Goal: Transaction & Acquisition: Purchase product/service

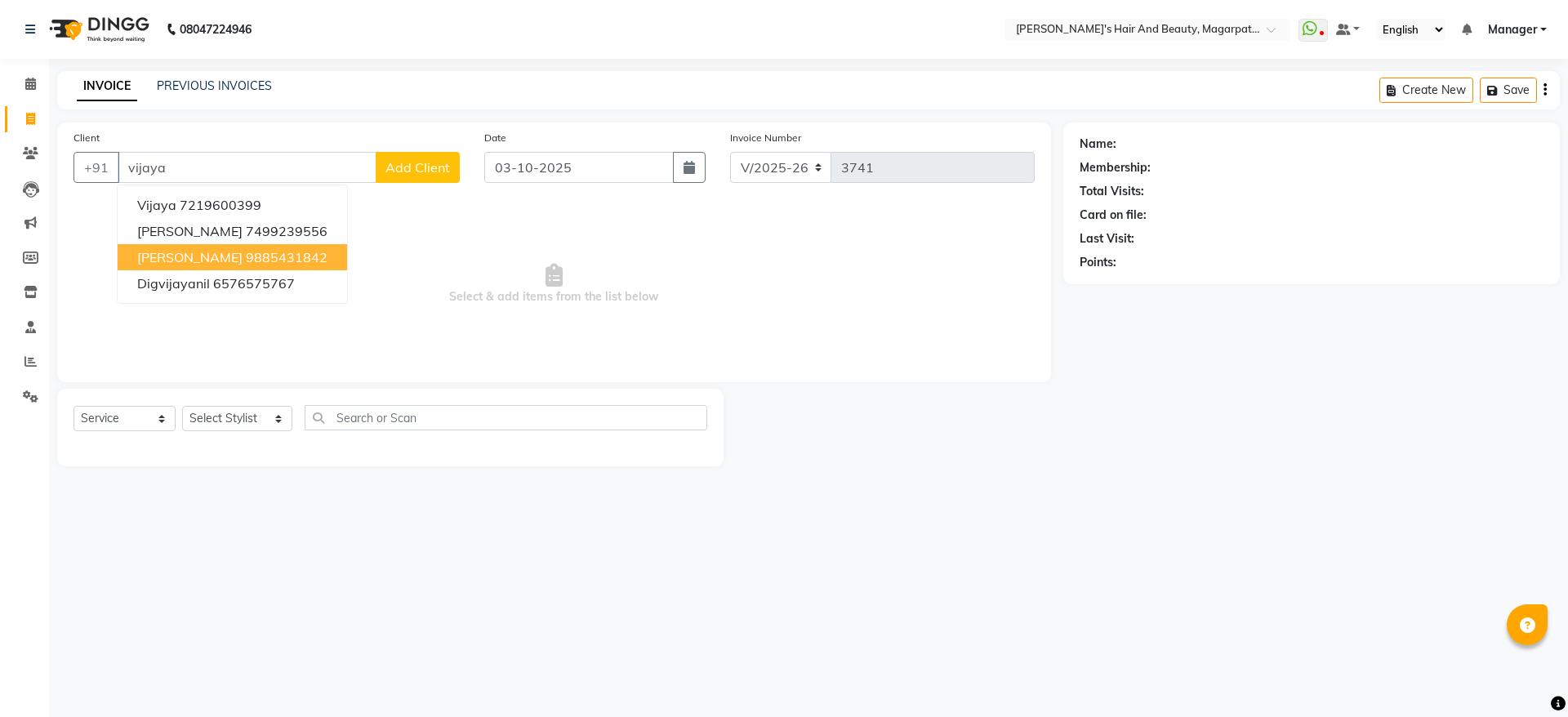
select select "4517"
select select "service"
click at [282, 256] on ngb-highlight "9885431842" at bounding box center [287, 257] width 82 height 16
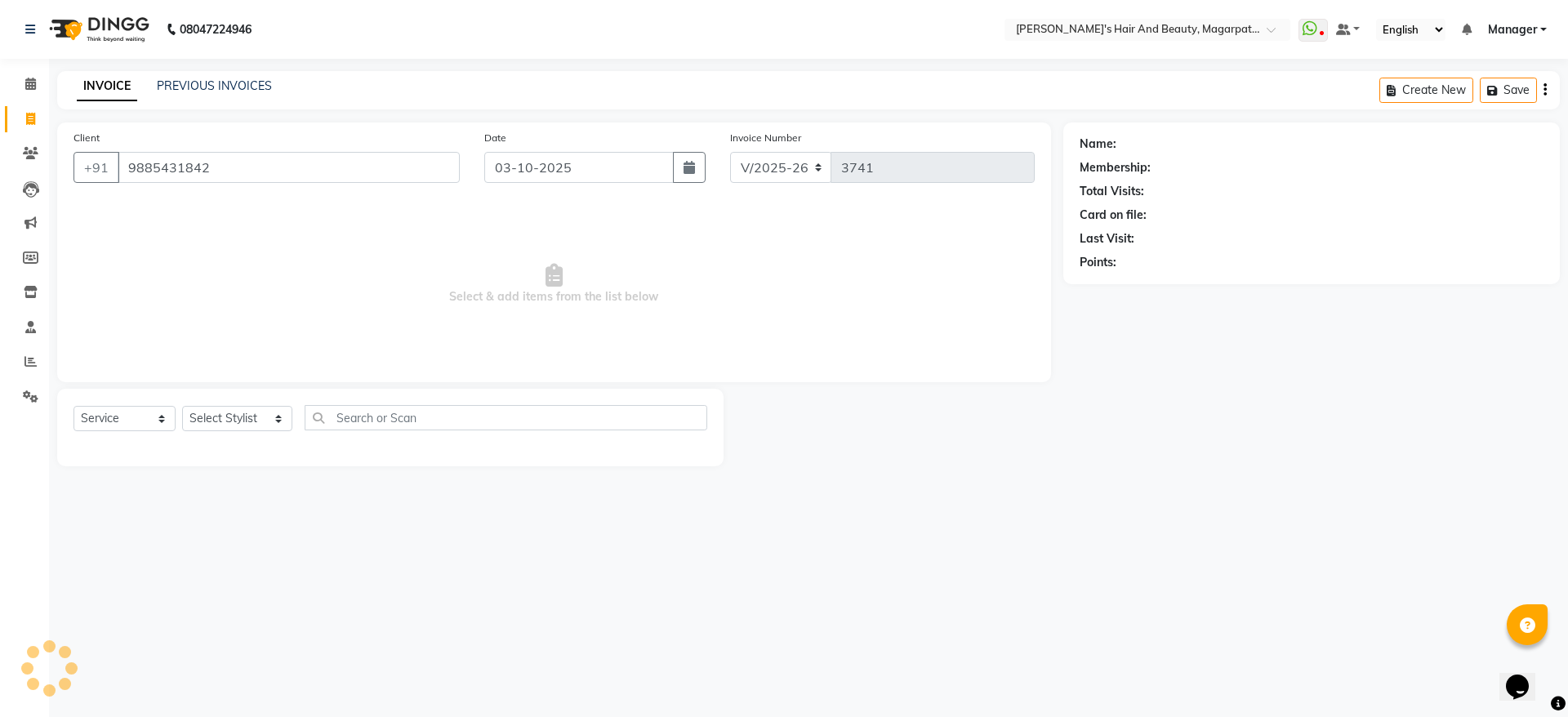
type input "9885431842"
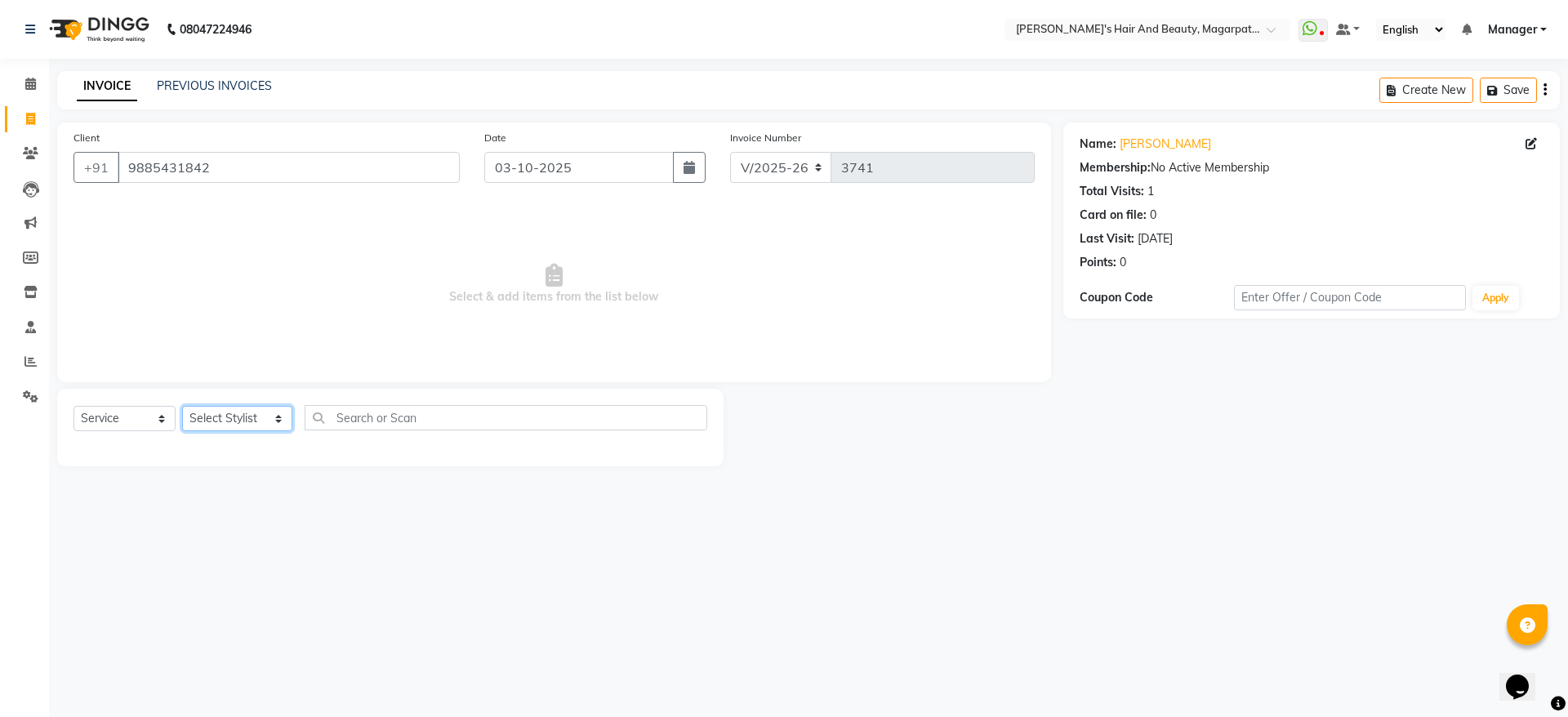
click at [252, 407] on select "Select Stylist [PERSON_NAME] [PERSON_NAME] ( Stylish ) Manager [PERSON_NAME] [P…" at bounding box center [238, 418] width 110 height 25
select select "67463"
click at [182, 405] on select "Select Stylist [PERSON_NAME] [PERSON_NAME] ( Stylish ) Manager [PERSON_NAME] [P…" at bounding box center [238, 418] width 110 height 25
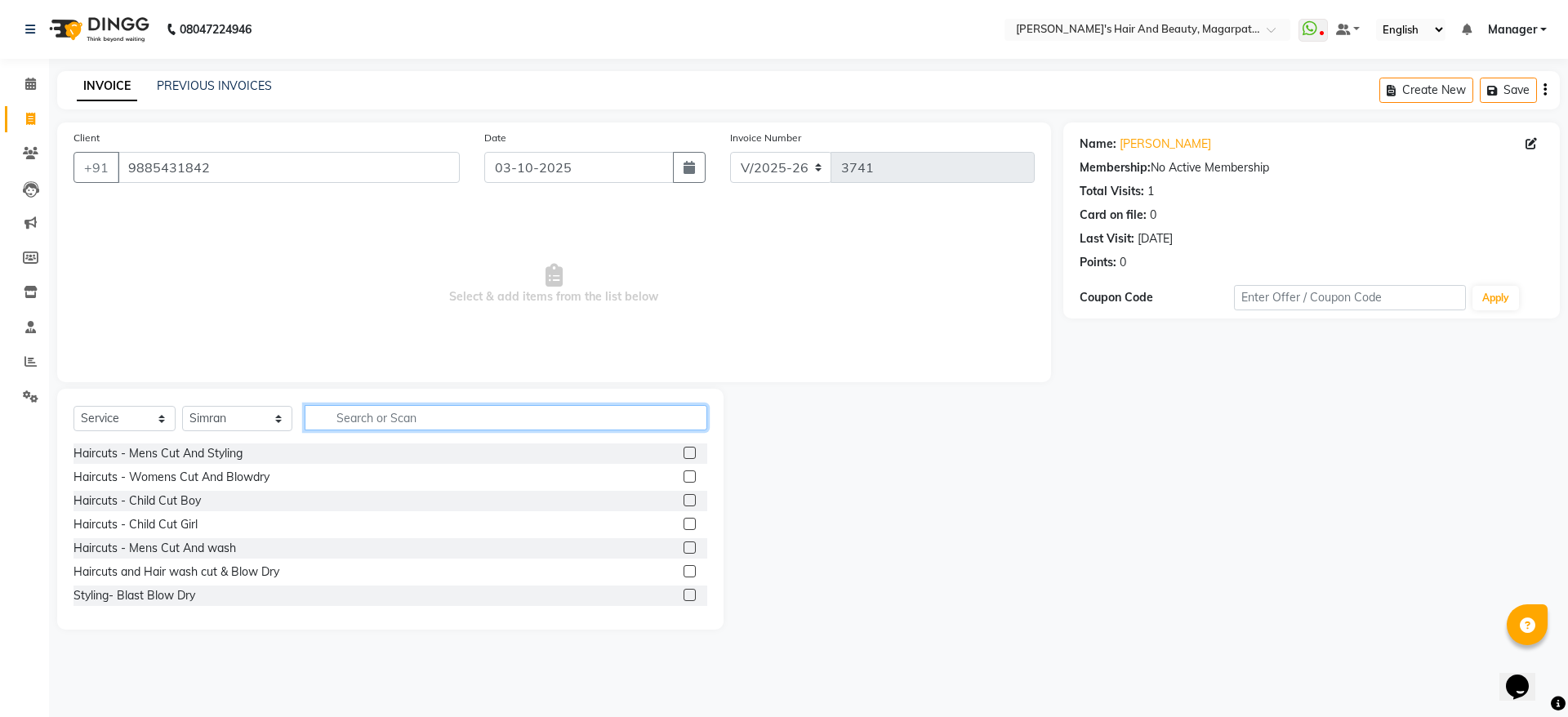
click at [361, 417] on input "text" at bounding box center [507, 418] width 404 height 25
type input "thre"
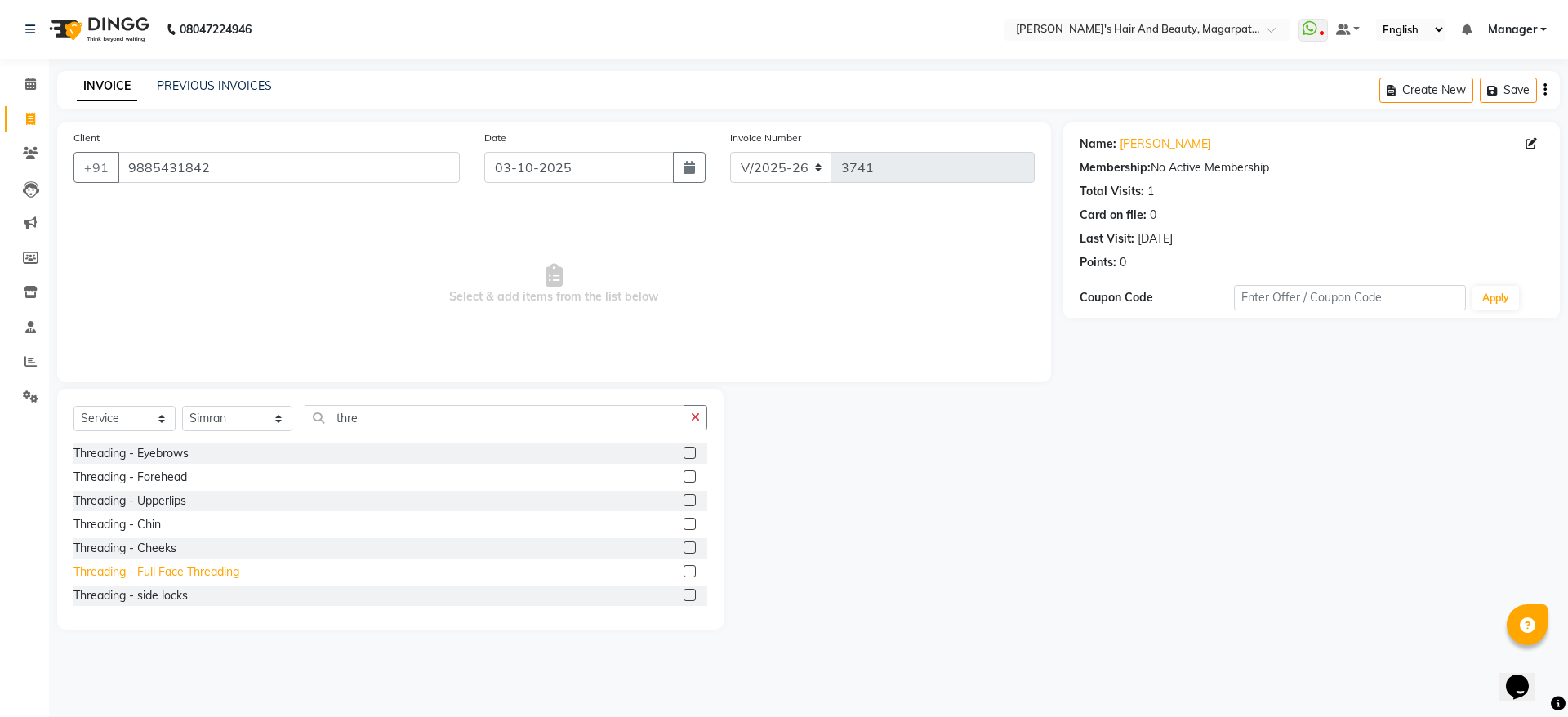
click at [156, 575] on div "Threading - Full Face Threading" at bounding box center [156, 572] width 166 height 17
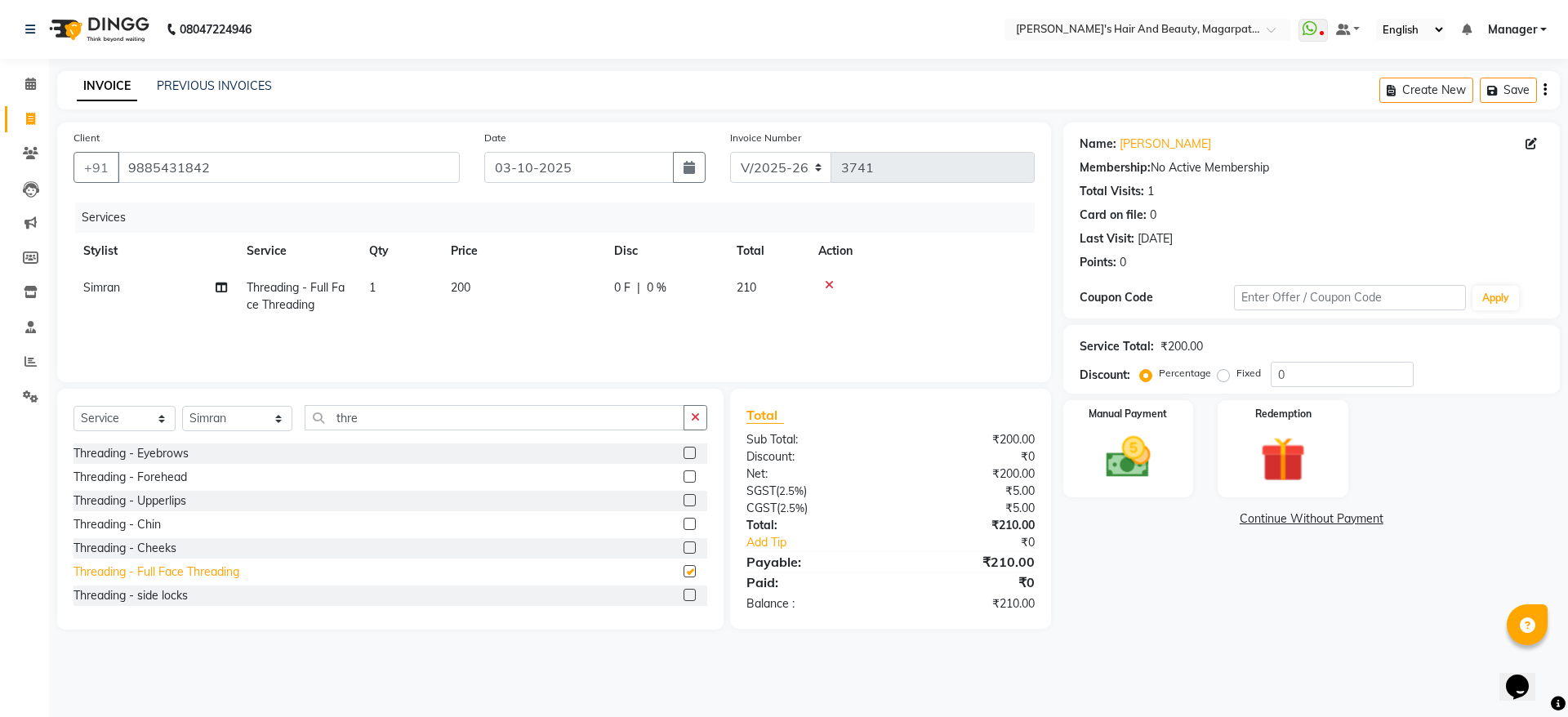
checkbox input "false"
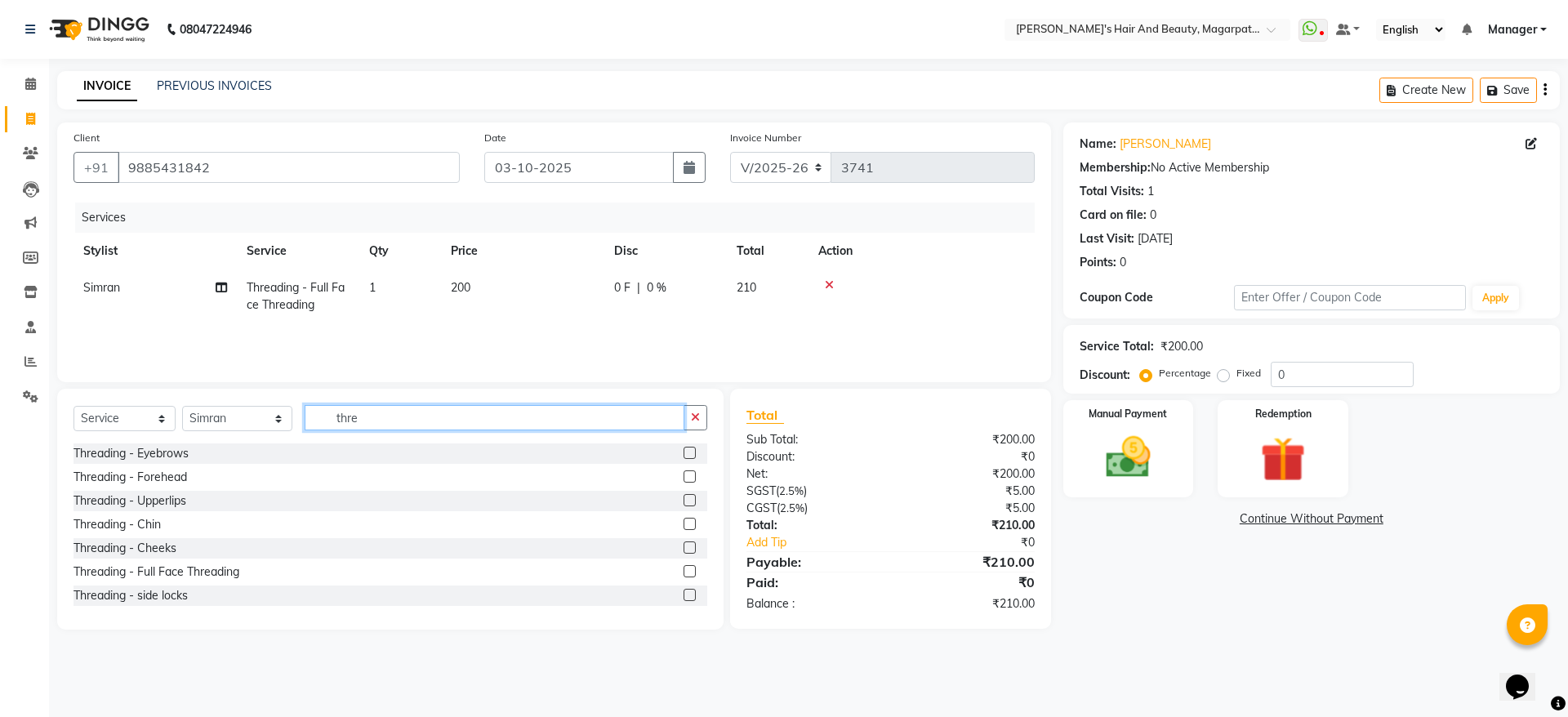
drag, startPoint x: 358, startPoint y: 414, endPoint x: 306, endPoint y: 425, distance: 53.2
click at [306, 425] on input "thre" at bounding box center [495, 418] width 380 height 25
type input "wax"
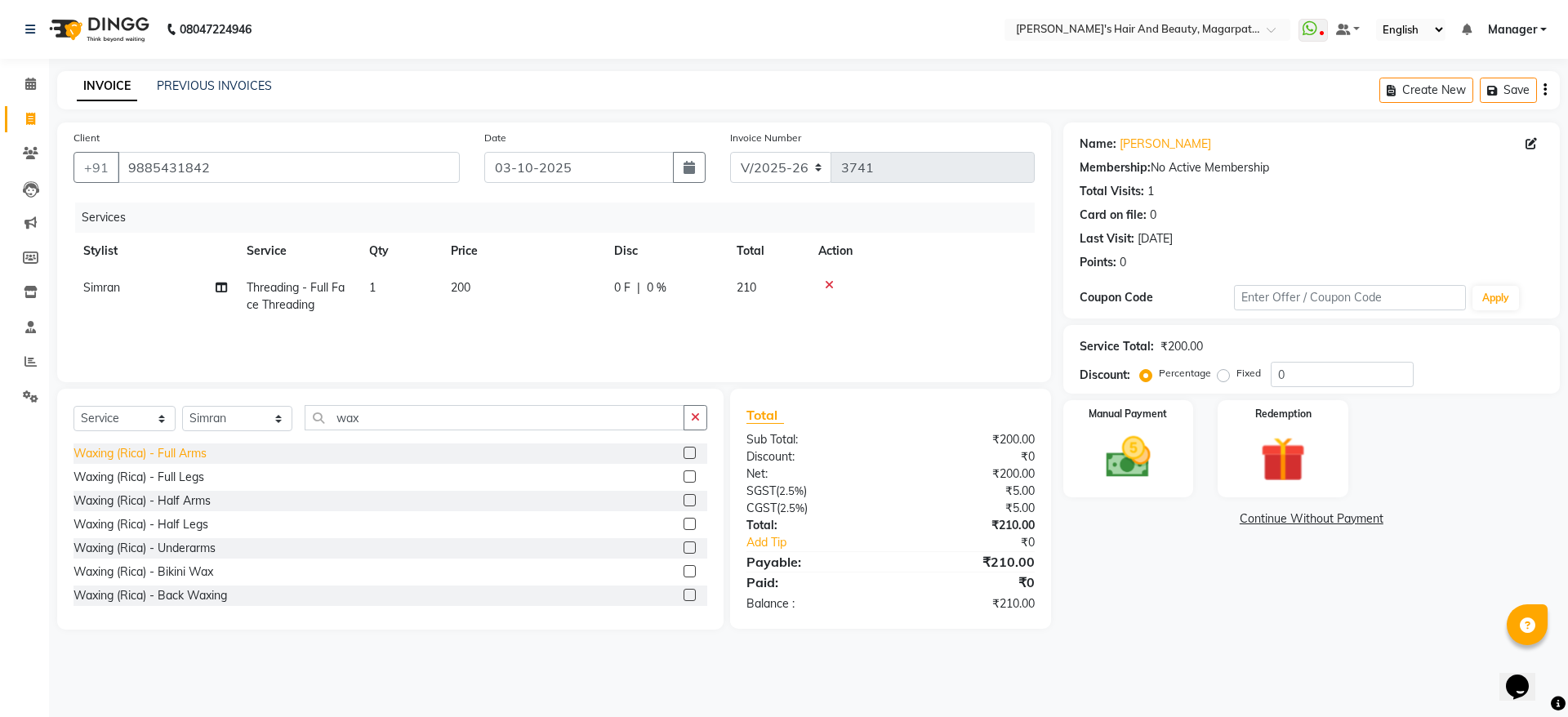
click at [192, 452] on div "Waxing (Rica) - Full Arms" at bounding box center [140, 454] width 133 height 17
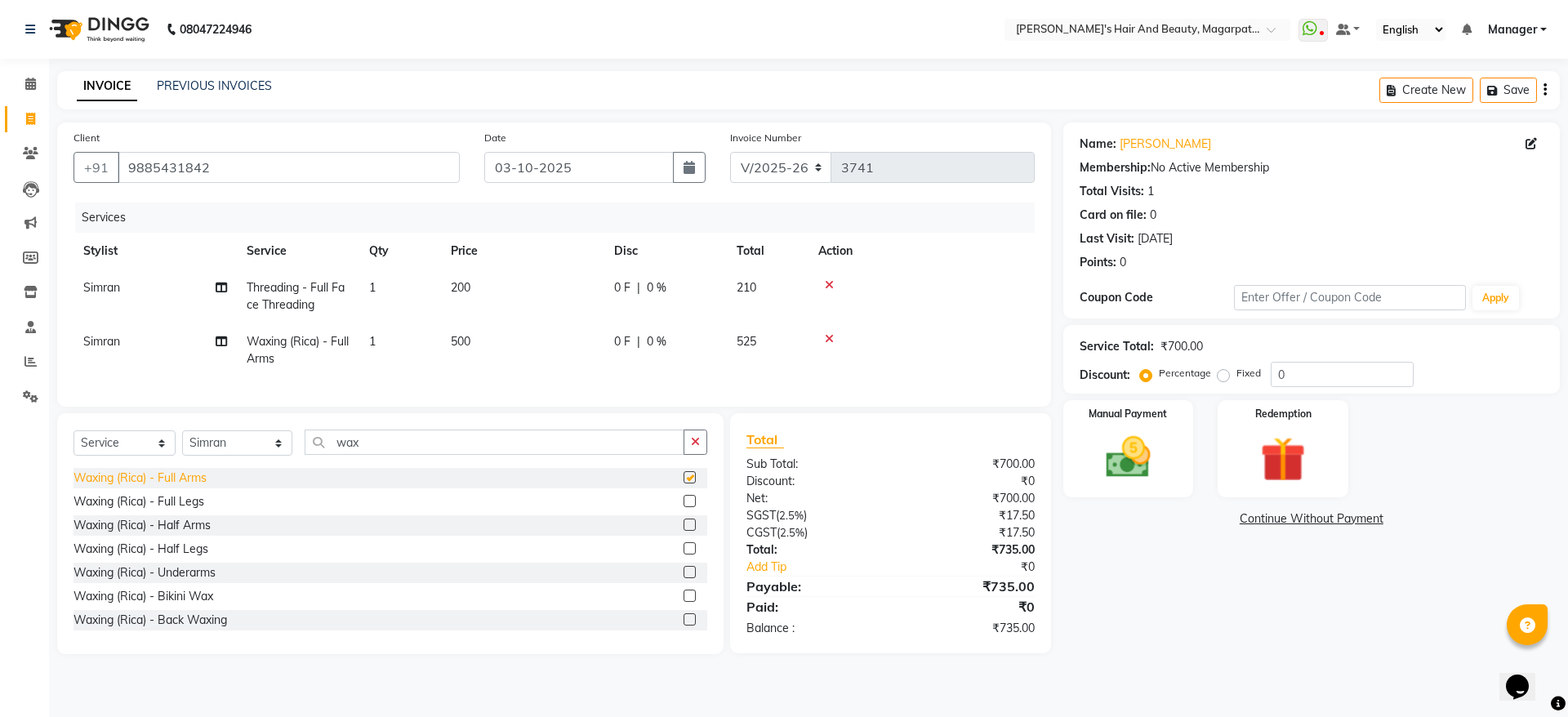
checkbox input "false"
click at [167, 510] on div "Waxing (Rica) - Full Legs" at bounding box center [138, 502] width 130 height 17
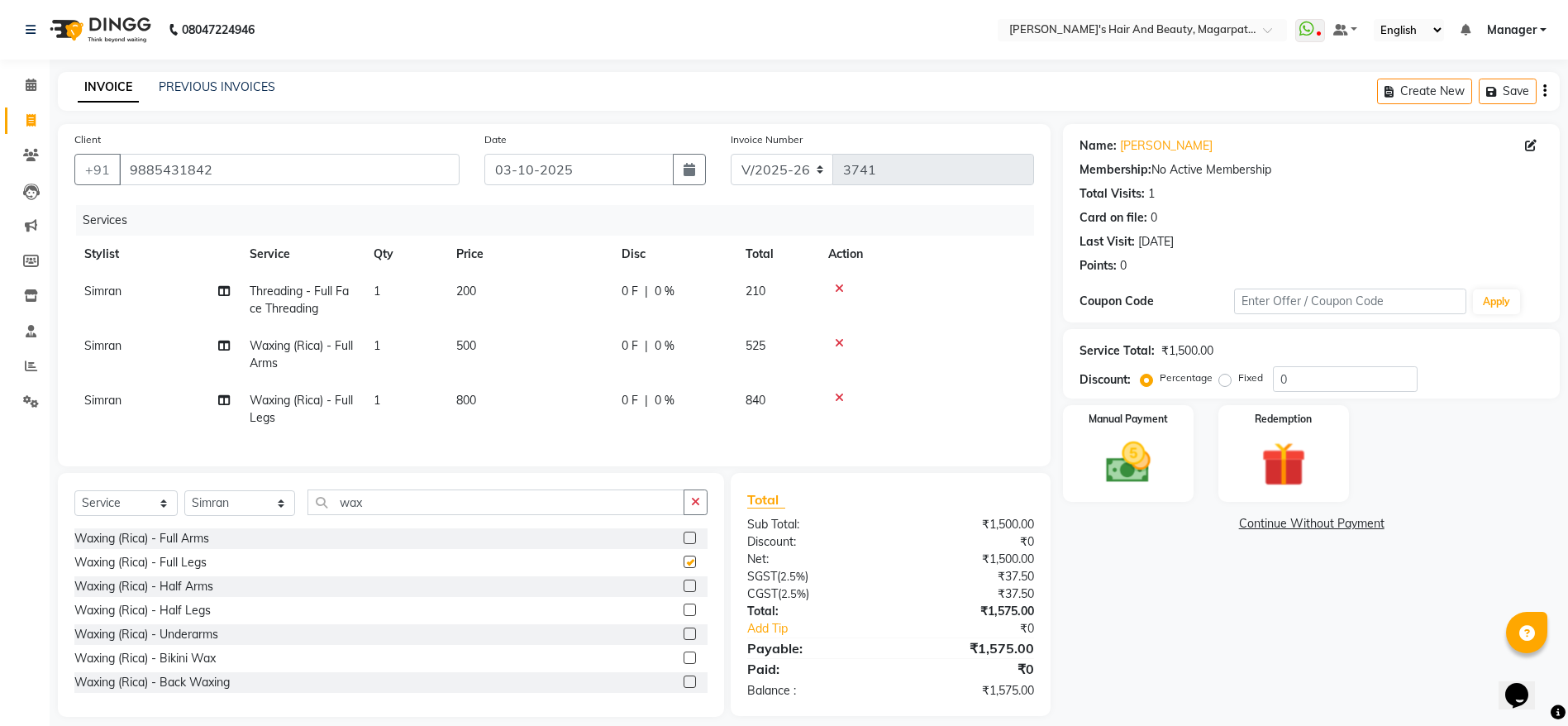
checkbox input "false"
click at [486, 406] on td "800" at bounding box center [529, 409] width 165 height 55
select select "67463"
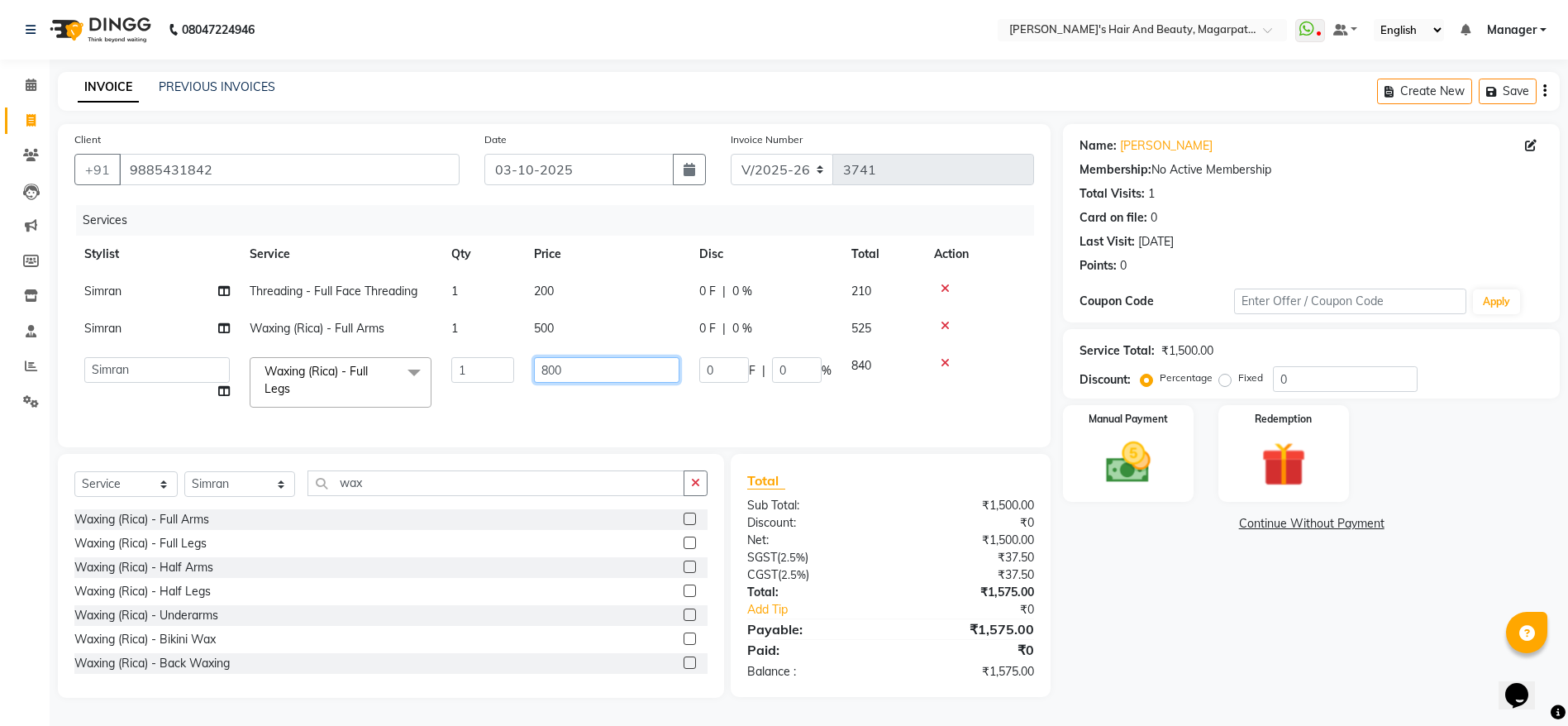
drag, startPoint x: 578, startPoint y: 372, endPoint x: 510, endPoint y: 370, distance: 68.0
click at [510, 370] on tr "[PERSON_NAME] [PERSON_NAME] ( Stylish ) Manager [PERSON_NAME] [PERSON_NAME] [PE…" at bounding box center [554, 382] width 959 height 70
type input "7"
type input "600"
click at [513, 405] on tr "[PERSON_NAME] [PERSON_NAME] ( Stylish ) Manager [PERSON_NAME] [PERSON_NAME] [PE…" at bounding box center [554, 382] width 959 height 70
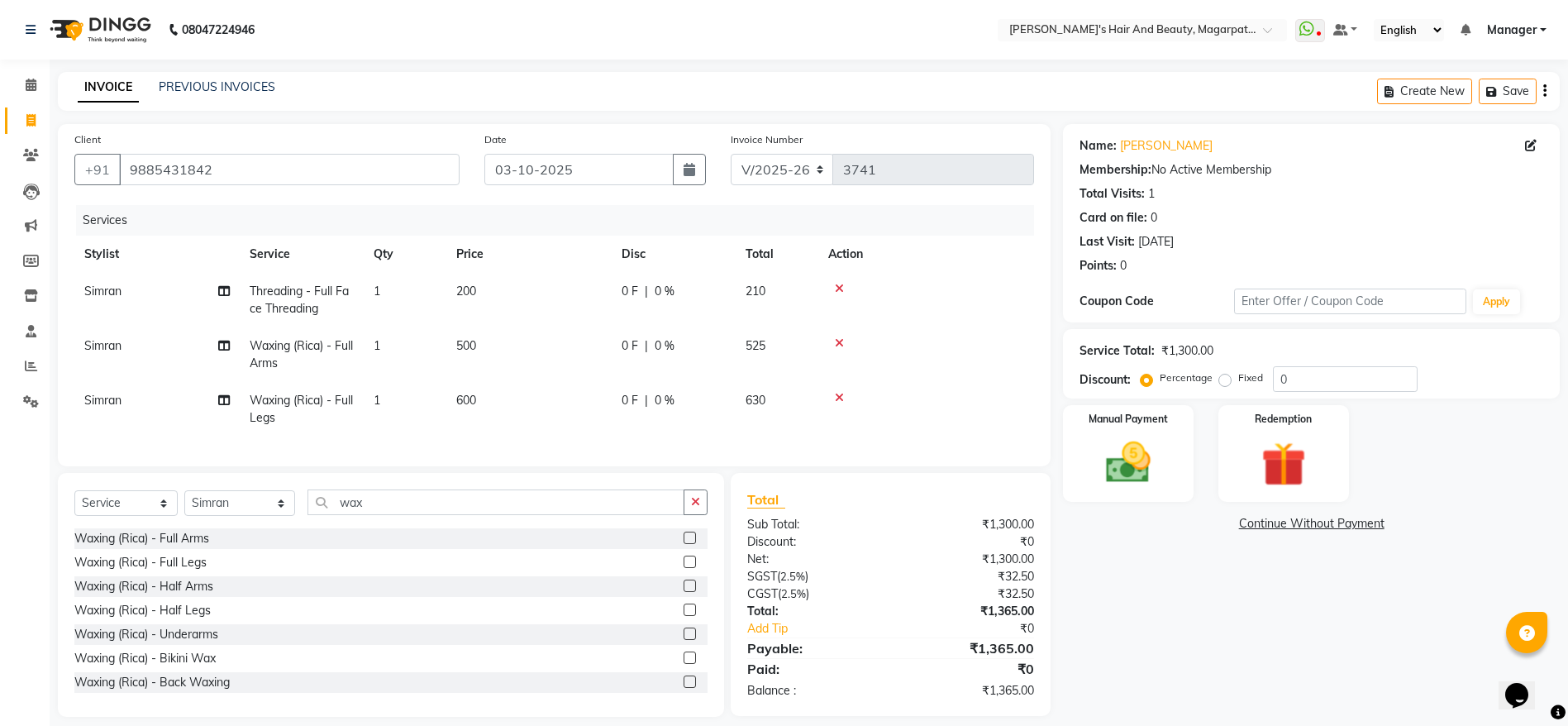
click at [486, 399] on td "600" at bounding box center [529, 409] width 165 height 55
select select "67463"
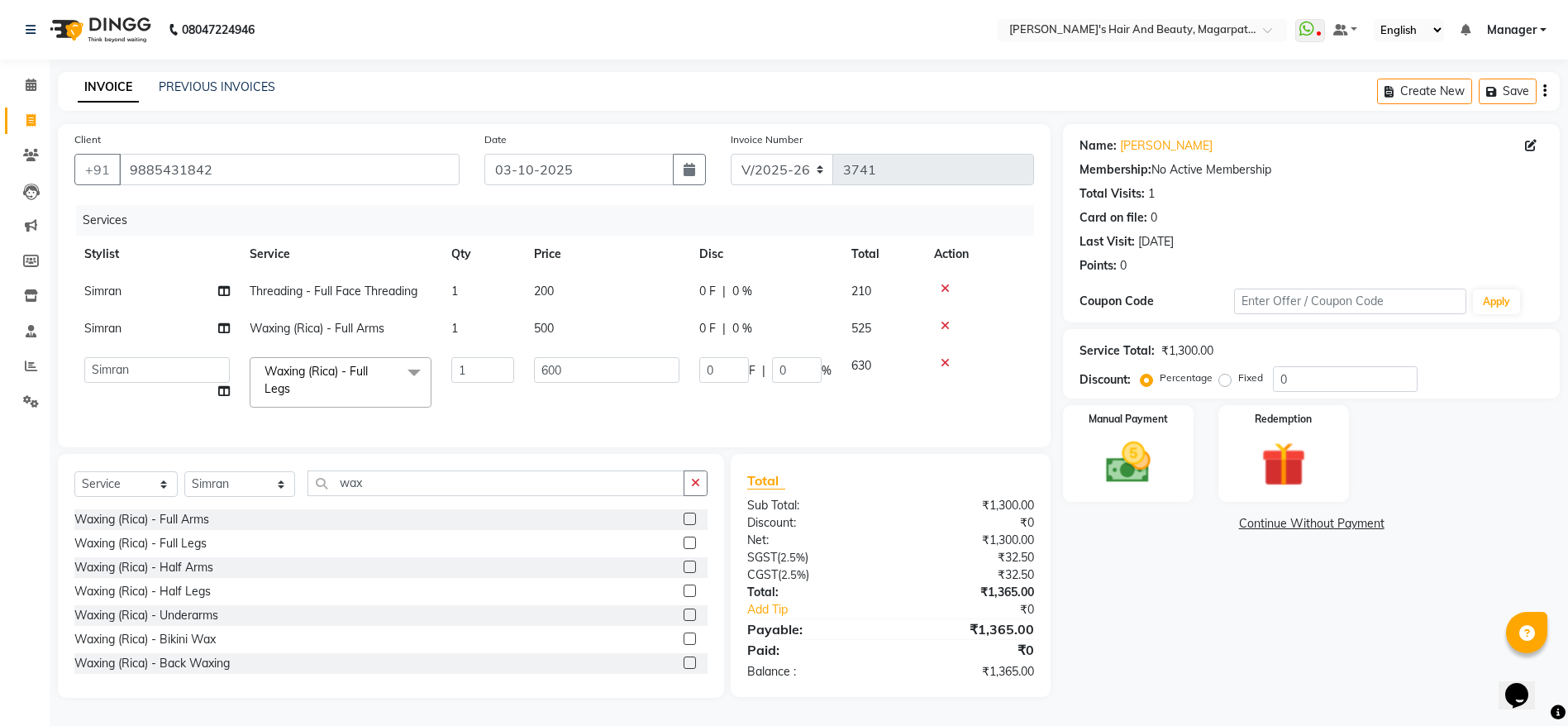
click at [561, 288] on td "200" at bounding box center [606, 291] width 165 height 37
select select "67463"
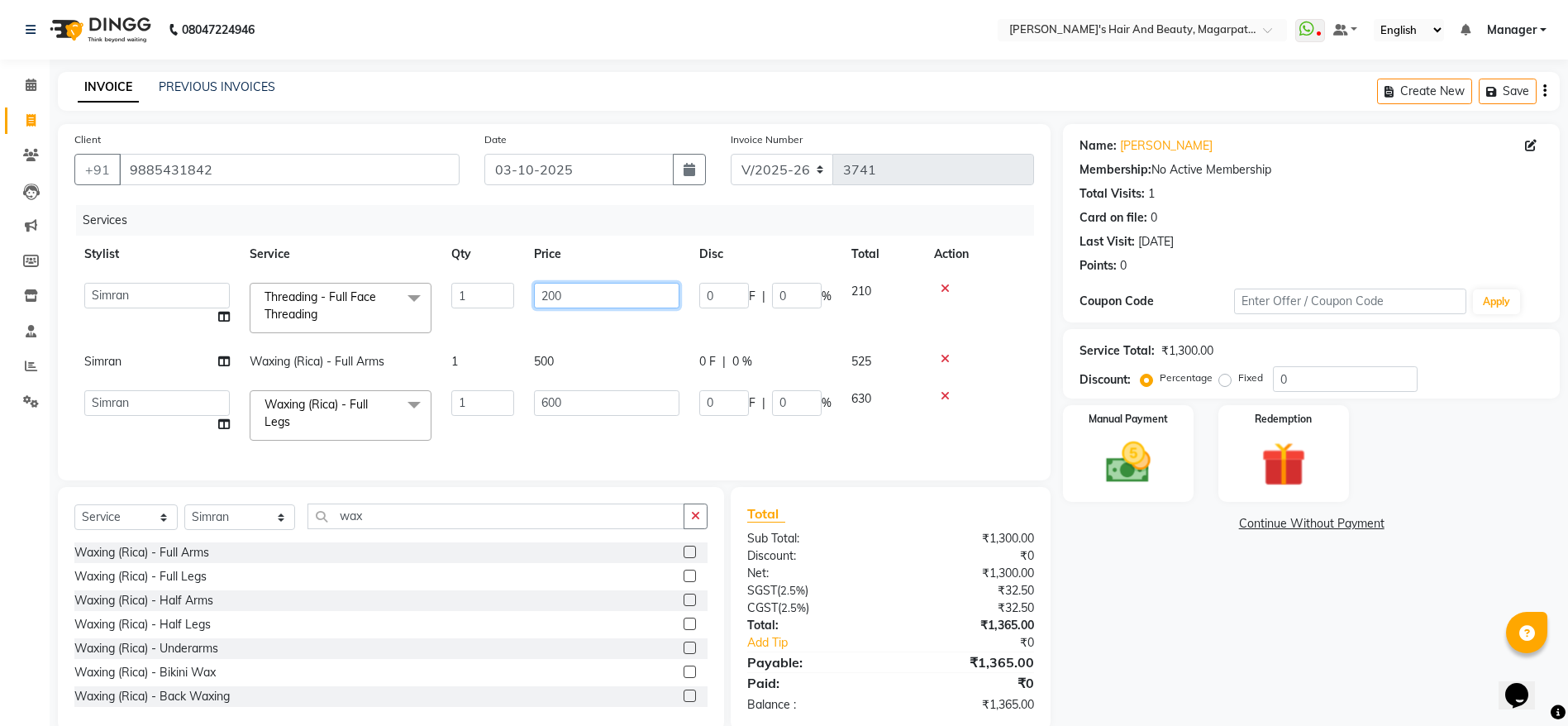
drag, startPoint x: 566, startPoint y: 295, endPoint x: 550, endPoint y: 290, distance: 16.8
click at [550, 290] on input "200" at bounding box center [607, 295] width 146 height 25
type input "210"
click at [554, 335] on tbody "[PERSON_NAME] [PERSON_NAME] ( Stylish ) Manager [PERSON_NAME] [PERSON_NAME] [PE…" at bounding box center [554, 362] width 959 height 178
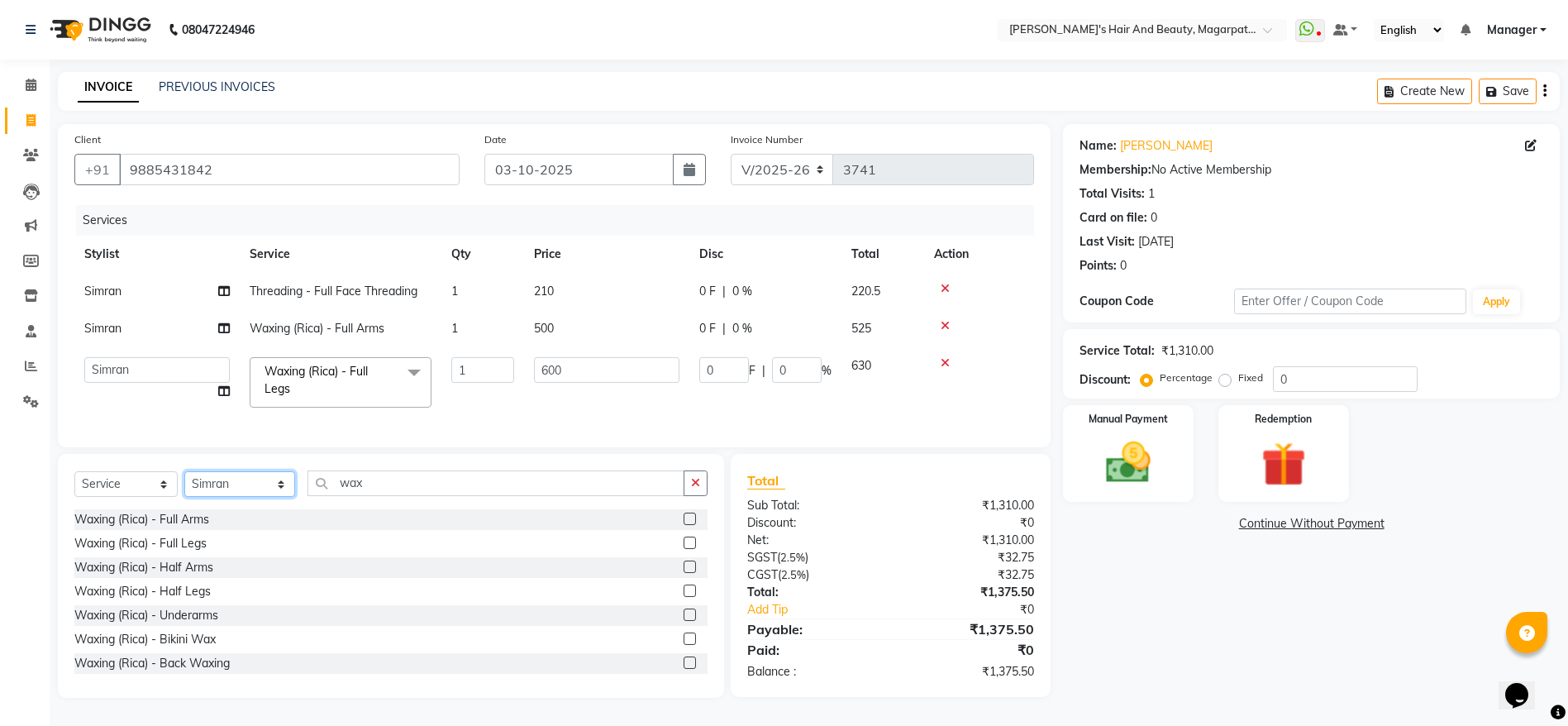
click at [239, 496] on select "Select Stylist [PERSON_NAME] [PERSON_NAME] ( Stylish ) Manager [PERSON_NAME] [P…" at bounding box center [239, 484] width 110 height 25
select select "67464"
click at [185, 491] on select "Select Stylist [PERSON_NAME] [PERSON_NAME] ( Stylish ) Manager [PERSON_NAME] [P…" at bounding box center [239, 484] width 110 height 25
click at [701, 496] on button "button" at bounding box center [696, 483] width 24 height 25
click at [247, 648] on div "Haircuts and Hair wash cut & Blow Dry" at bounding box center [178, 640] width 208 height 18
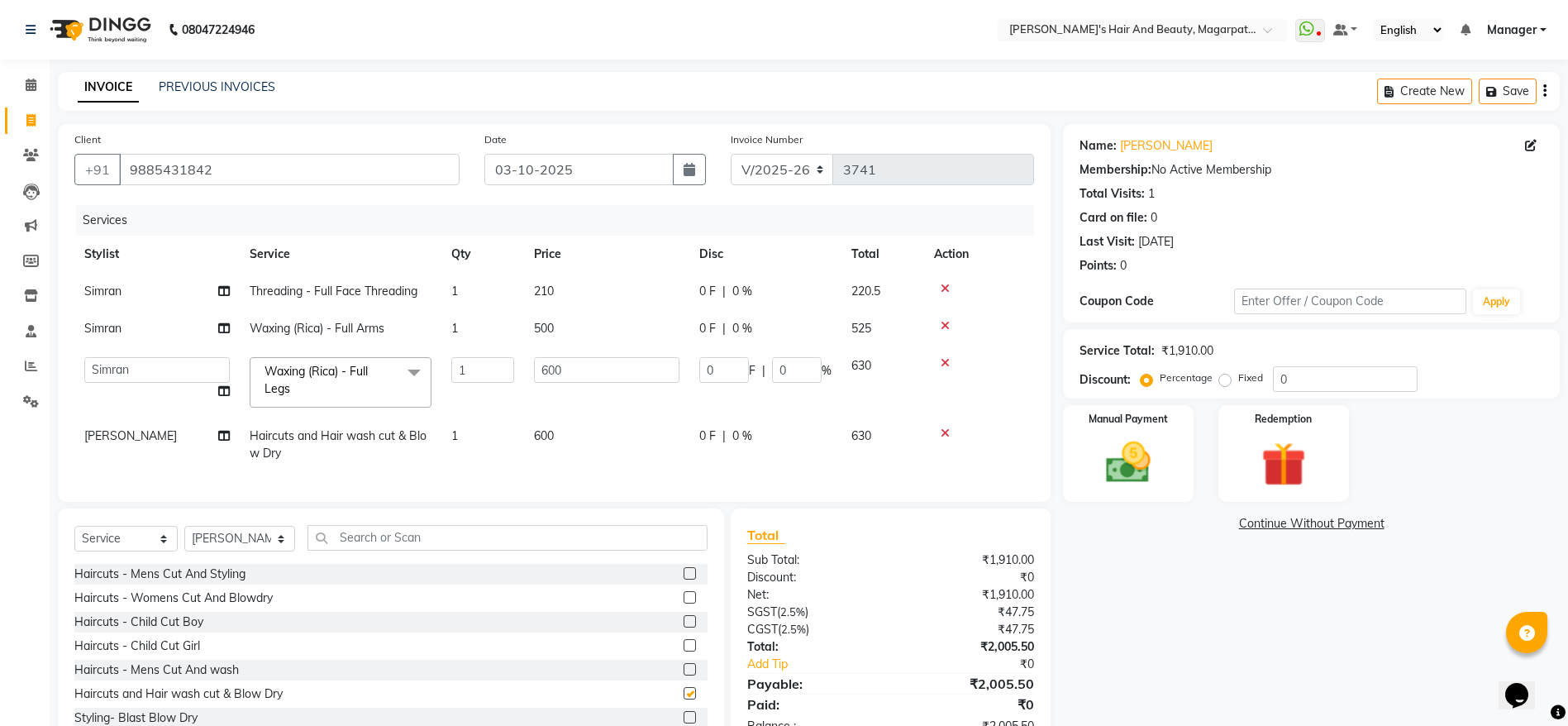
checkbox input "false"
click at [550, 430] on span "600" at bounding box center [544, 435] width 20 height 15
select select "67464"
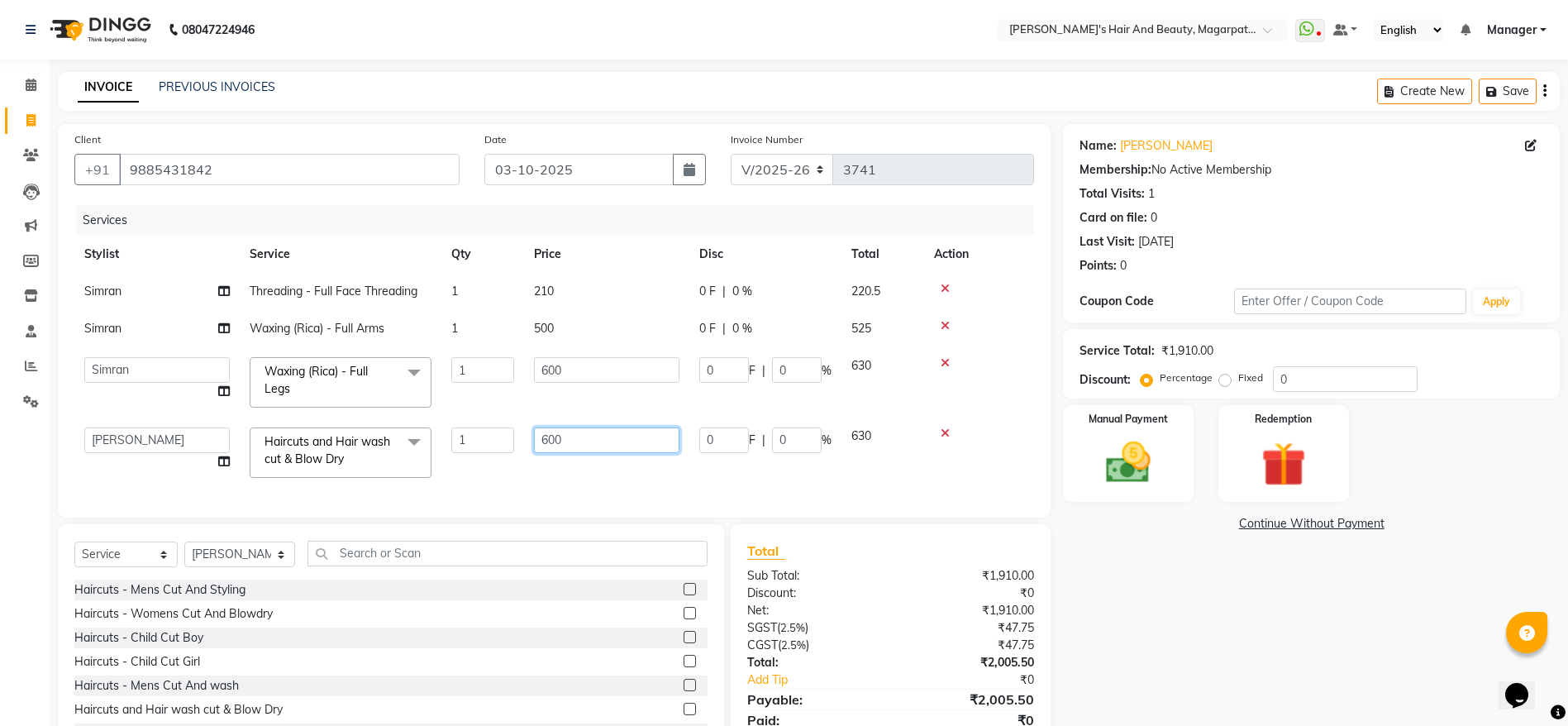
drag, startPoint x: 593, startPoint y: 432, endPoint x: 515, endPoint y: 442, distance: 78.6
click at [515, 442] on tr "[PERSON_NAME] [PERSON_NAME] ( Stylish ) Manager [PERSON_NAME] [PERSON_NAME] [PE…" at bounding box center [554, 452] width 959 height 70
type input "700"
click at [520, 486] on div "Services Stylist Service Qty Price Disc Total Action [PERSON_NAME] Threading - …" at bounding box center [554, 353] width 959 height 296
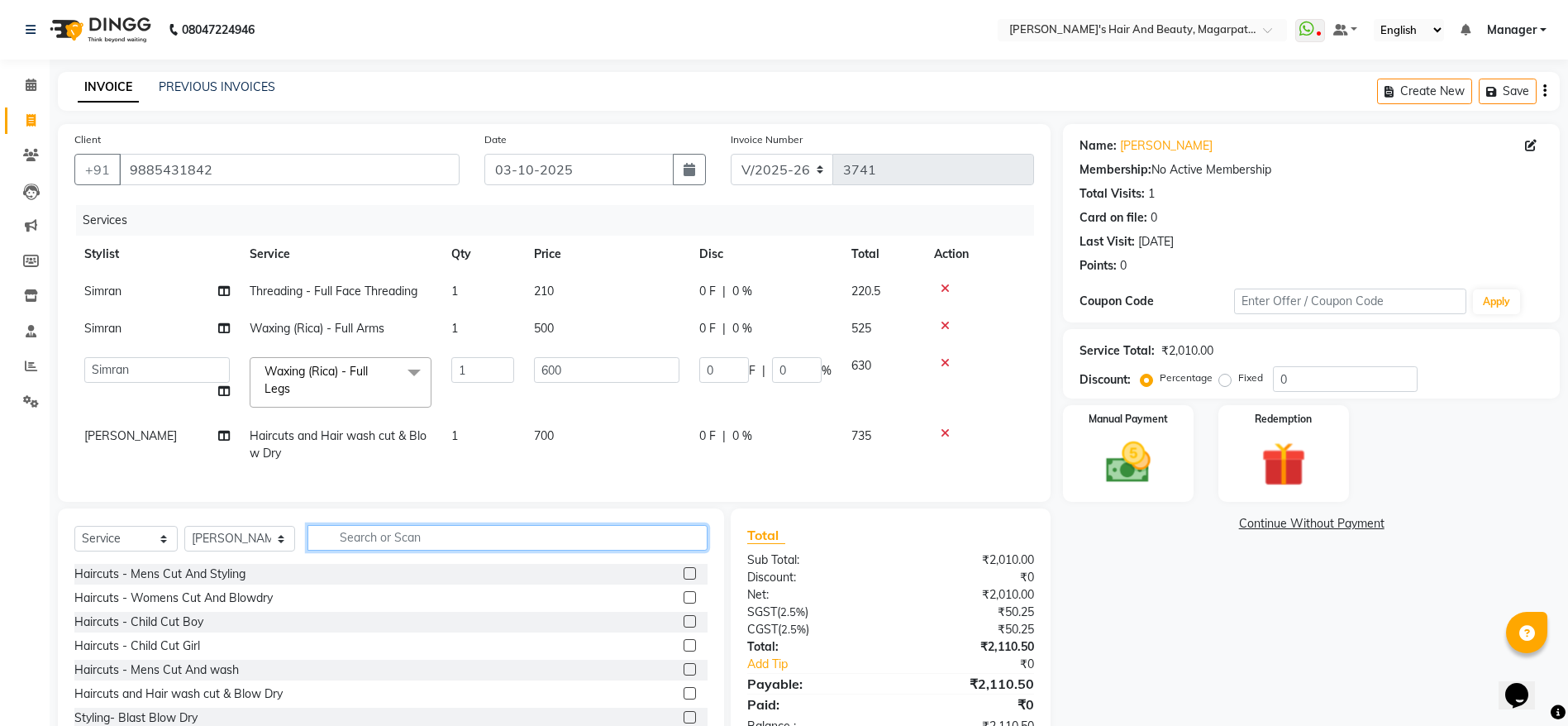
click at [570, 547] on input "text" at bounding box center [507, 537] width 400 height 25
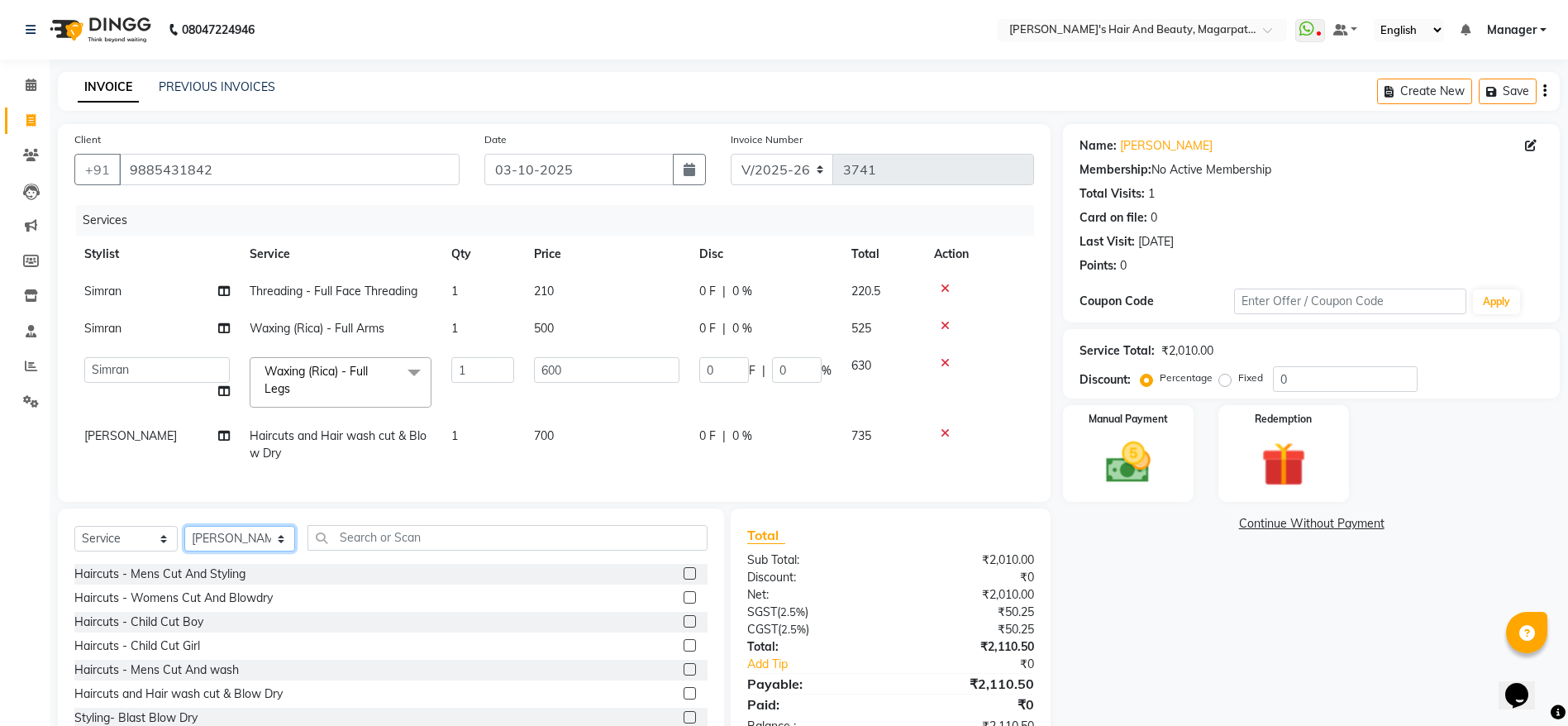
click at [255, 551] on select "Select Stylist [PERSON_NAME] [PERSON_NAME] ( Stylish ) Manager [PERSON_NAME] [P…" at bounding box center [239, 538] width 110 height 25
select select "92996"
click at [185, 545] on select "Select Stylist [PERSON_NAME] [PERSON_NAME] ( Stylish ) Manager [PERSON_NAME] [P…" at bounding box center [239, 538] width 110 height 25
click at [211, 703] on div "Haircuts and Hair wash cut & Blow Dry" at bounding box center [178, 694] width 208 height 18
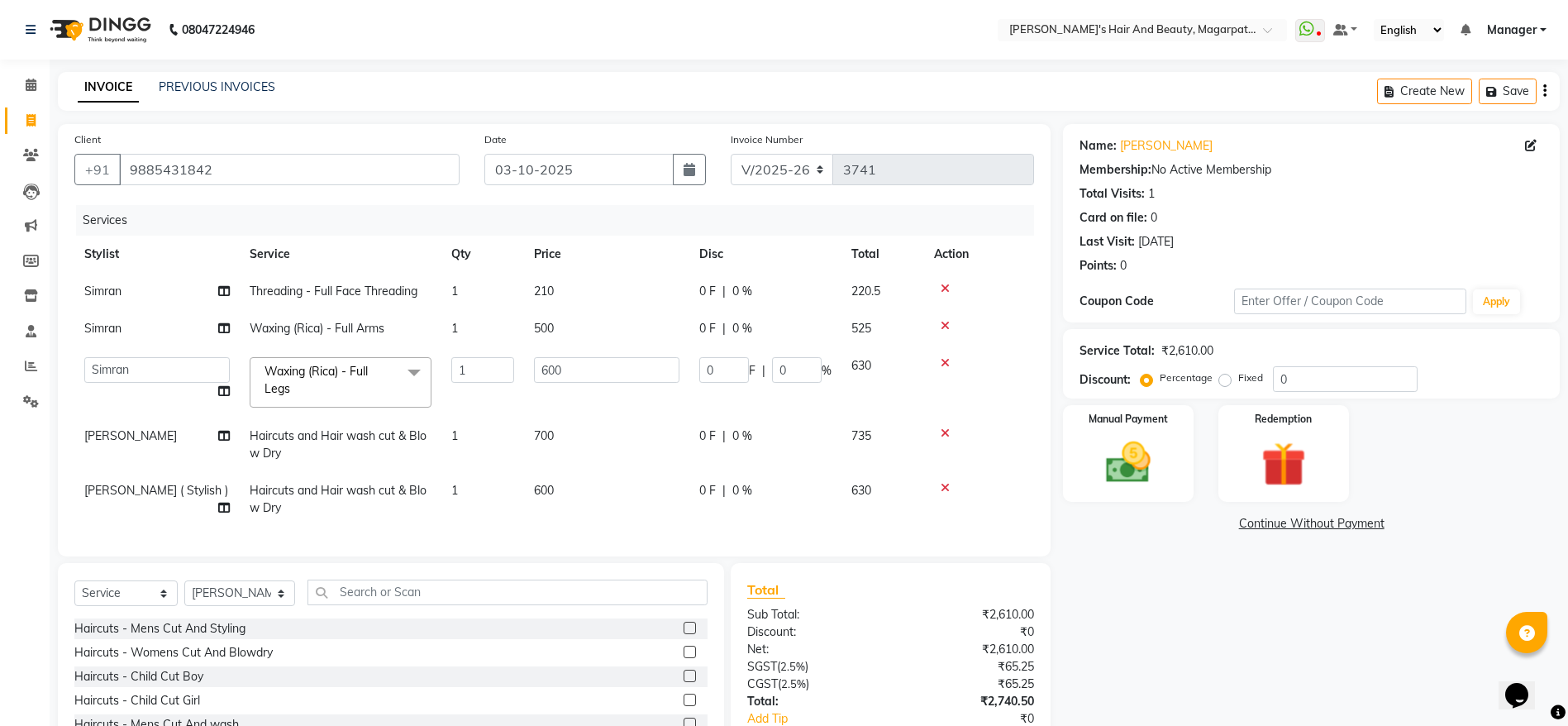
checkbox input "false"
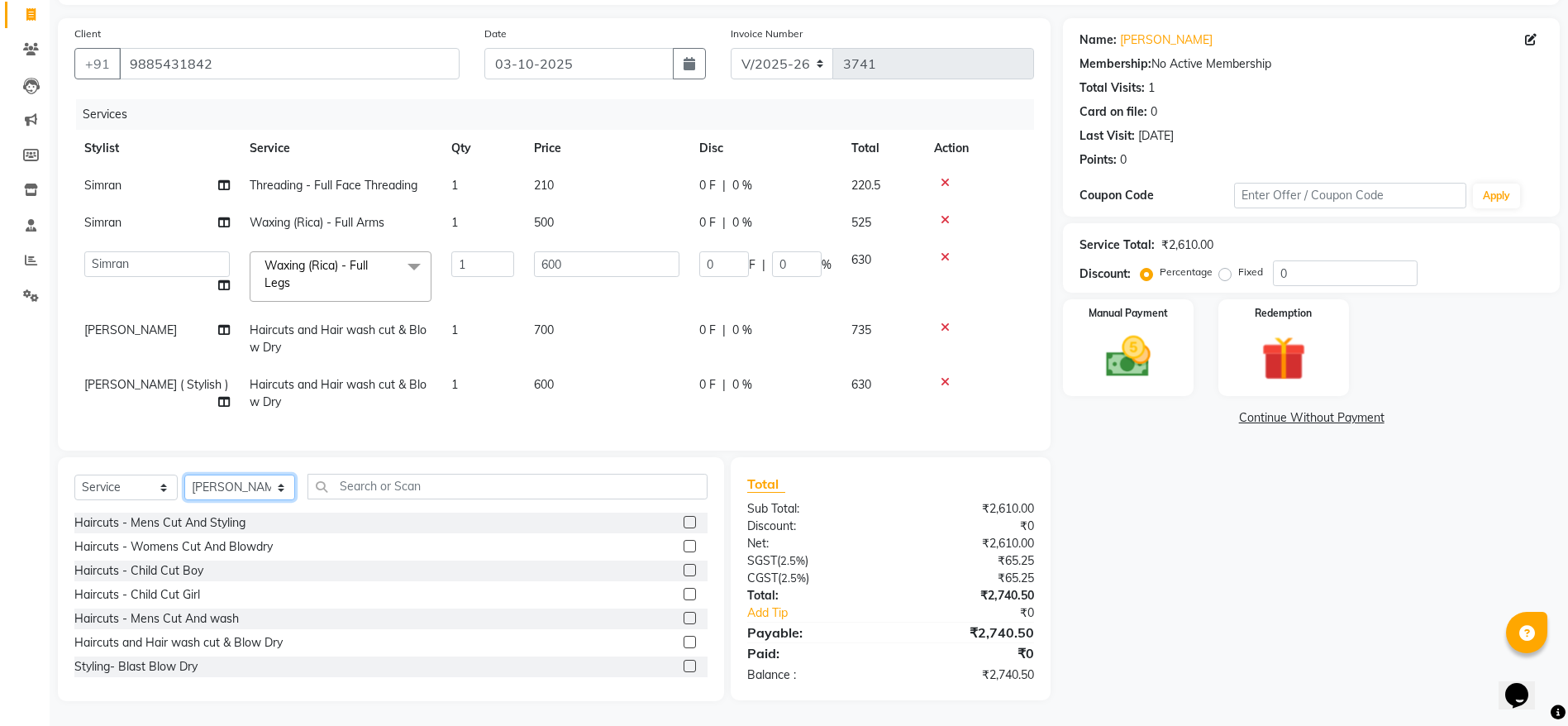
click at [247, 482] on select "Select Stylist [PERSON_NAME] [PERSON_NAME] ( Stylish ) Manager [PERSON_NAME] [P…" at bounding box center [239, 488] width 110 height 25
select select "67454"
click at [185, 475] on select "Select Stylist [PERSON_NAME] [PERSON_NAME] ( Stylish ) Manager [PERSON_NAME] [P…" at bounding box center [239, 488] width 110 height 25
click at [196, 642] on div "Haircuts and Hair wash cut & Blow Dry" at bounding box center [178, 643] width 208 height 18
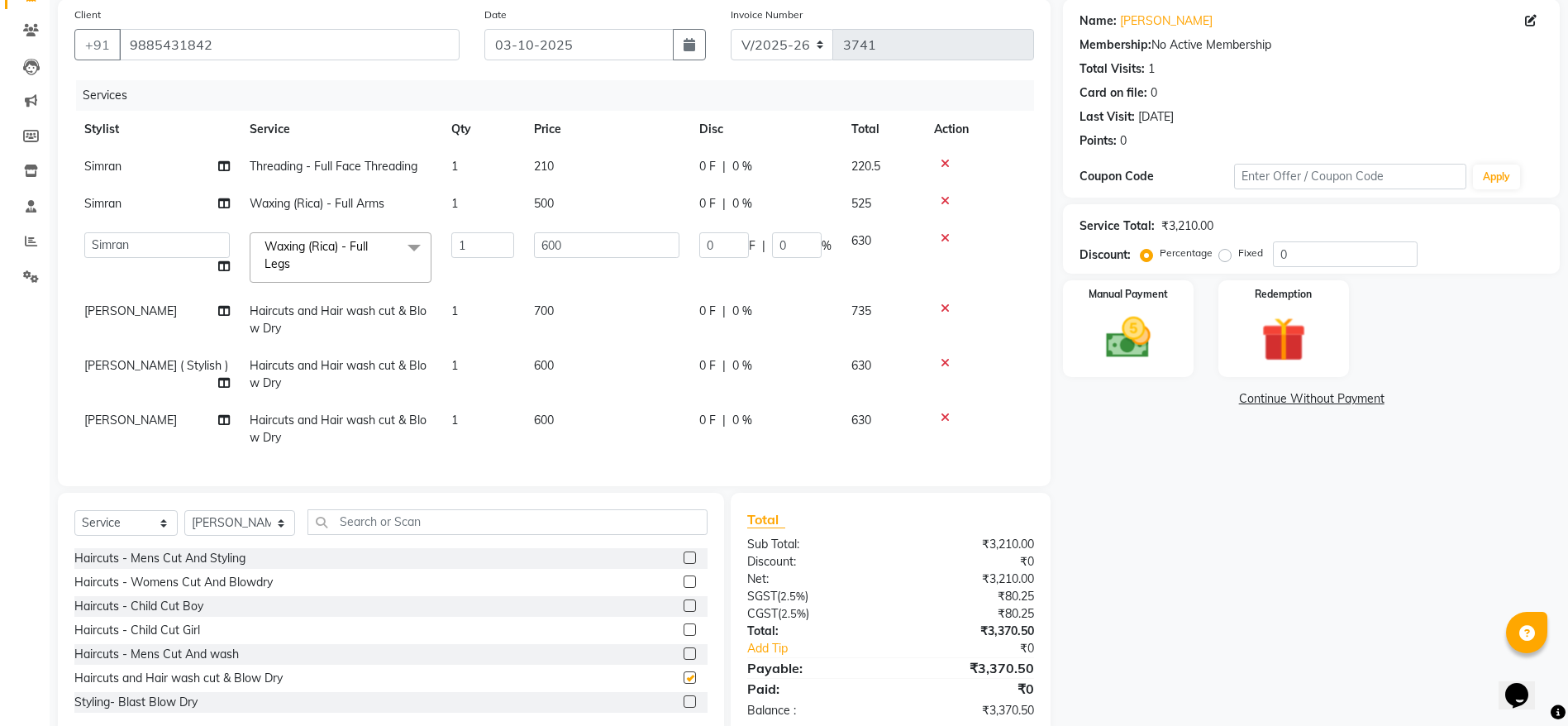
checkbox input "false"
click at [1132, 326] on img at bounding box center [1128, 337] width 76 height 54
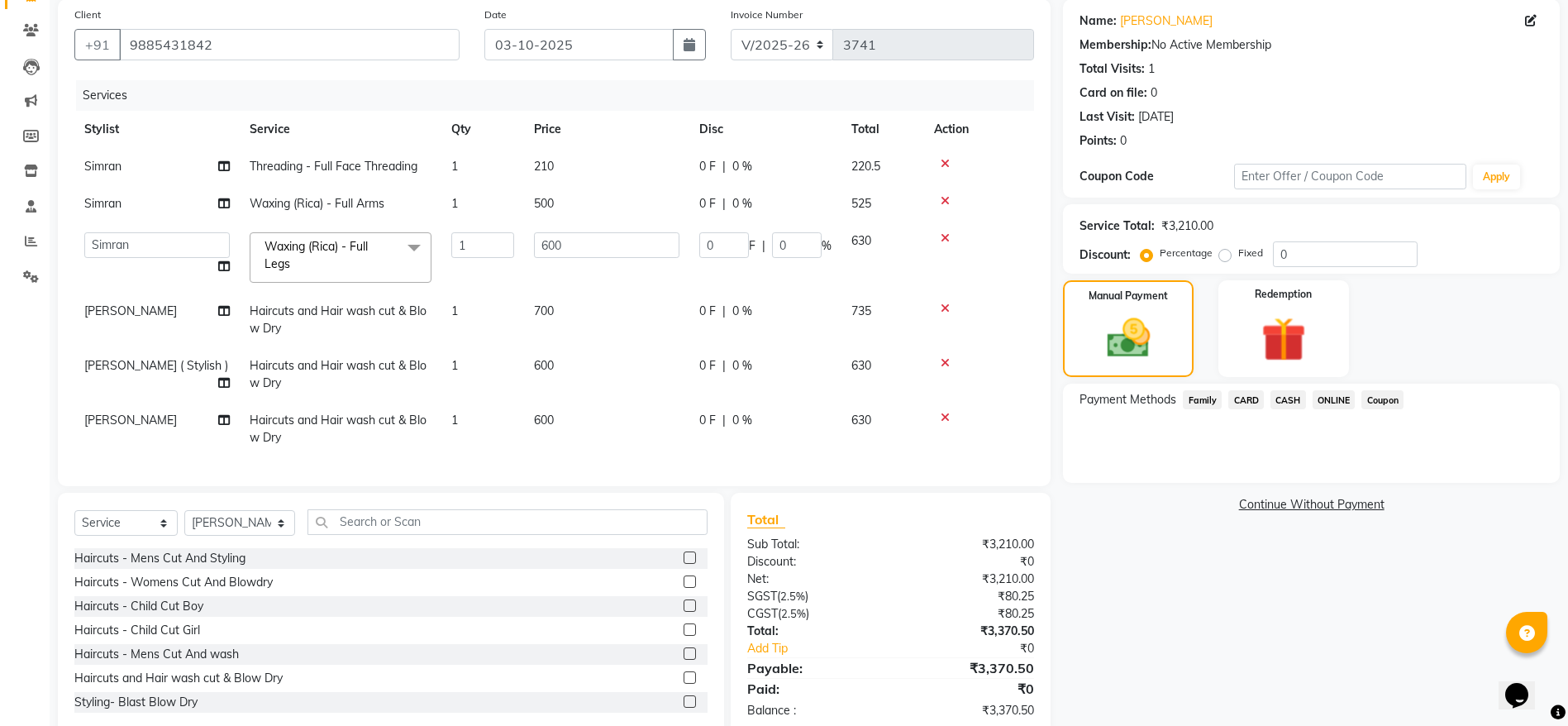
click at [1240, 399] on span "CARD" at bounding box center [1246, 399] width 35 height 19
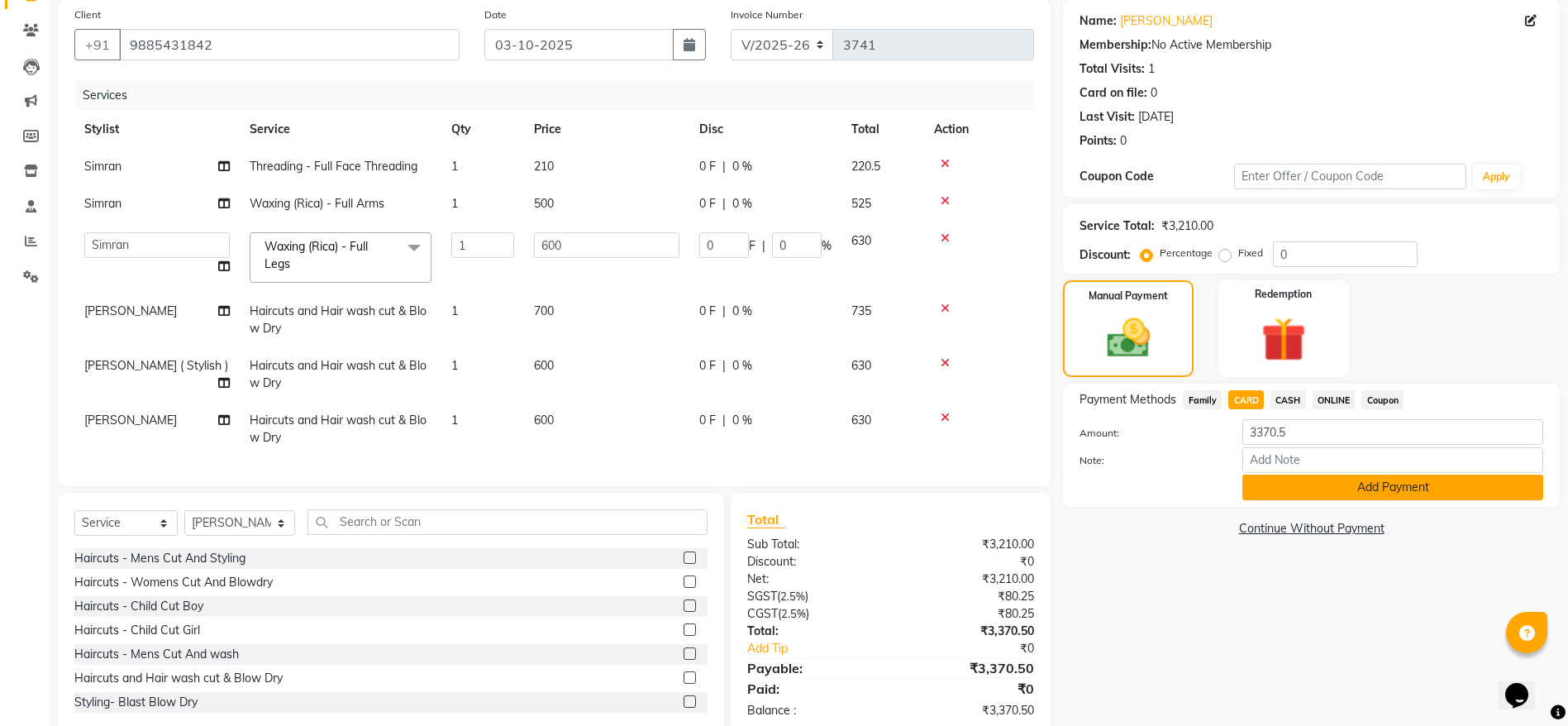
click at [1296, 486] on button "Add Payment" at bounding box center [1393, 488] width 301 height 25
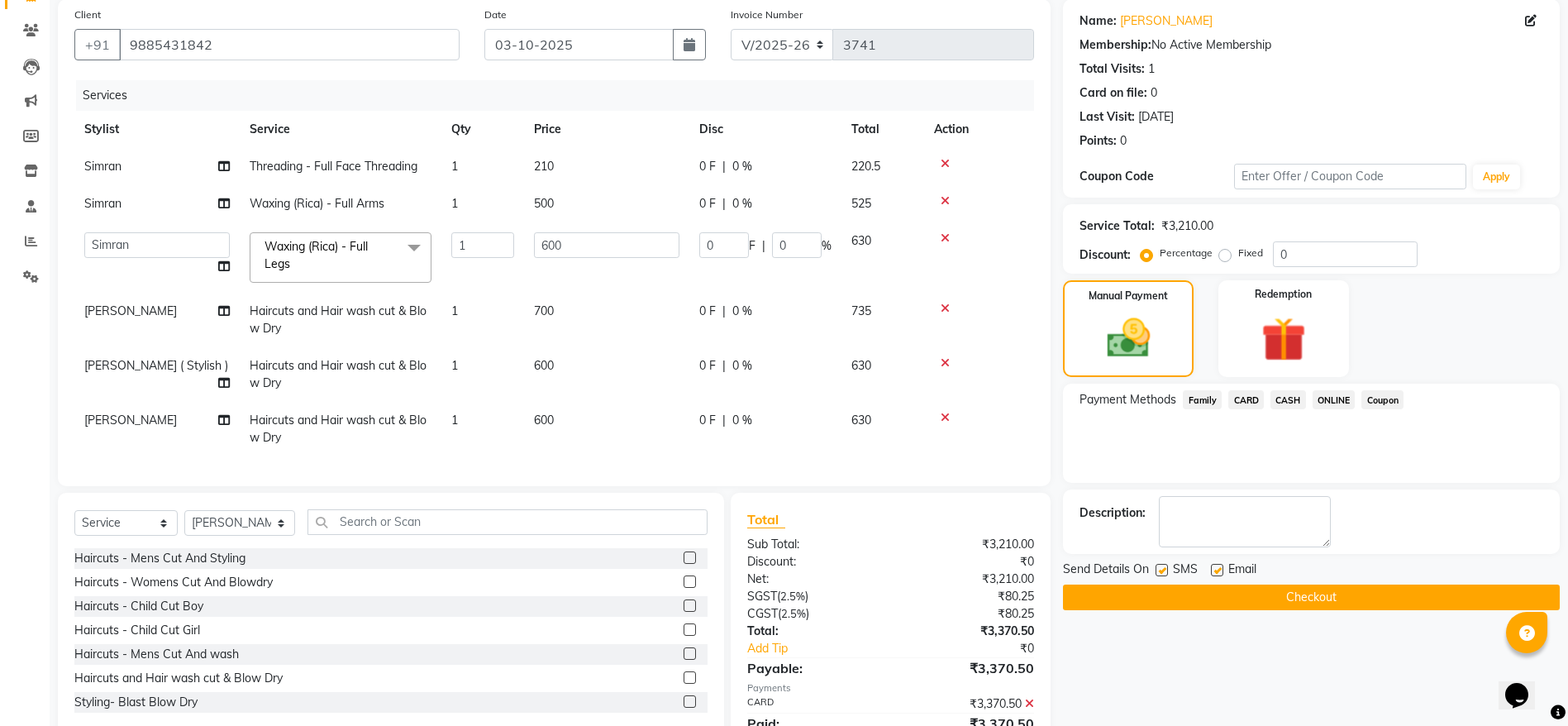
scroll to position [213, 0]
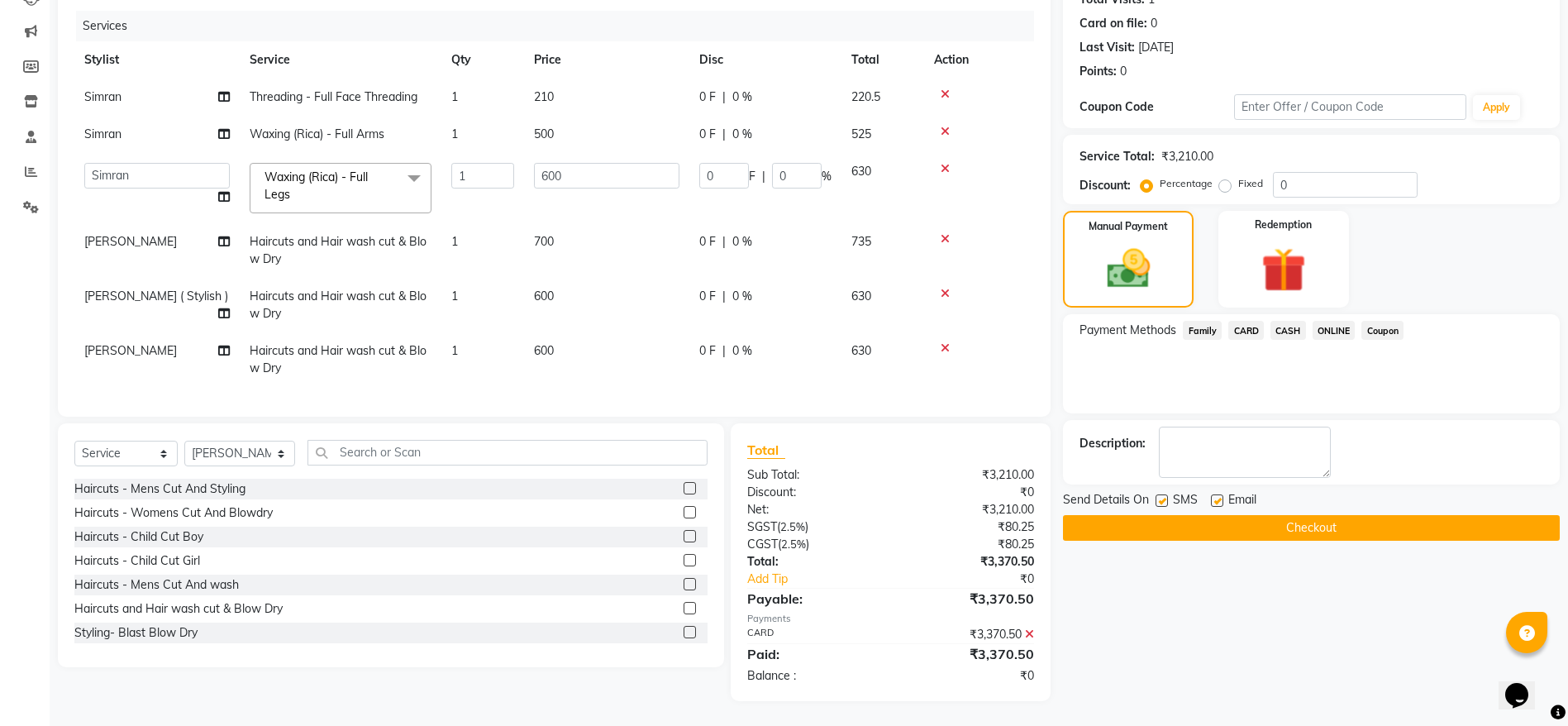
click at [1283, 515] on button "Checkout" at bounding box center [1311, 528] width 496 height 25
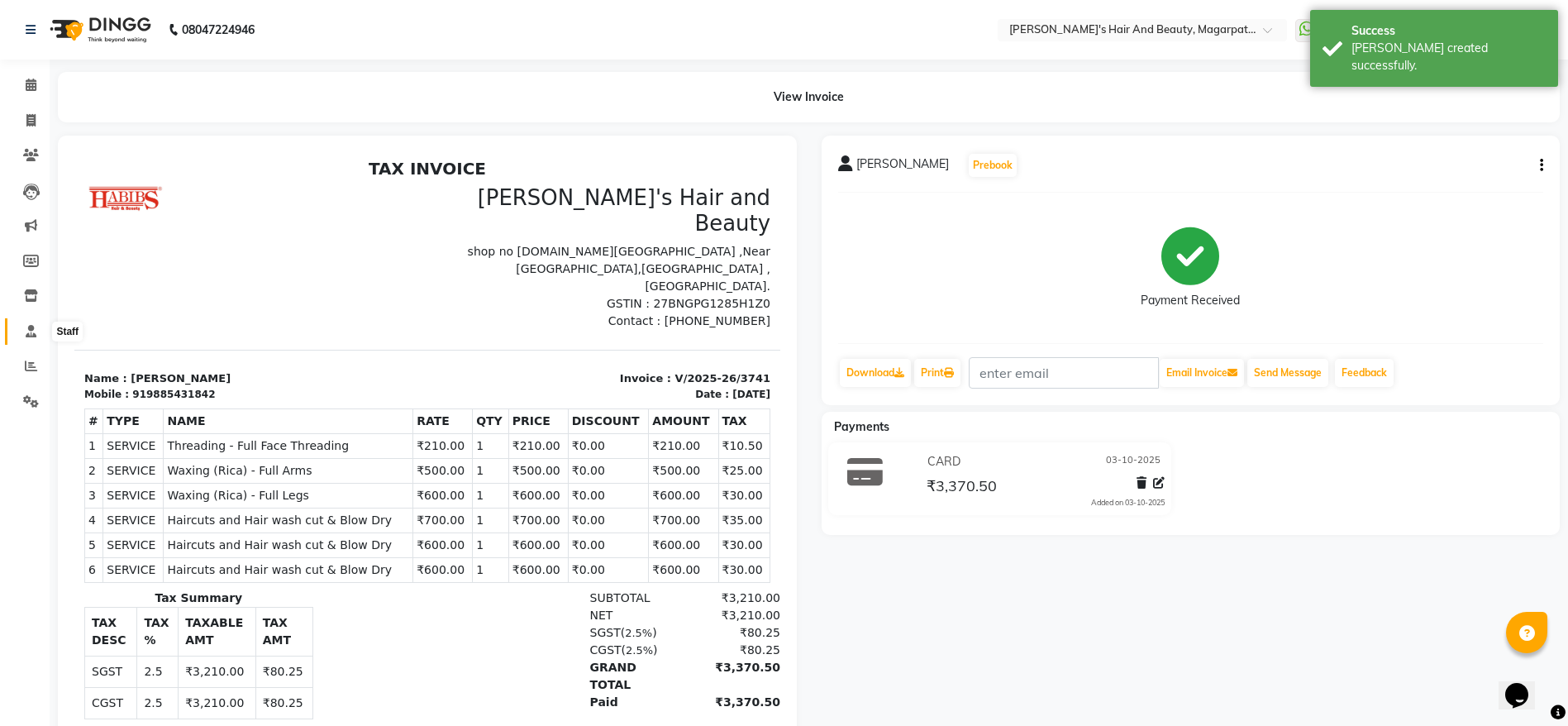
click at [34, 327] on icon at bounding box center [30, 330] width 11 height 13
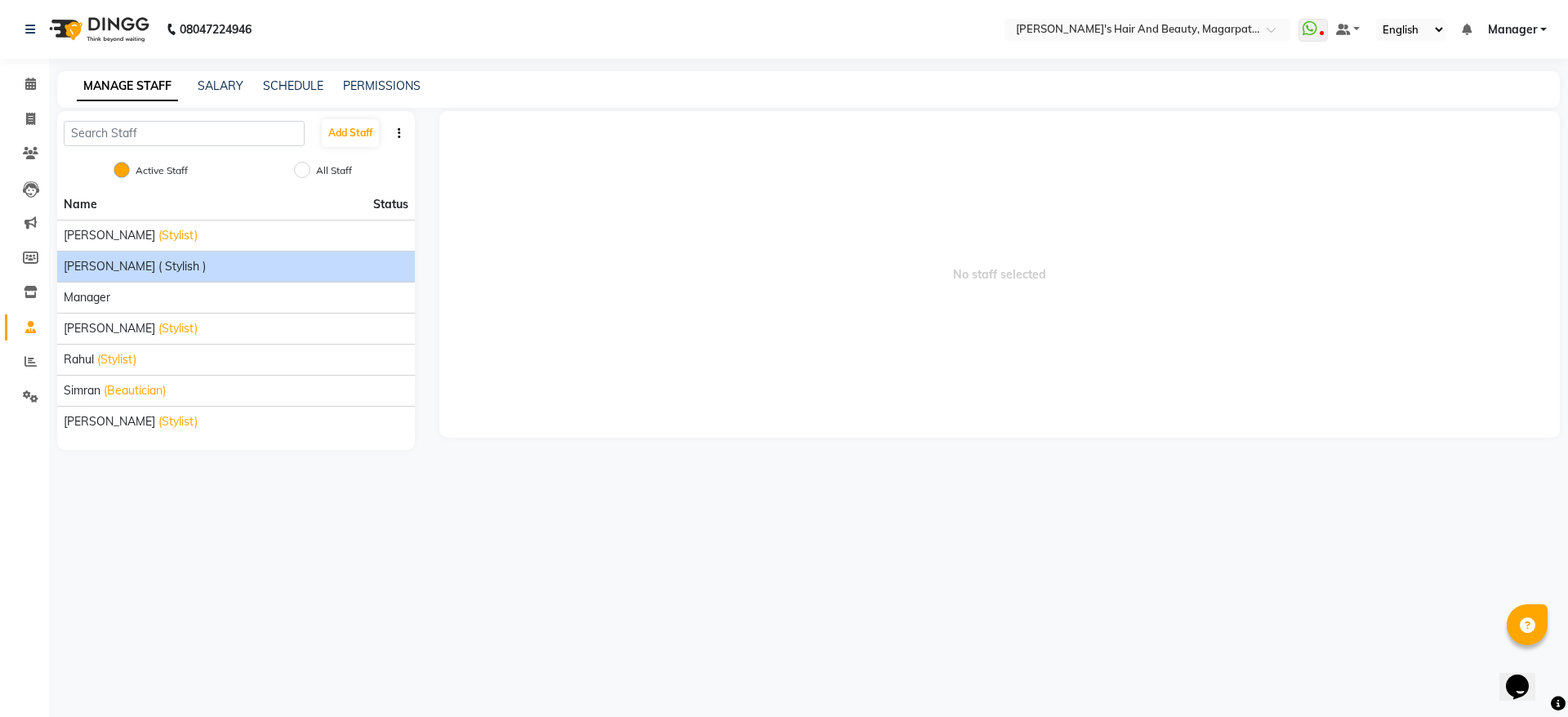
click at [136, 257] on li "[PERSON_NAME] ( Stylish )" at bounding box center [236, 266] width 358 height 31
click at [137, 262] on span "[PERSON_NAME] ( Stylish )" at bounding box center [134, 266] width 142 height 17
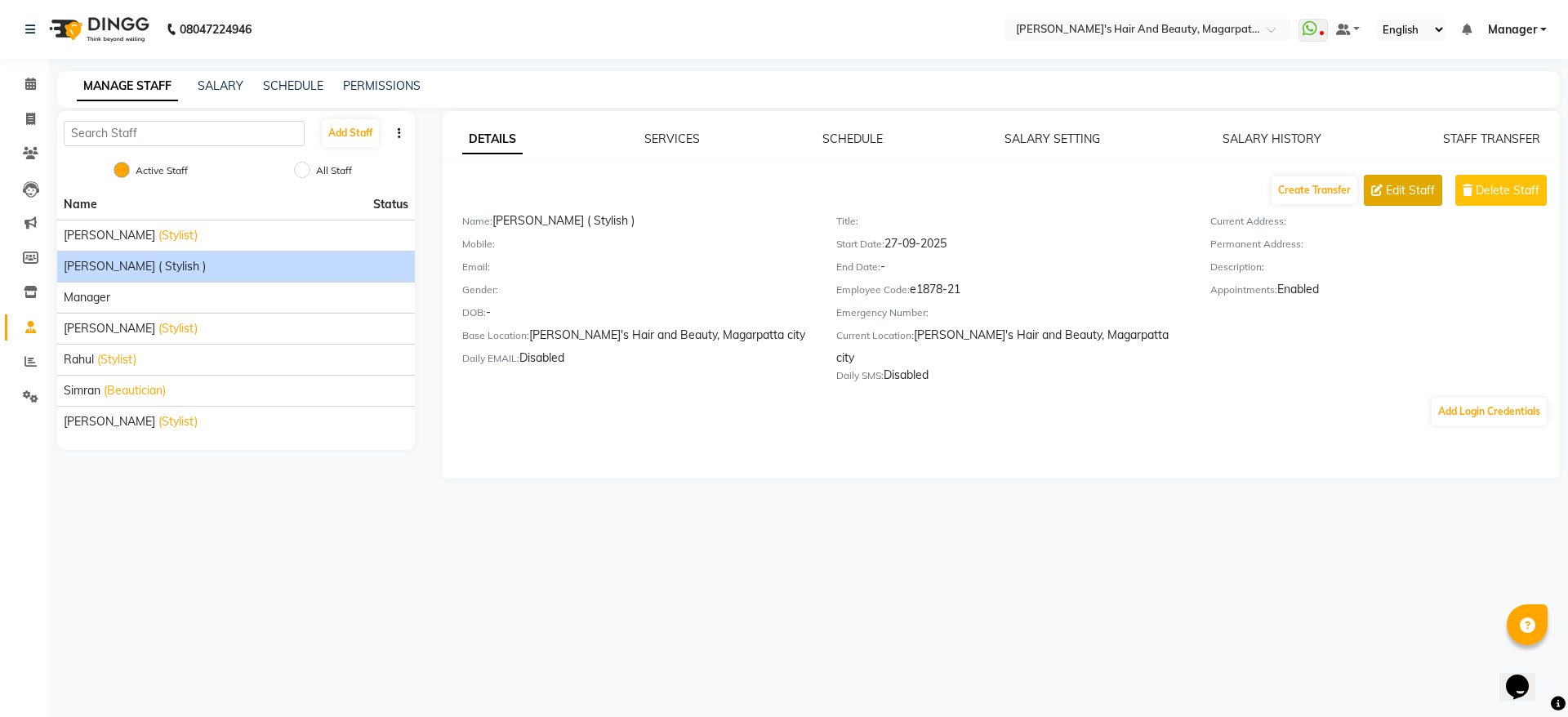
click at [1405, 187] on span "Edit Staff" at bounding box center [1411, 191] width 49 height 17
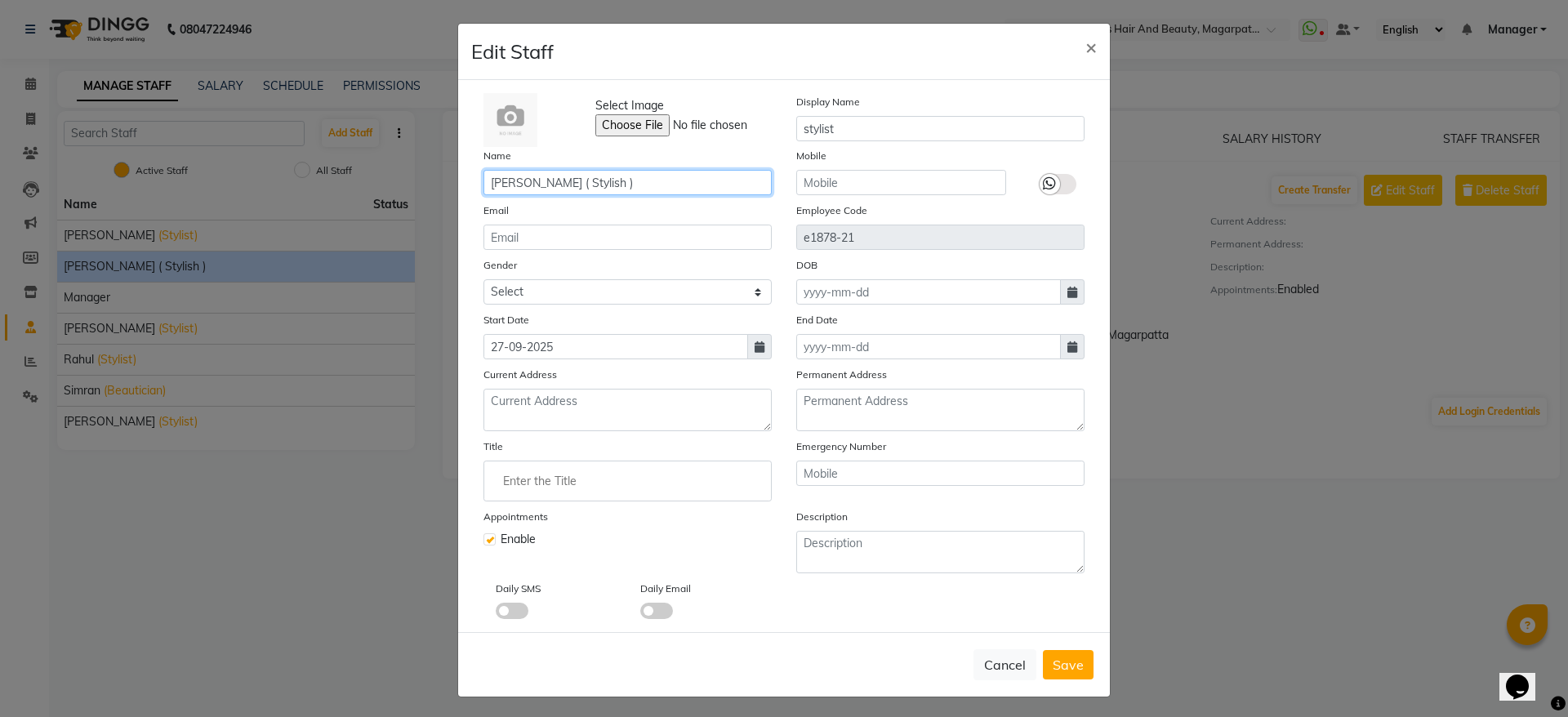
drag, startPoint x: 571, startPoint y: 183, endPoint x: 512, endPoint y: 178, distance: 59.2
click at [512, 178] on input "[PERSON_NAME] ( Stylish )" at bounding box center [628, 182] width 289 height 25
type input "[PERSON_NAME]"
click at [1053, 667] on span "Save" at bounding box center [1069, 664] width 31 height 16
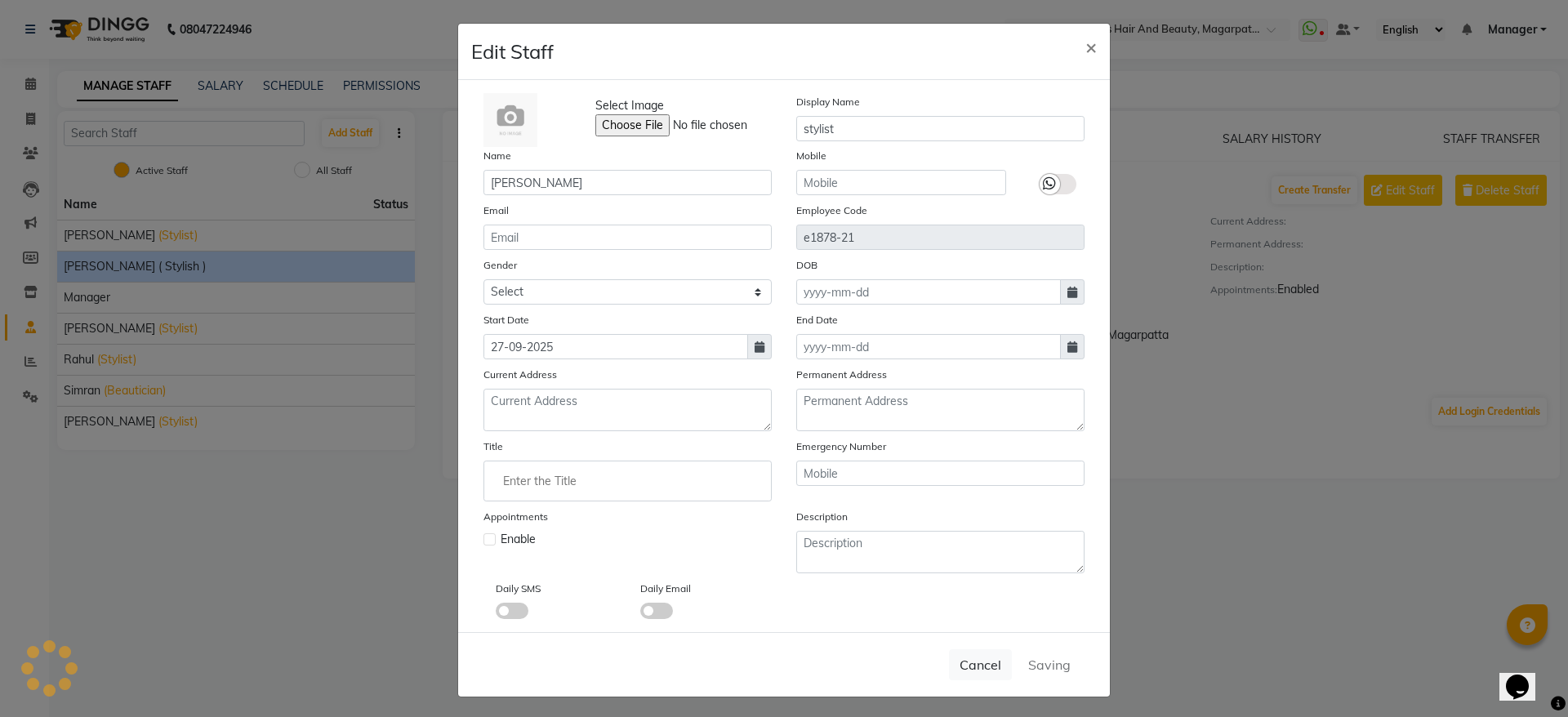
checkbox input "false"
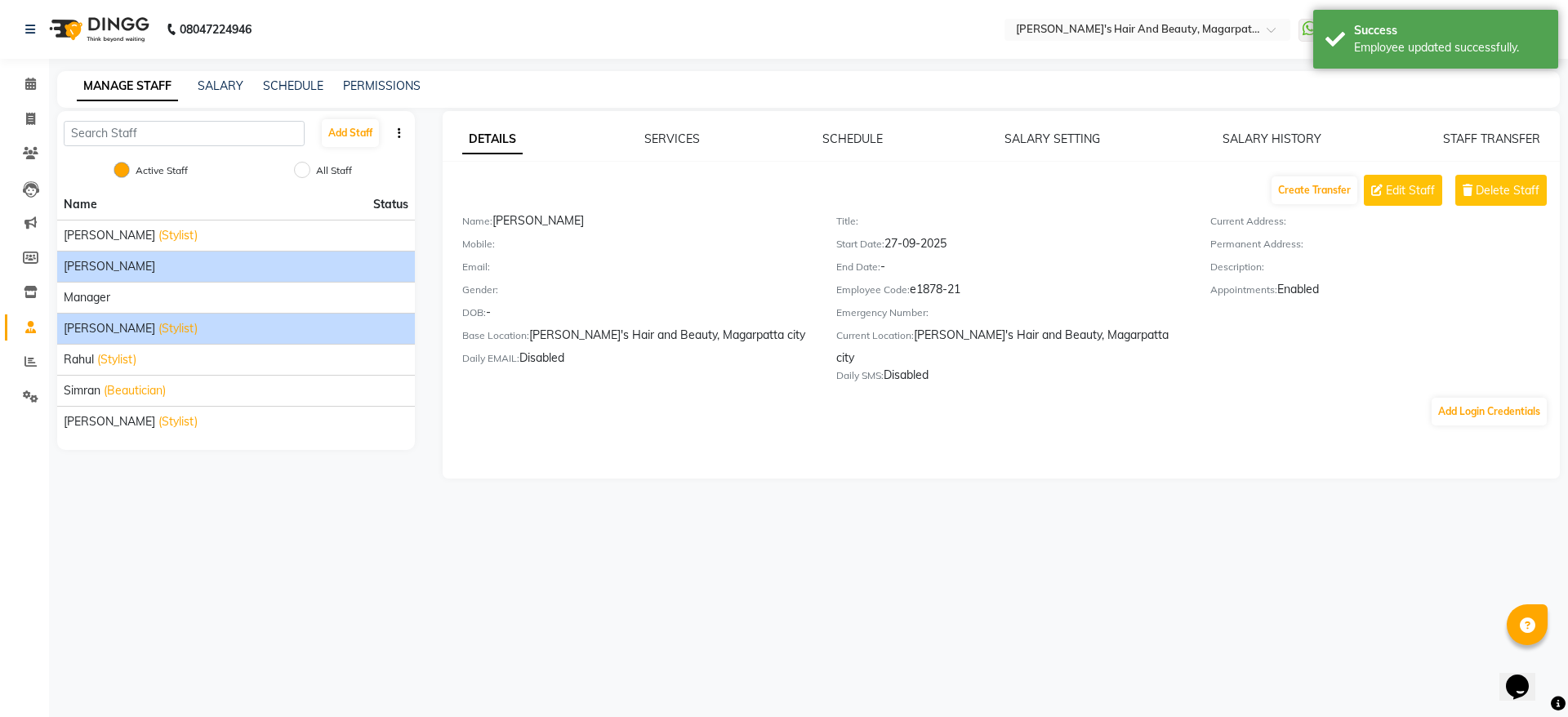
click at [226, 335] on div "[PERSON_NAME] (Stylist)" at bounding box center [236, 329] width 345 height 17
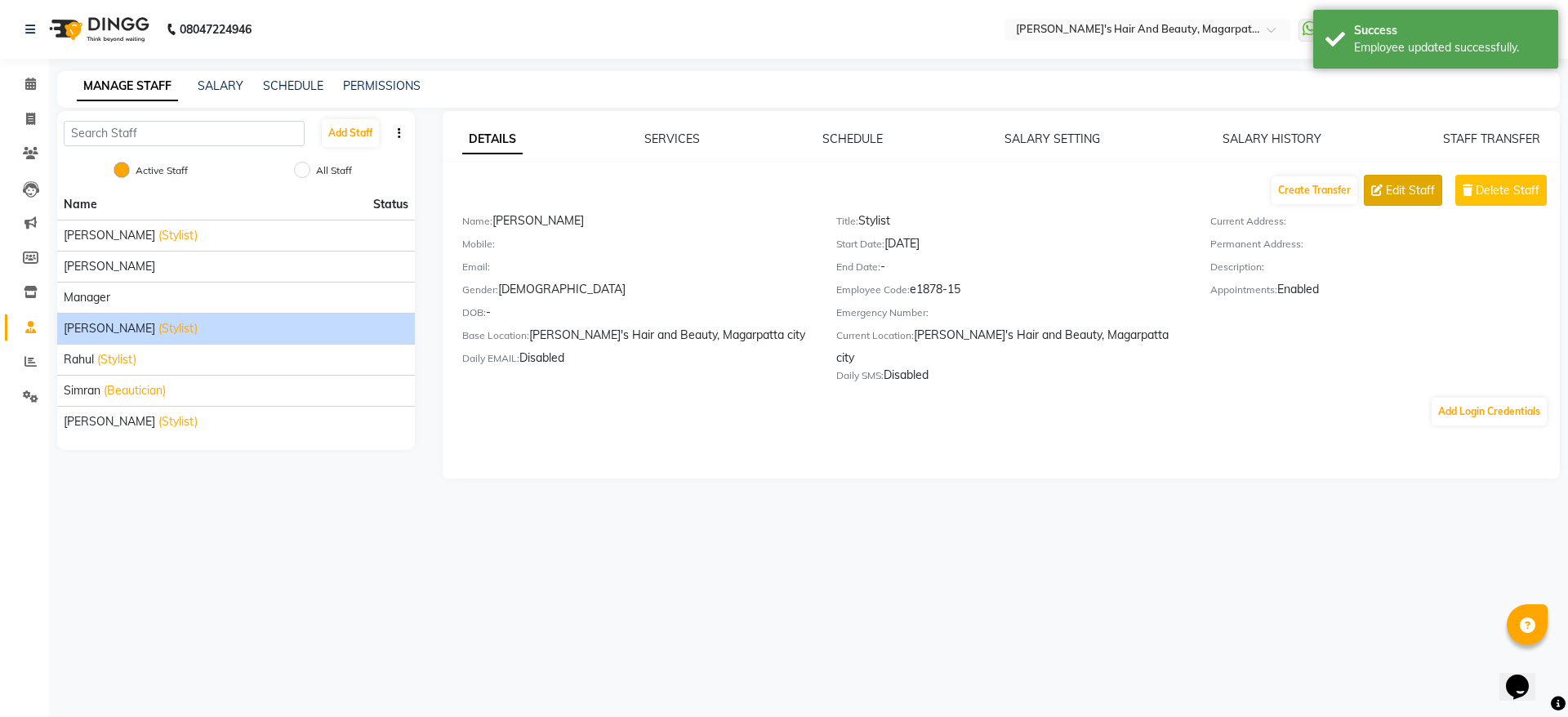
click at [1401, 182] on span "Edit Staff" at bounding box center [1411, 191] width 49 height 17
select select "[DEMOGRAPHIC_DATA]"
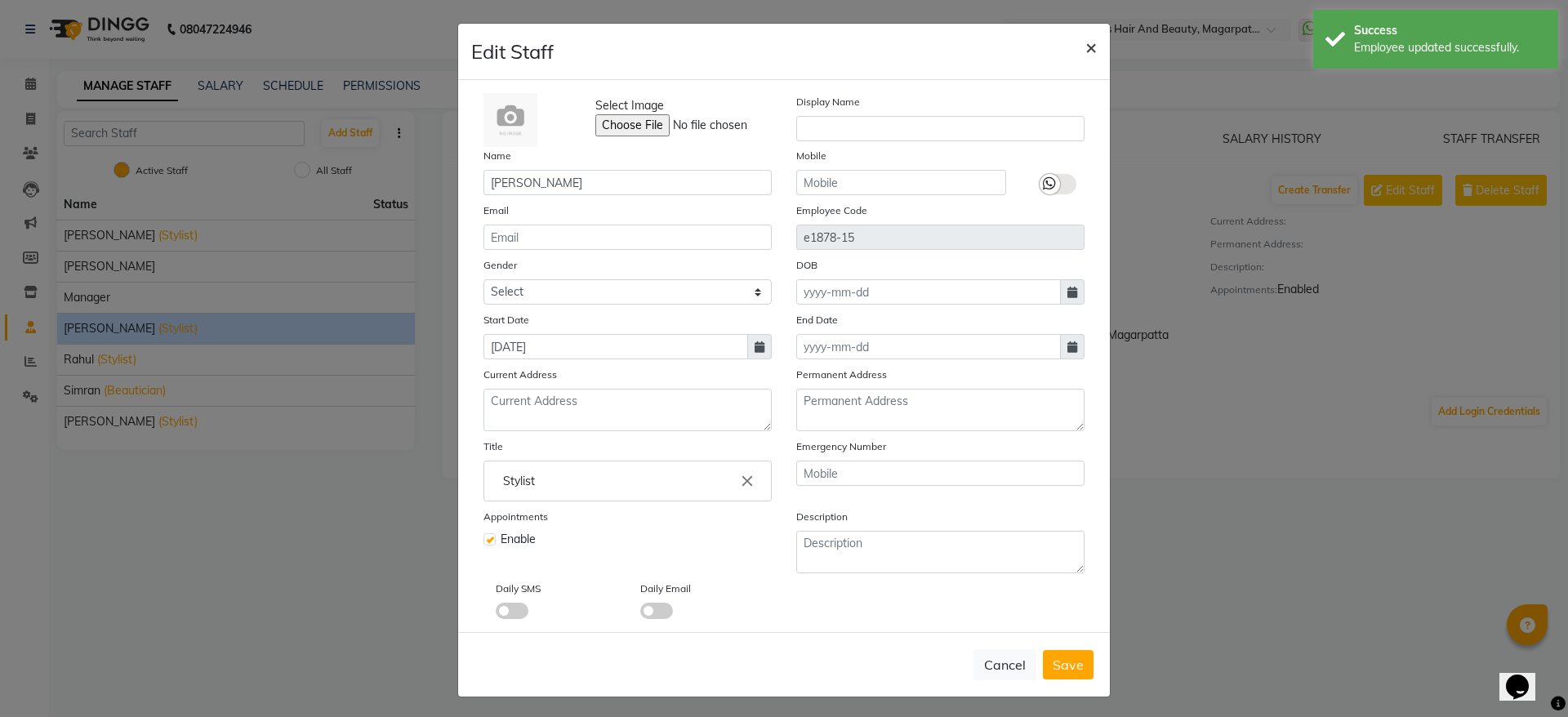
click at [1085, 44] on span "×" at bounding box center [1091, 46] width 12 height 24
select select
checkbox input "false"
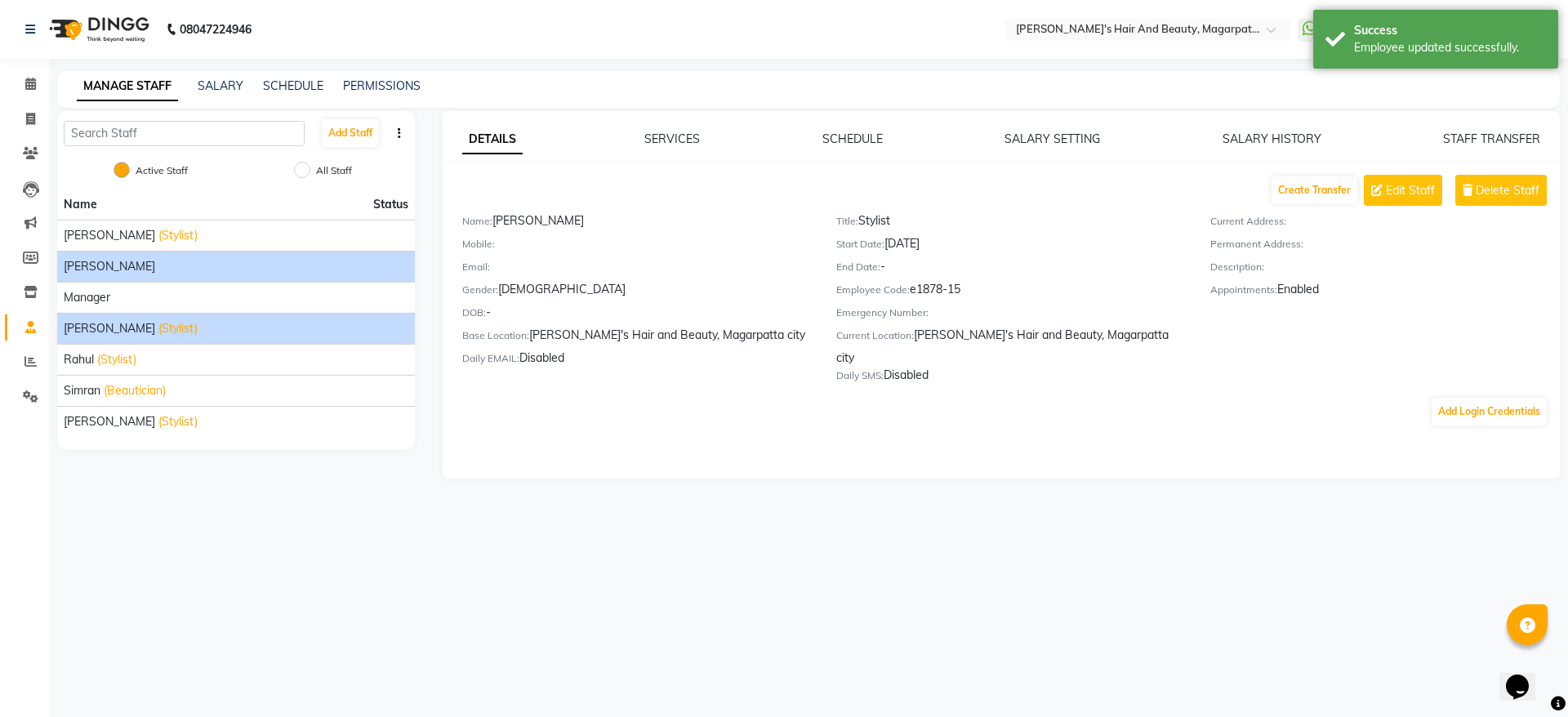
click at [201, 262] on div "[PERSON_NAME]" at bounding box center [236, 266] width 345 height 17
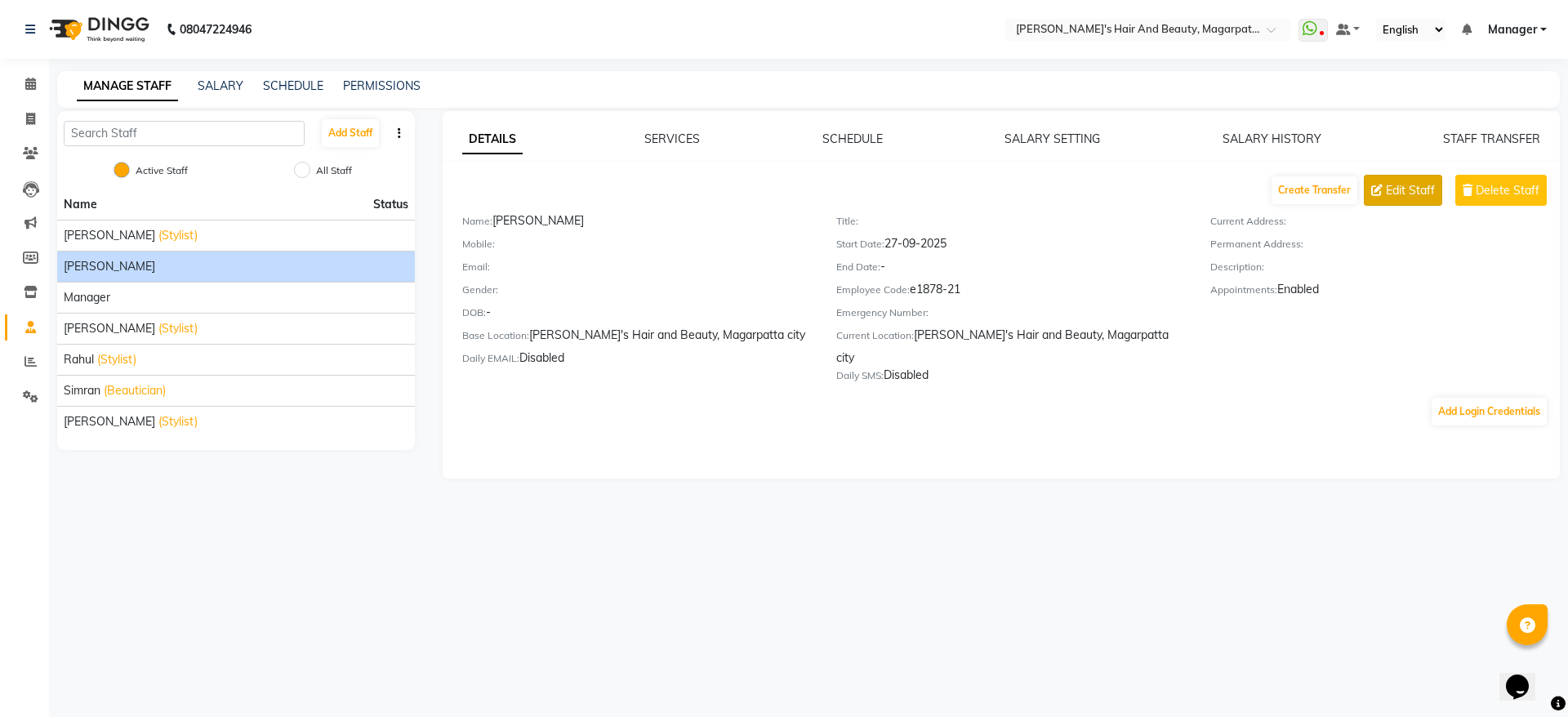
click at [1395, 196] on span "Edit Staff" at bounding box center [1411, 191] width 49 height 17
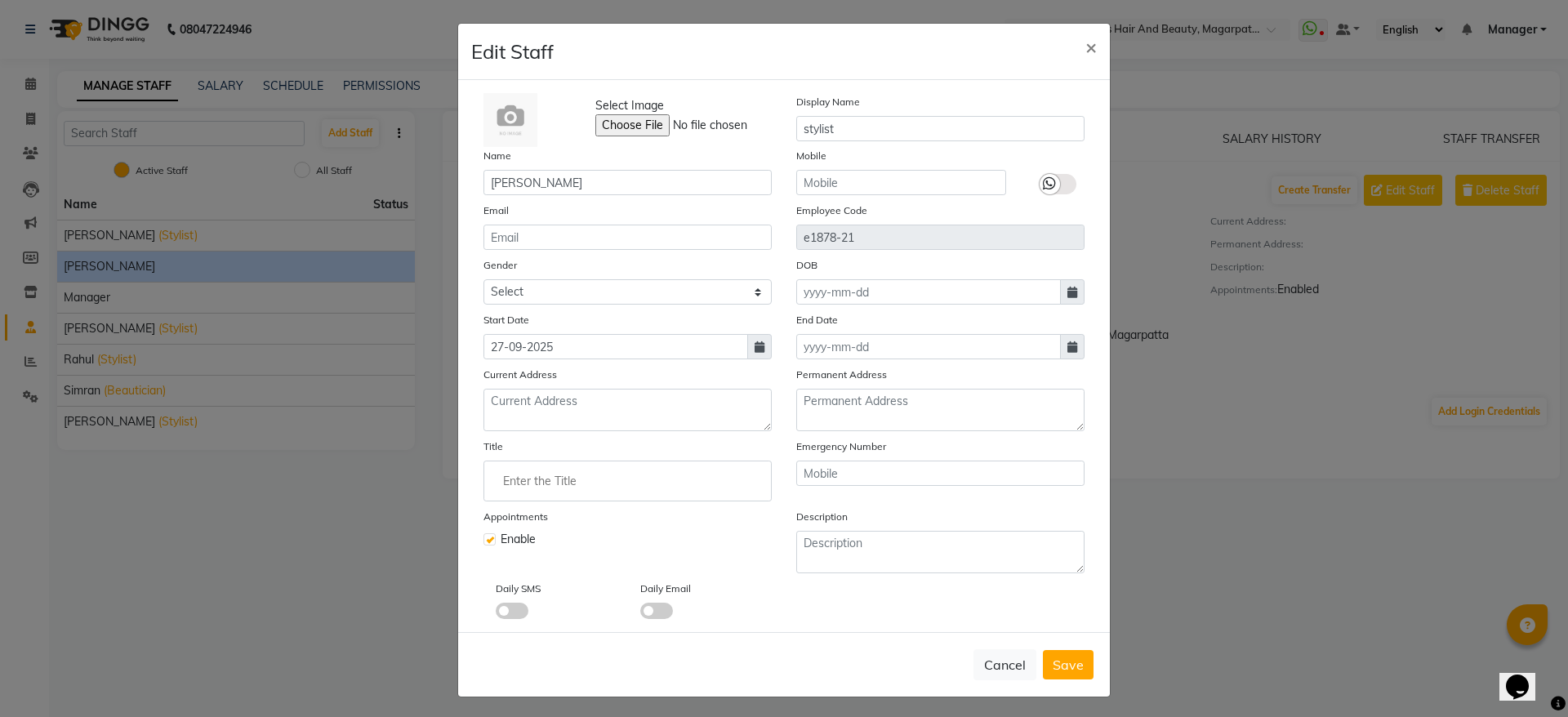
click at [581, 497] on ng-autocomplete at bounding box center [628, 481] width 289 height 41
click at [574, 485] on input "Enter the Title" at bounding box center [627, 481] width 273 height 33
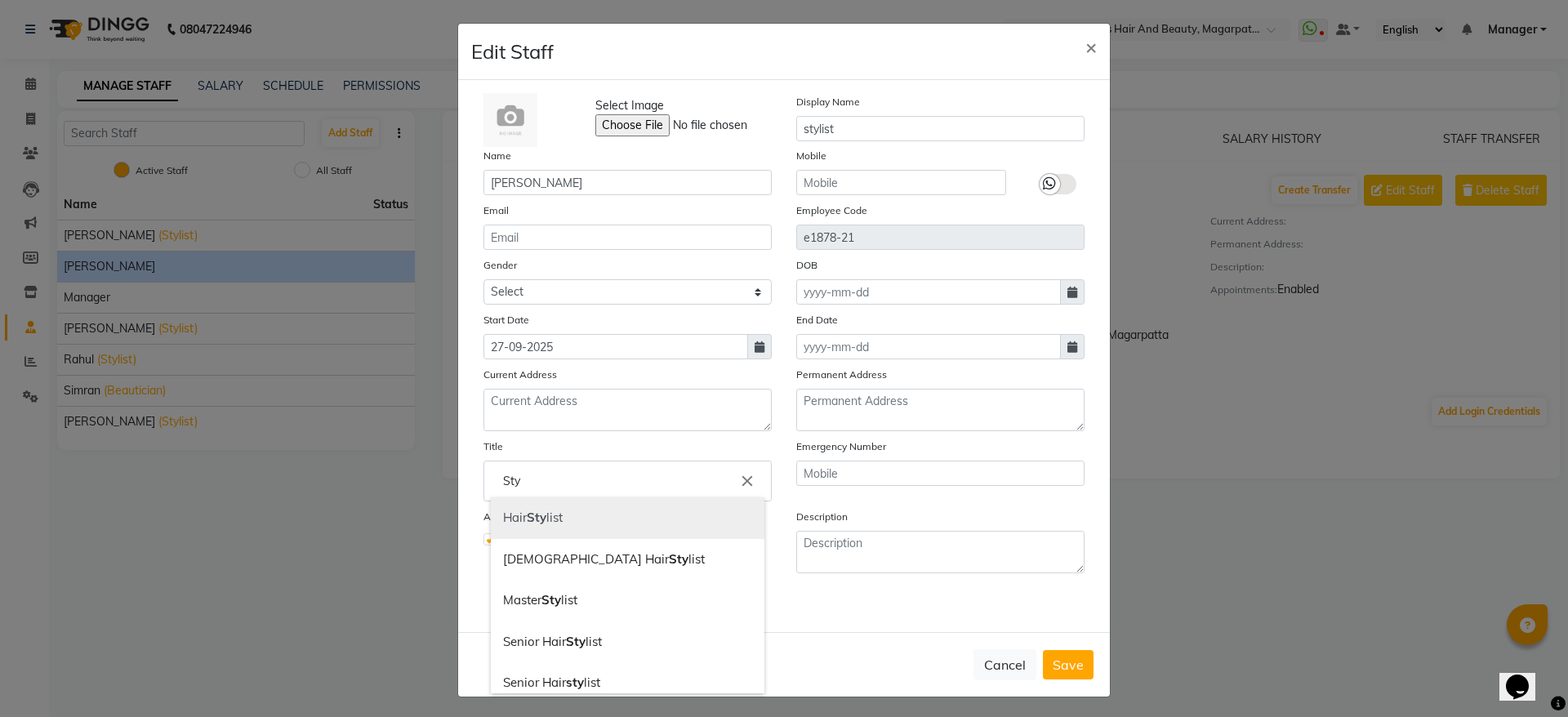
click at [574, 524] on link "Hair Sty list" at bounding box center [627, 517] width 273 height 41
drag, startPoint x: 522, startPoint y: 480, endPoint x: 465, endPoint y: 484, distance: 57.1
click at [484, 484] on ng-autocomplete "Hair Stylist close Hair Stylist [DEMOGRAPHIC_DATA] Hair Stylist Senior Hair Sty…" at bounding box center [628, 481] width 289 height 41
click at [518, 484] on input "Hair Stylist" at bounding box center [627, 481] width 273 height 33
click at [527, 487] on input "Hair Stylist" at bounding box center [627, 481] width 273 height 33
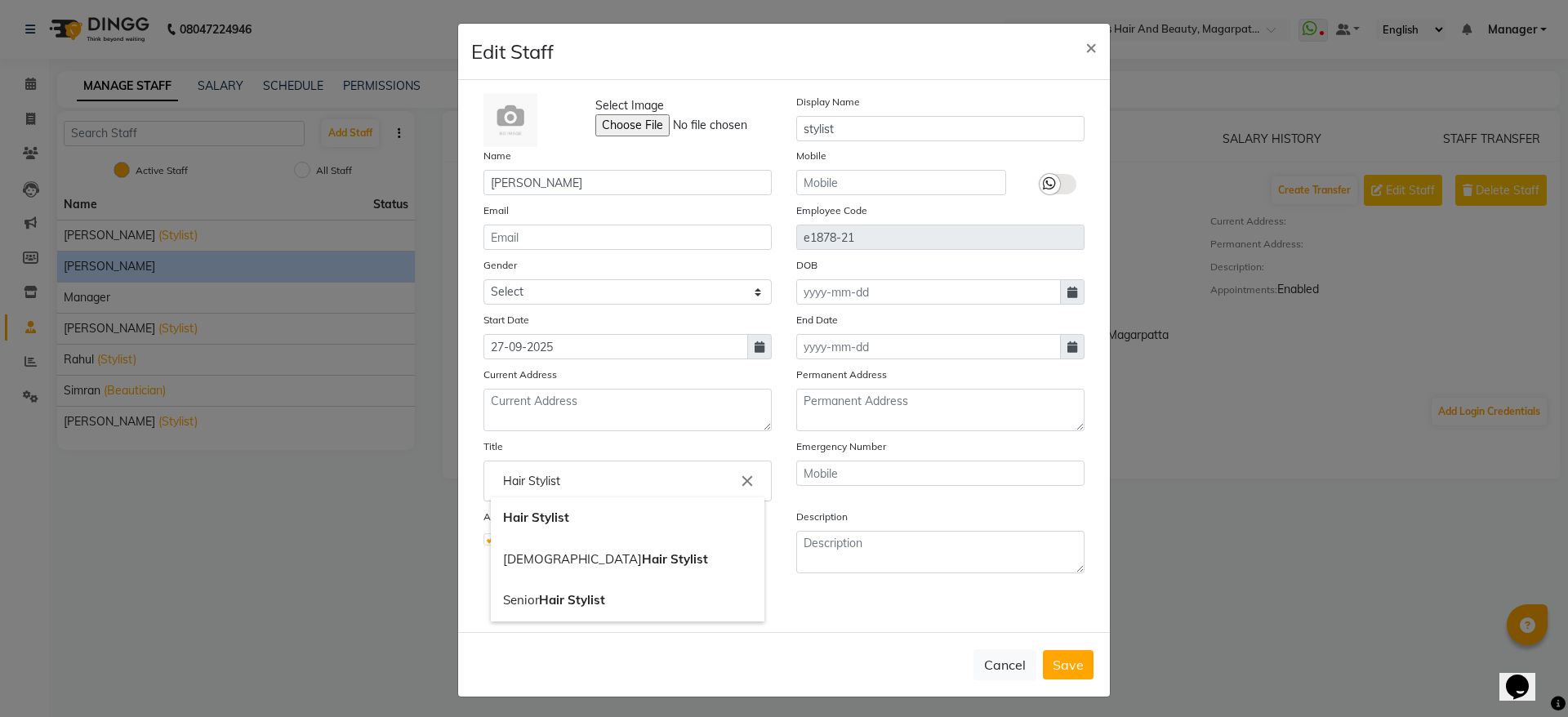
click at [518, 480] on input "Hair Stylist" at bounding box center [627, 481] width 273 height 33
type input "Stylist"
click at [1069, 661] on div at bounding box center [784, 358] width 1568 height 717
click at [1069, 661] on span "Save" at bounding box center [1069, 664] width 31 height 16
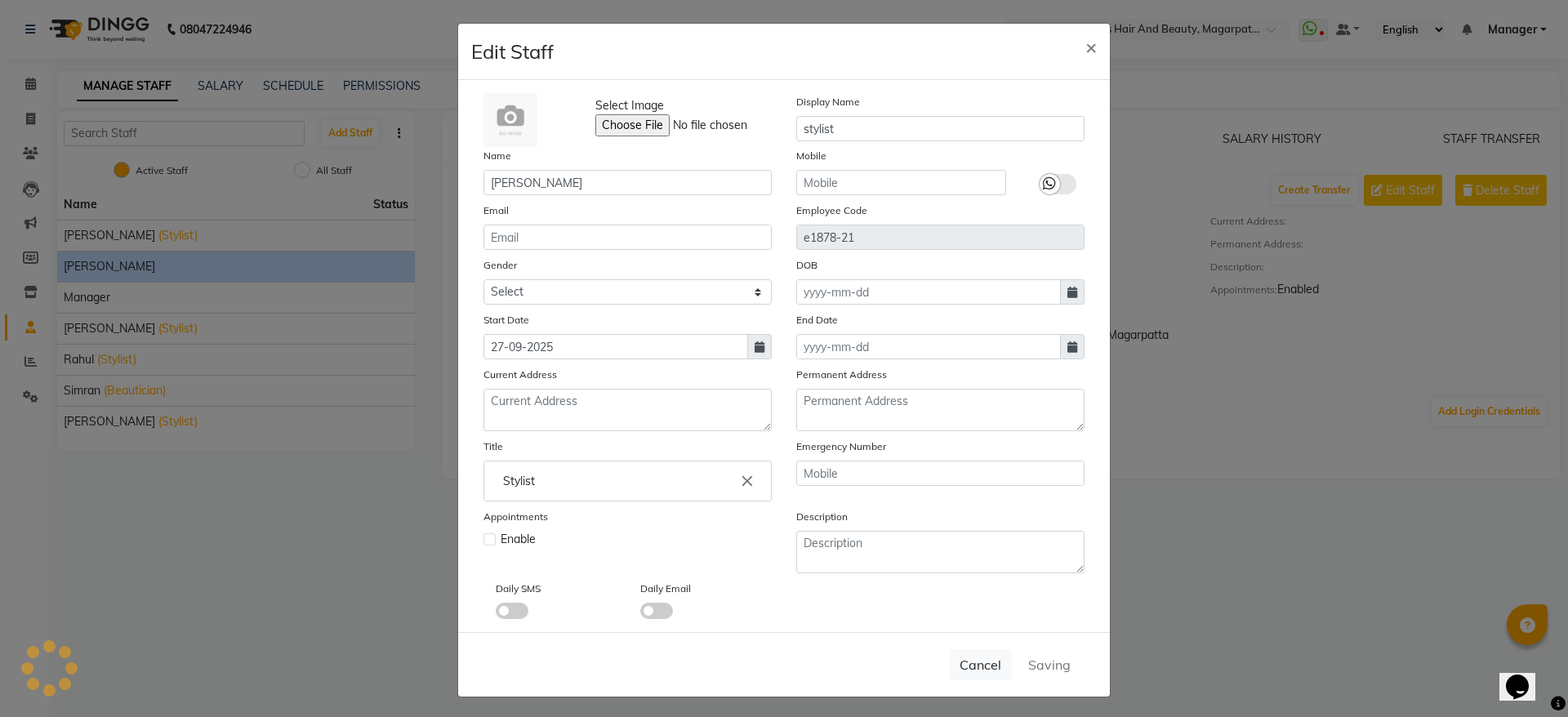
checkbox input "false"
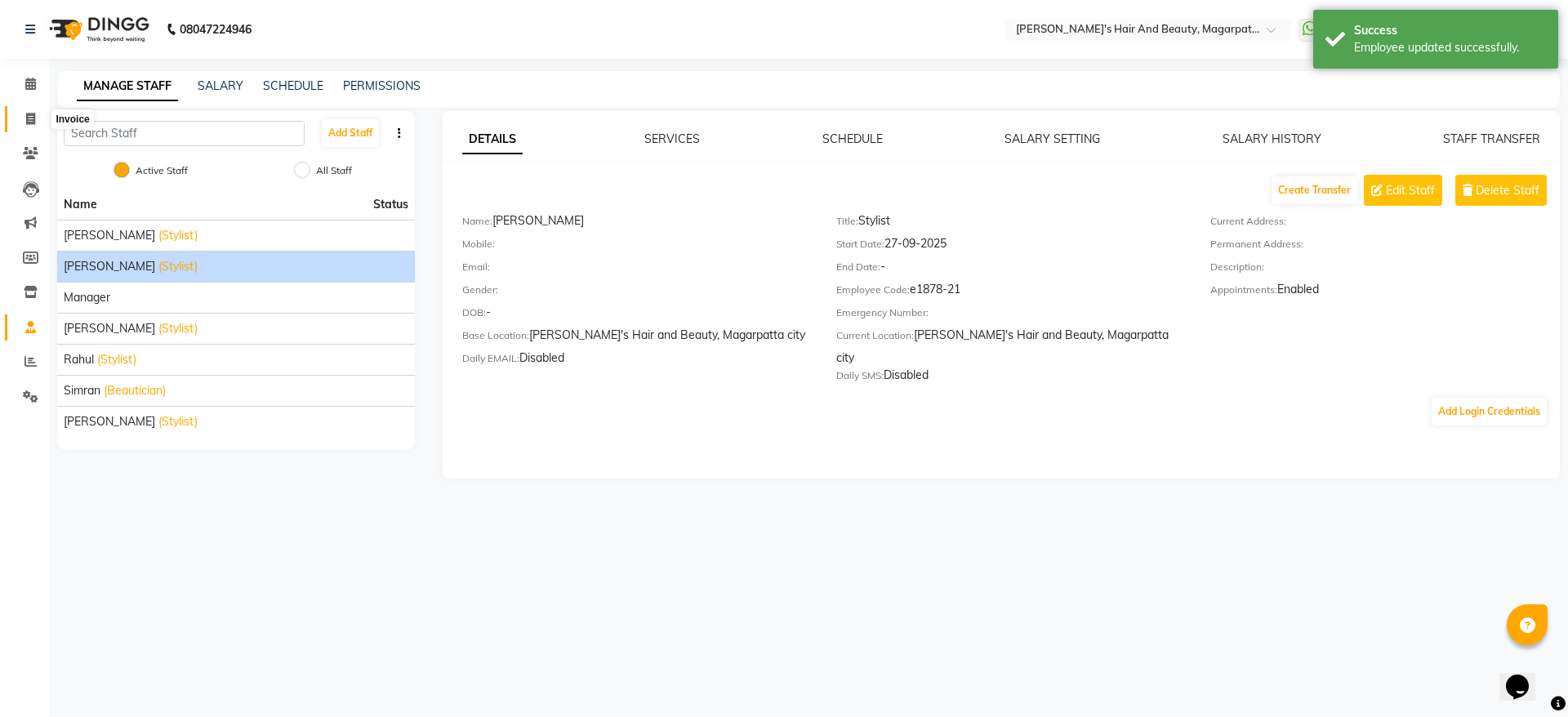
click at [28, 117] on icon at bounding box center [30, 119] width 9 height 13
select select "4517"
select select "service"
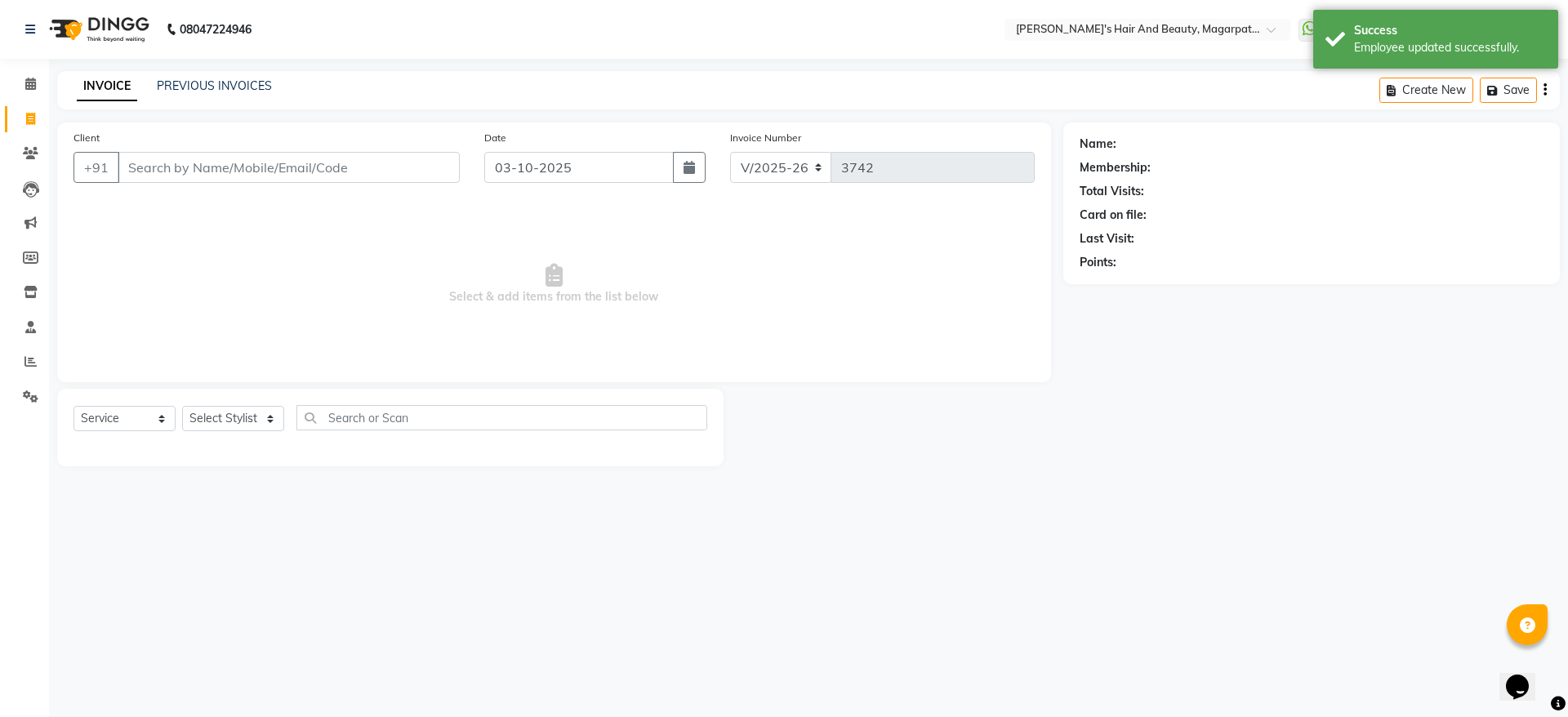
click at [194, 173] on input "Client" at bounding box center [289, 167] width 342 height 31
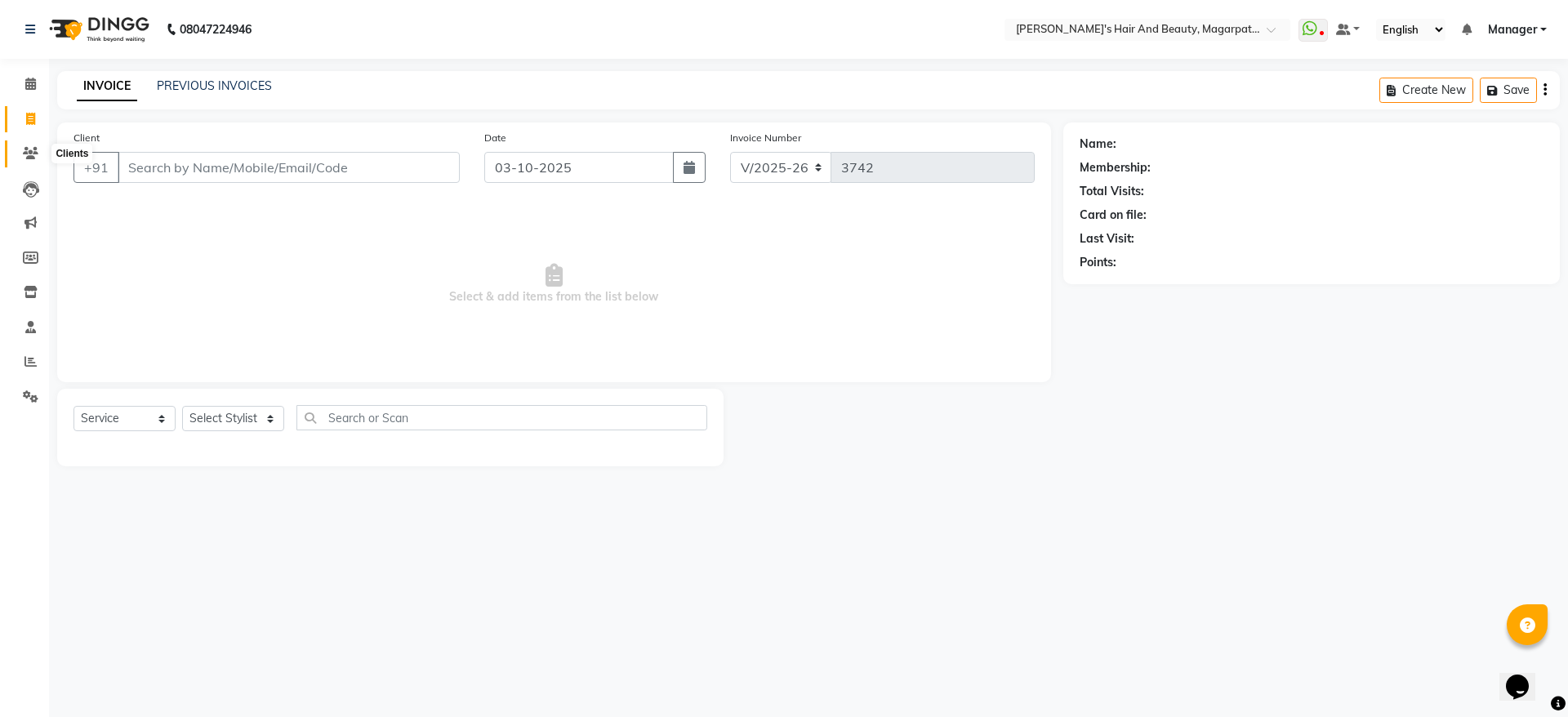
click at [30, 149] on icon at bounding box center [31, 152] width 15 height 13
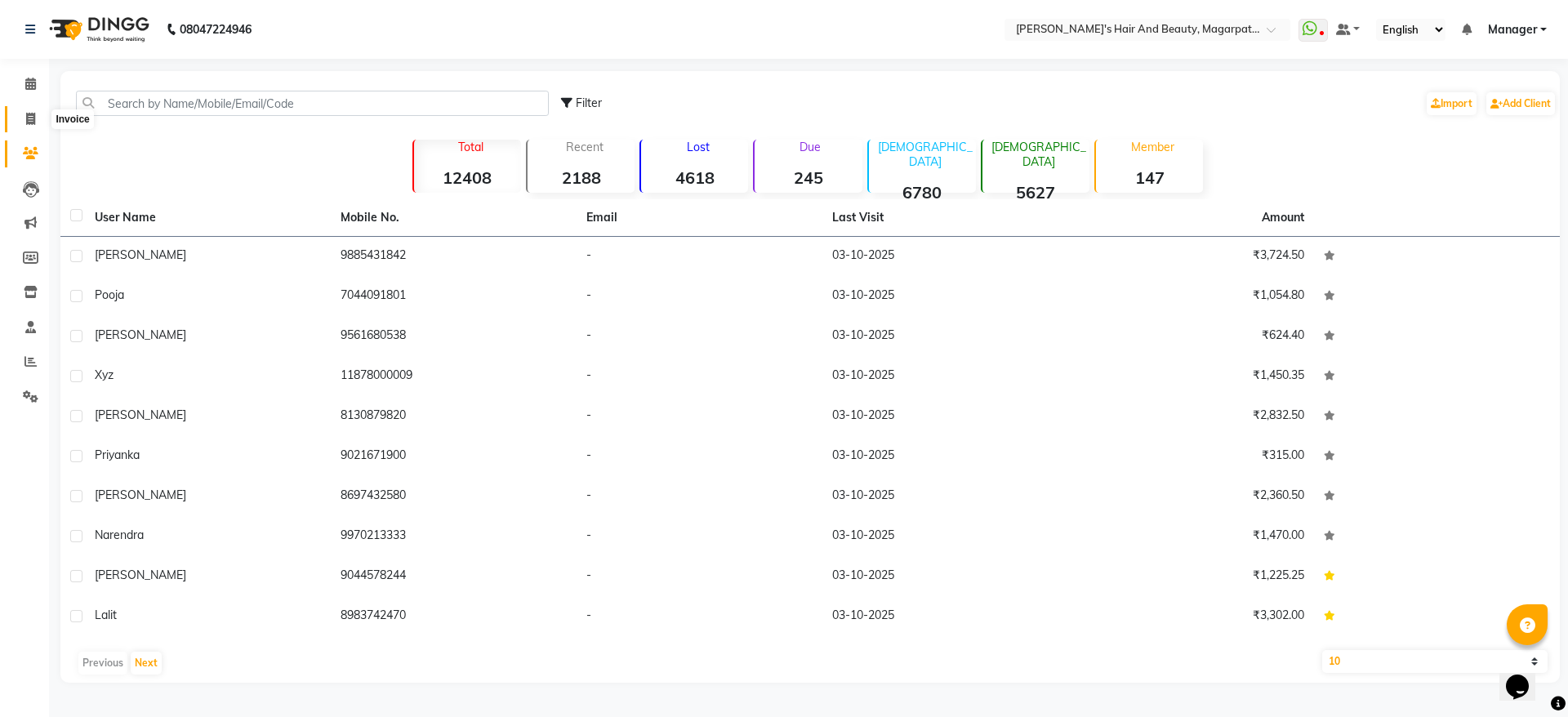
click at [30, 119] on icon at bounding box center [30, 119] width 9 height 13
select select "4517"
select select "service"
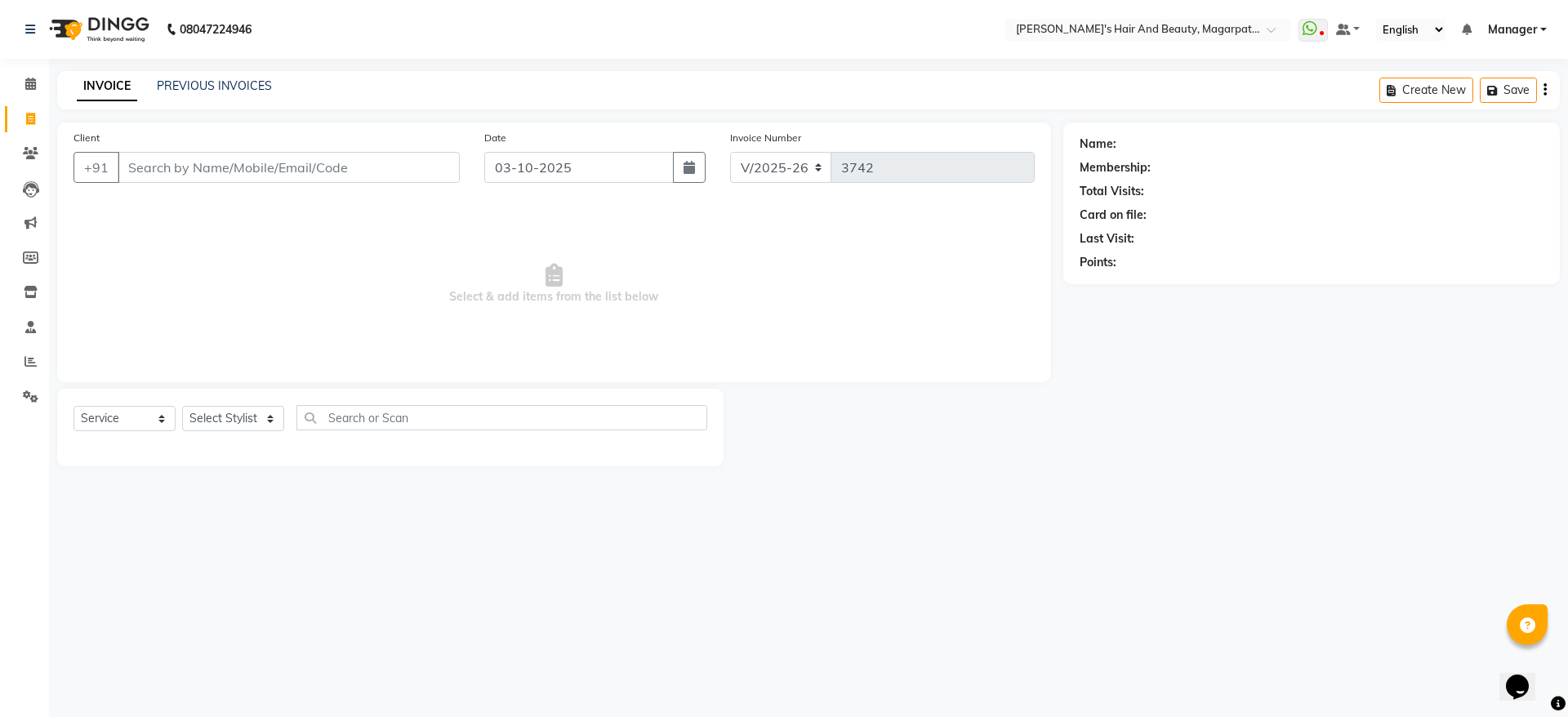
click at [164, 166] on input "Client" at bounding box center [289, 167] width 342 height 31
type input "8360419797"
click at [440, 162] on span "Add Client" at bounding box center [417, 167] width 65 height 16
select select "22"
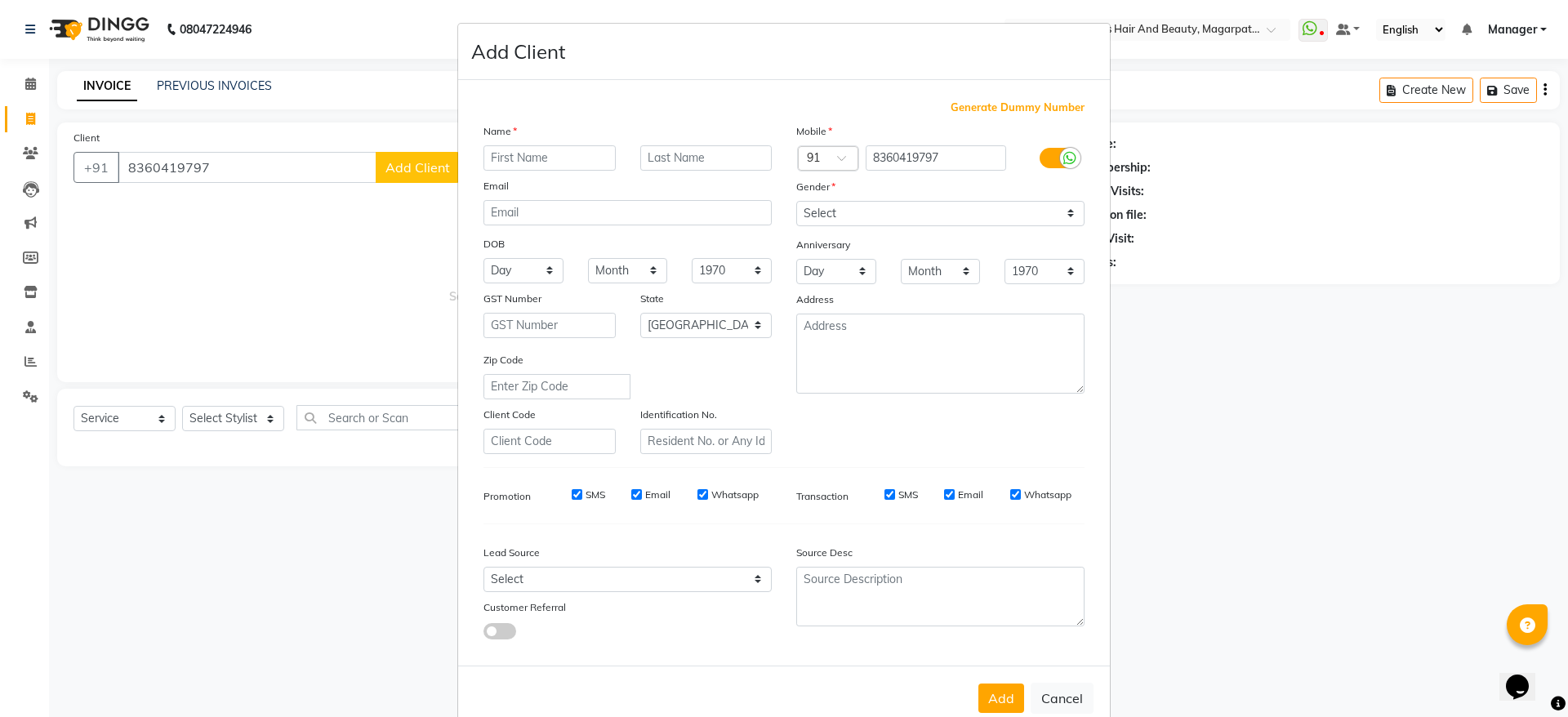
click at [587, 151] on input "text" at bounding box center [549, 158] width 132 height 25
type input "[PERSON_NAME]"
click at [811, 207] on select "Select [DEMOGRAPHIC_DATA] [DEMOGRAPHIC_DATA] Other Prefer Not To Say" at bounding box center [940, 213] width 289 height 25
select select "[DEMOGRAPHIC_DATA]"
click at [797, 201] on select "Select [DEMOGRAPHIC_DATA] [DEMOGRAPHIC_DATA] Other Prefer Not To Say" at bounding box center [940, 213] width 289 height 25
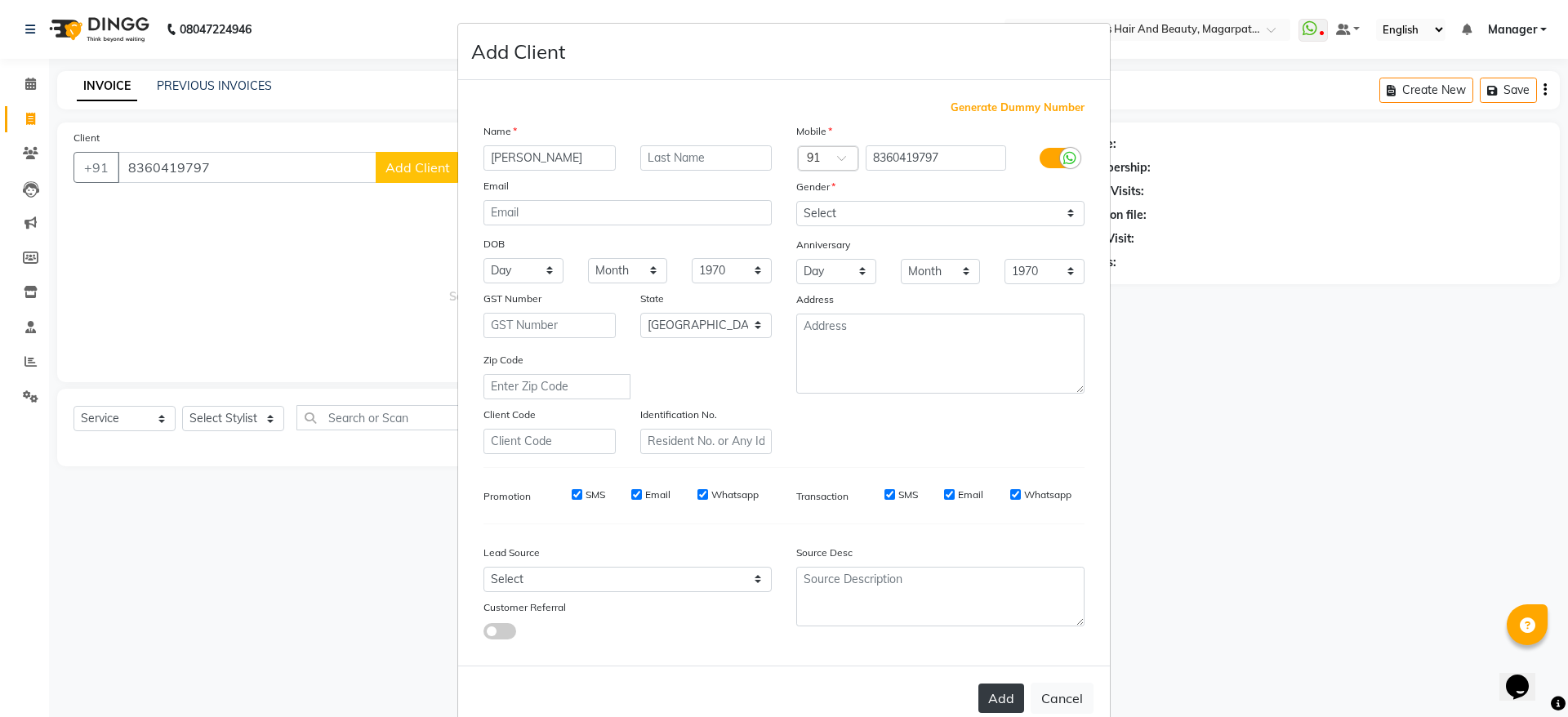
click at [998, 692] on button "Add" at bounding box center [1001, 698] width 45 height 29
select select
select select "null"
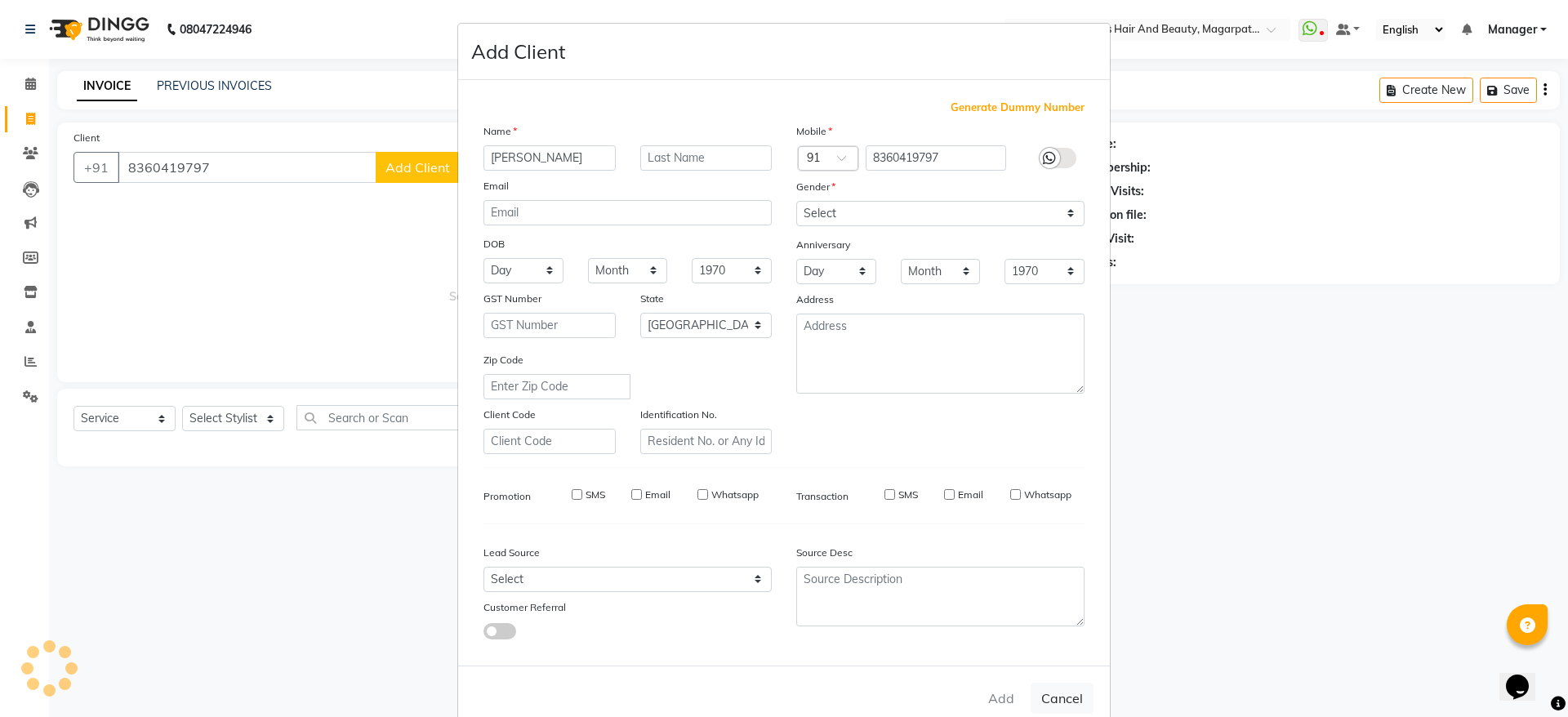
select select
checkbox input "false"
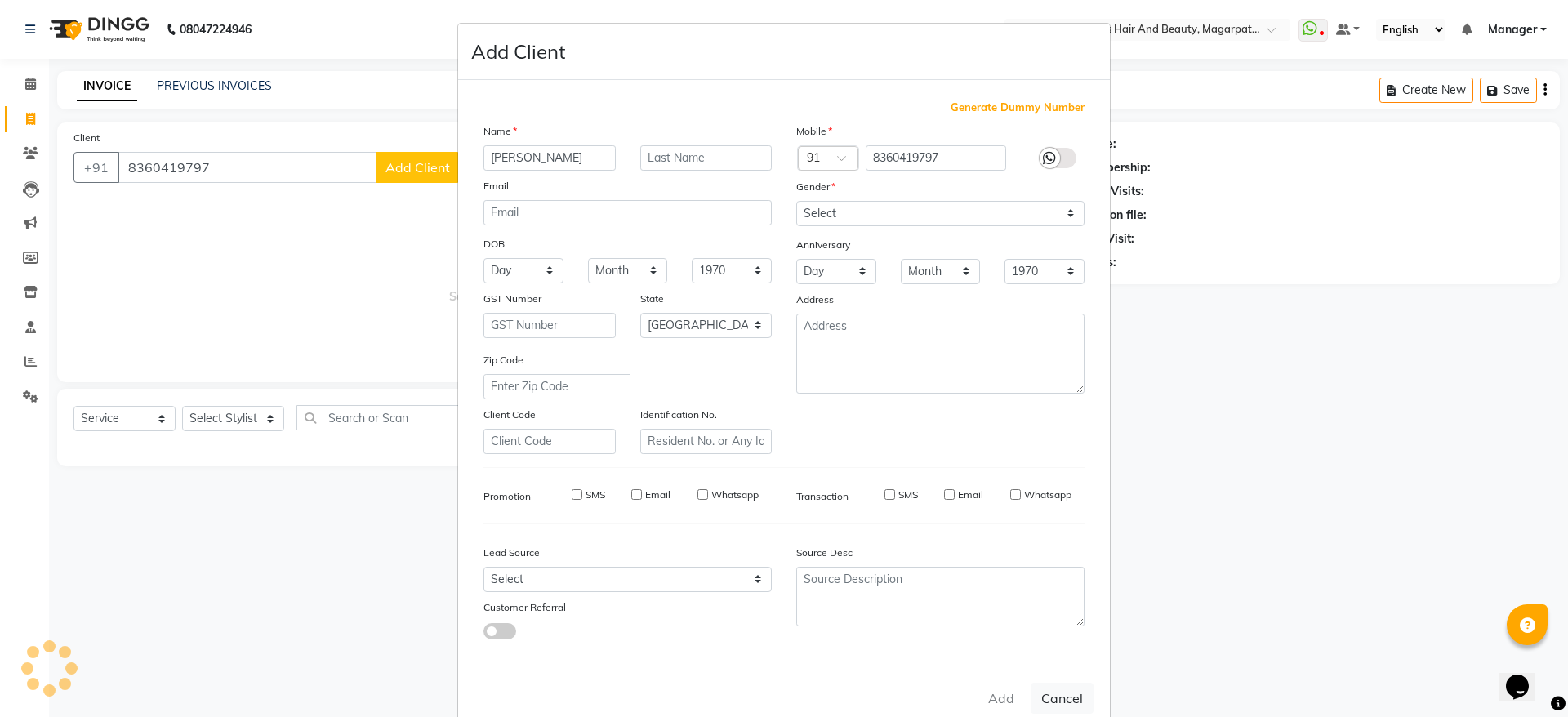
checkbox input "false"
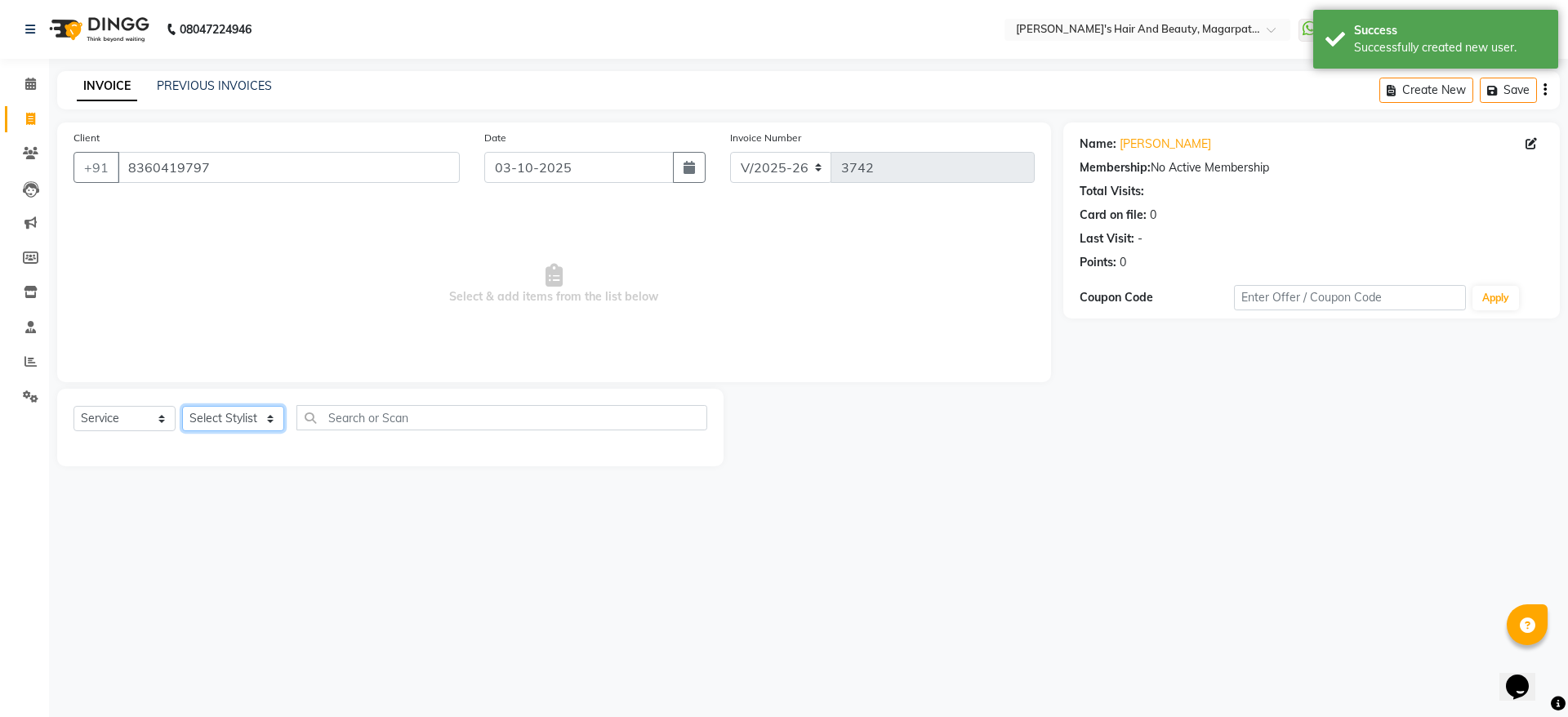
click at [255, 416] on select "Select Stylist [PERSON_NAME] [PERSON_NAME] Manager [PERSON_NAME] [PERSON_NAME] …" at bounding box center [234, 418] width 102 height 25
select select "67464"
click at [182, 405] on select "Select Stylist [PERSON_NAME] [PERSON_NAME] Manager [PERSON_NAME] [PERSON_NAME] …" at bounding box center [234, 418] width 102 height 25
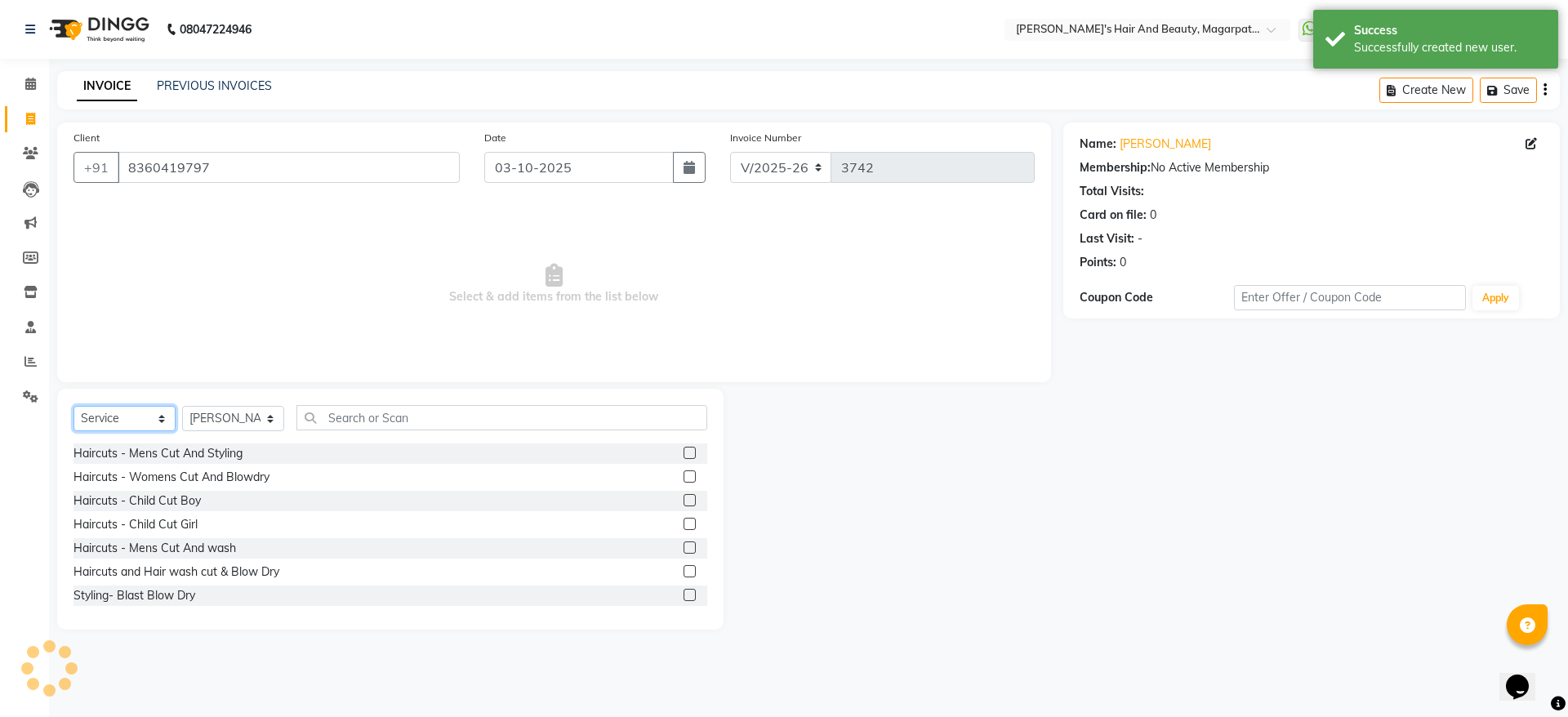
click at [155, 417] on select "Select Service Product Membership Package Voucher Prepaid Gift Card" at bounding box center [125, 418] width 102 height 25
click at [73, 405] on select "Select Service Product Membership Package Voucher Prepaid Gift Card" at bounding box center [125, 418] width 102 height 25
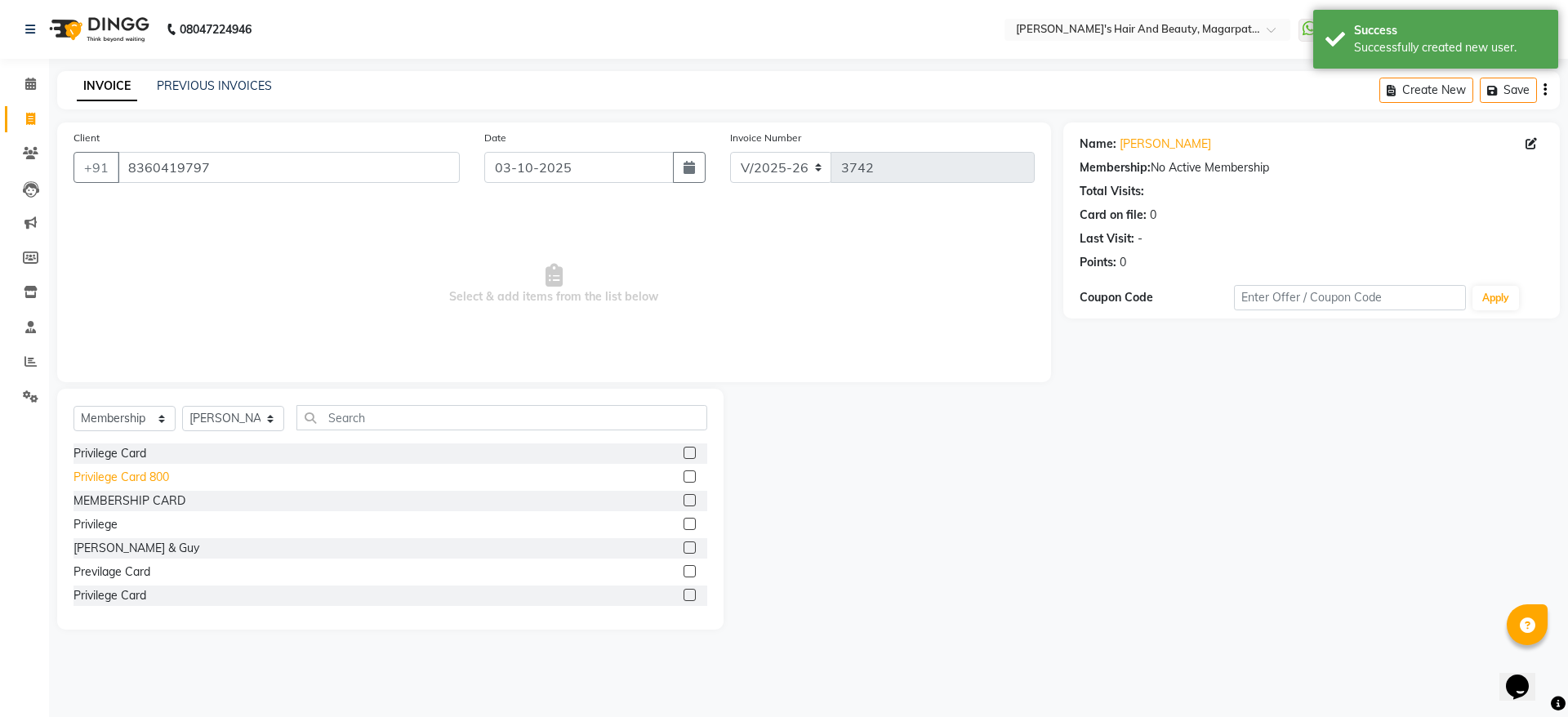
click at [130, 474] on div "Privilege Card 800" at bounding box center [121, 478] width 96 height 17
select select "select"
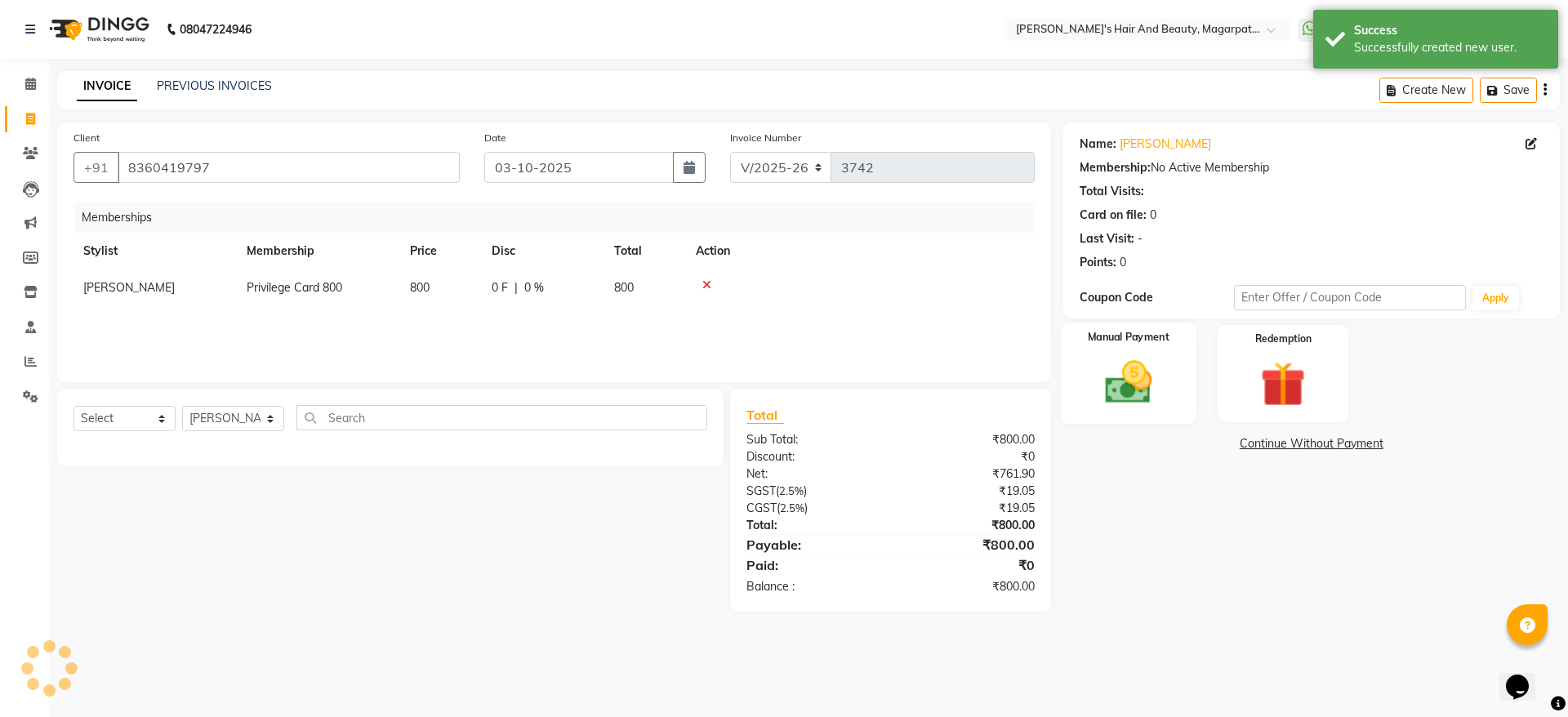
click at [1125, 385] on img at bounding box center [1128, 382] width 76 height 54
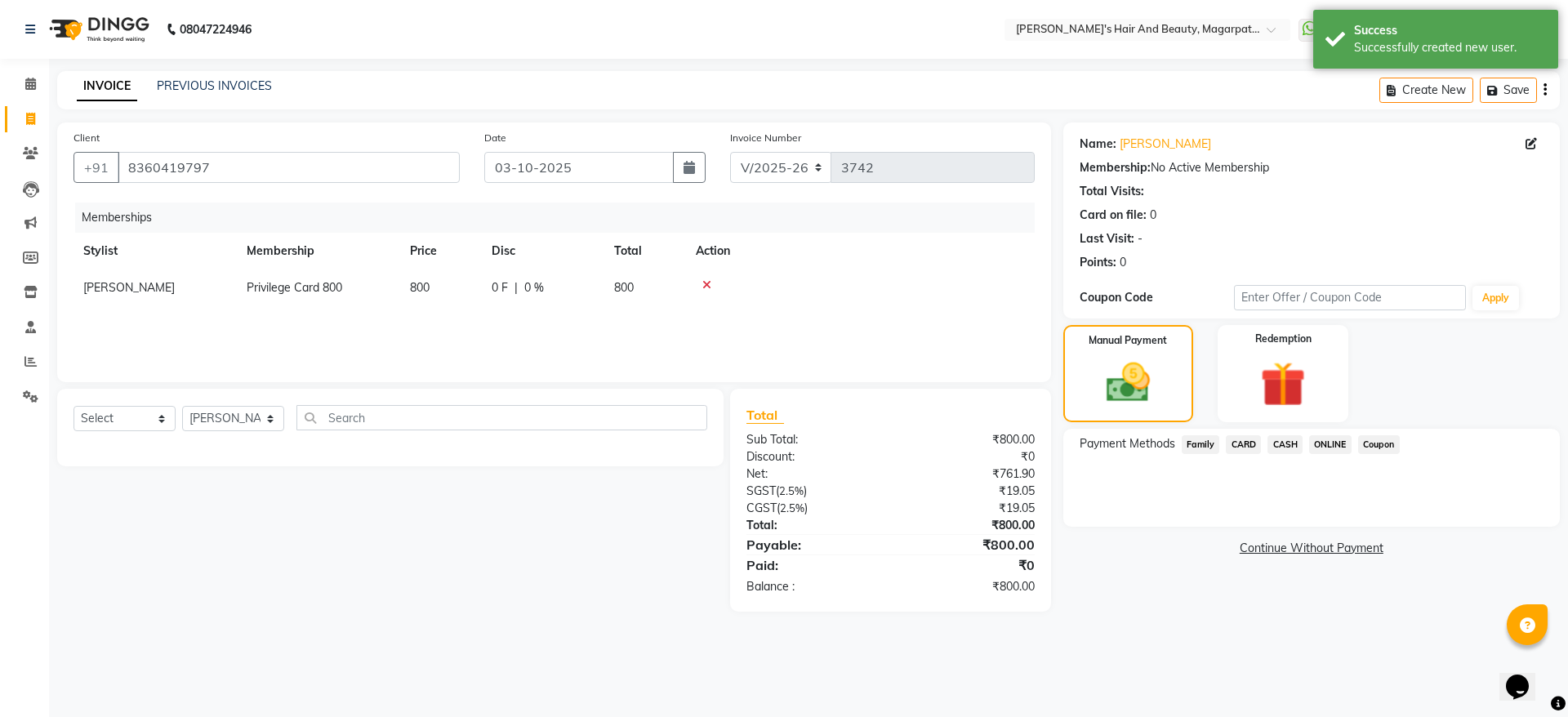
click at [1328, 441] on span "ONLINE" at bounding box center [1330, 444] width 42 height 18
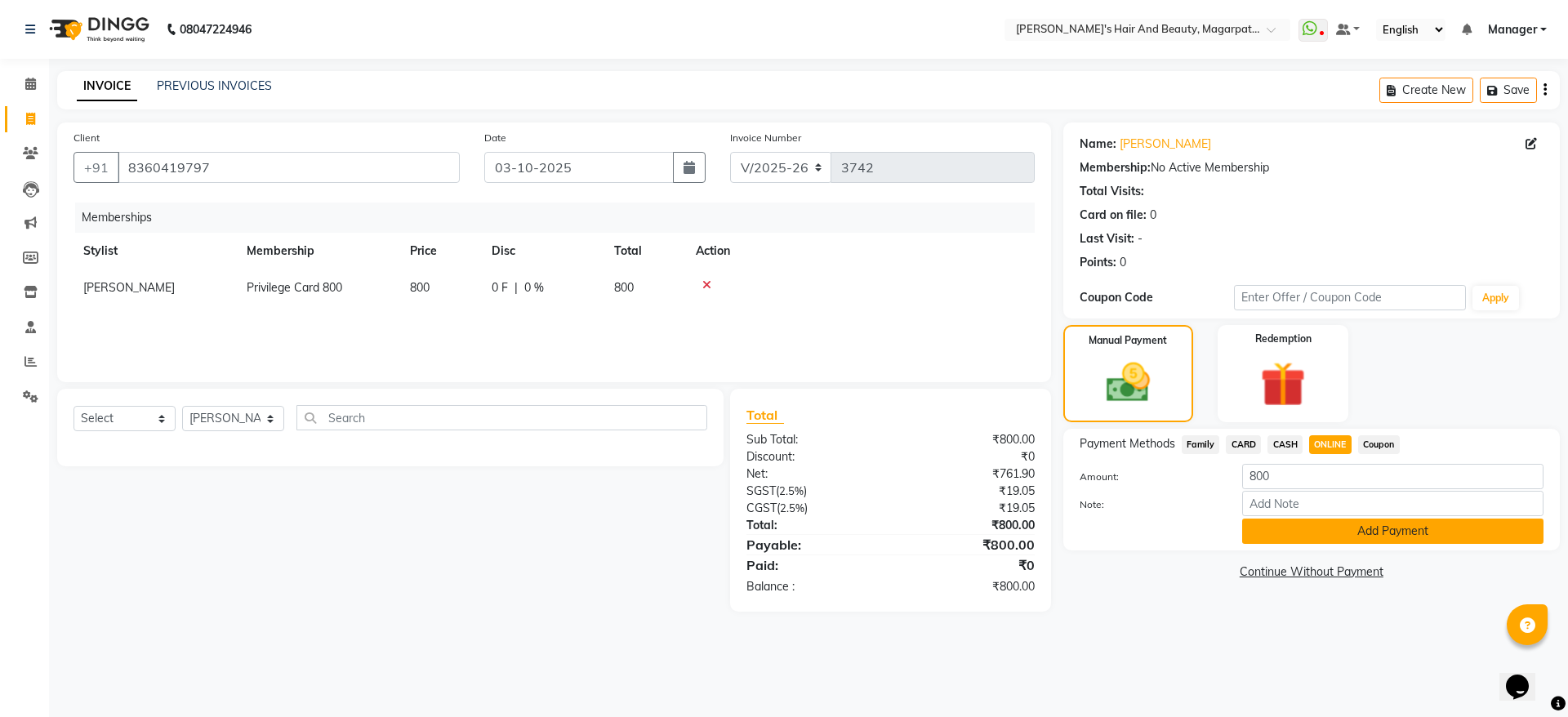
click at [1333, 539] on button "Add Payment" at bounding box center [1393, 531] width 301 height 25
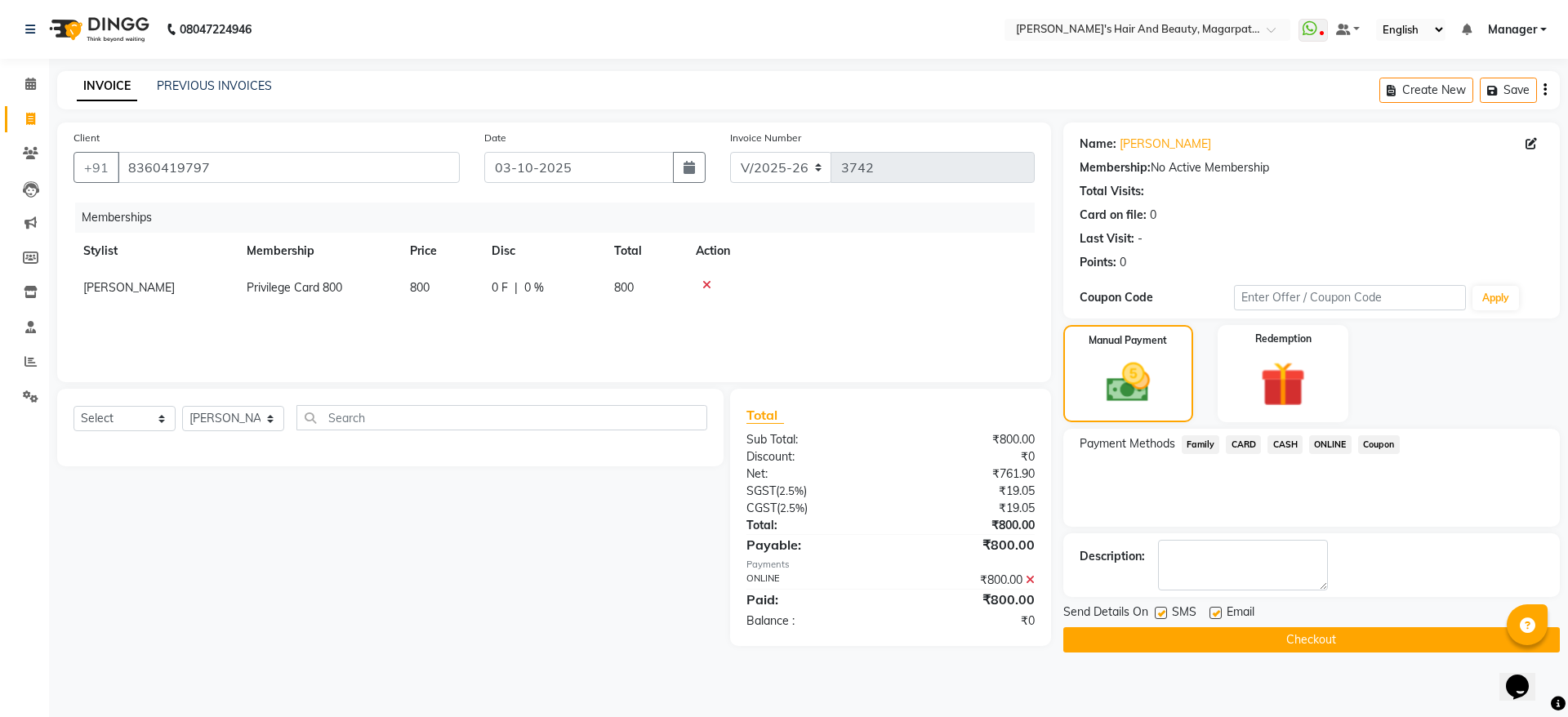
click at [1310, 632] on button "Checkout" at bounding box center [1312, 640] width 496 height 25
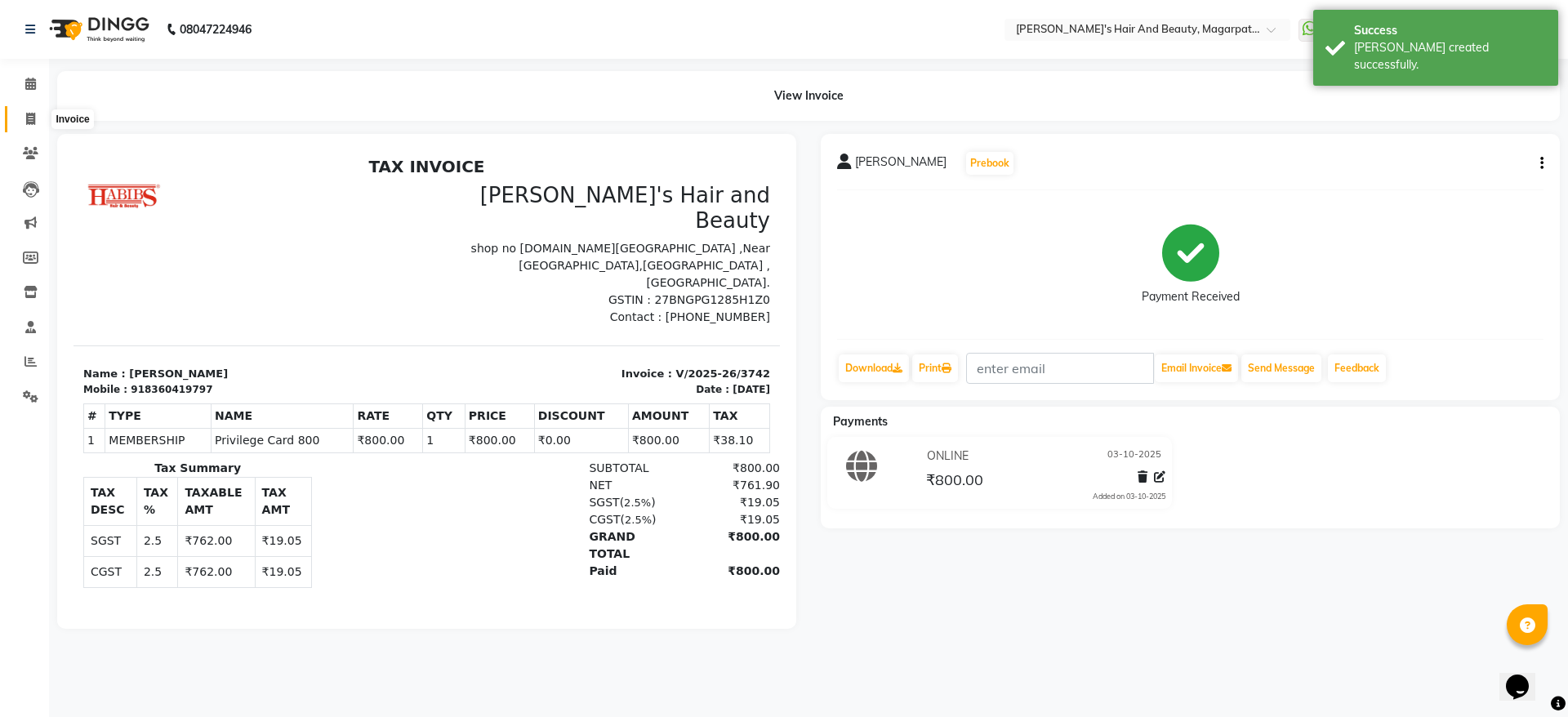
click at [24, 116] on span at bounding box center [31, 119] width 29 height 18
select select "service"
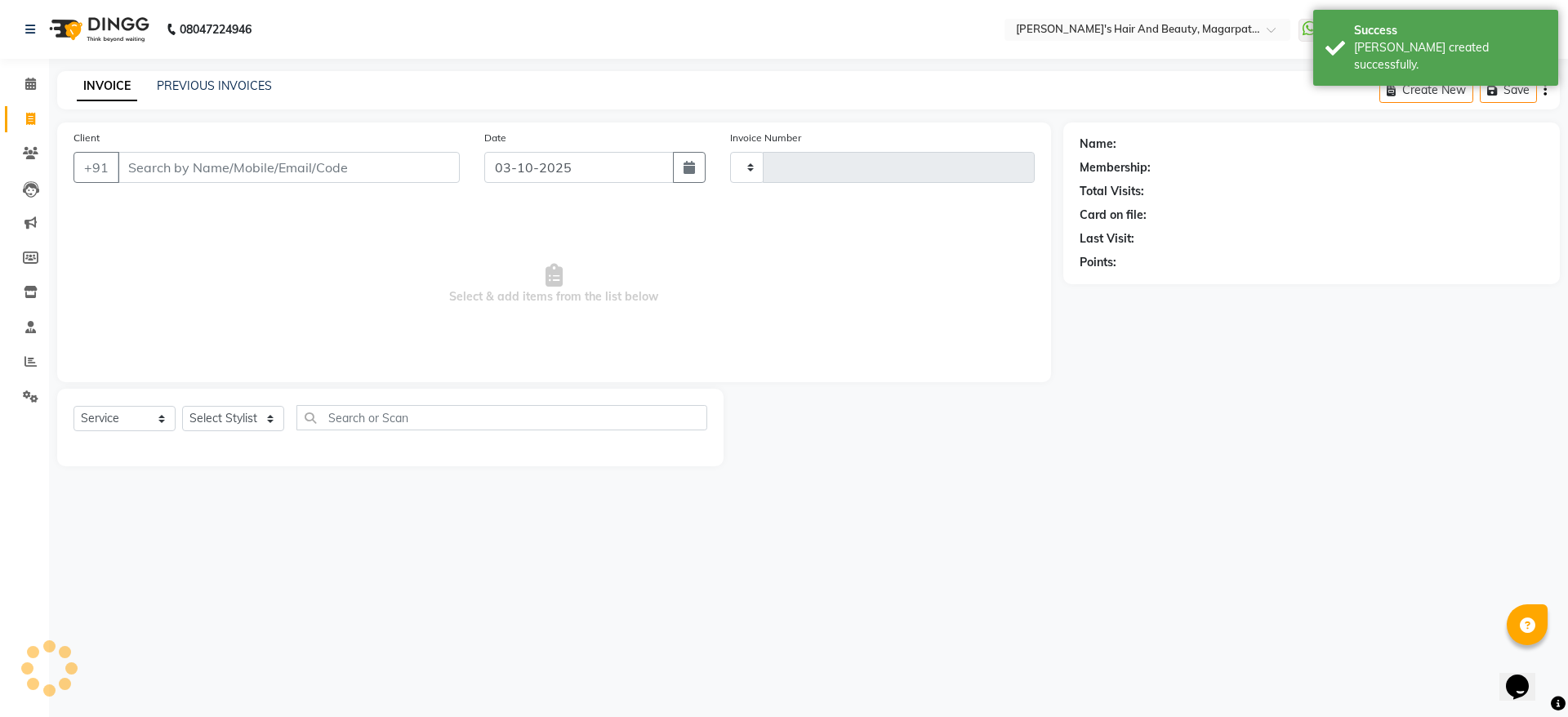
type input "3743"
select select "4517"
click at [120, 155] on input "Client" at bounding box center [289, 167] width 342 height 31
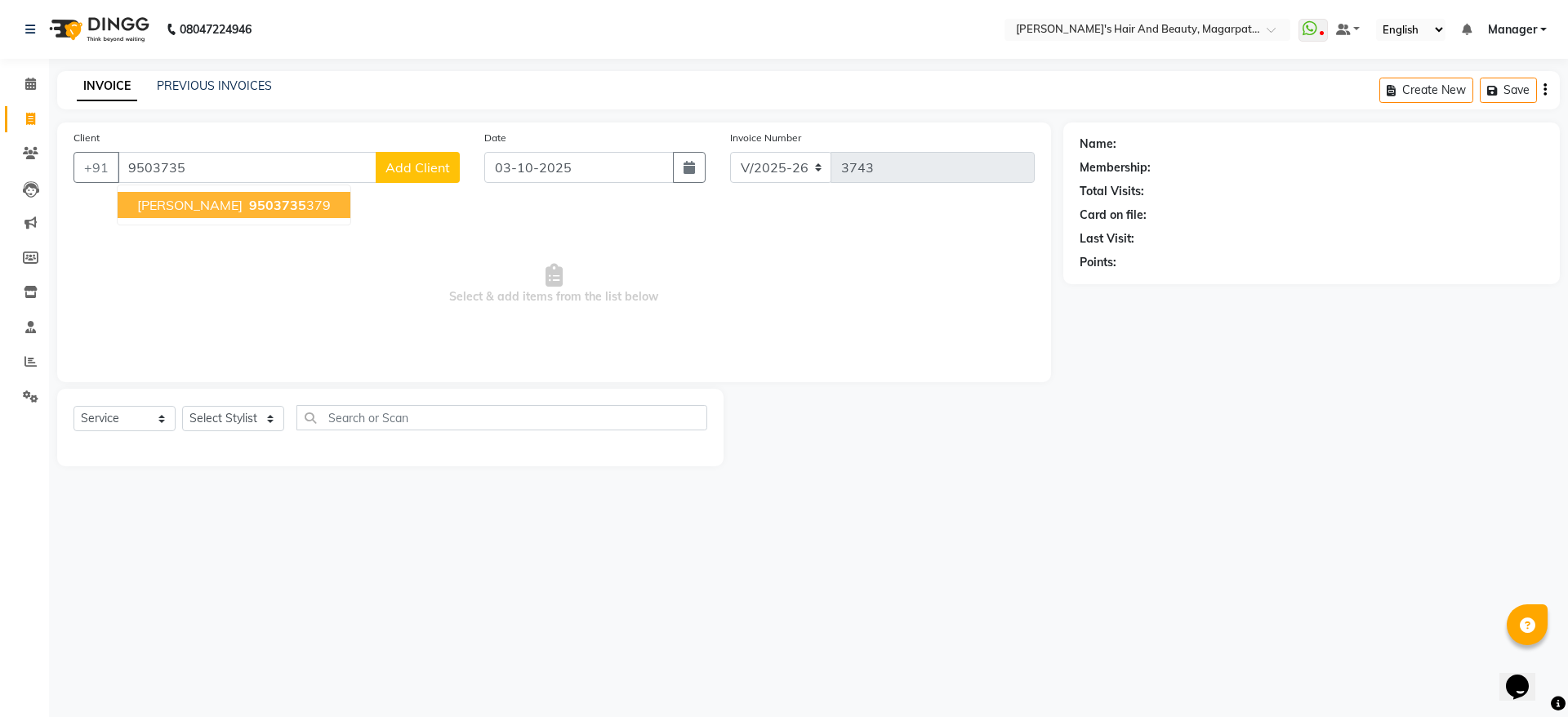
click at [158, 197] on span "[PERSON_NAME]" at bounding box center [189, 205] width 105 height 16
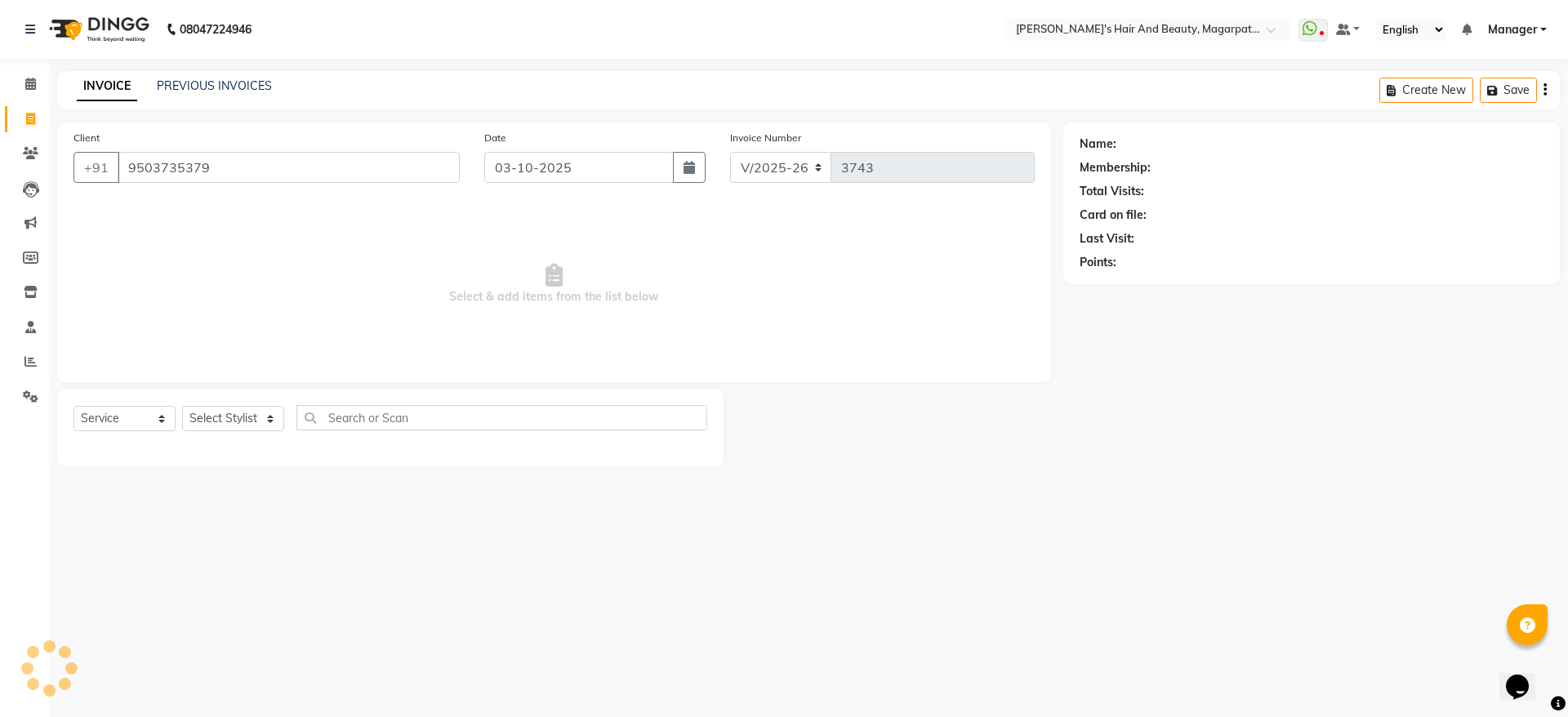
type input "9503735379"
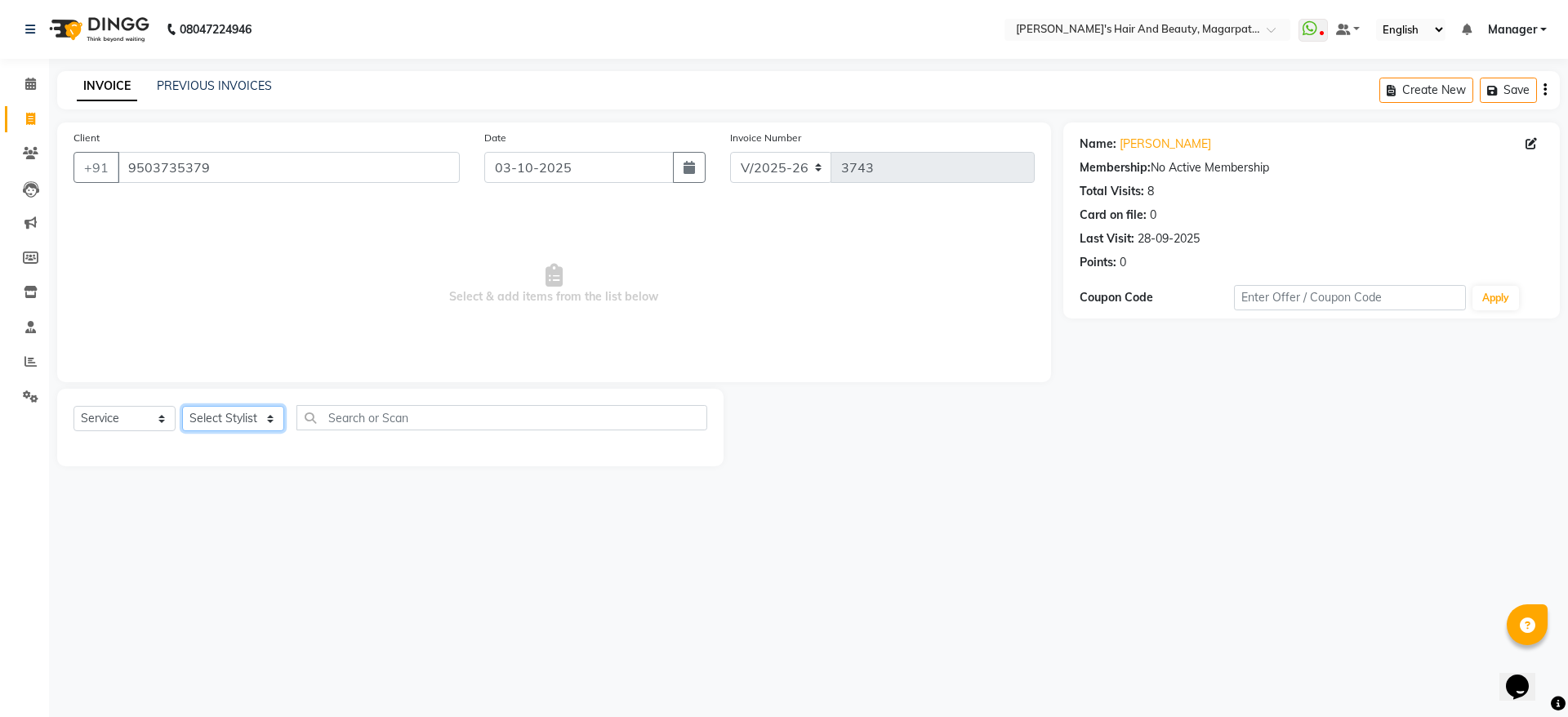
click at [216, 418] on select "Select Stylist [PERSON_NAME] [PERSON_NAME] Manager [PERSON_NAME] [PERSON_NAME] …" at bounding box center [234, 418] width 102 height 25
select select "25867"
click at [182, 405] on select "Select Stylist [PERSON_NAME] [PERSON_NAME] Manager [PERSON_NAME] [PERSON_NAME] …" at bounding box center [234, 418] width 102 height 25
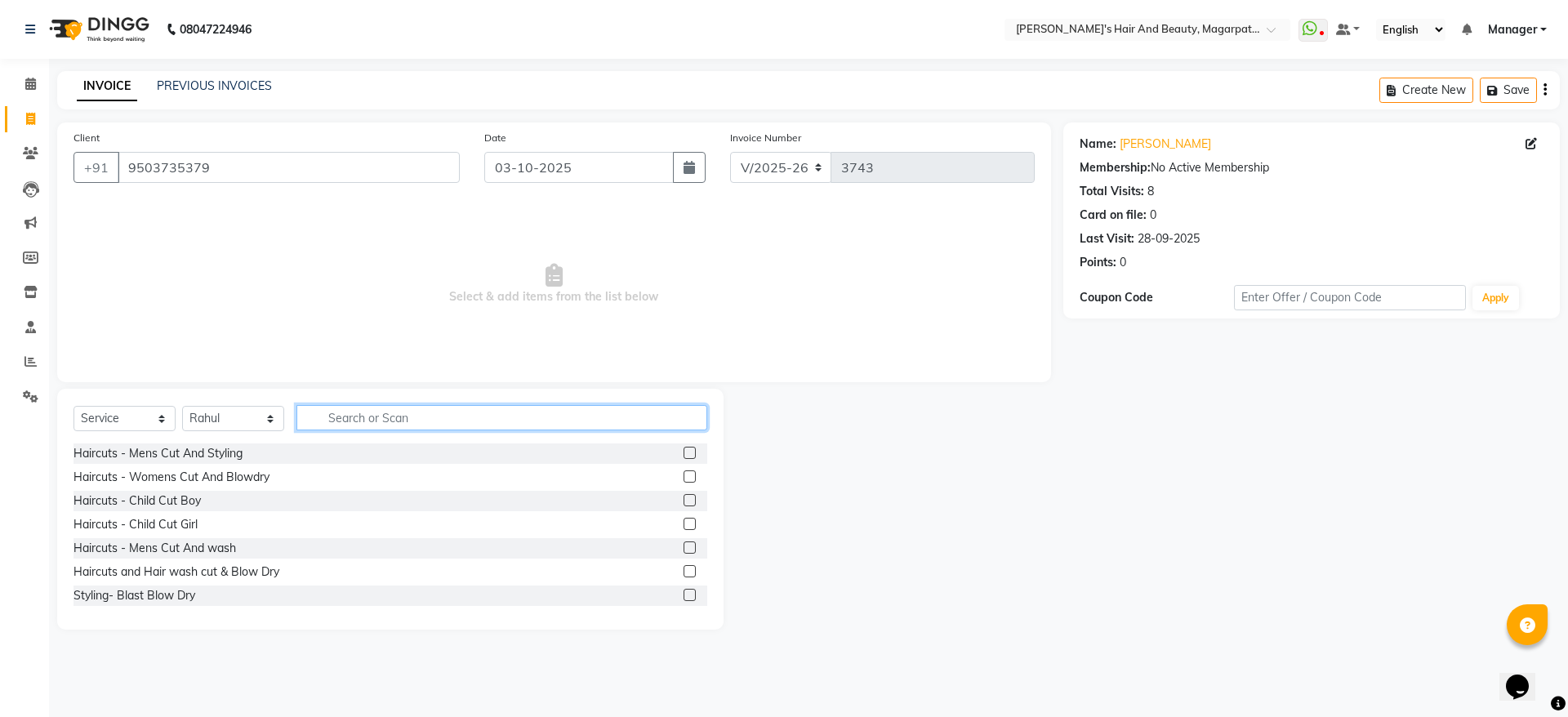
click at [402, 413] on input "text" at bounding box center [502, 418] width 411 height 25
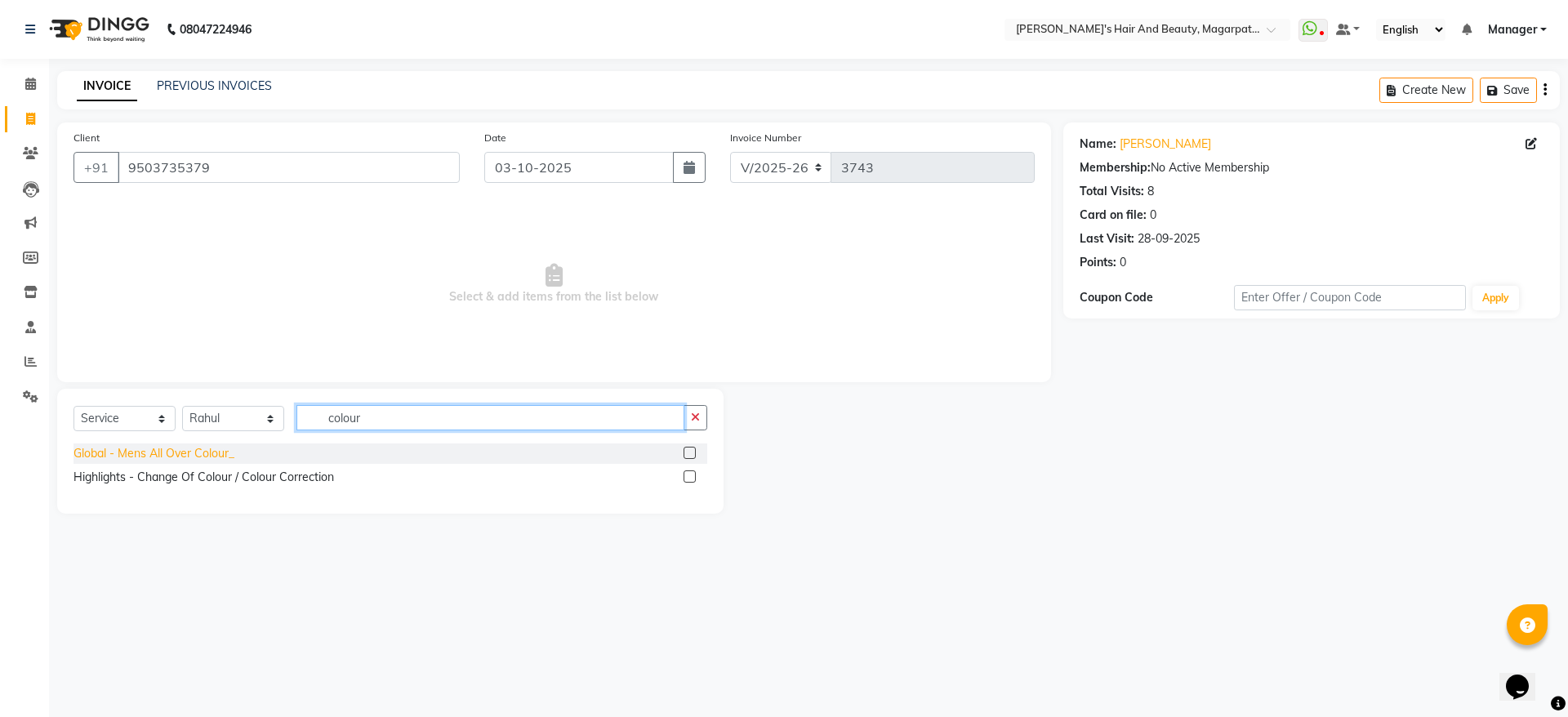
type input "colour"
click at [226, 454] on div "Global - Mens All Over Colour_" at bounding box center [154, 454] width 161 height 17
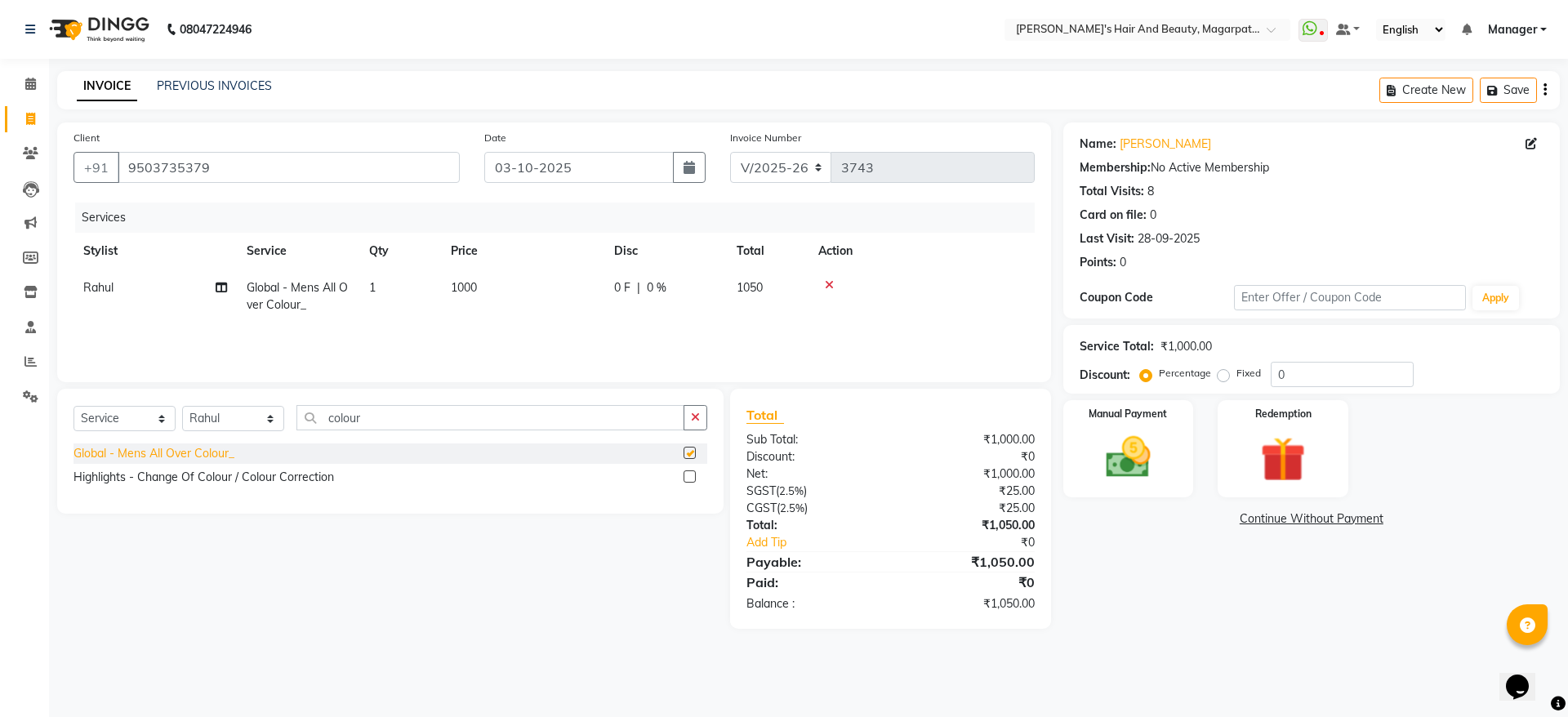
checkbox input "false"
click at [469, 294] on td "1000" at bounding box center [522, 296] width 163 height 54
select select "25867"
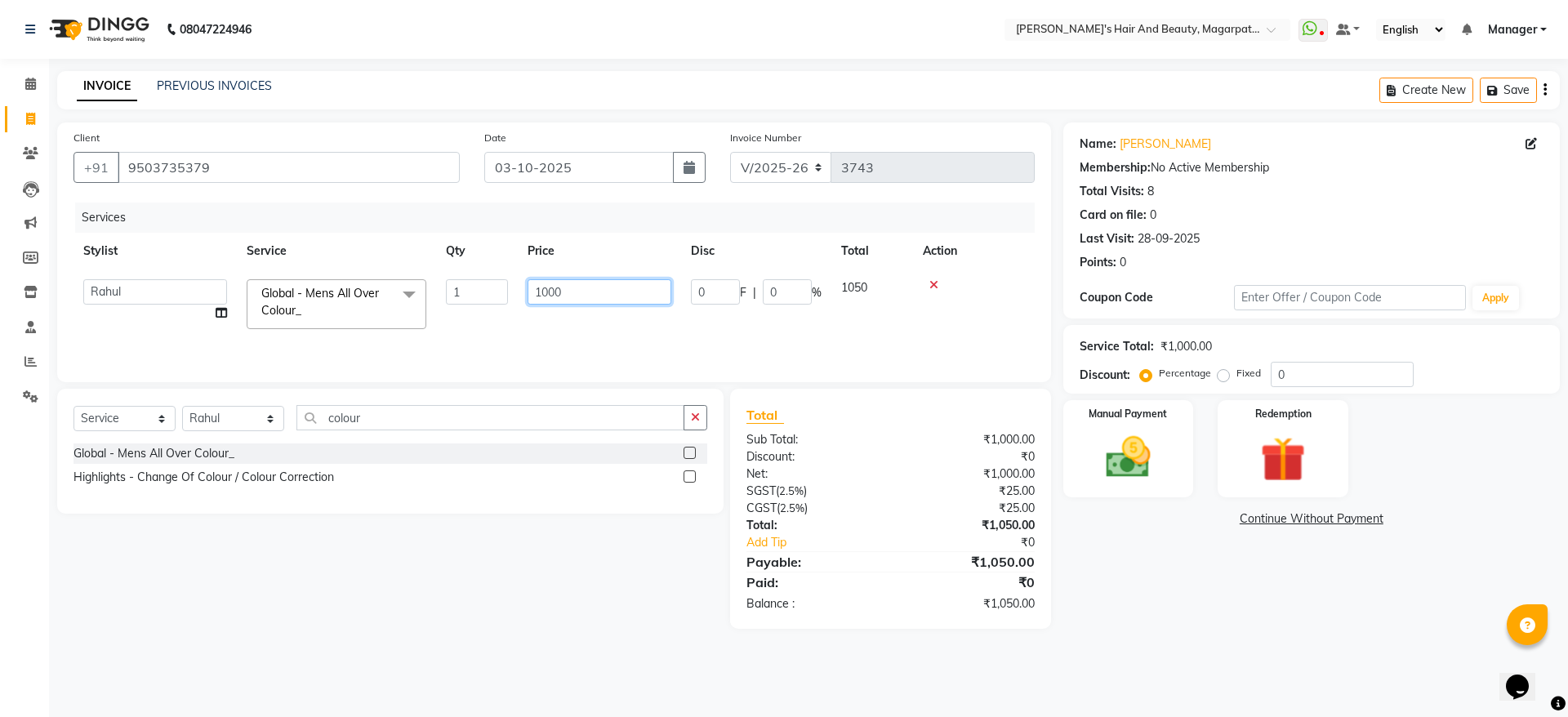
drag, startPoint x: 585, startPoint y: 293, endPoint x: 506, endPoint y: 298, distance: 79.2
click at [506, 298] on tr "[PERSON_NAME] [PERSON_NAME] Manager [PERSON_NAME] [PERSON_NAME] [PERSON_NAME] G…" at bounding box center [554, 304] width 962 height 69
type input "1440"
click at [526, 331] on div "Services Stylist Service Qty Price Disc Total Action Rahul Global - Mens All Ov…" at bounding box center [554, 284] width 962 height 163
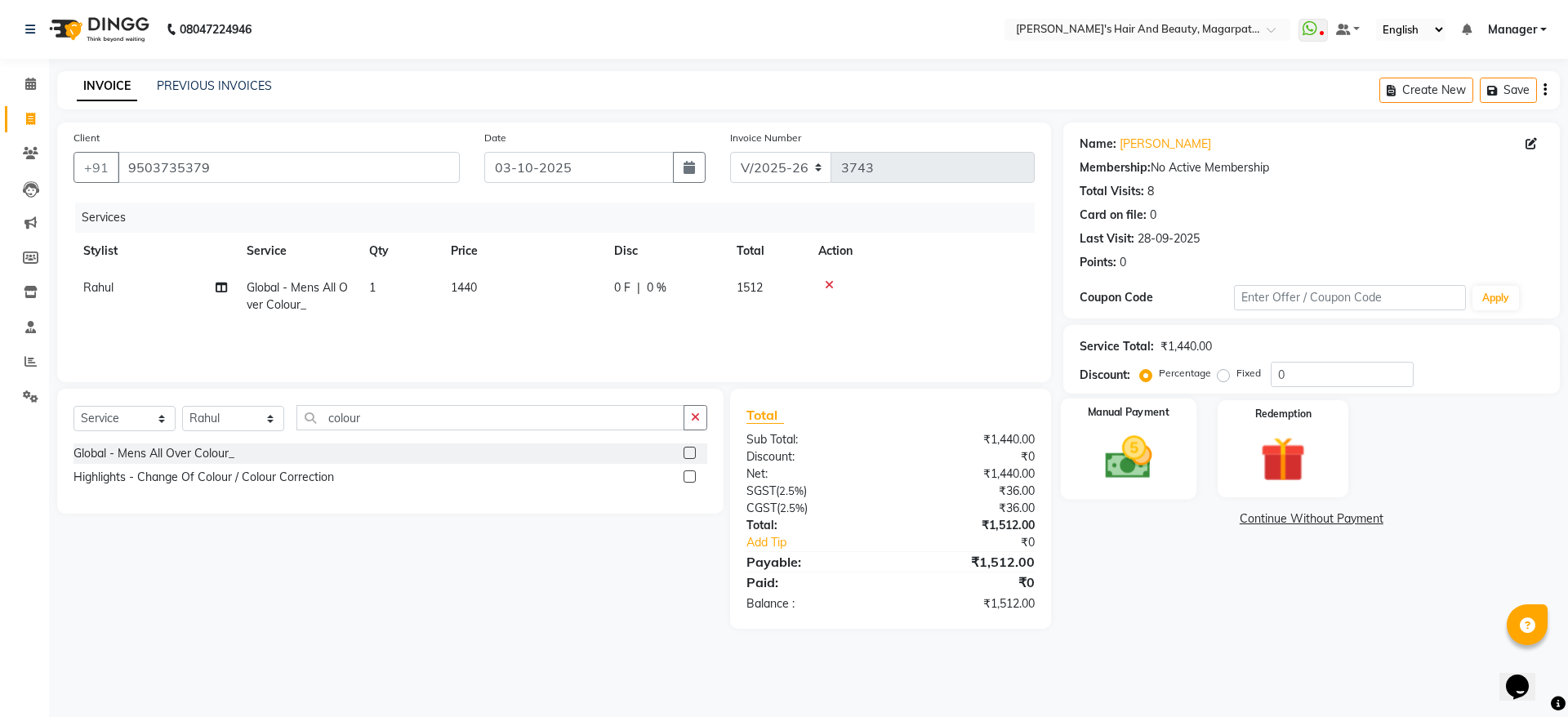
click at [1116, 442] on img at bounding box center [1128, 457] width 76 height 54
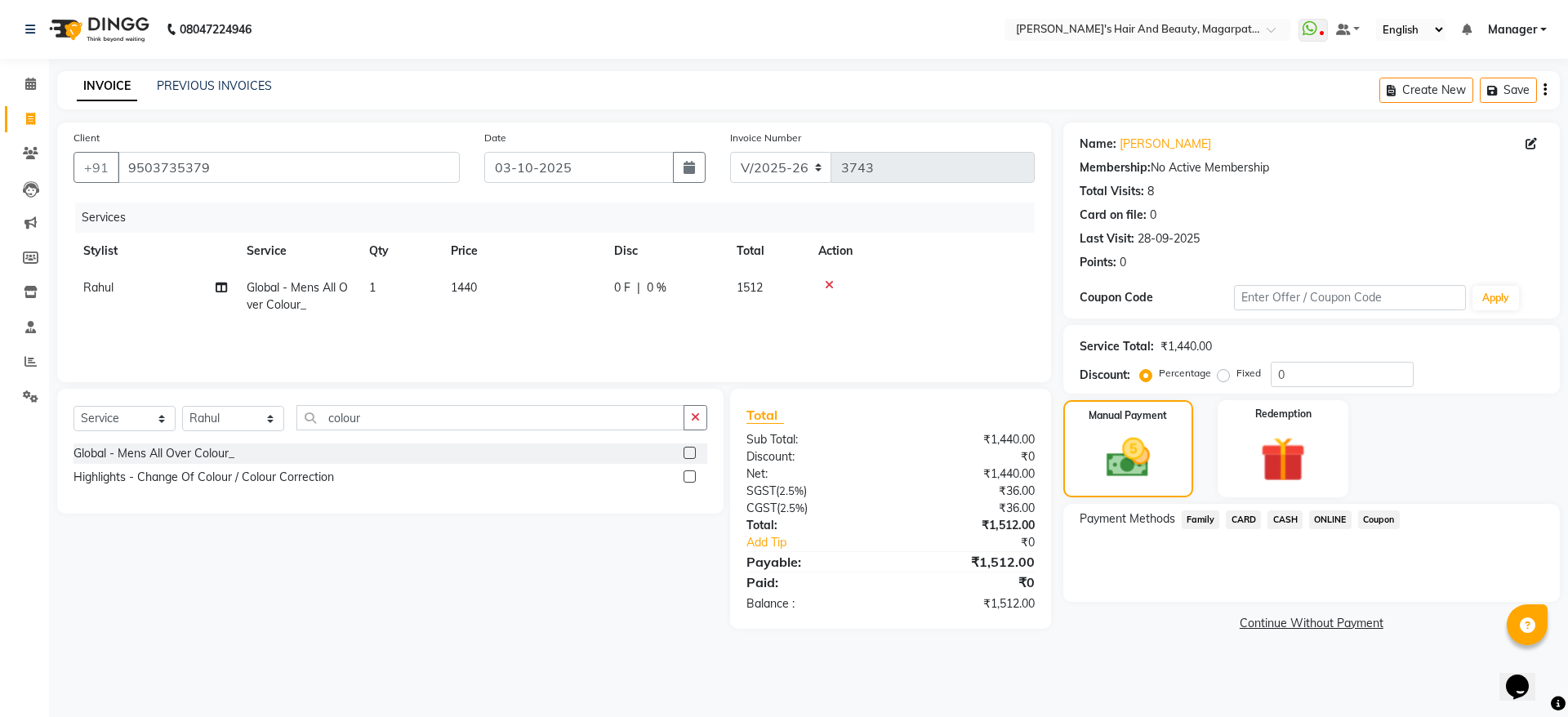
click at [1336, 511] on span "ONLINE" at bounding box center [1330, 519] width 42 height 18
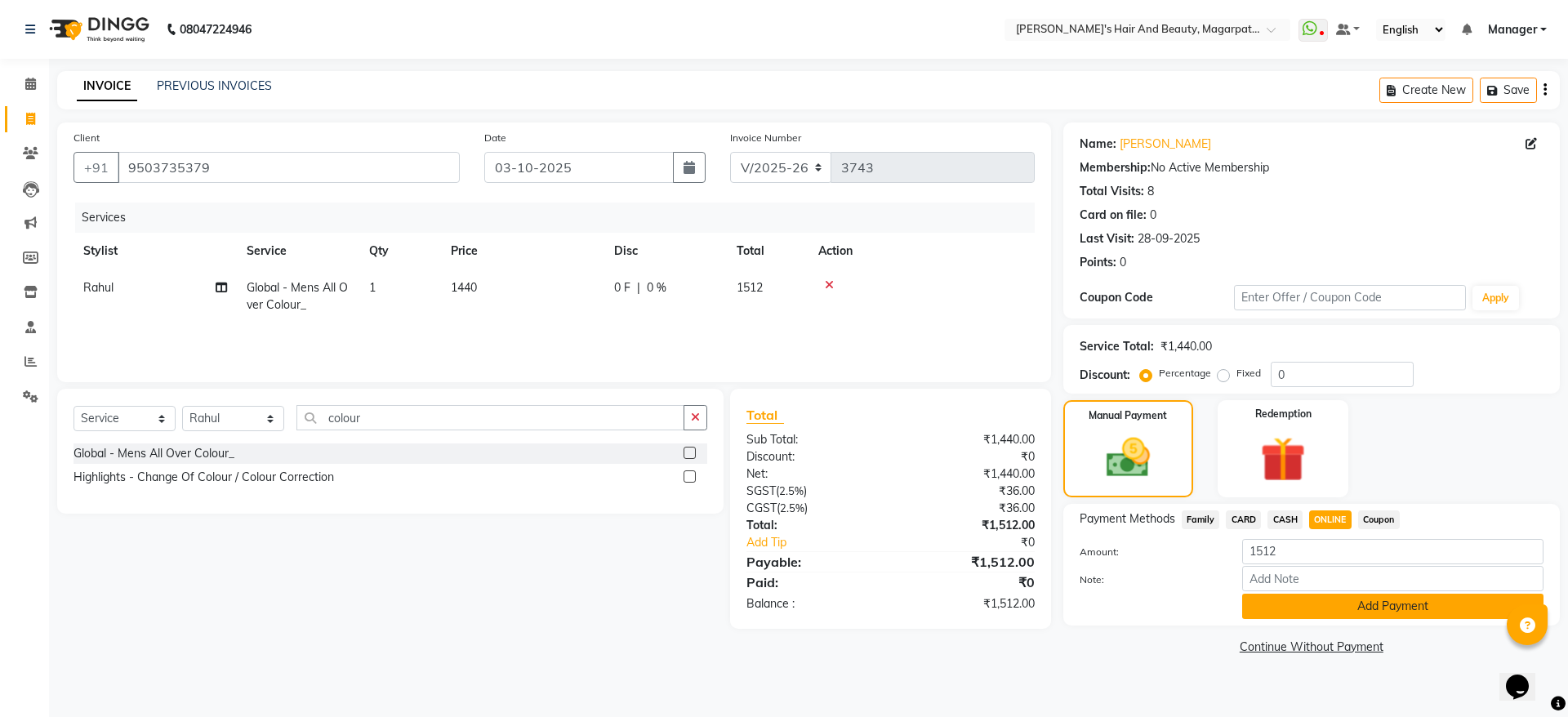
click at [1349, 602] on button "Add Payment" at bounding box center [1393, 606] width 301 height 25
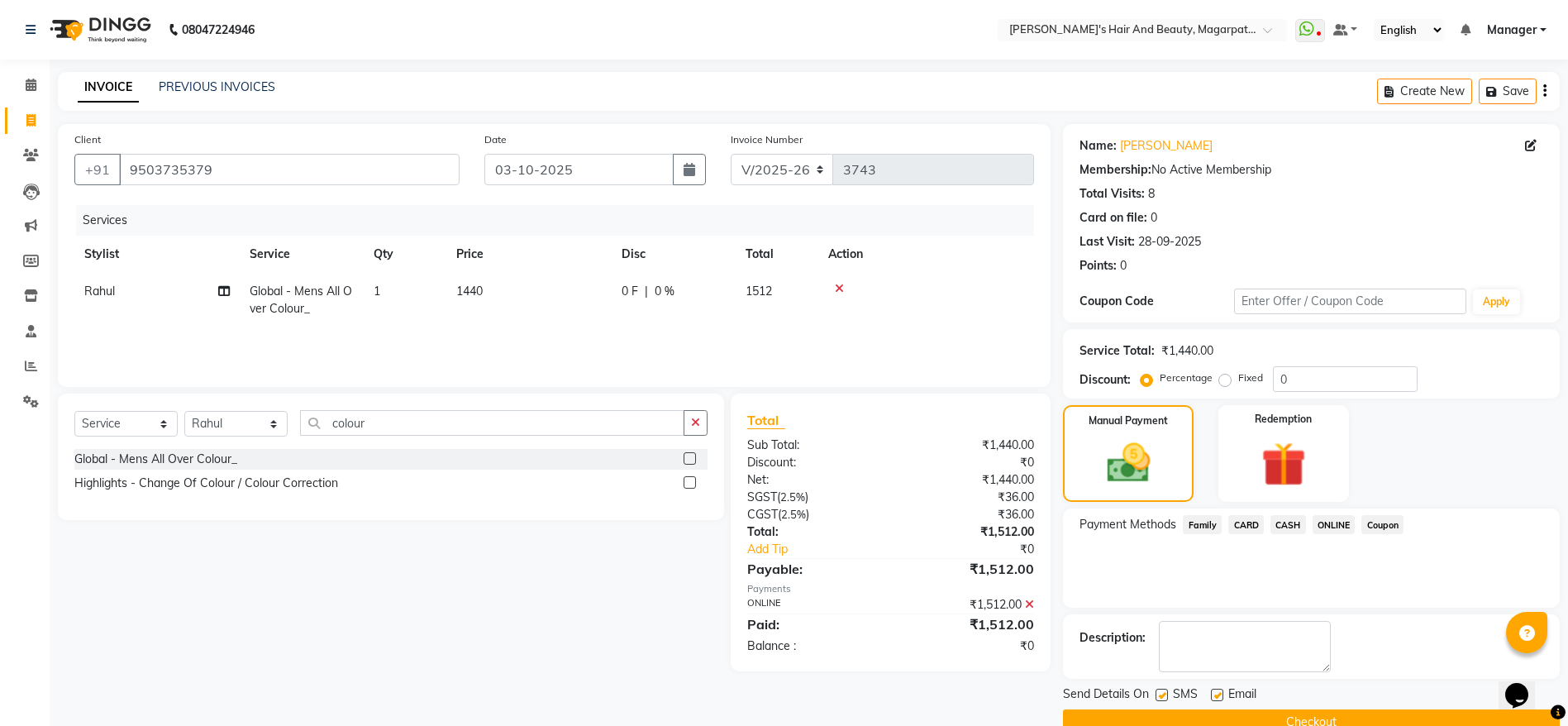
scroll to position [34, 0]
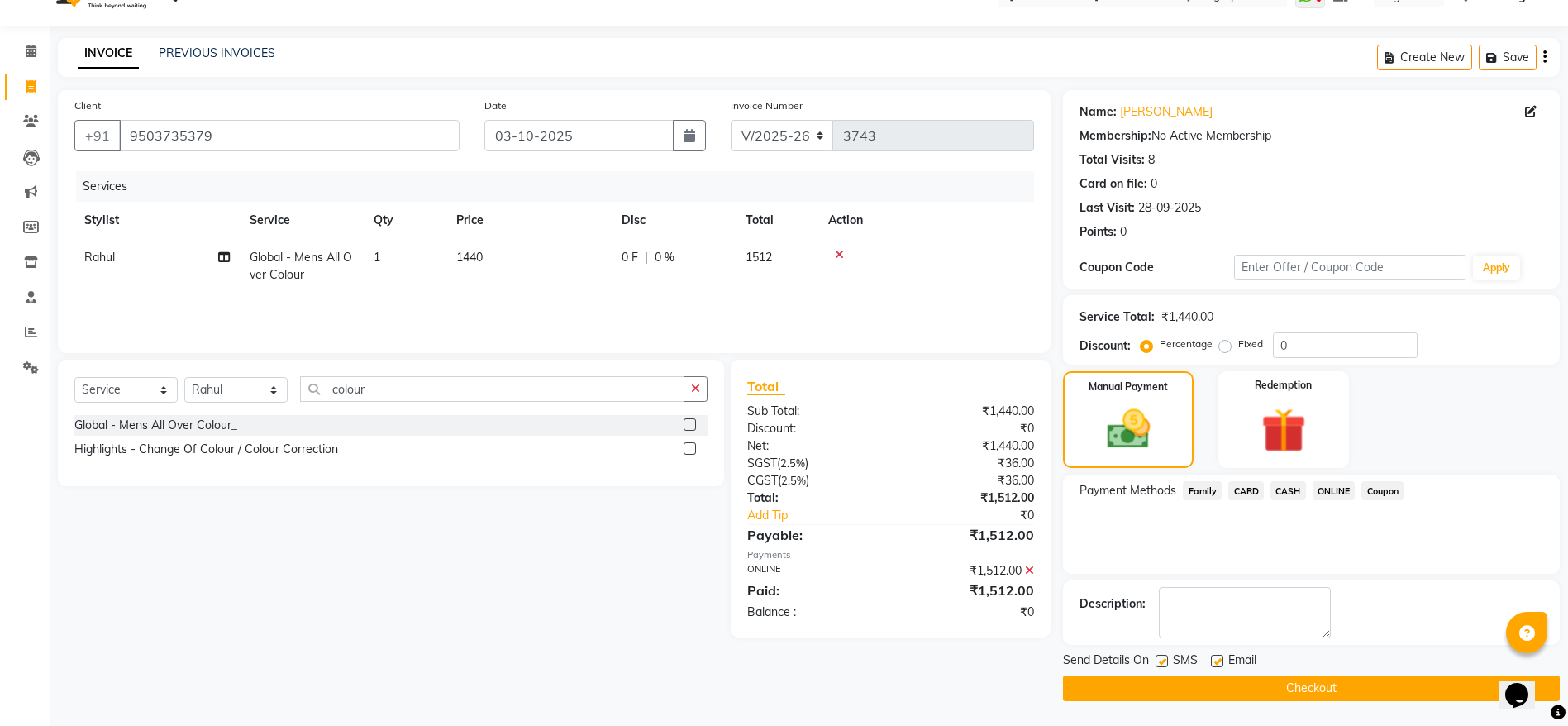
click at [1319, 679] on button "Checkout" at bounding box center [1311, 688] width 496 height 25
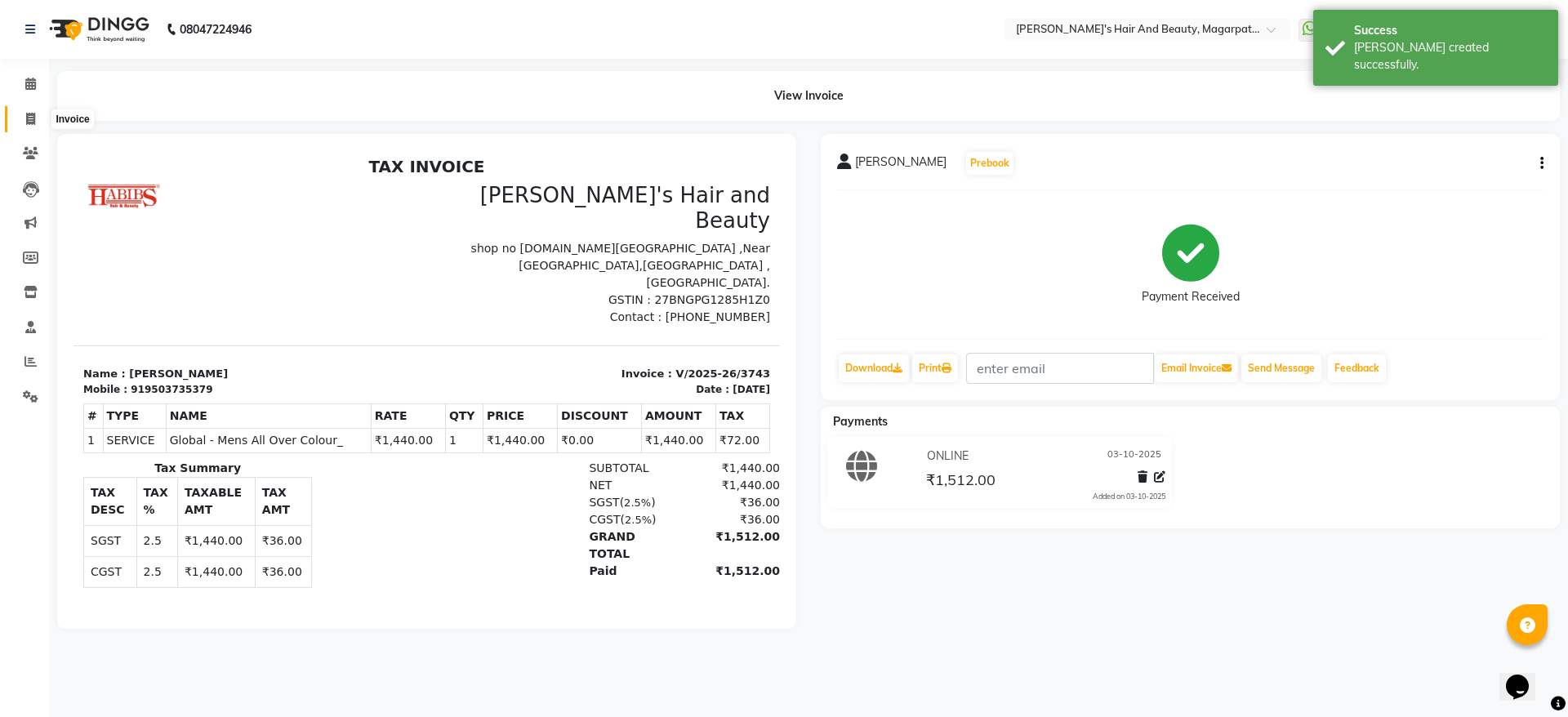
click at [29, 114] on icon at bounding box center [30, 119] width 9 height 13
select select "service"
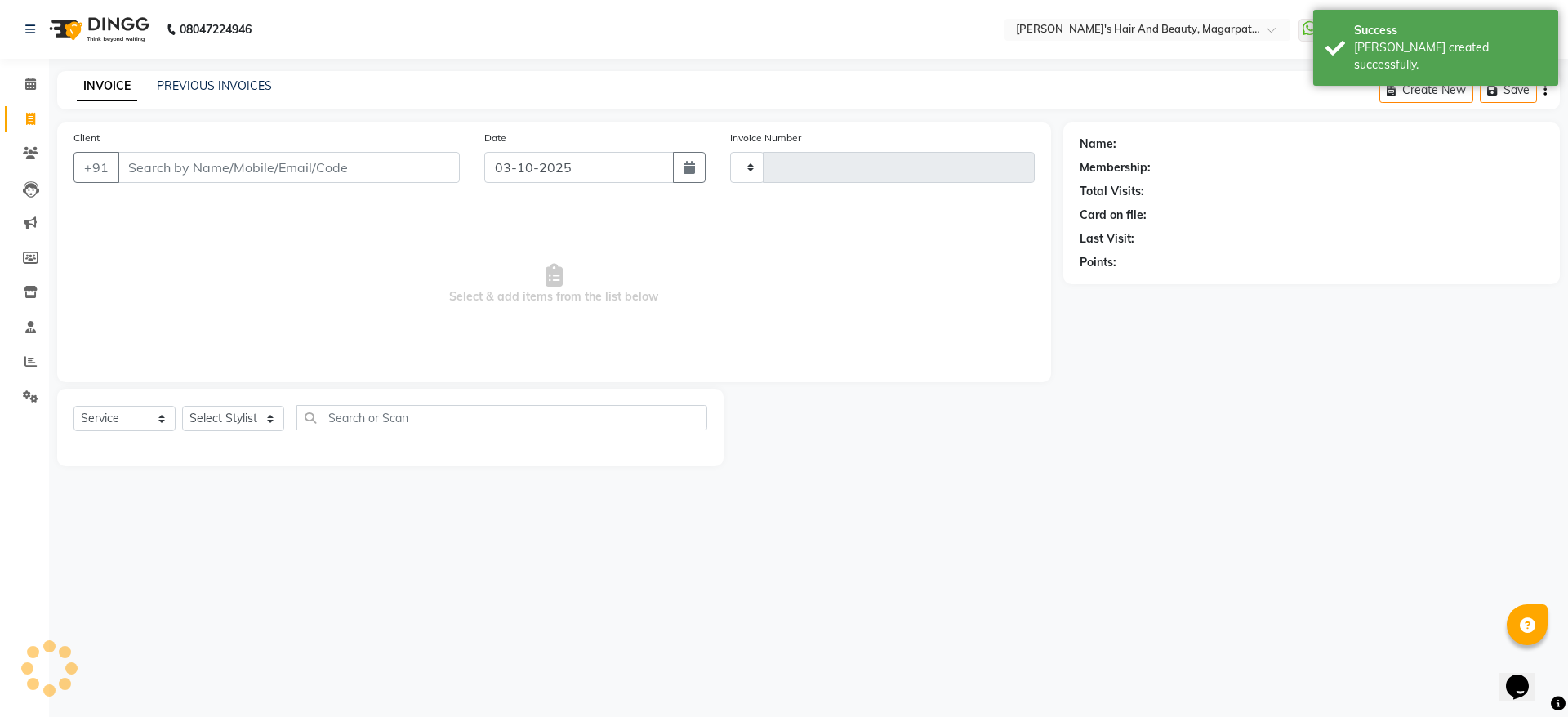
type input "3744"
select select "4517"
click at [173, 165] on input "Client" at bounding box center [289, 167] width 342 height 31
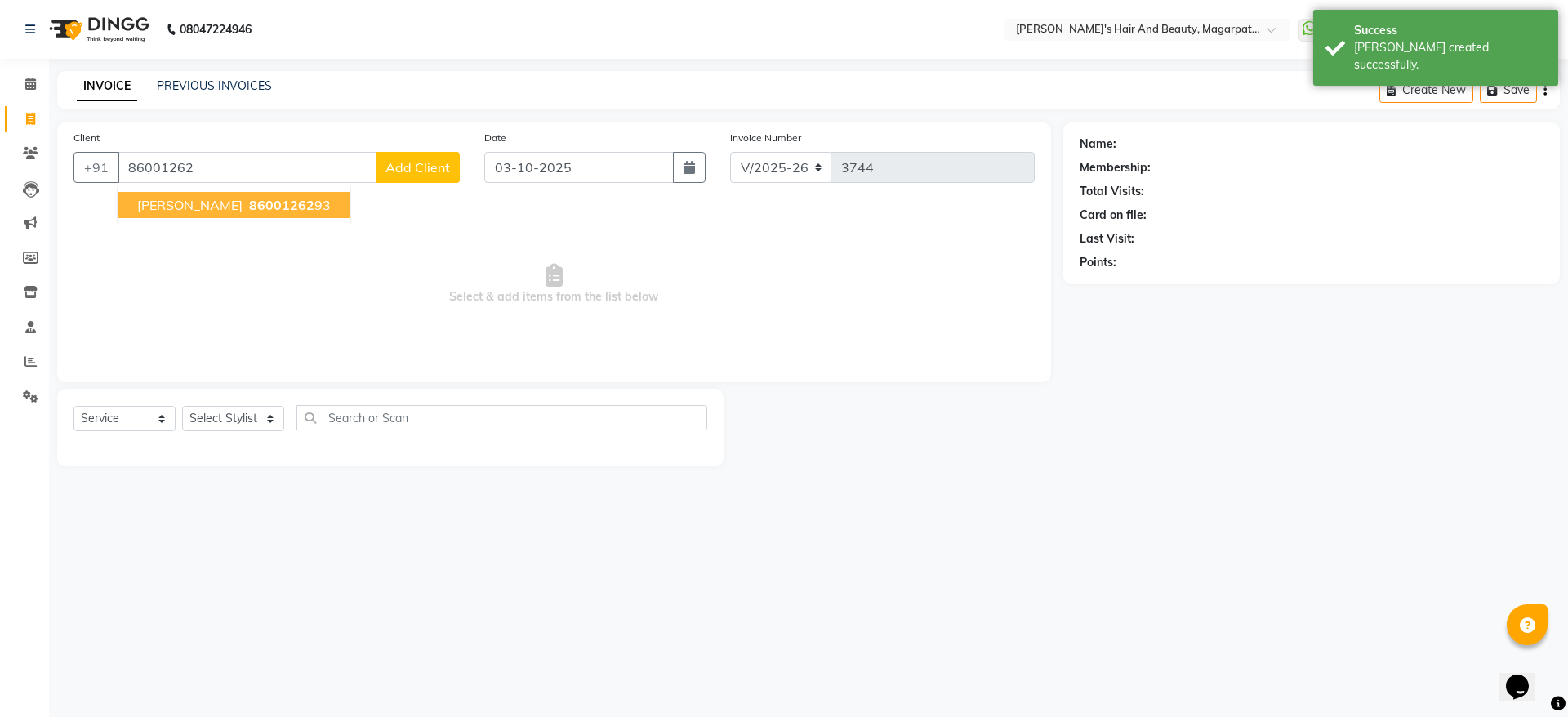
click at [249, 203] on span "86001262" at bounding box center [282, 205] width 66 height 16
type input "8600126293"
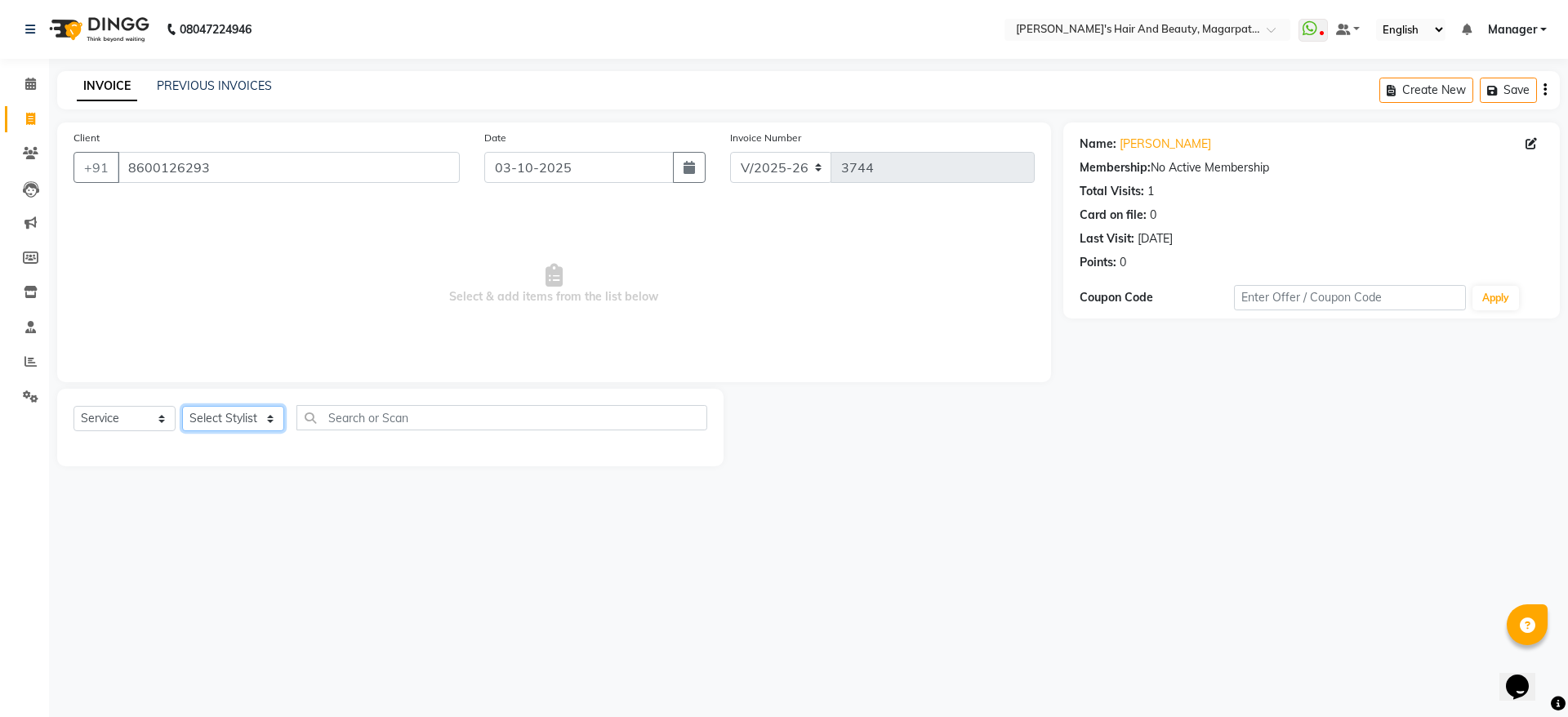
click at [246, 416] on select "Select Stylist [PERSON_NAME] [PERSON_NAME] Manager [PERSON_NAME] [PERSON_NAME] …" at bounding box center [234, 418] width 102 height 25
select select "67444"
click at [182, 405] on select "Select Stylist [PERSON_NAME] [PERSON_NAME] Manager [PERSON_NAME] [PERSON_NAME] …" at bounding box center [234, 418] width 102 height 25
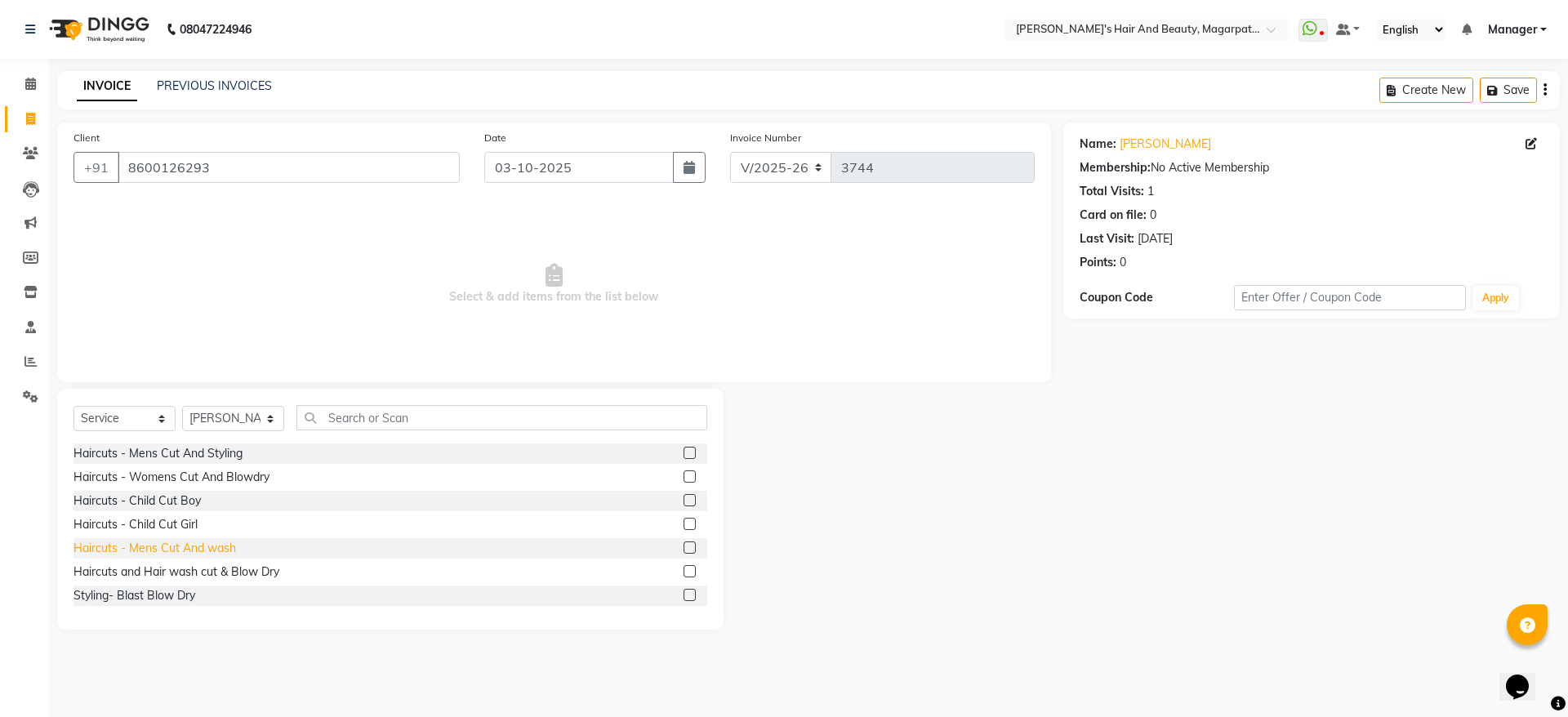
click at [217, 553] on div "Haircuts - Mens Cut And wash" at bounding box center [154, 548] width 162 height 17
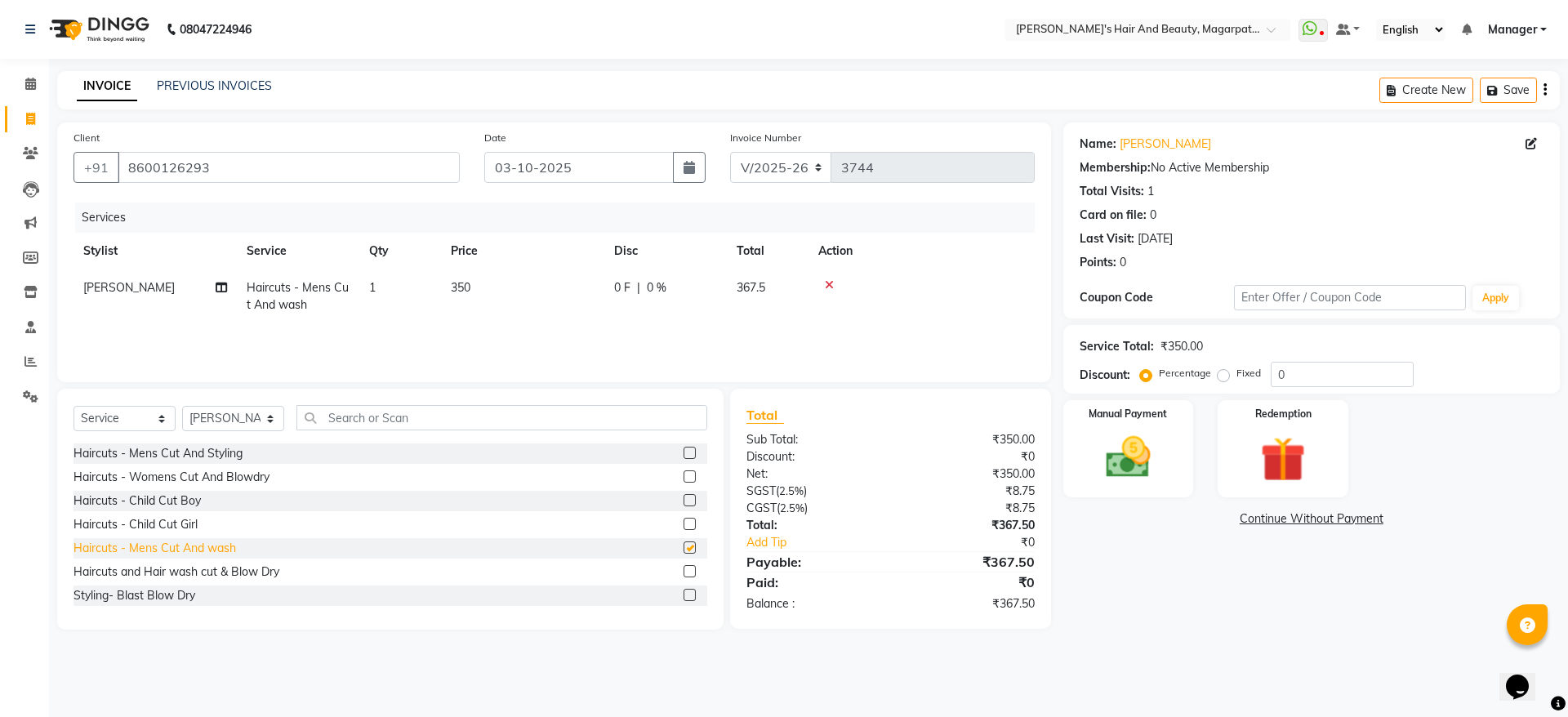
checkbox input "false"
click at [1117, 437] on img at bounding box center [1128, 457] width 76 height 54
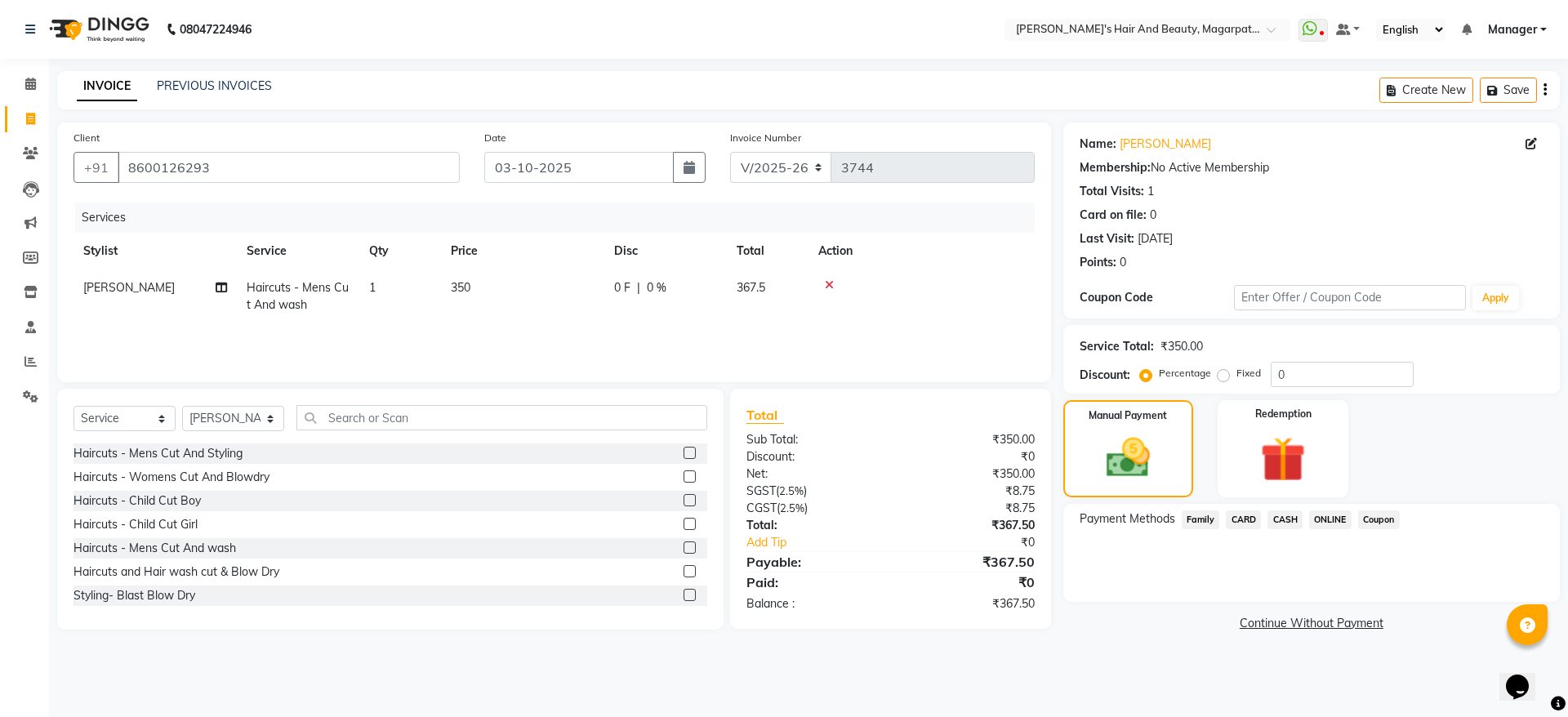
click at [1335, 516] on span "ONLINE" at bounding box center [1330, 519] width 42 height 18
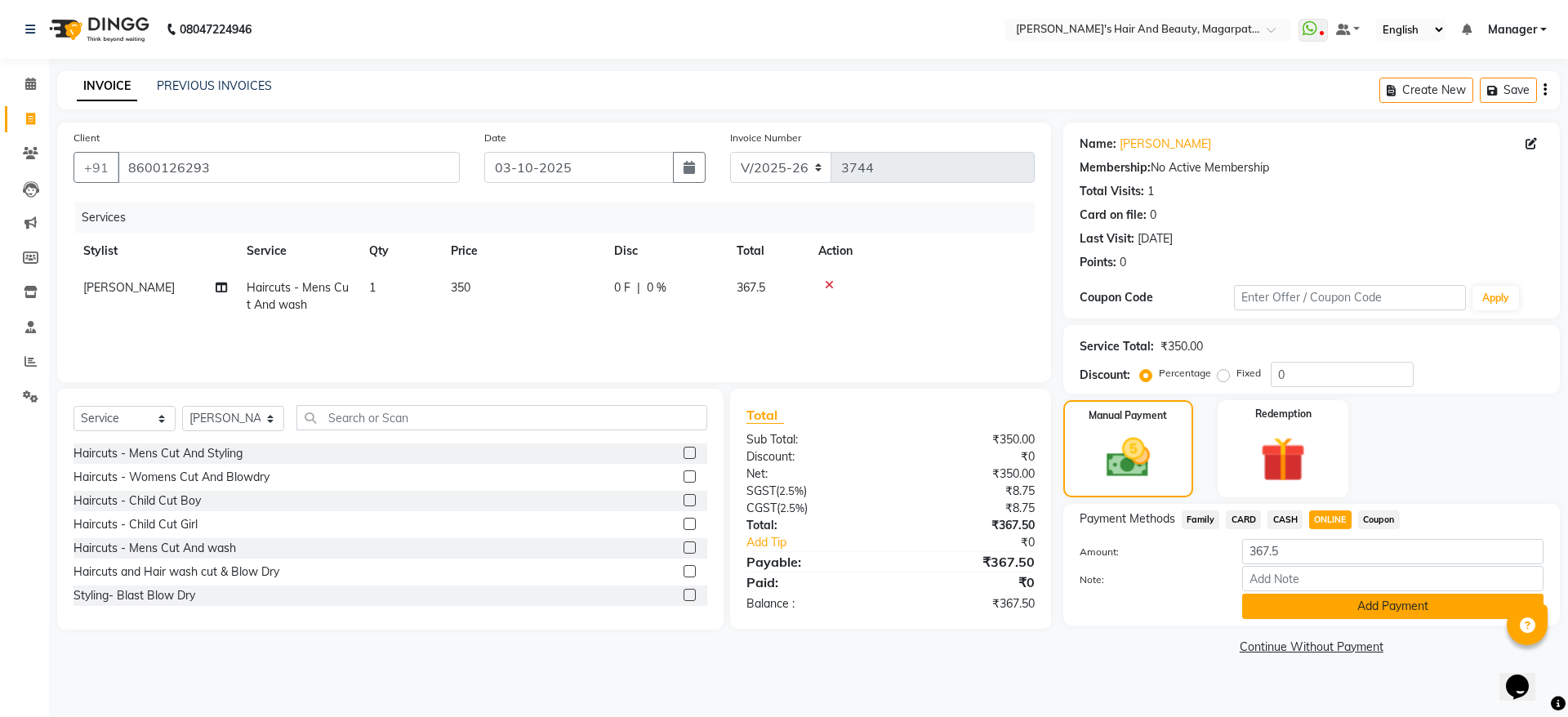
click at [1339, 603] on button "Add Payment" at bounding box center [1393, 606] width 301 height 25
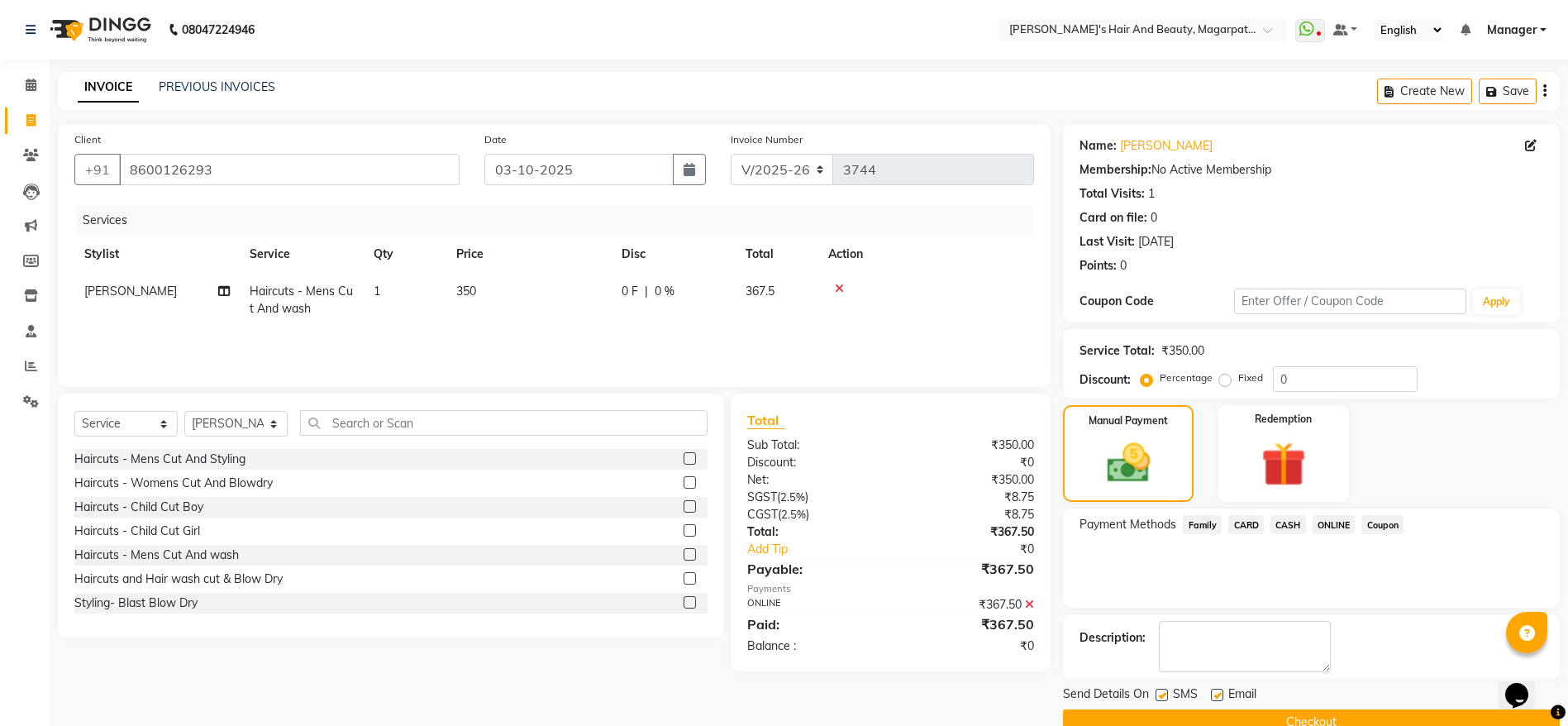
scroll to position [34, 0]
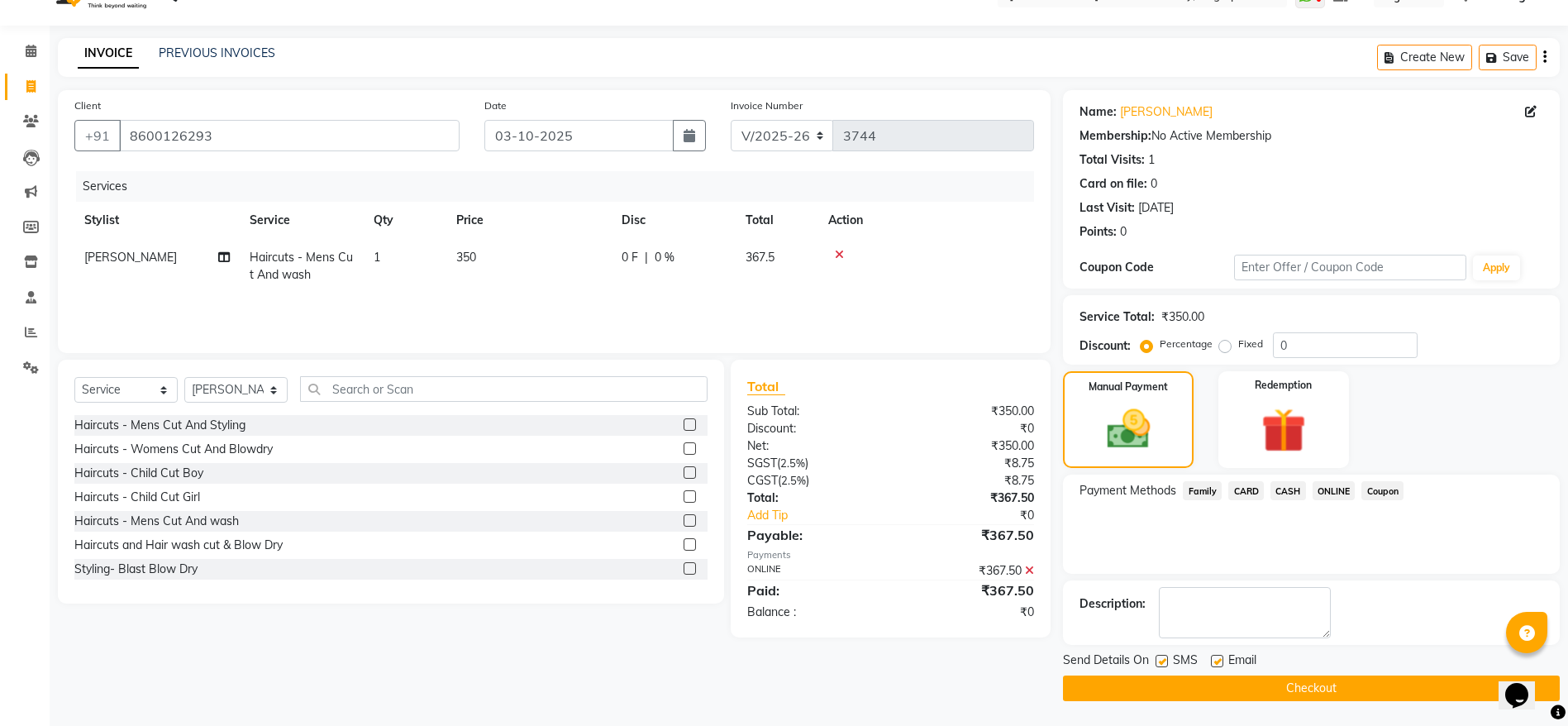
click at [1316, 685] on button "Checkout" at bounding box center [1311, 688] width 496 height 25
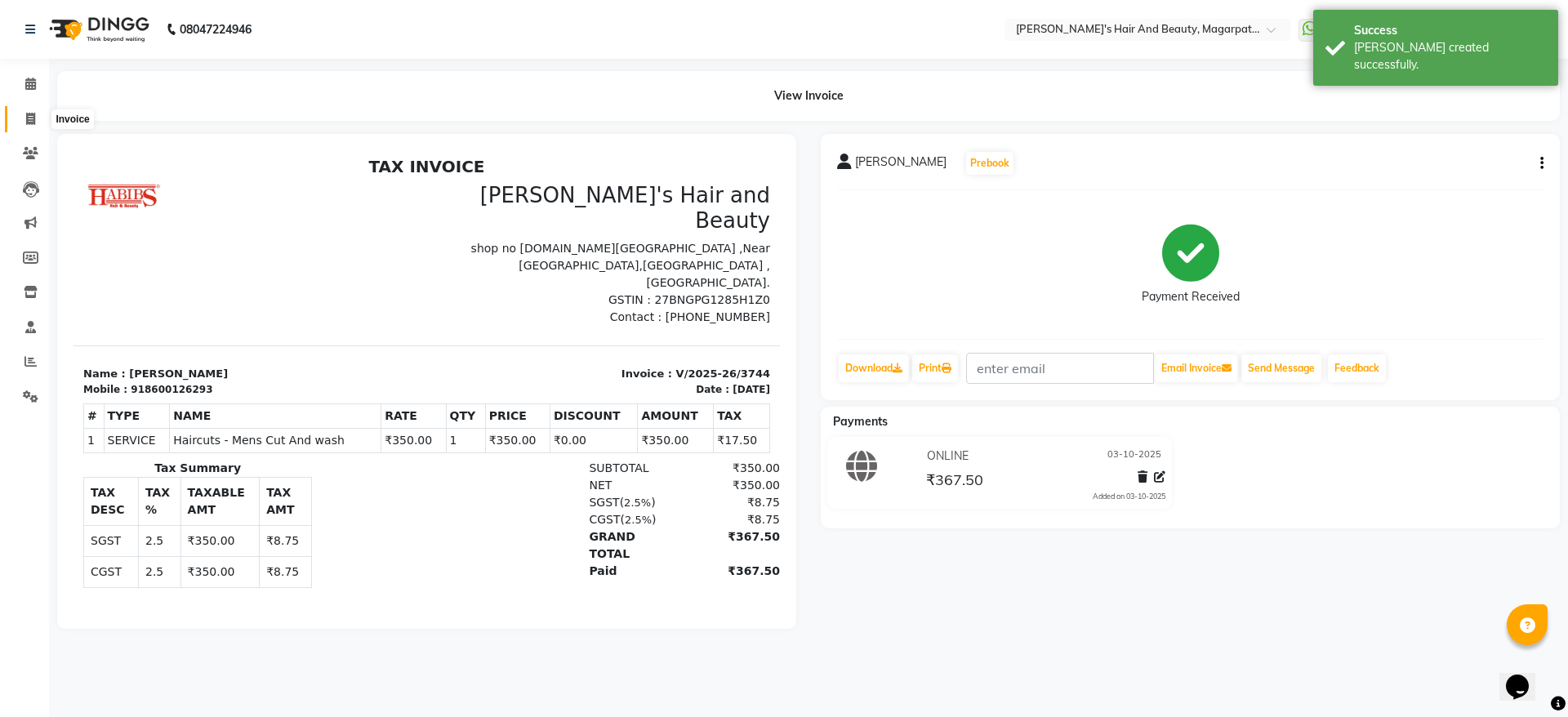
click at [30, 116] on icon at bounding box center [30, 119] width 9 height 13
select select "service"
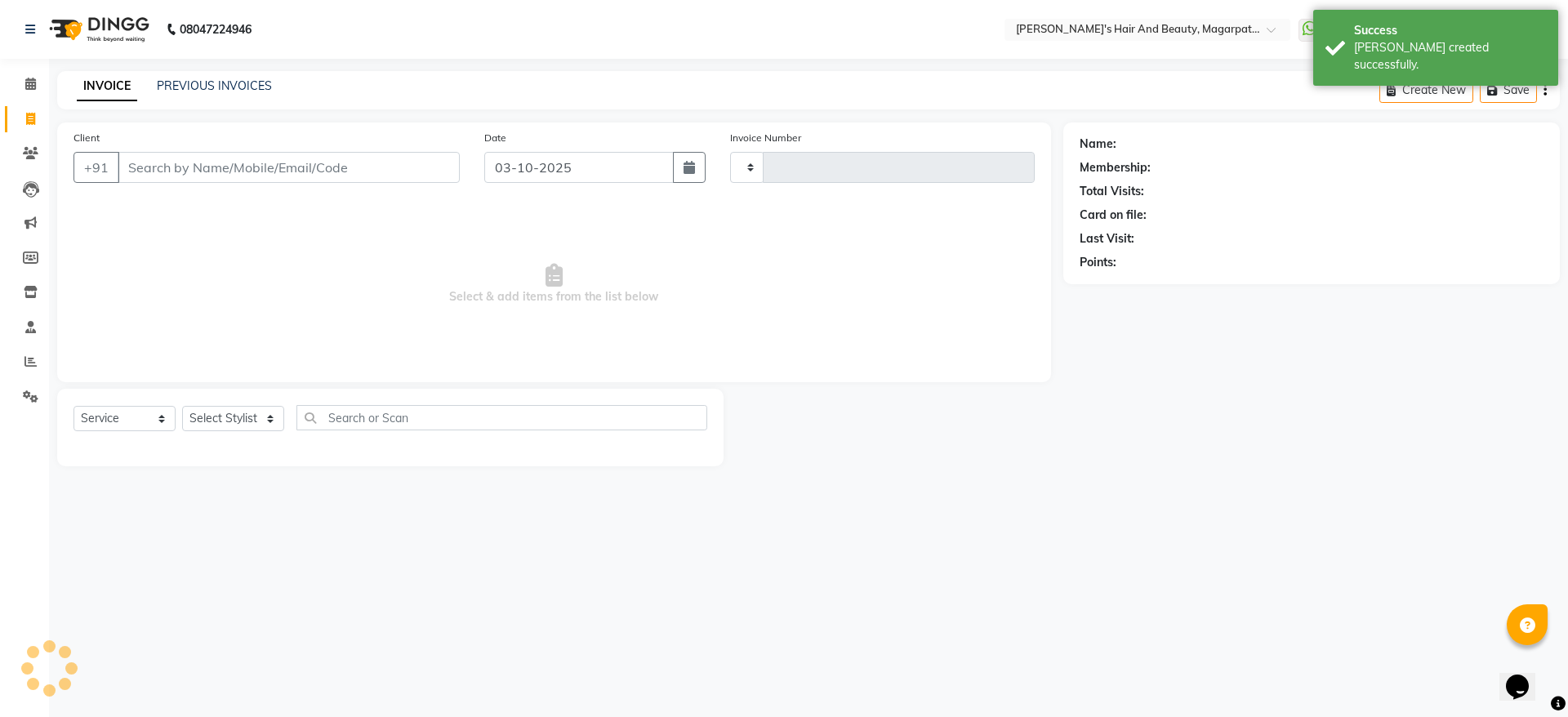
type input "3745"
select select "4517"
click at [171, 166] on input "Client" at bounding box center [289, 167] width 342 height 31
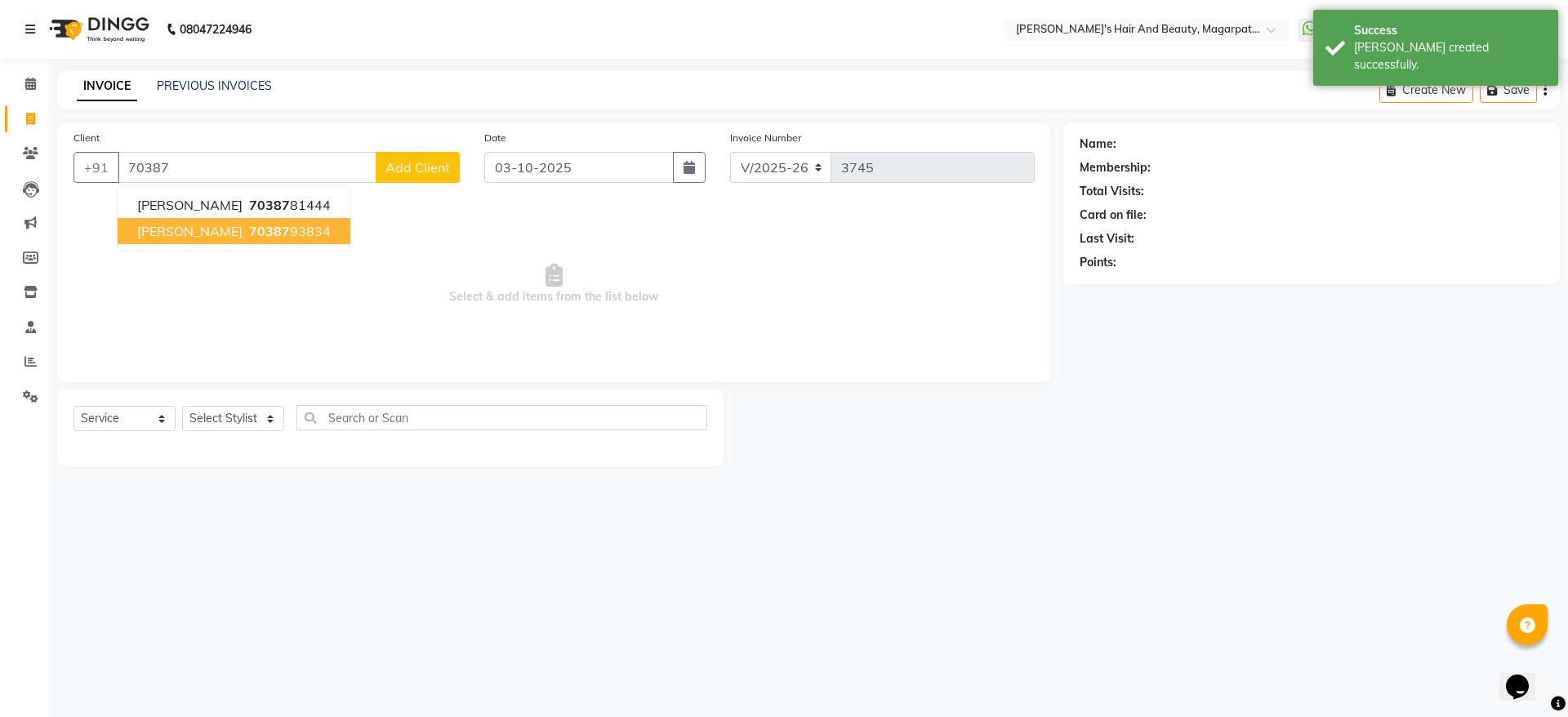
click at [174, 228] on span "[PERSON_NAME]" at bounding box center [189, 231] width 105 height 16
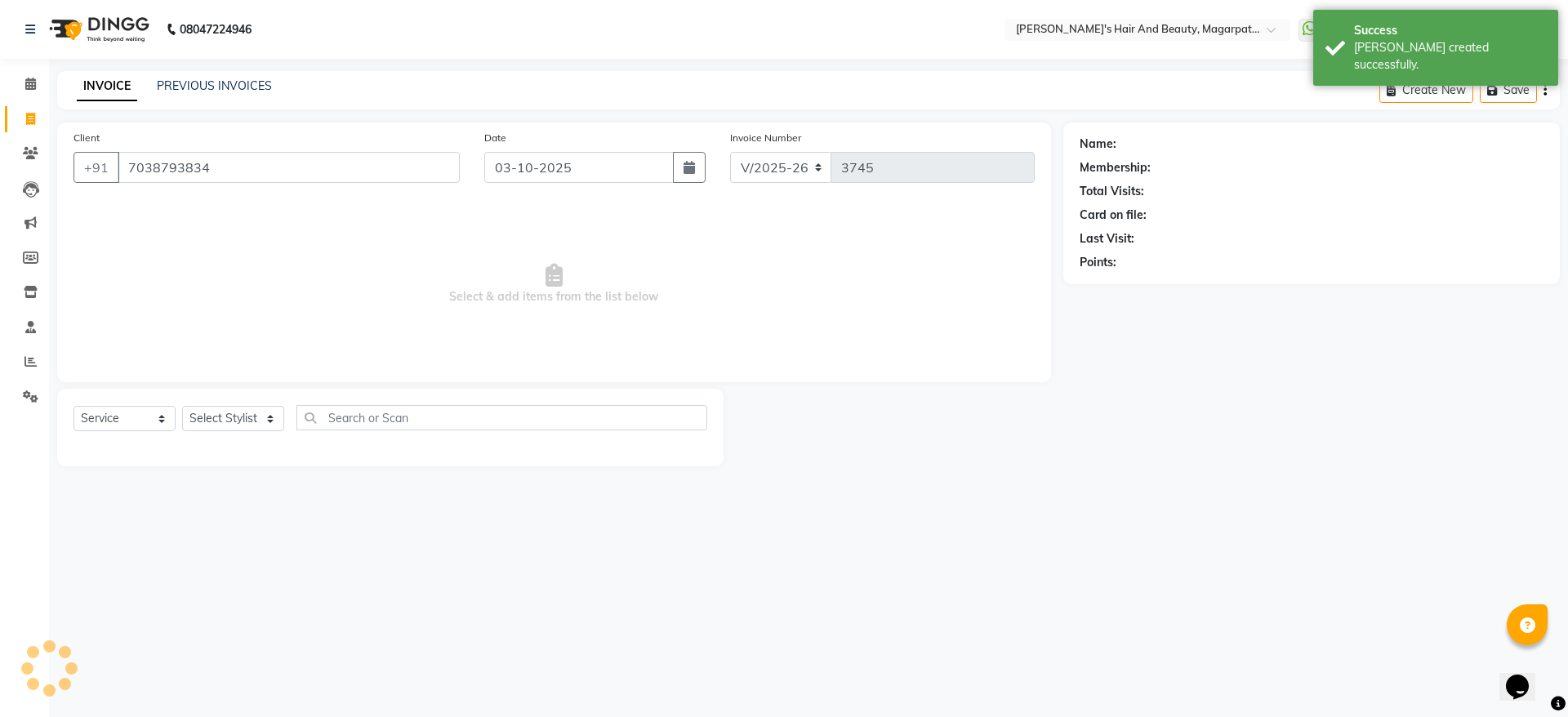
type input "7038793834"
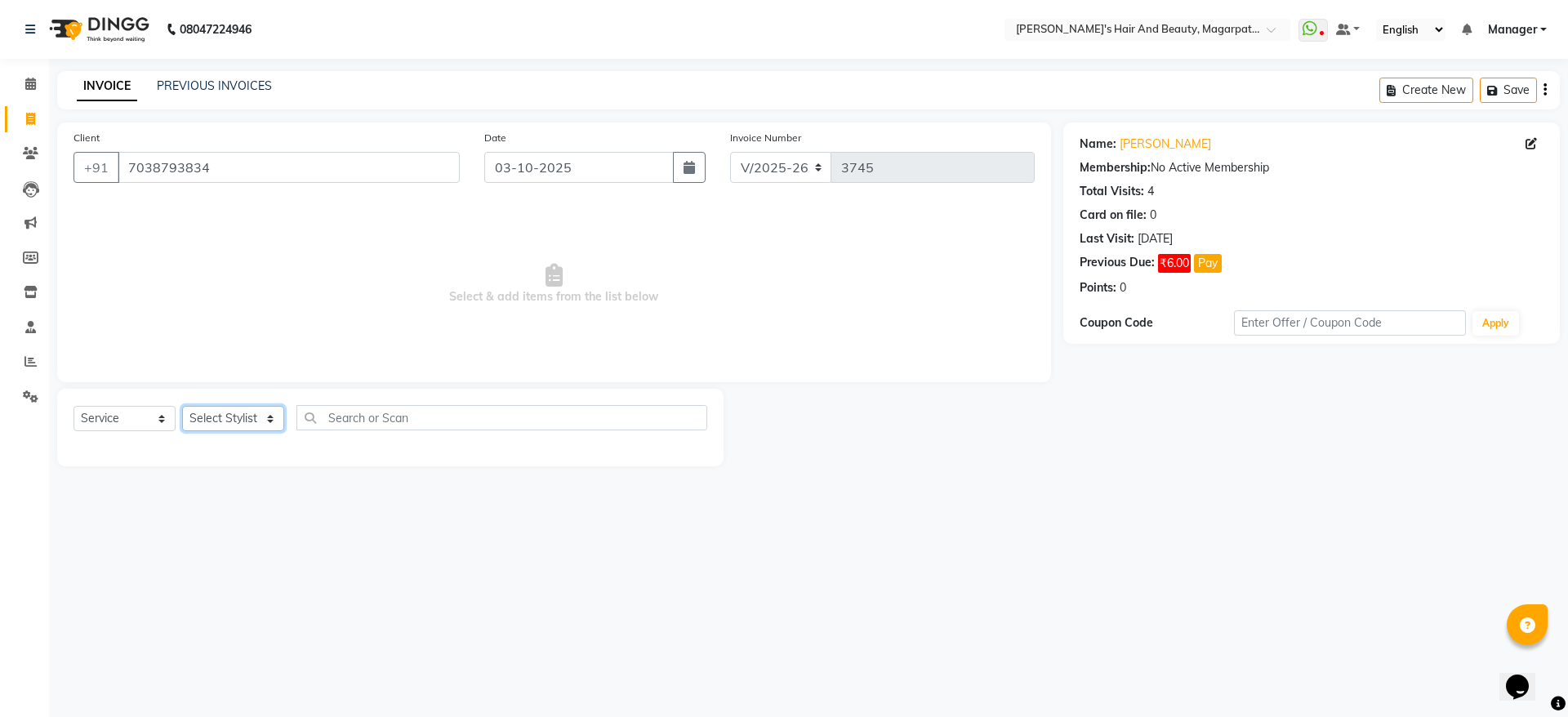
click at [218, 416] on select "Select Stylist [PERSON_NAME] [PERSON_NAME] Manager [PERSON_NAME] [PERSON_NAME] …" at bounding box center [234, 418] width 102 height 25
select select "67454"
click at [182, 405] on select "Select Stylist [PERSON_NAME] [PERSON_NAME] Manager [PERSON_NAME] [PERSON_NAME] …" at bounding box center [234, 418] width 102 height 25
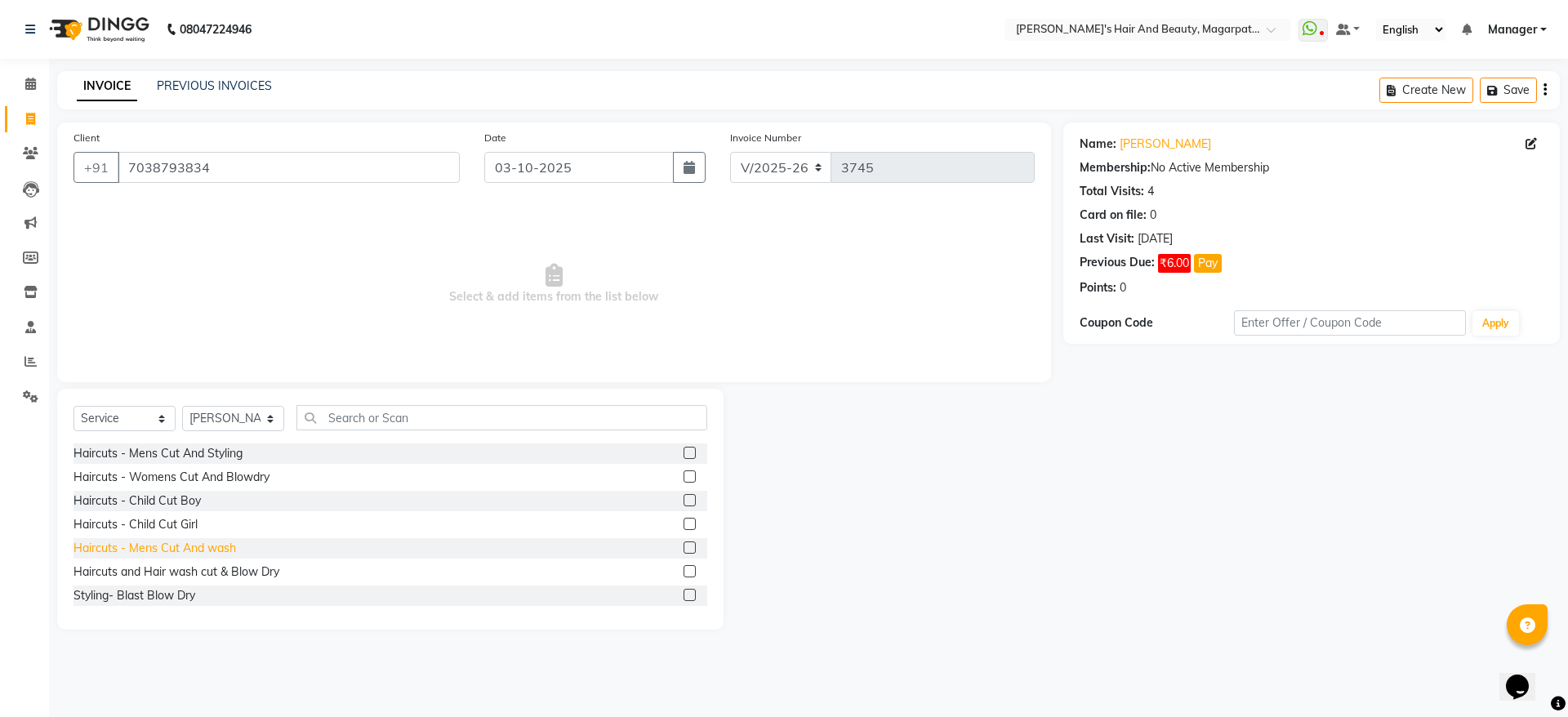
click at [222, 543] on div "Haircuts - Mens Cut And wash" at bounding box center [154, 548] width 162 height 17
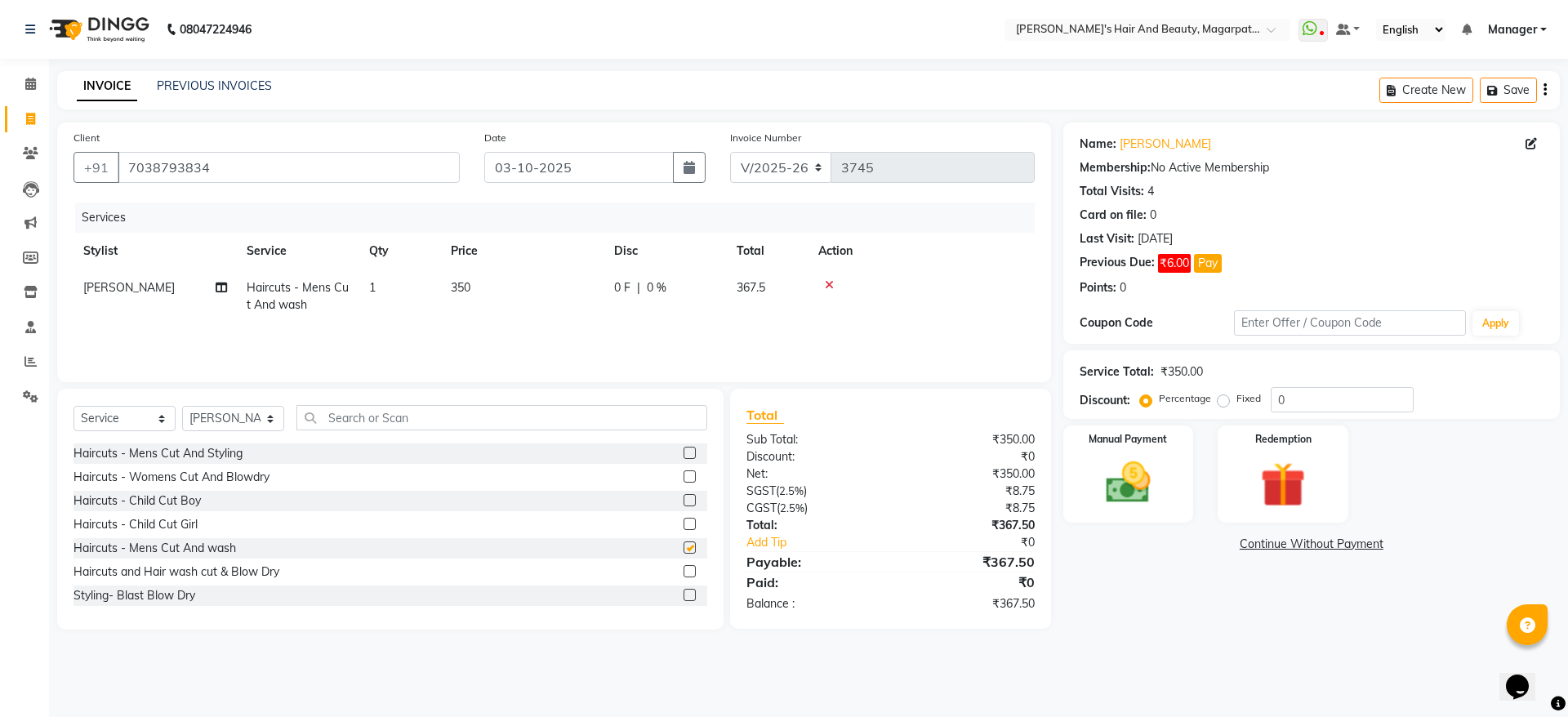
checkbox input "false"
click at [1135, 451] on div "Manual Payment" at bounding box center [1128, 474] width 135 height 100
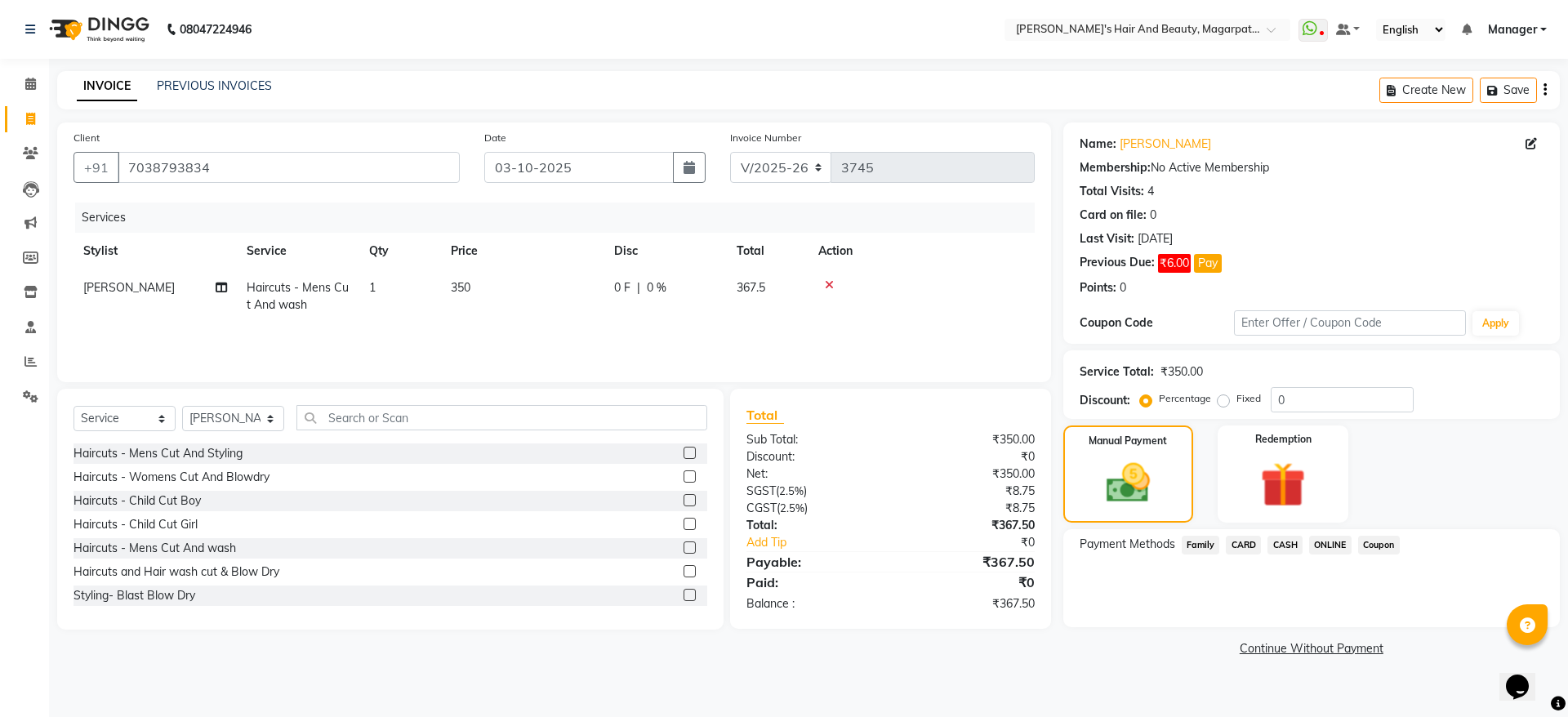
click at [1336, 540] on span "ONLINE" at bounding box center [1330, 544] width 42 height 18
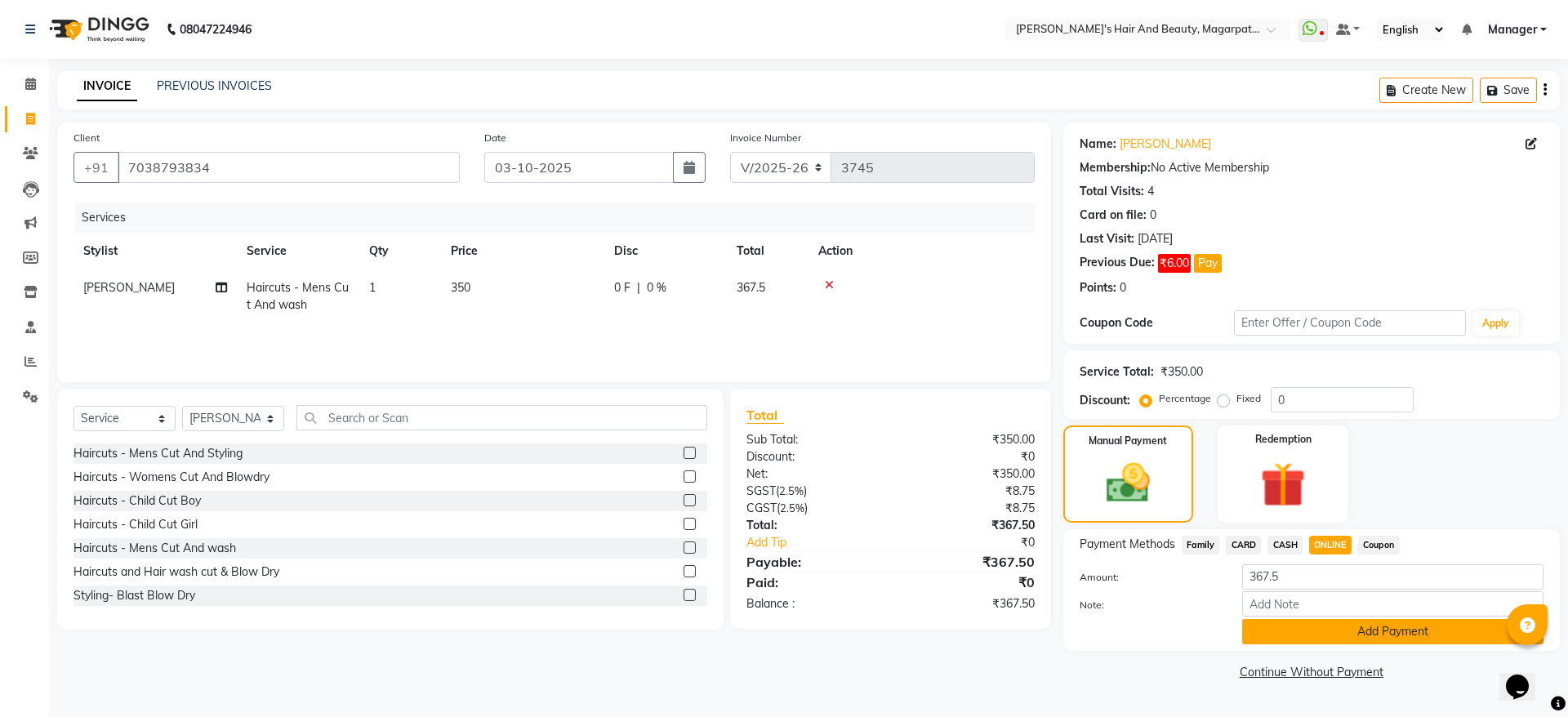
click at [1346, 630] on button "Add Payment" at bounding box center [1393, 631] width 301 height 25
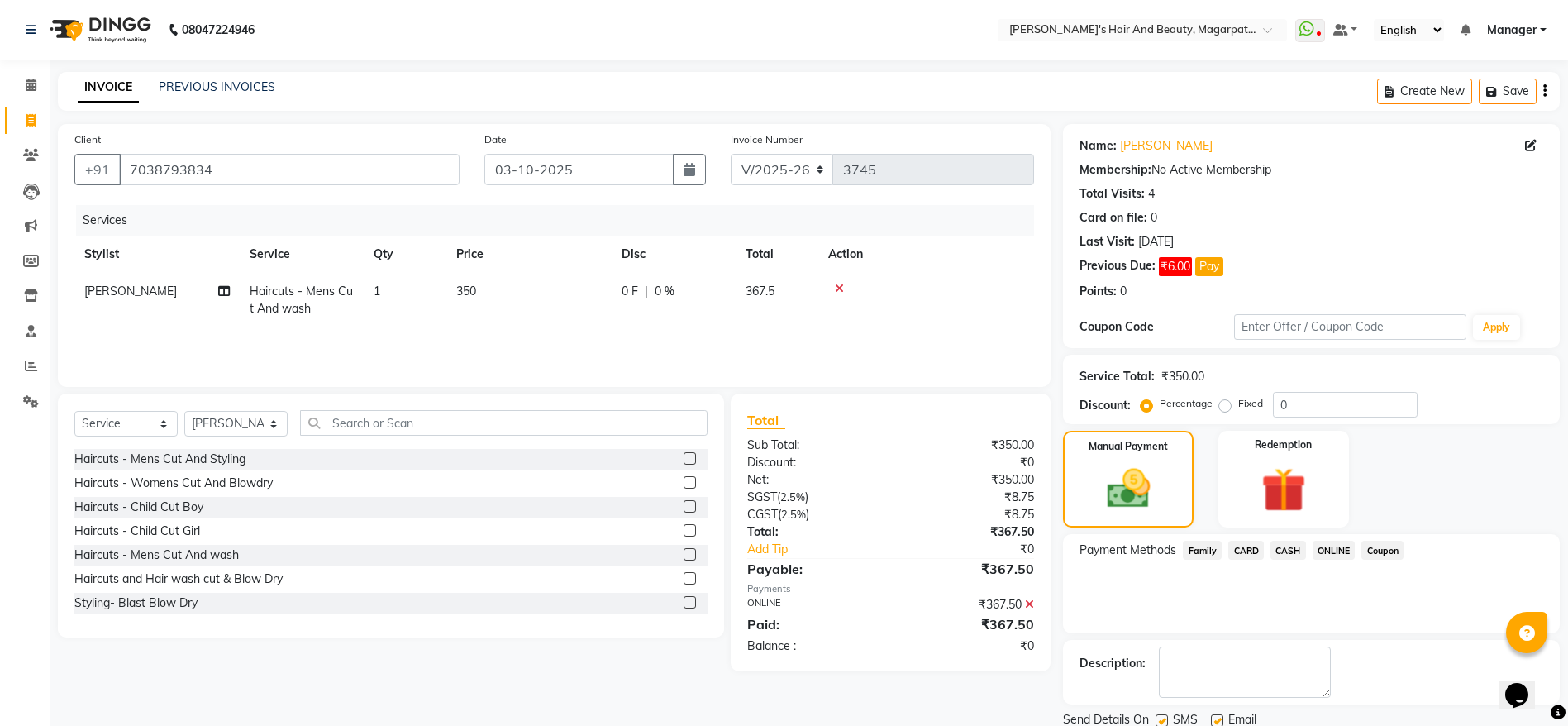
scroll to position [60, 0]
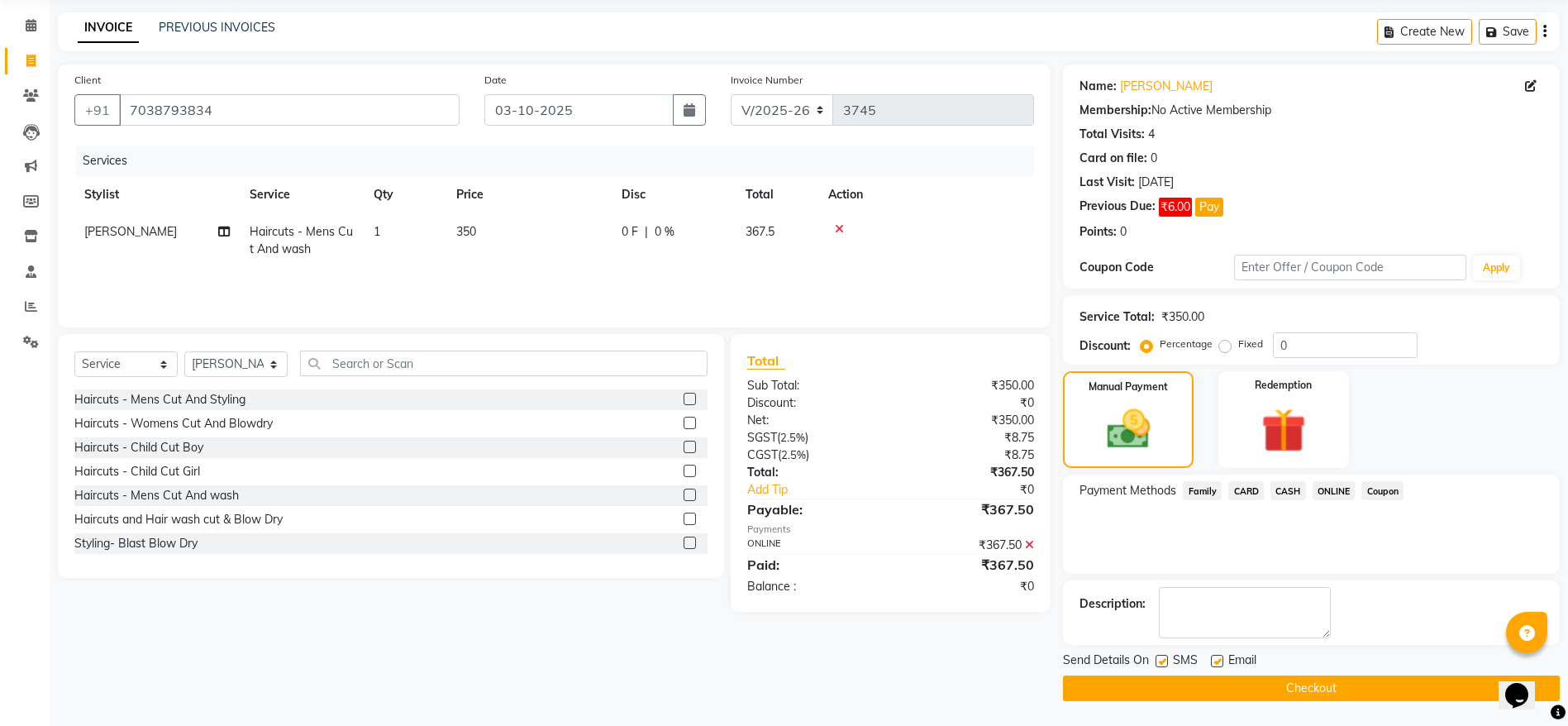
click at [1333, 677] on button "Checkout" at bounding box center [1311, 688] width 496 height 25
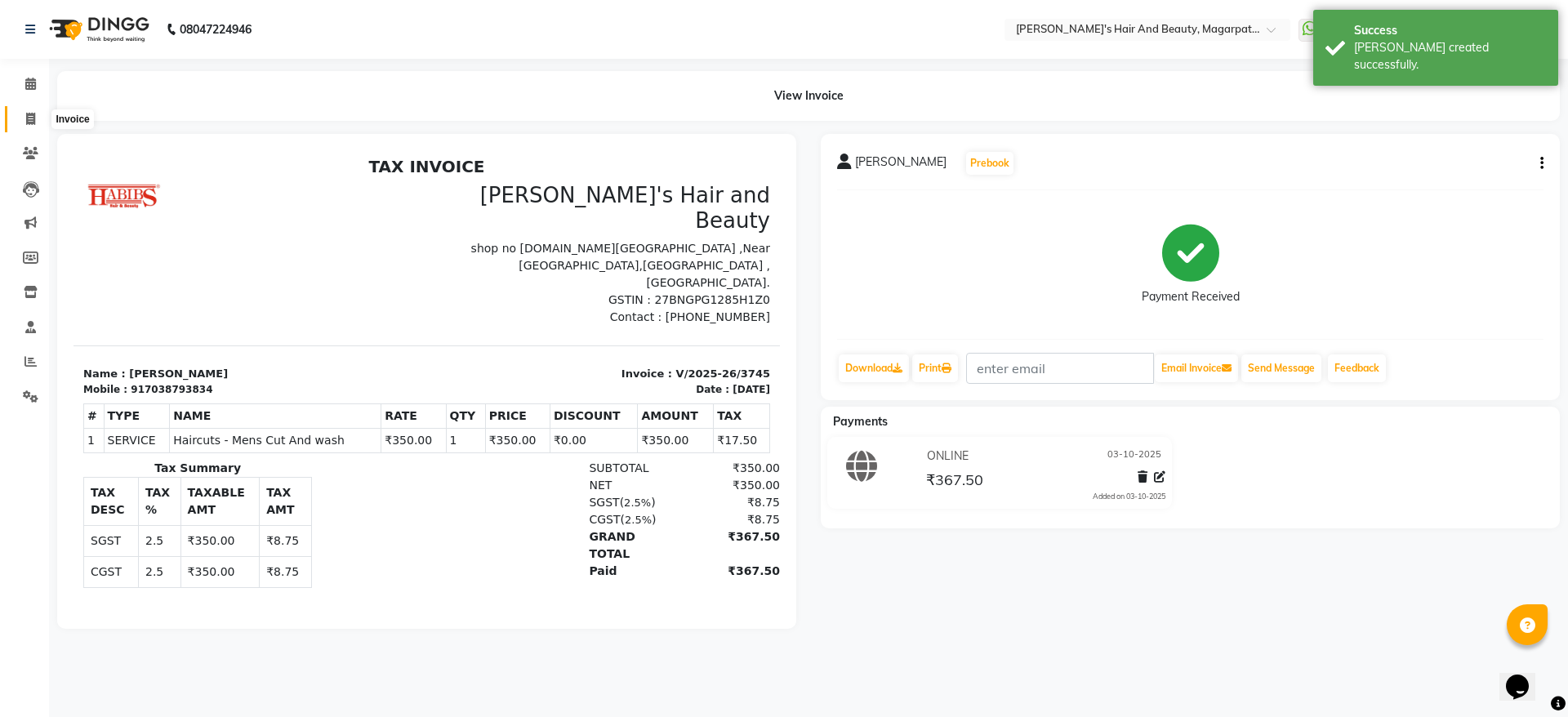
click at [29, 118] on icon at bounding box center [30, 119] width 9 height 13
select select "service"
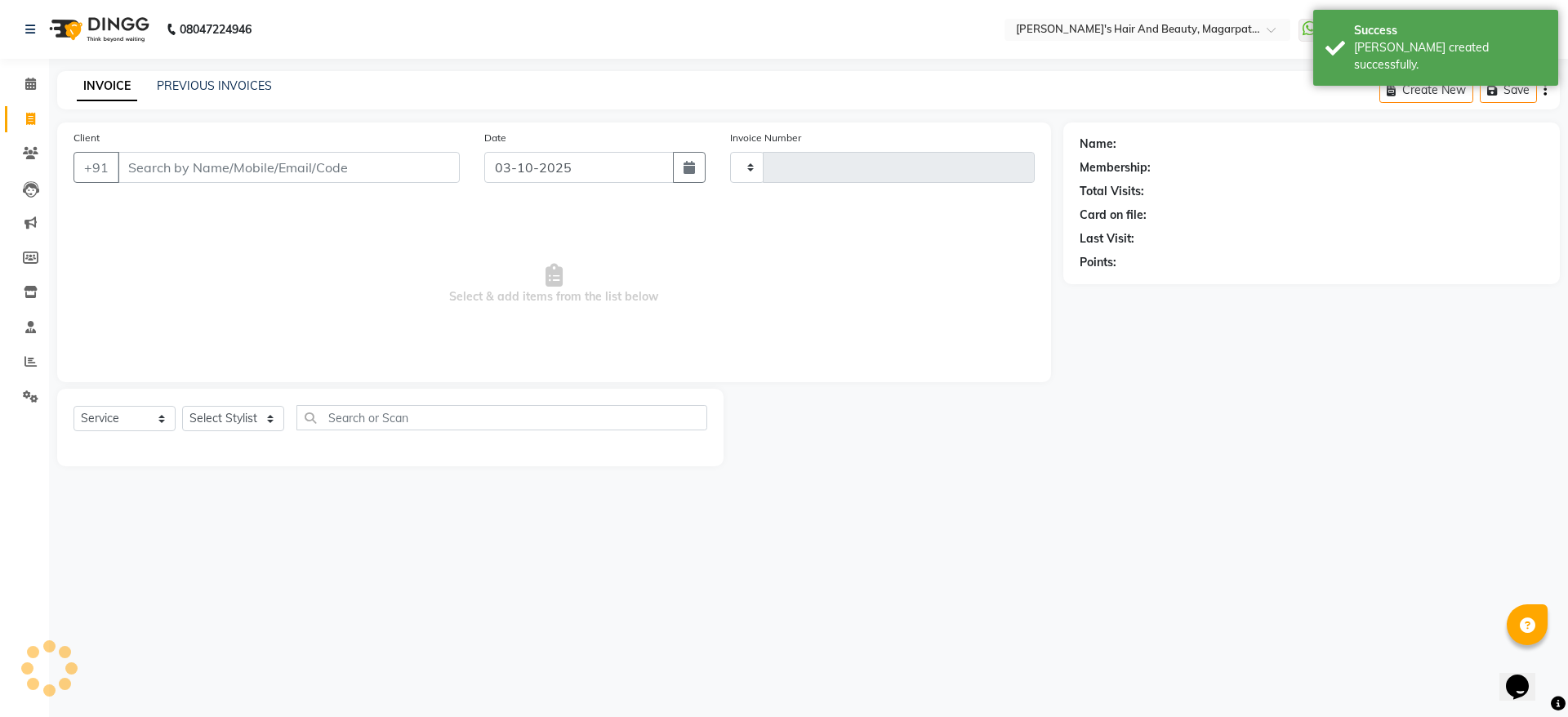
type input "3746"
select select "4517"
click at [166, 171] on input "Client" at bounding box center [289, 167] width 342 height 31
type input "9322586728"
click at [409, 161] on span "Add Client" at bounding box center [417, 167] width 65 height 16
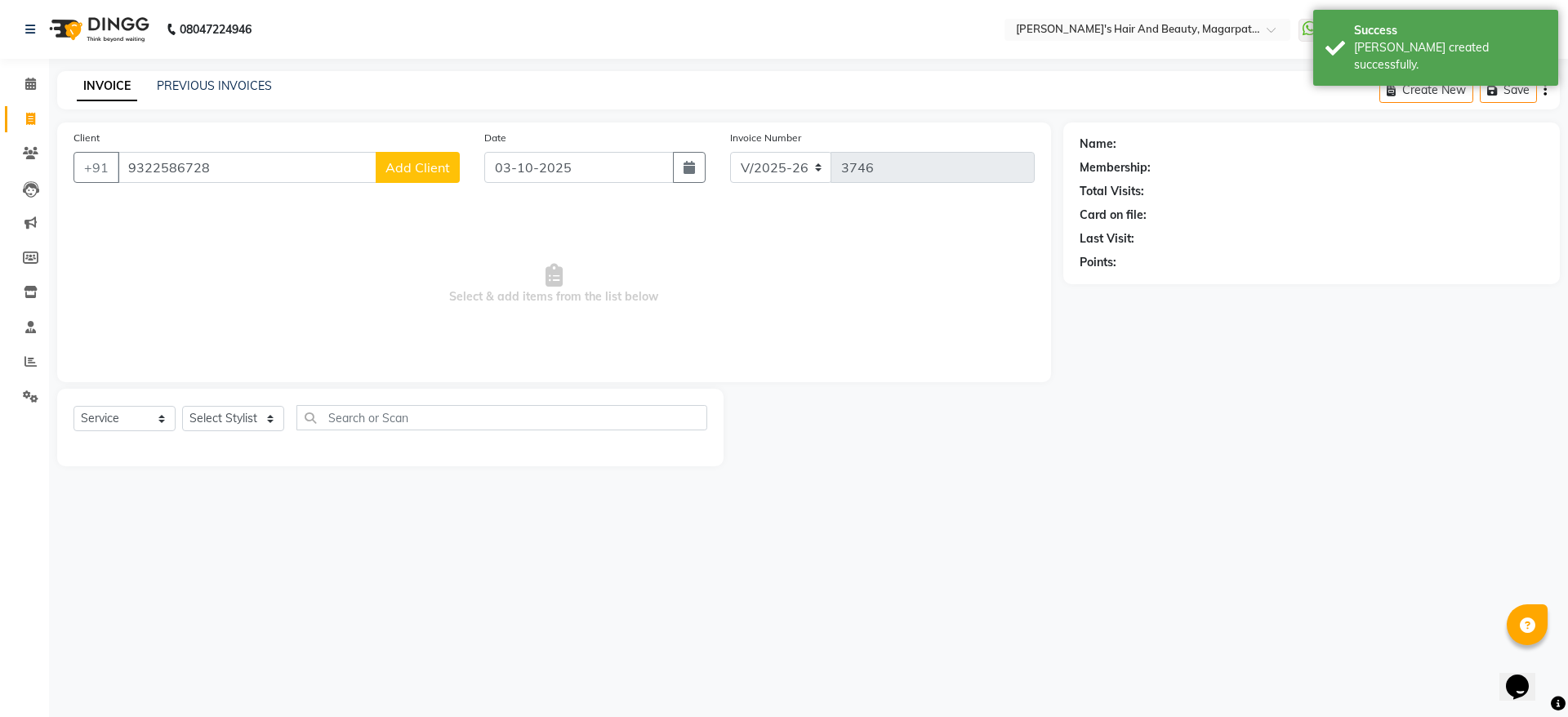
select select "22"
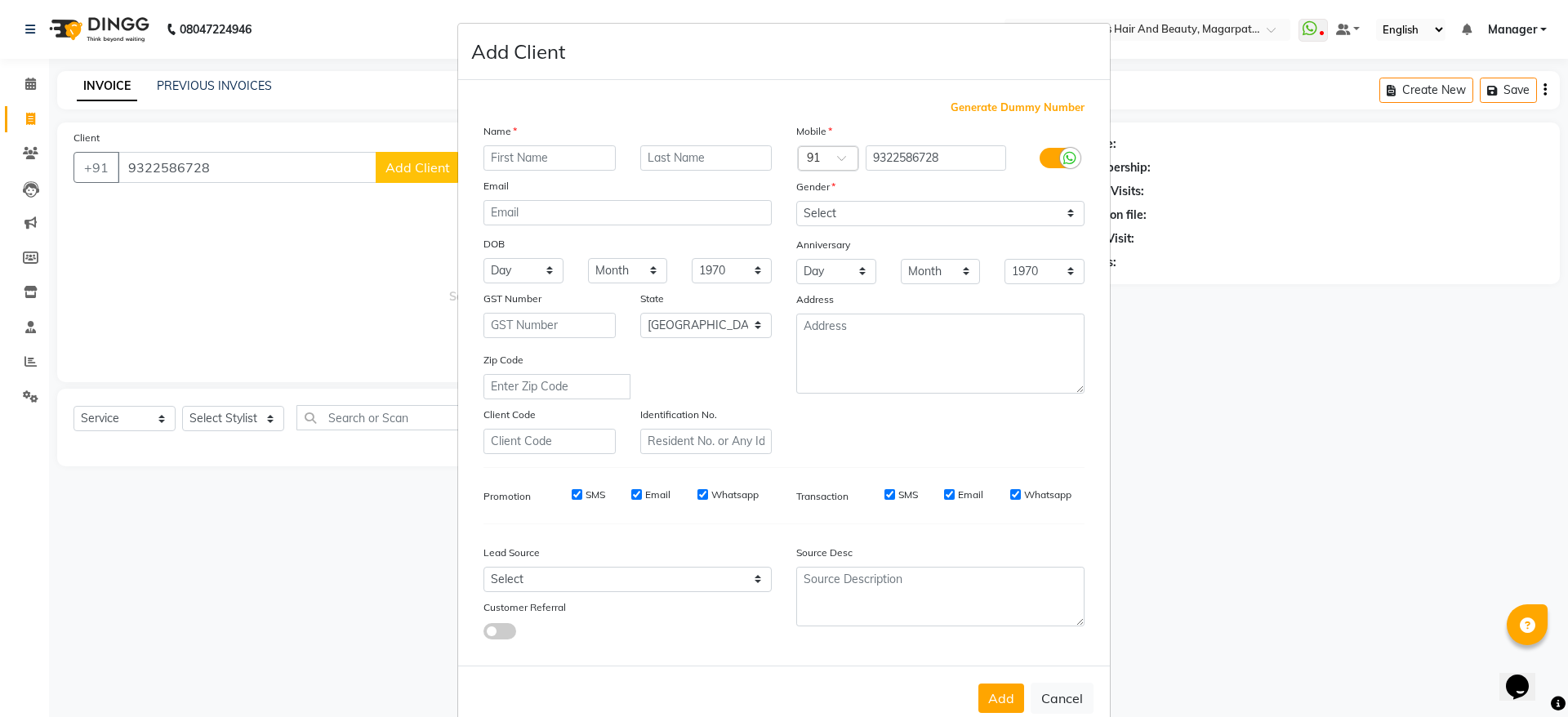
click at [531, 158] on input "text" at bounding box center [549, 158] width 132 height 25
type input "Sneha"
click at [816, 209] on select "Select [DEMOGRAPHIC_DATA] [DEMOGRAPHIC_DATA] Other Prefer Not To Say" at bounding box center [940, 213] width 289 height 25
select select "[DEMOGRAPHIC_DATA]"
click at [797, 201] on select "Select [DEMOGRAPHIC_DATA] [DEMOGRAPHIC_DATA] Other Prefer Not To Say" at bounding box center [940, 213] width 289 height 25
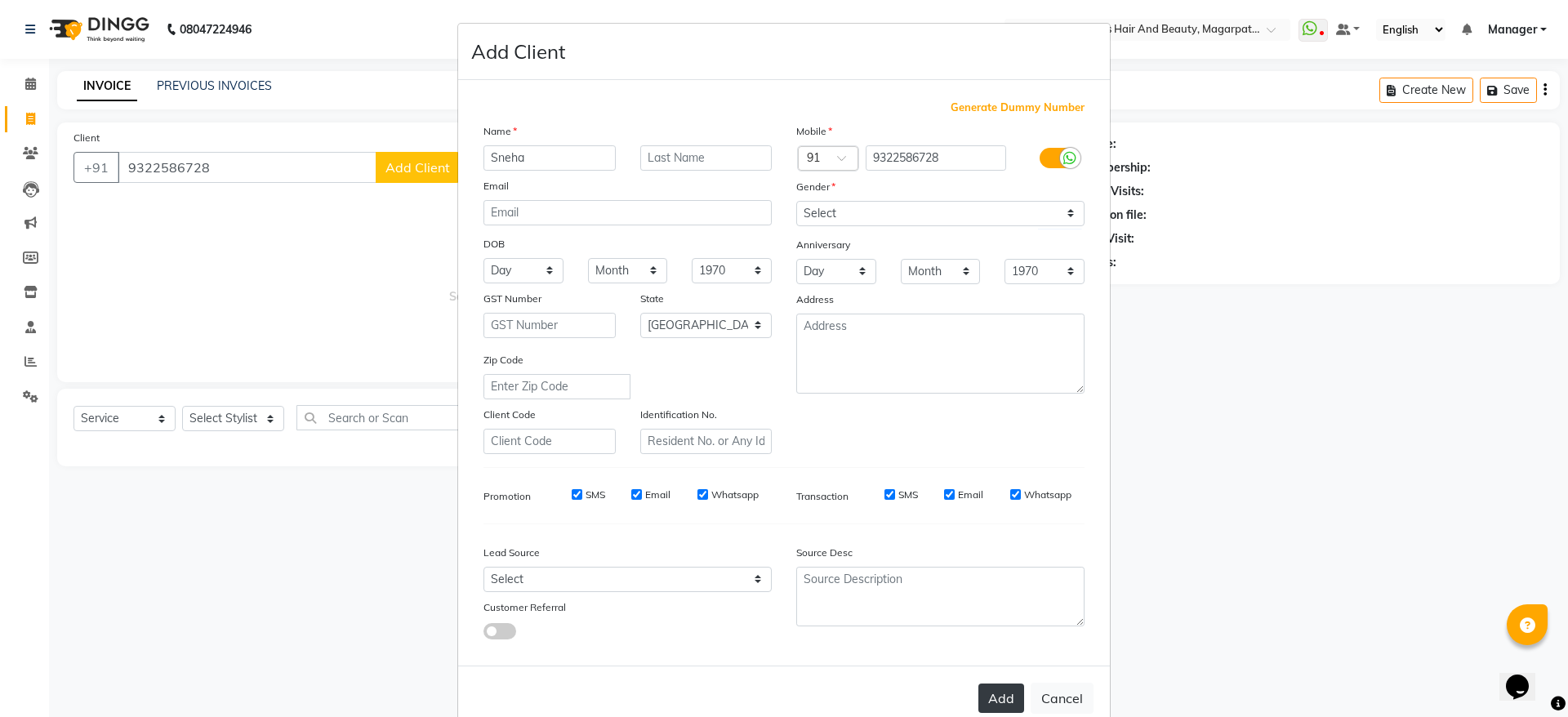
click at [991, 693] on button "Add" at bounding box center [1001, 698] width 45 height 29
select select
select select "null"
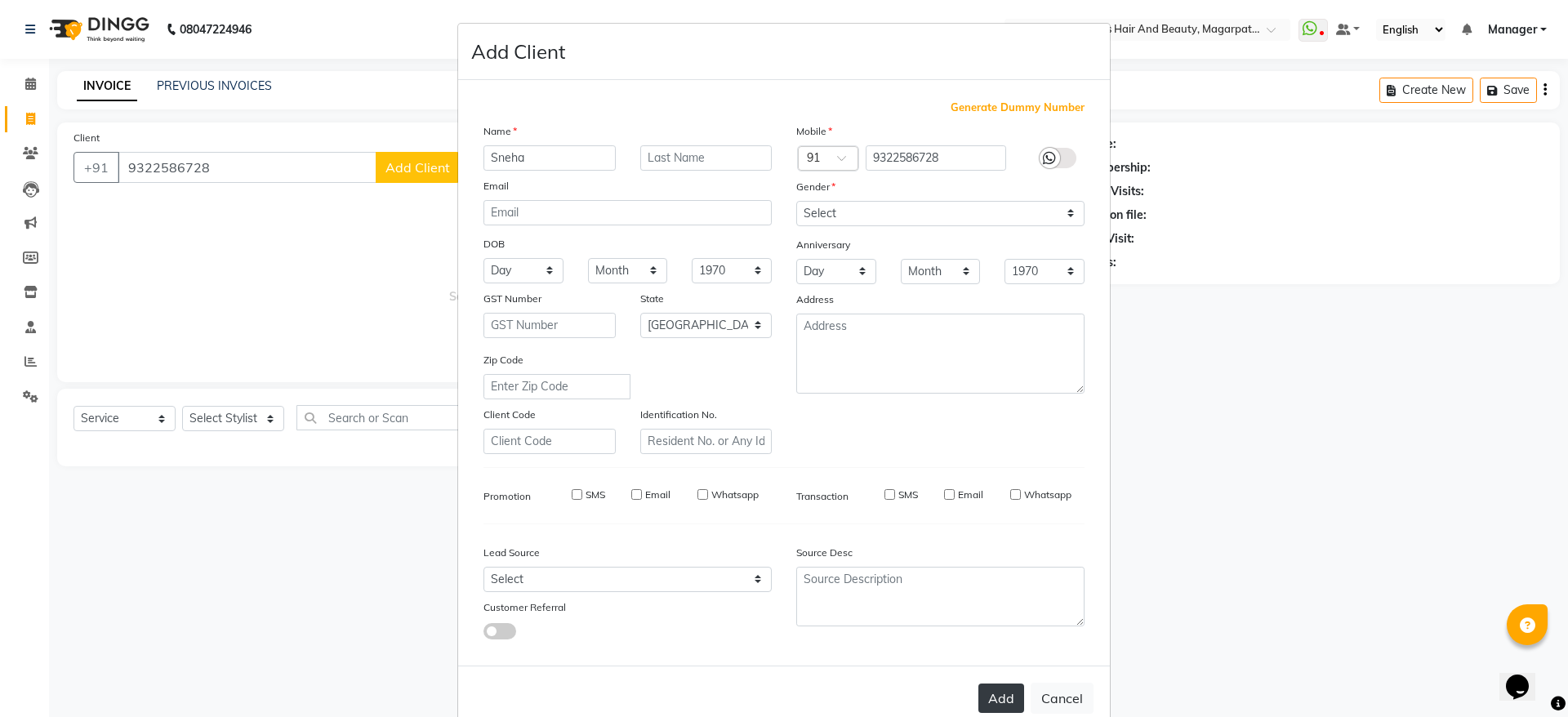
select select
checkbox input "false"
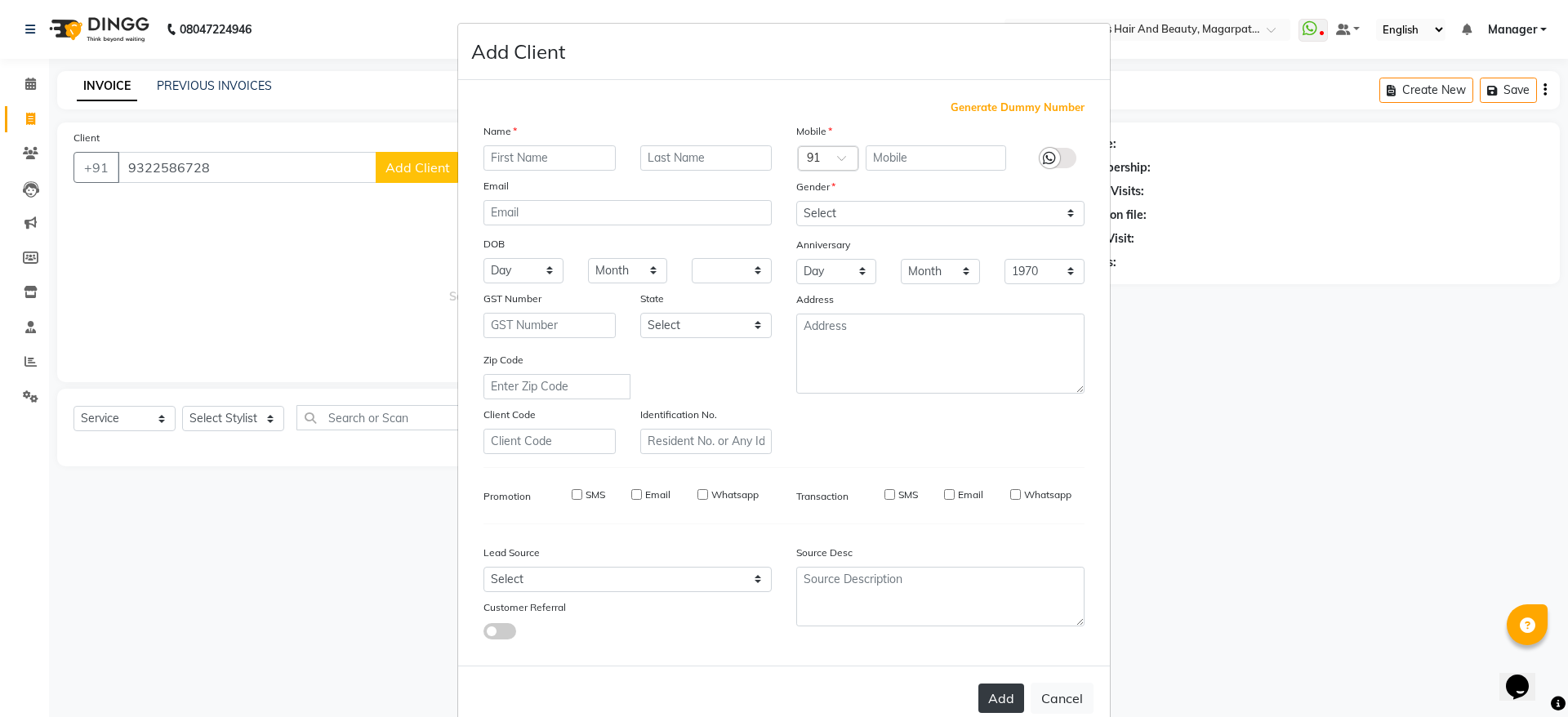
checkbox input "false"
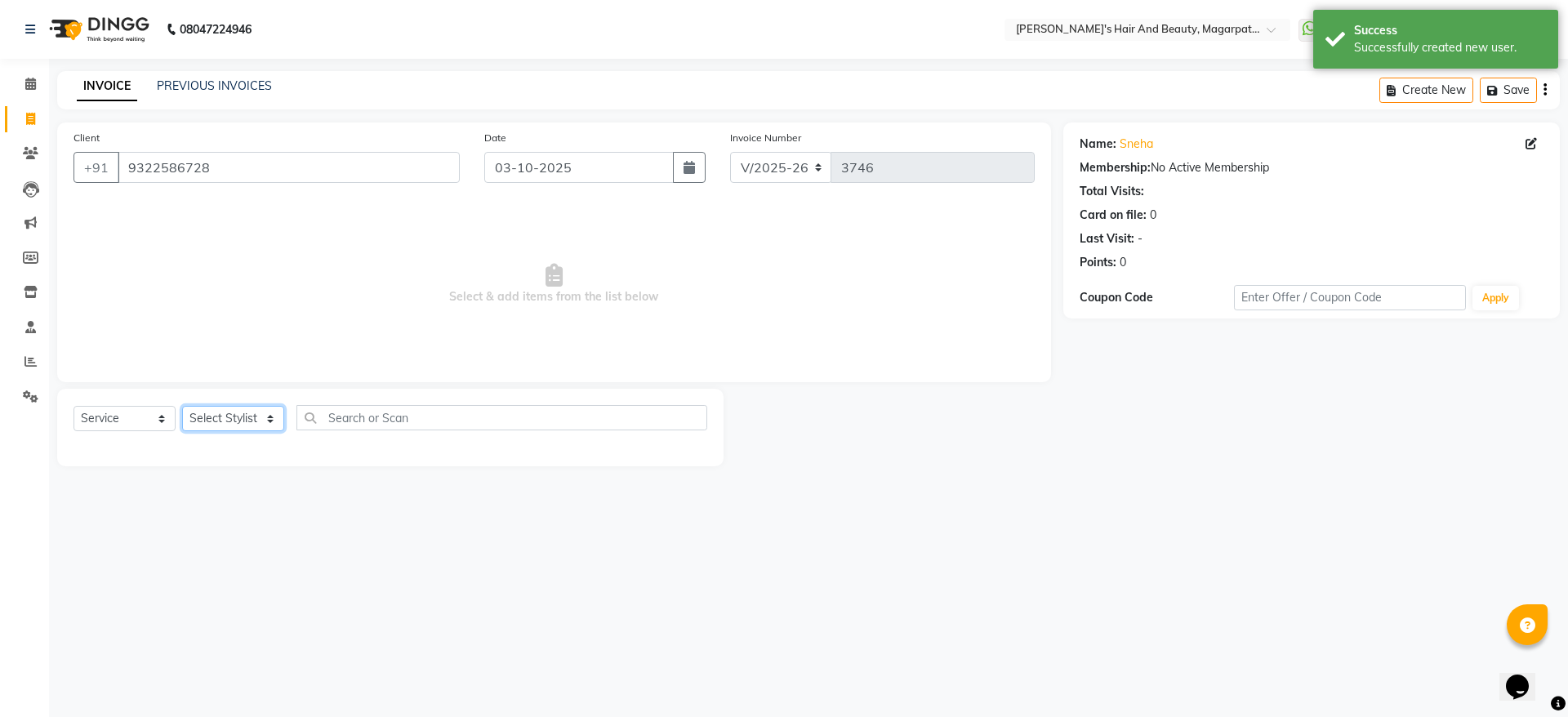
click at [259, 415] on select "Select Stylist [PERSON_NAME] [PERSON_NAME] Manager [PERSON_NAME] [PERSON_NAME] …" at bounding box center [234, 418] width 102 height 25
select select "25867"
click at [182, 405] on select "Select Stylist [PERSON_NAME] [PERSON_NAME] Manager [PERSON_NAME] [PERSON_NAME] …" at bounding box center [234, 418] width 102 height 25
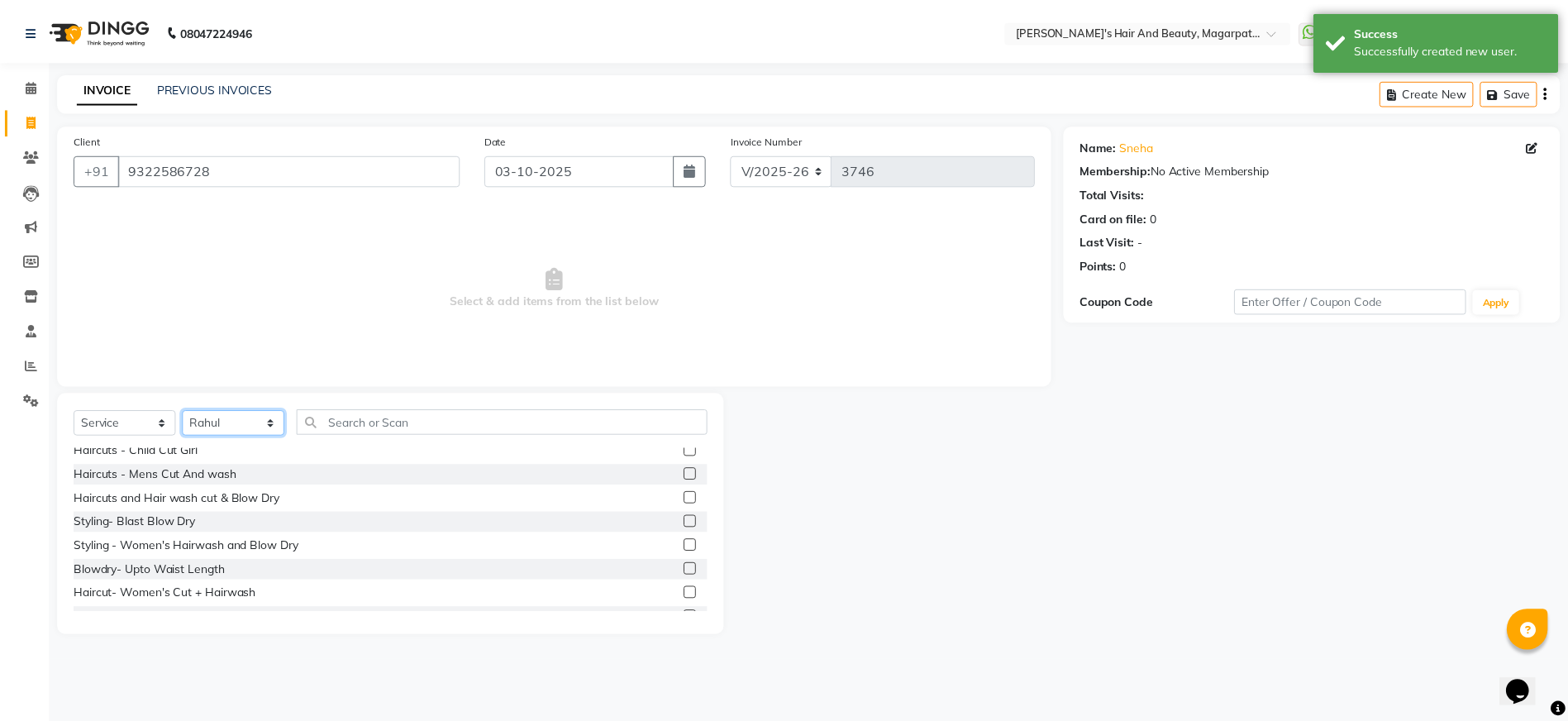
scroll to position [82, 0]
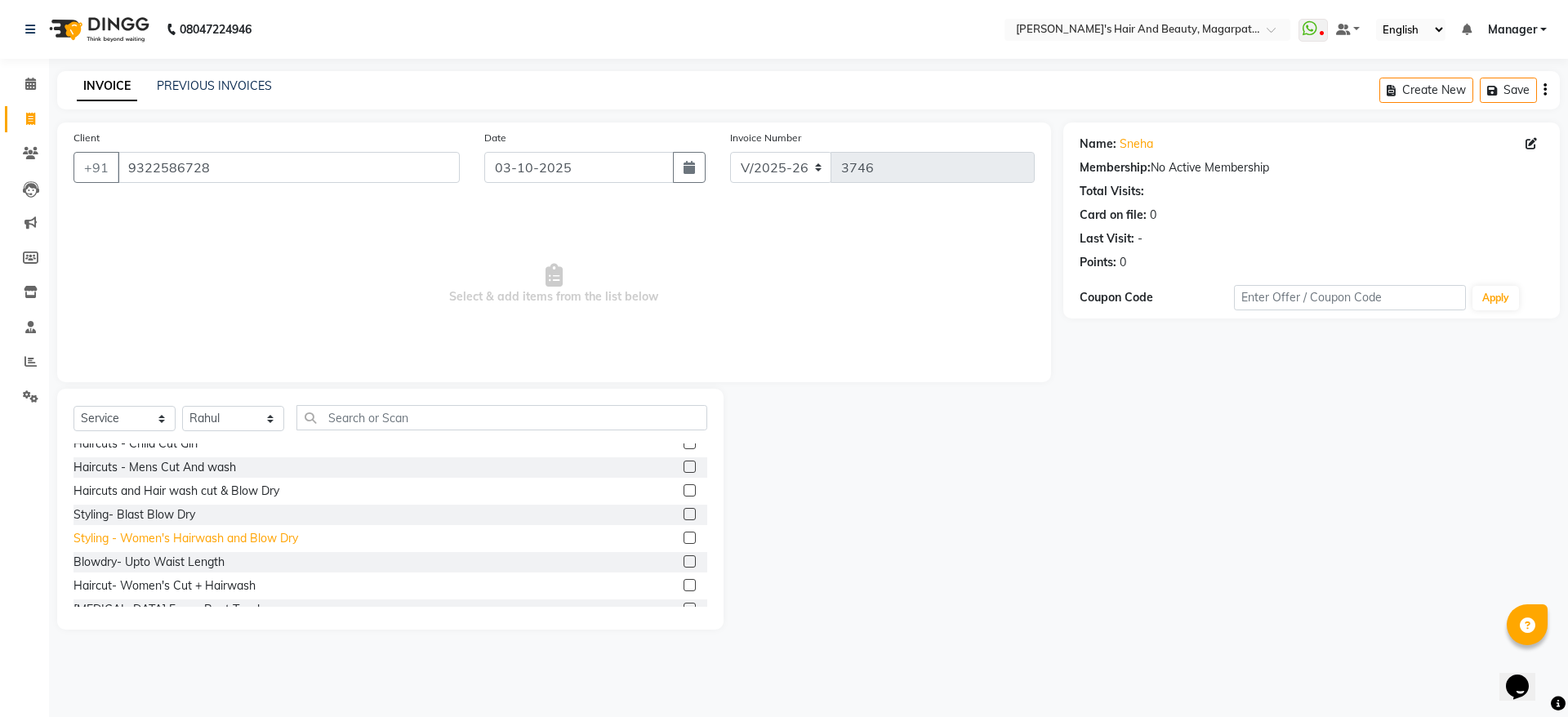
click at [241, 539] on div "Styling - Women's Hairwash and Blow Dry" at bounding box center [185, 538] width 225 height 17
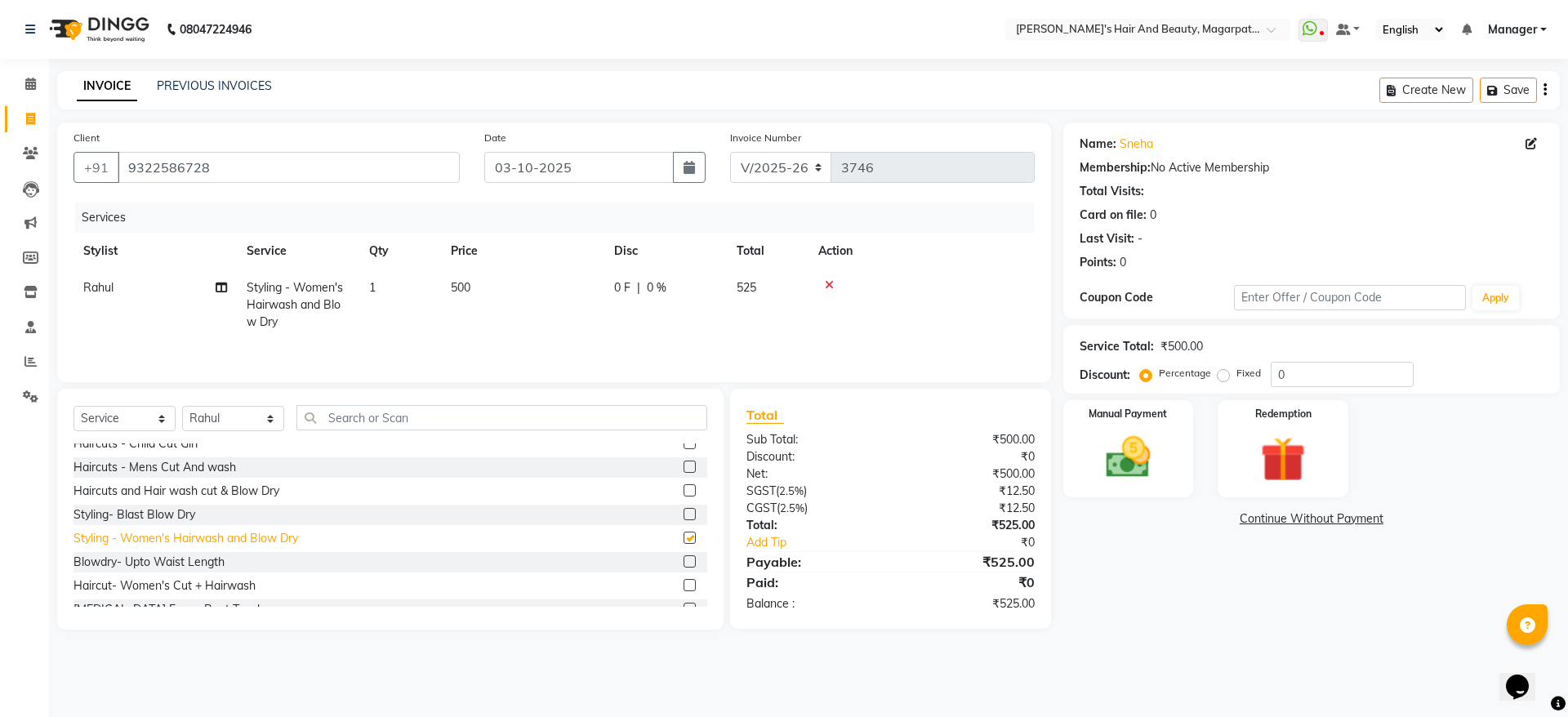
checkbox input "false"
click at [1140, 454] on img at bounding box center [1128, 457] width 76 height 54
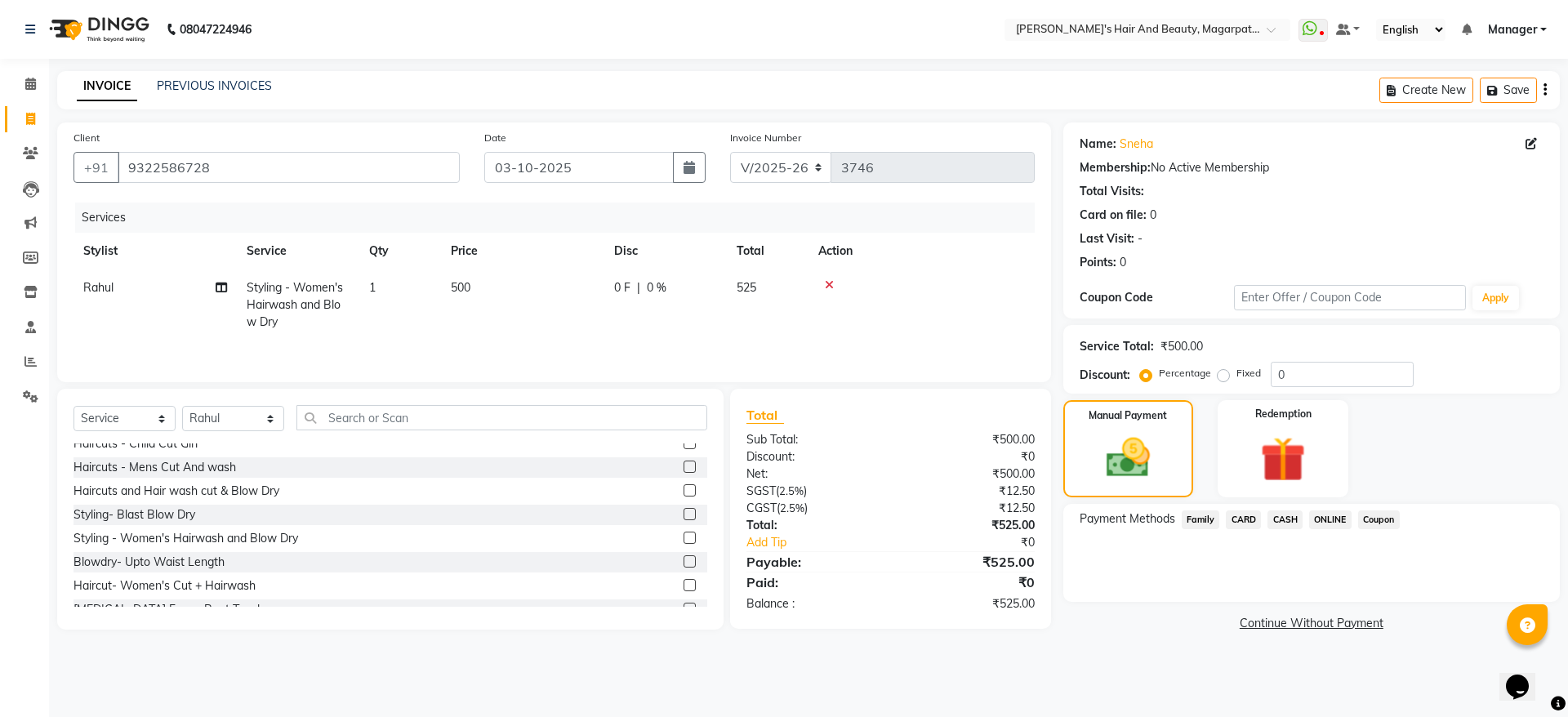
click at [1327, 513] on span "ONLINE" at bounding box center [1330, 519] width 42 height 18
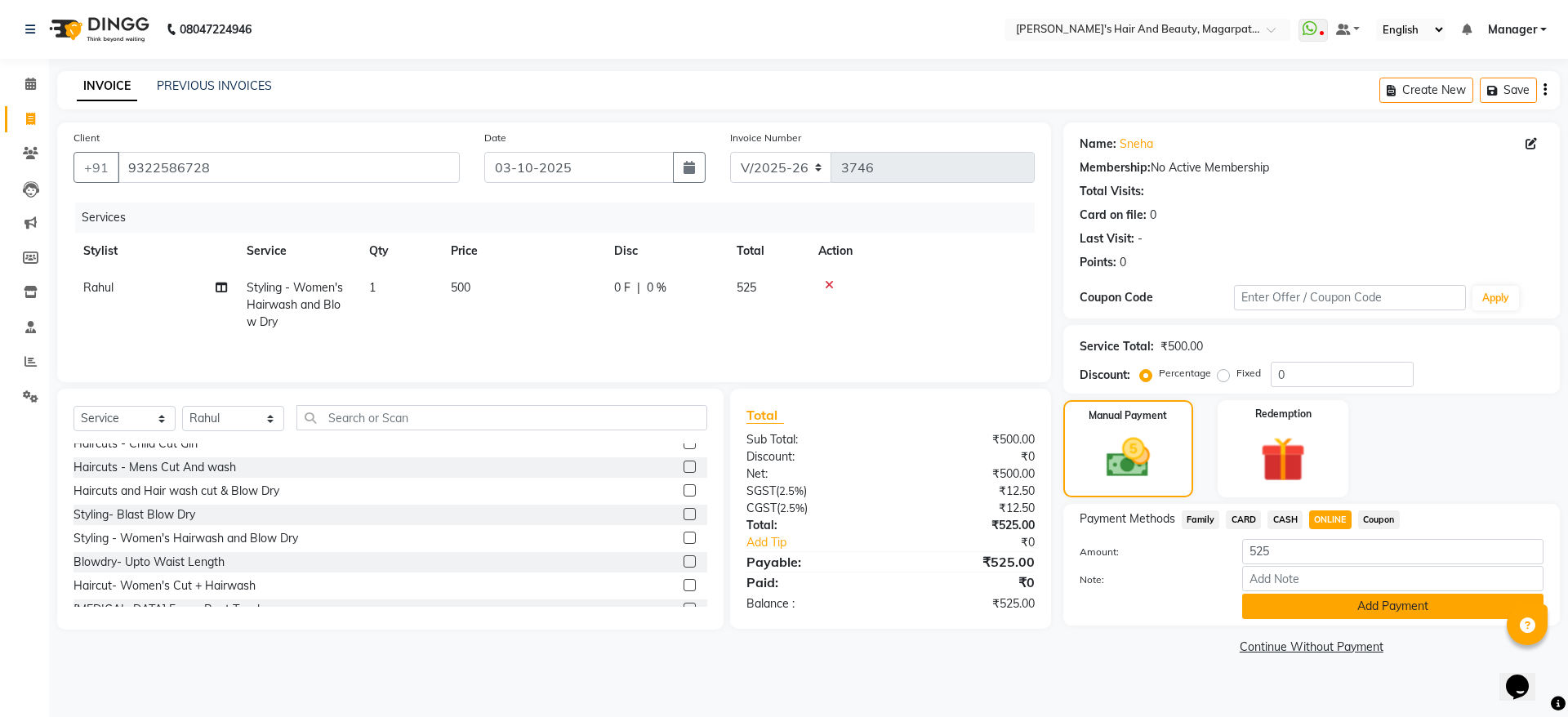
click at [1351, 605] on button "Add Payment" at bounding box center [1393, 606] width 301 height 25
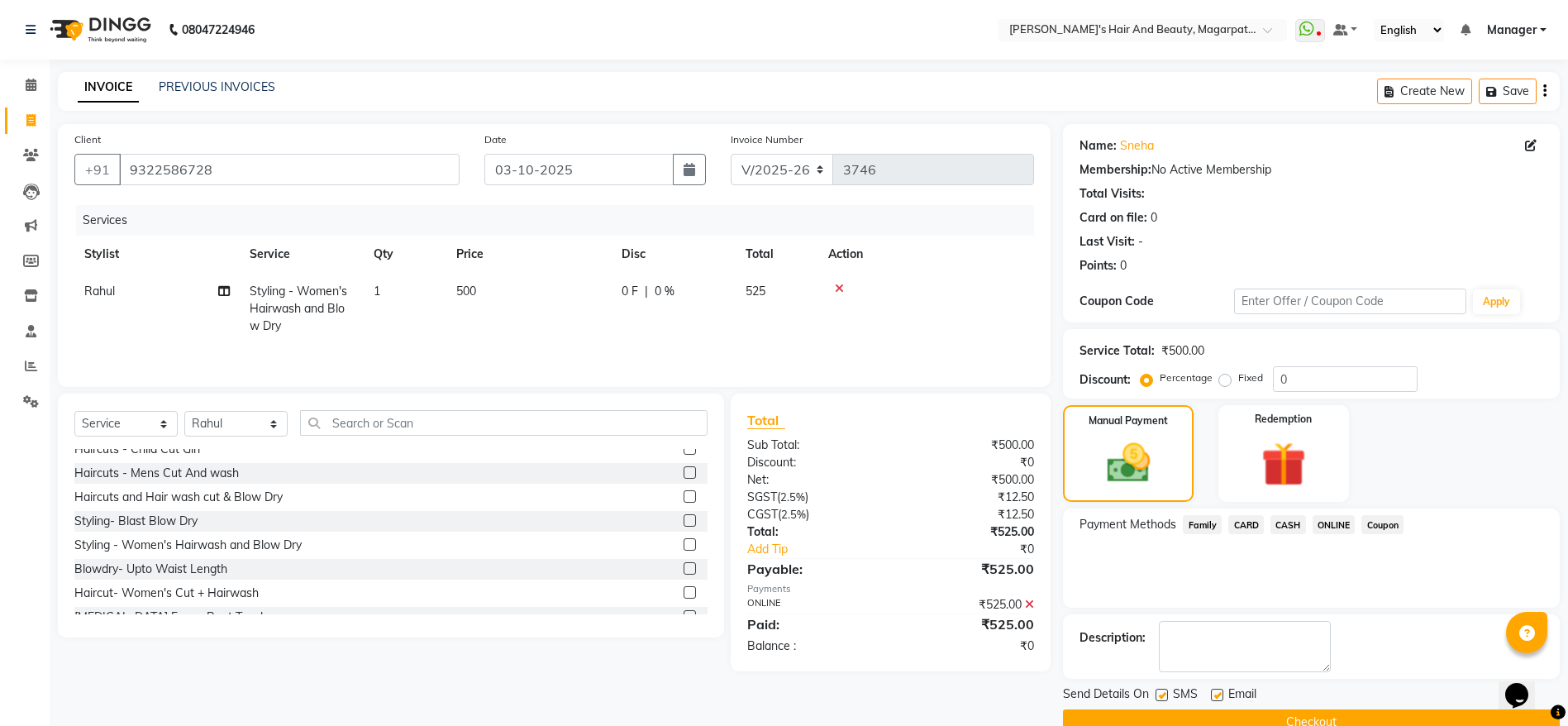
scroll to position [34, 0]
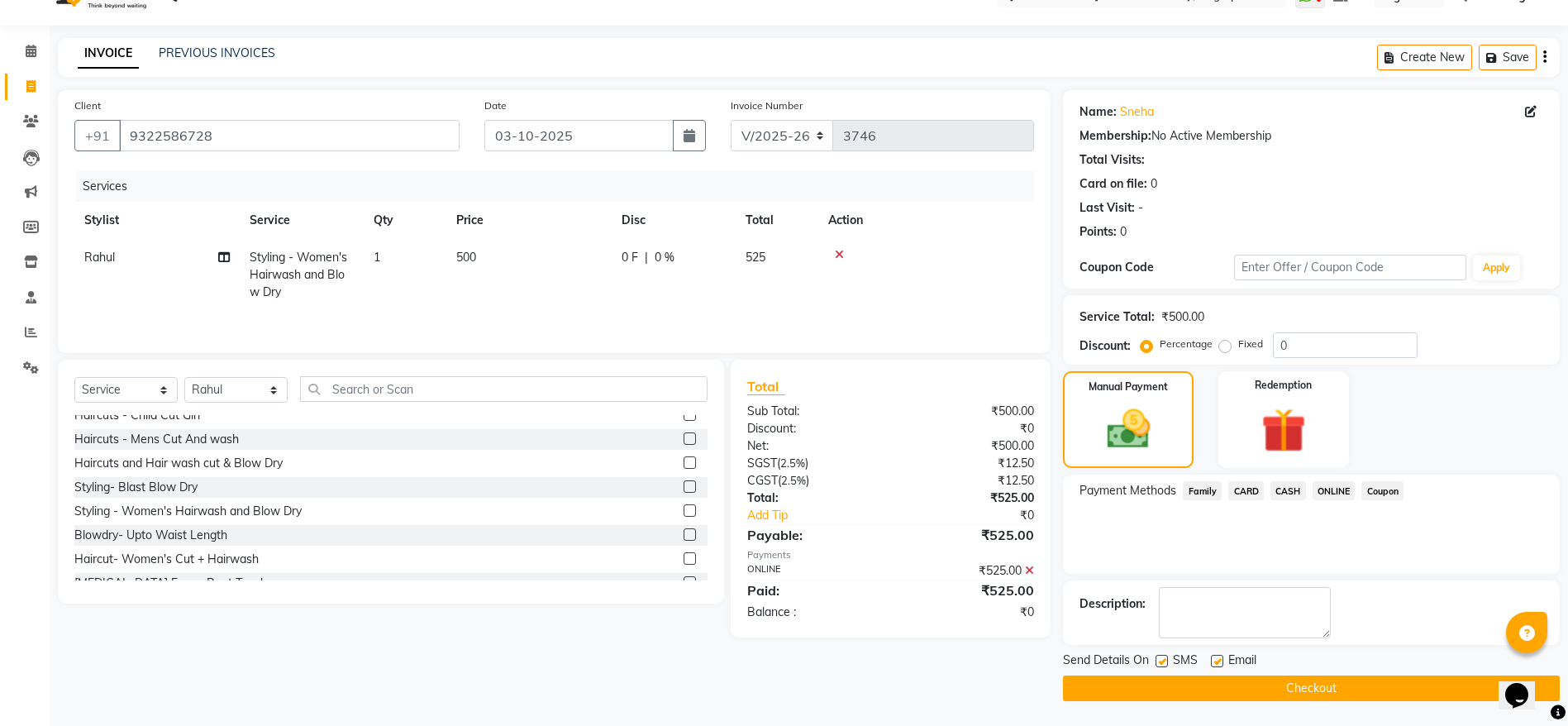
click at [1318, 694] on button "Checkout" at bounding box center [1311, 688] width 496 height 25
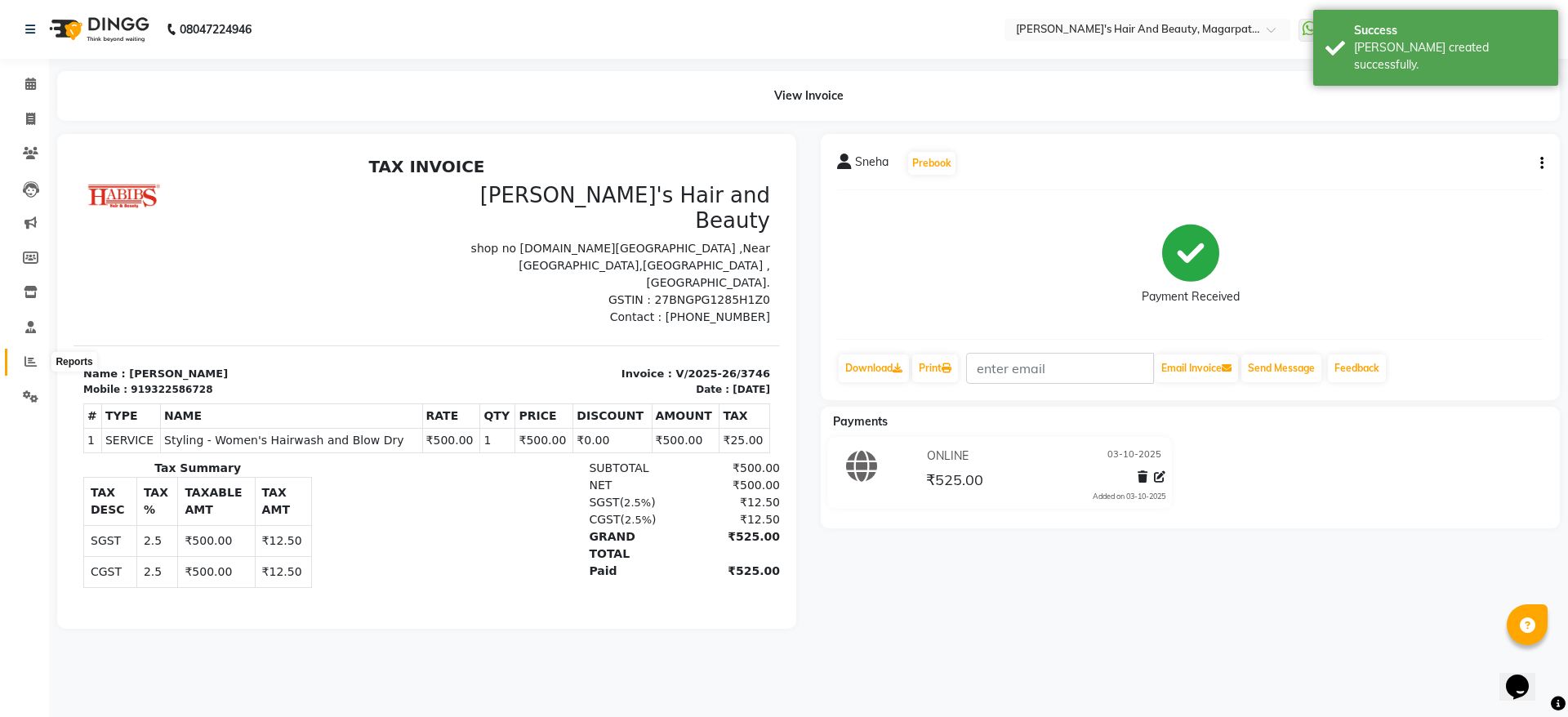
click at [25, 358] on icon at bounding box center [30, 361] width 13 height 13
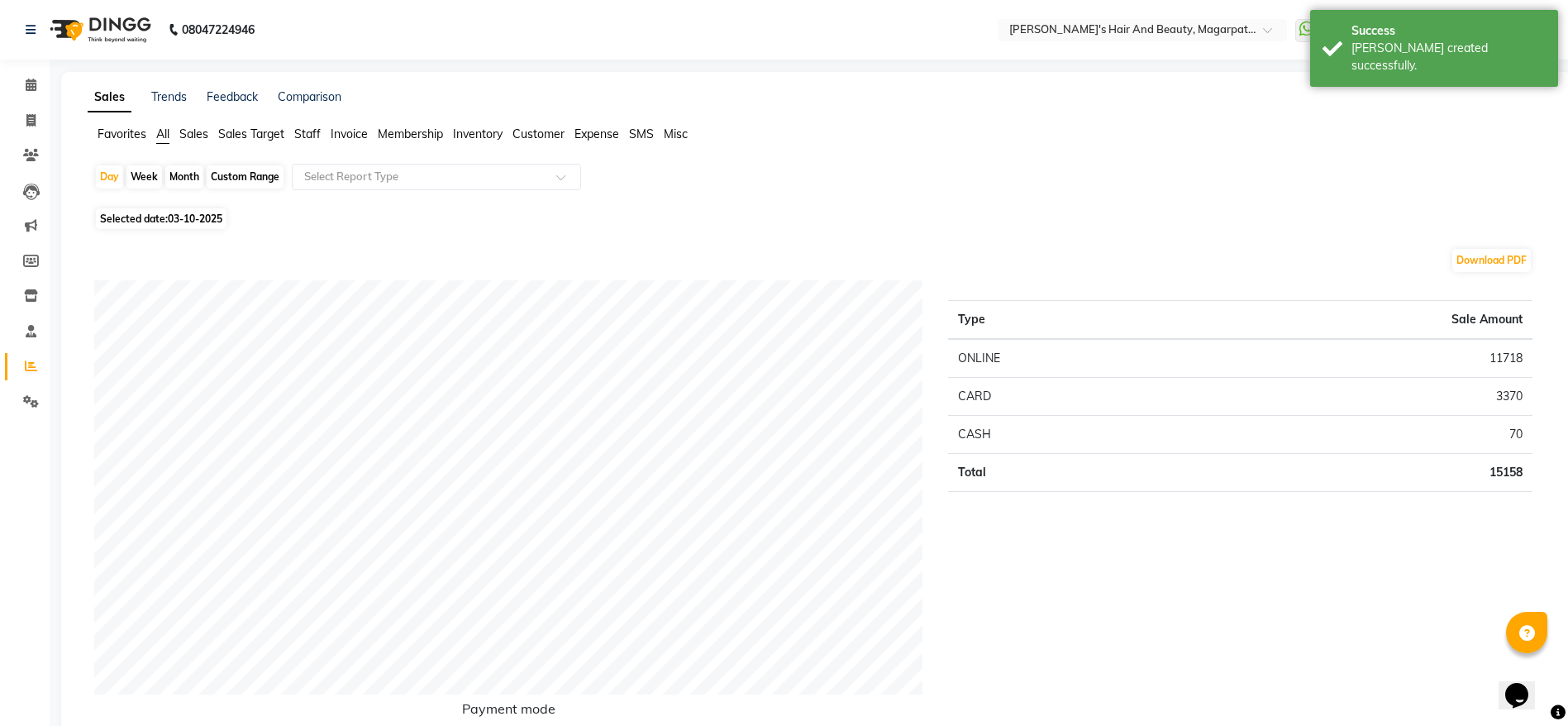
click at [309, 128] on span "Staff" at bounding box center [307, 133] width 26 height 15
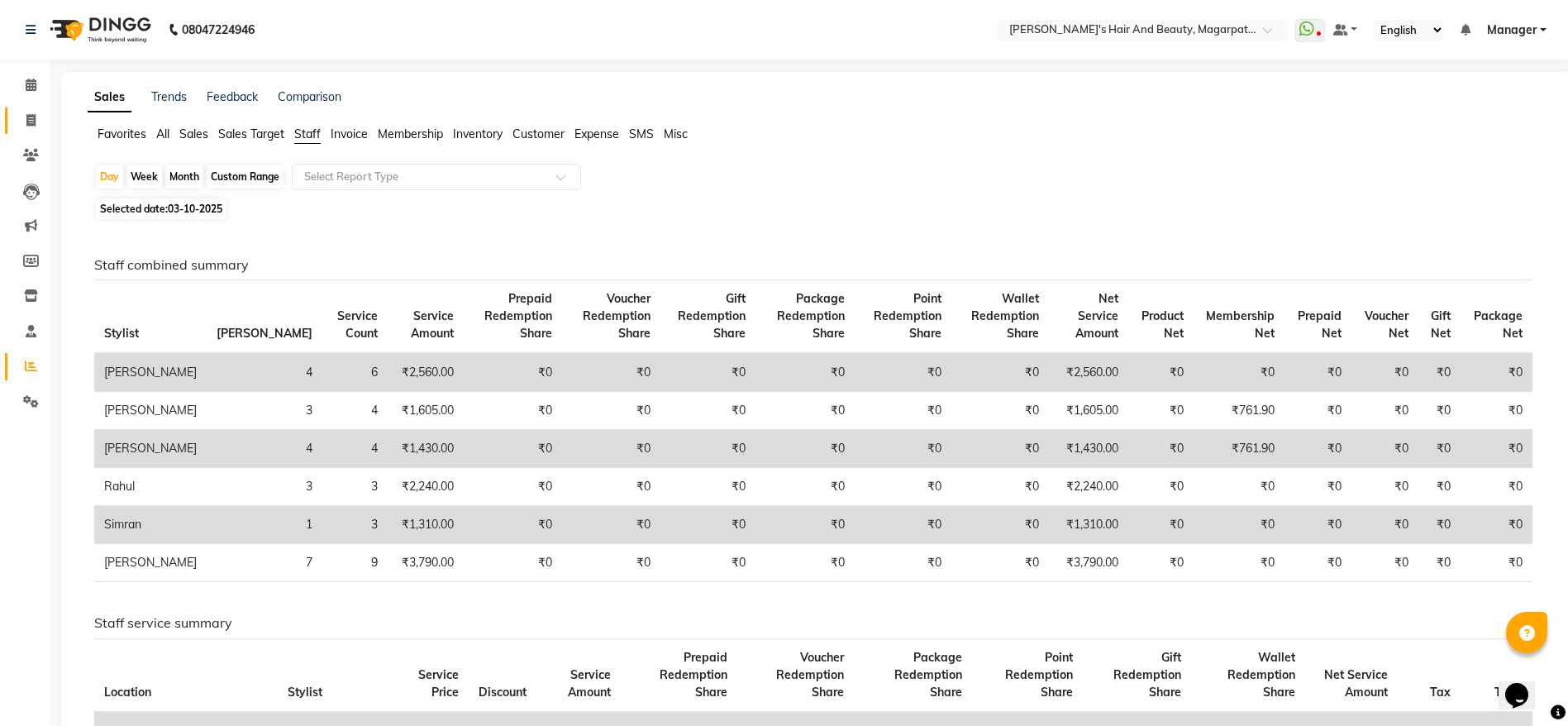
click at [24, 121] on span at bounding box center [31, 120] width 29 height 19
select select "4517"
select select "service"
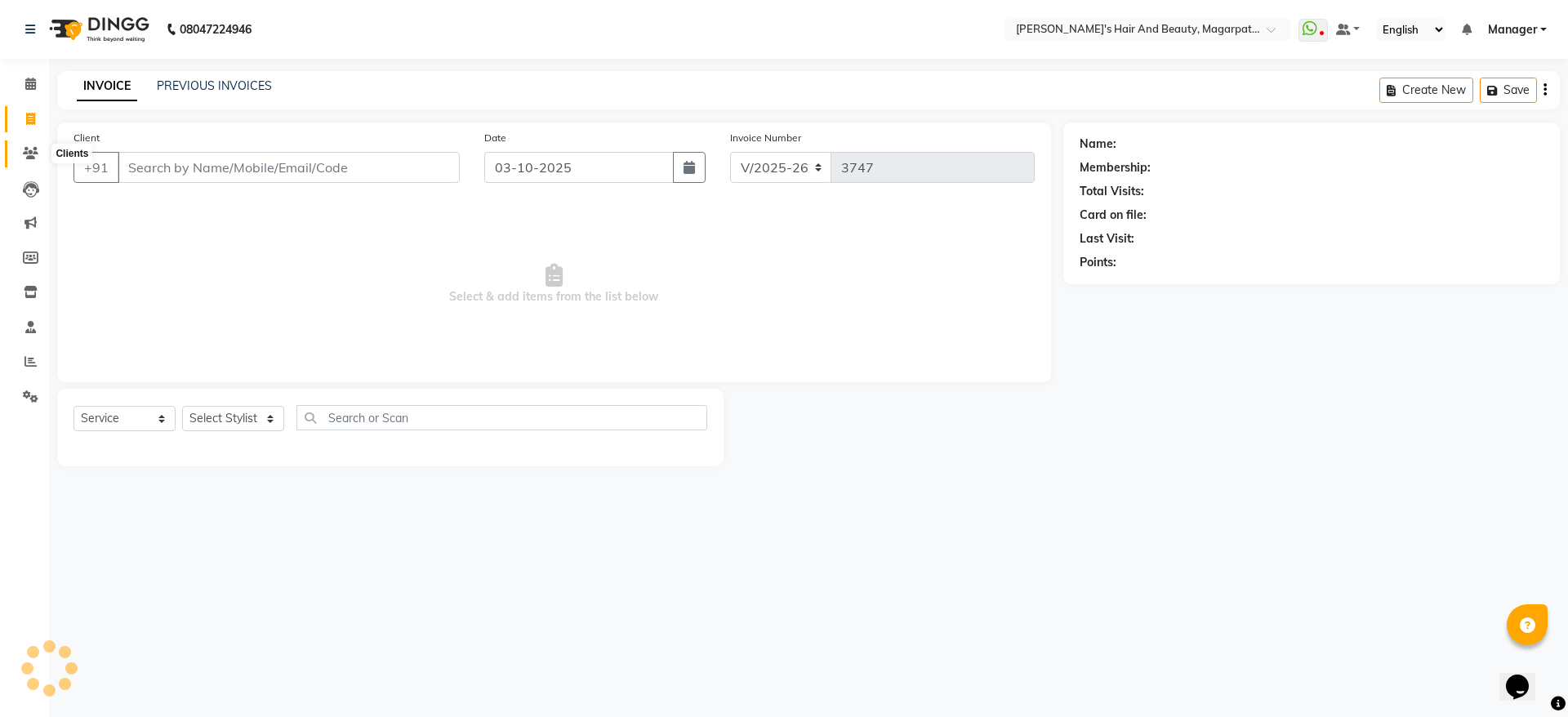
click at [35, 146] on span at bounding box center [31, 153] width 29 height 18
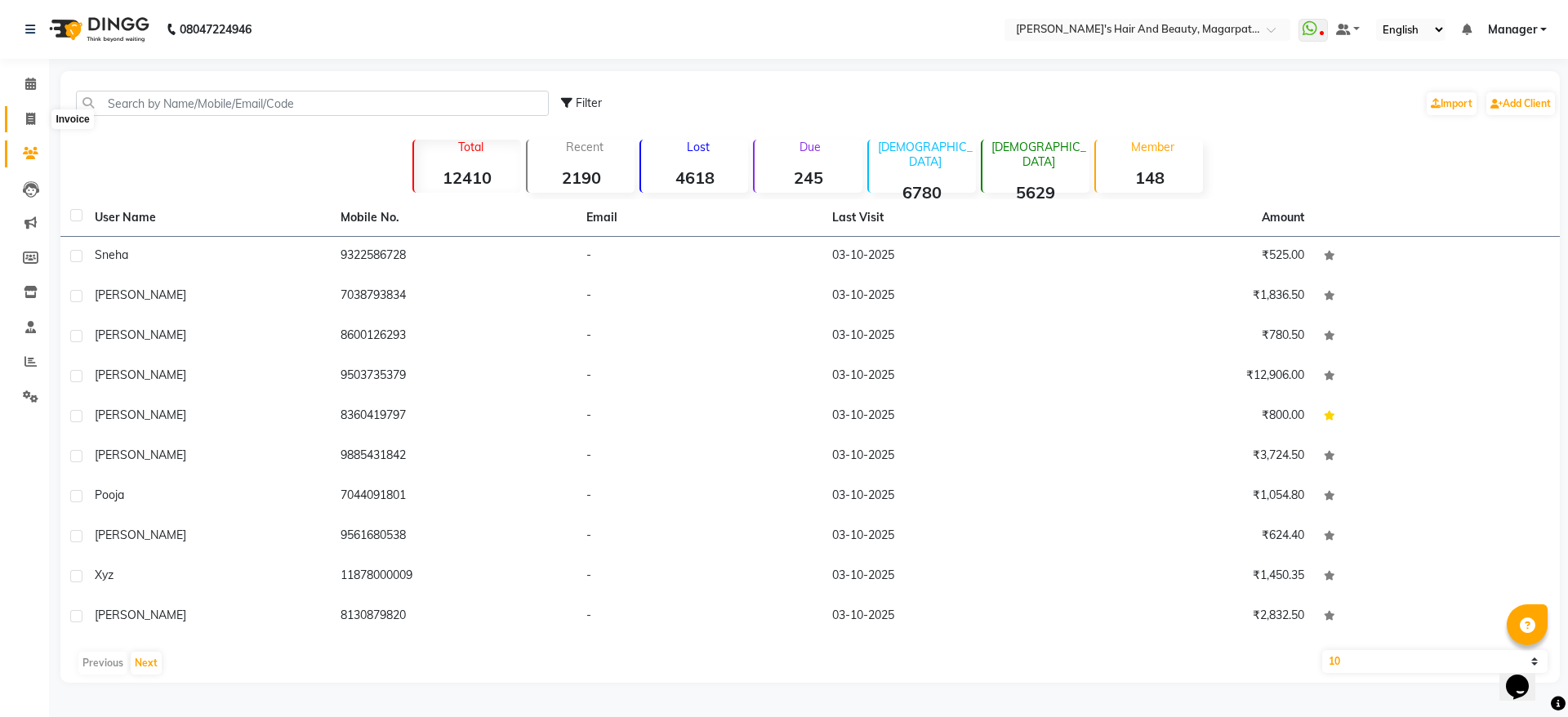
click at [30, 117] on icon at bounding box center [30, 119] width 9 height 13
select select "4517"
select select "service"
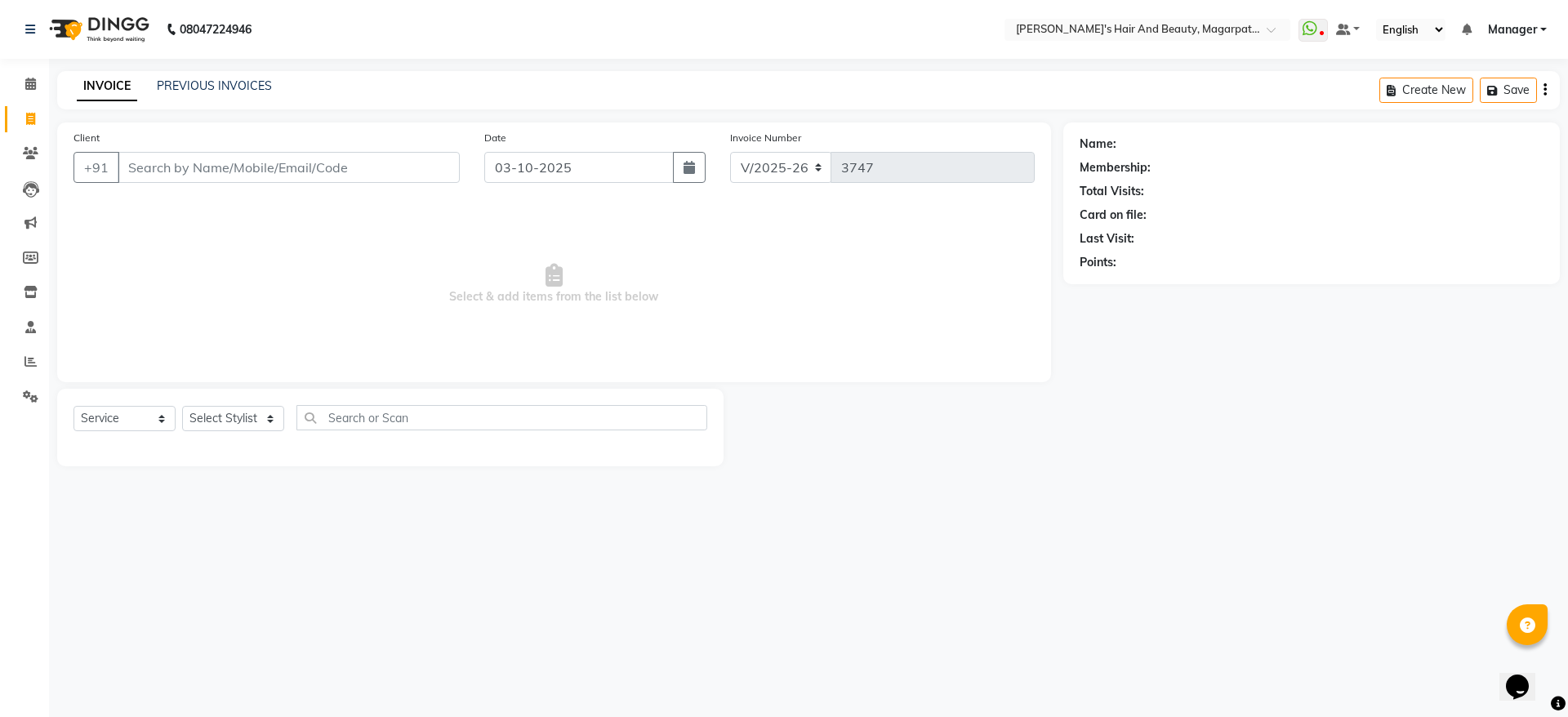
click at [178, 159] on input "Client" at bounding box center [289, 167] width 342 height 31
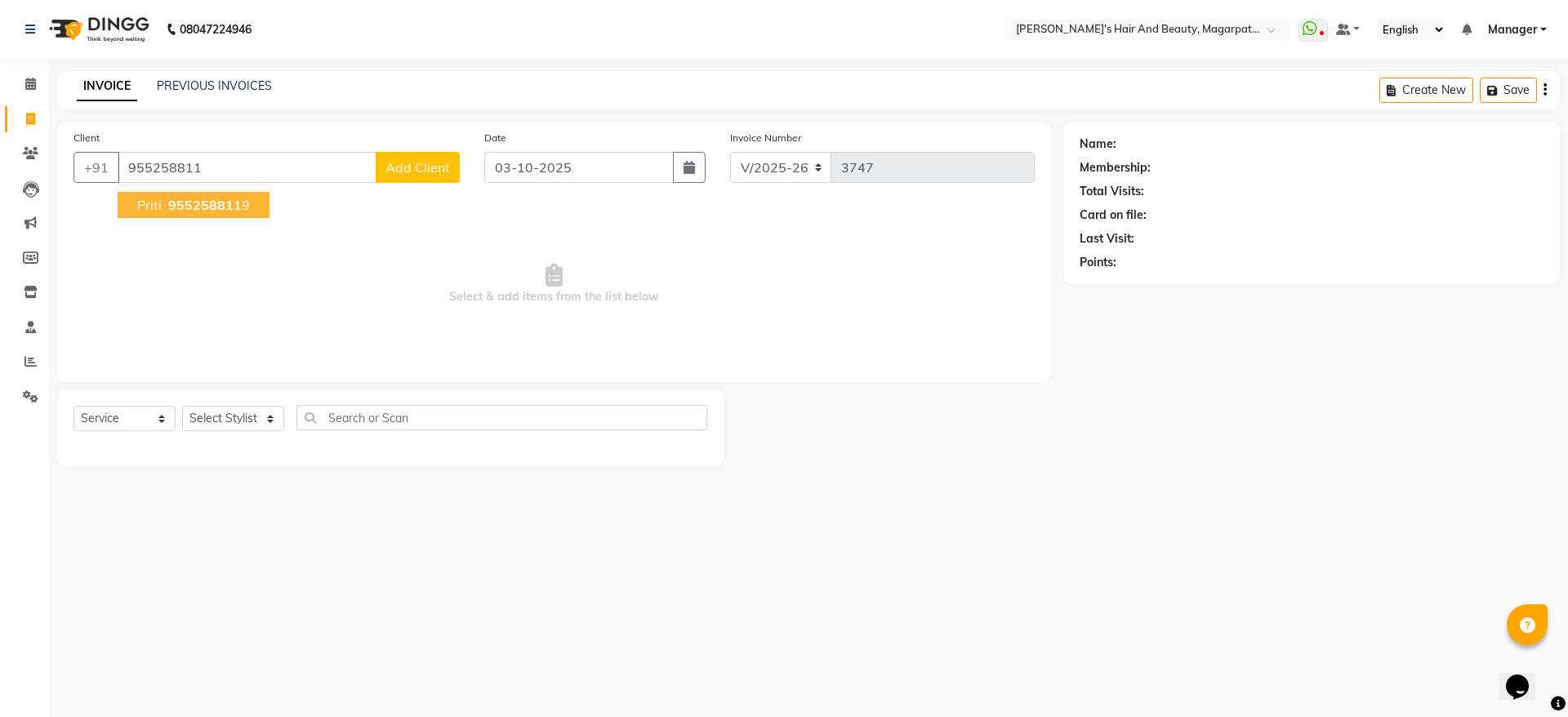
click at [178, 213] on button "[PERSON_NAME] 955258811 9" at bounding box center [193, 205] width 152 height 26
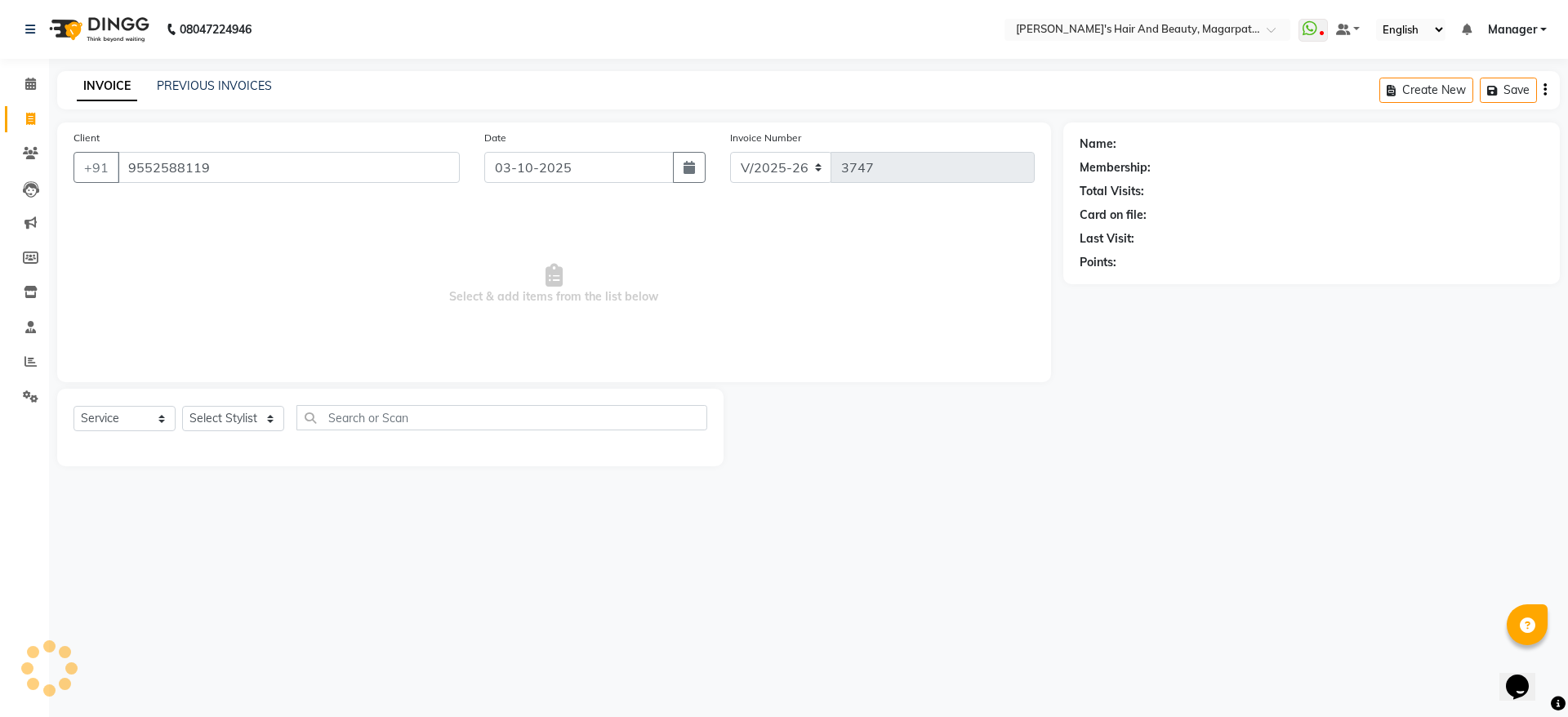
type input "9552588119"
click at [228, 417] on select "Select Stylist [PERSON_NAME] [PERSON_NAME] Manager [PERSON_NAME] [PERSON_NAME] …" at bounding box center [234, 418] width 102 height 25
select select "67463"
click at [182, 405] on select "Select Stylist [PERSON_NAME] [PERSON_NAME] Manager [PERSON_NAME] [PERSON_NAME] …" at bounding box center [234, 418] width 102 height 25
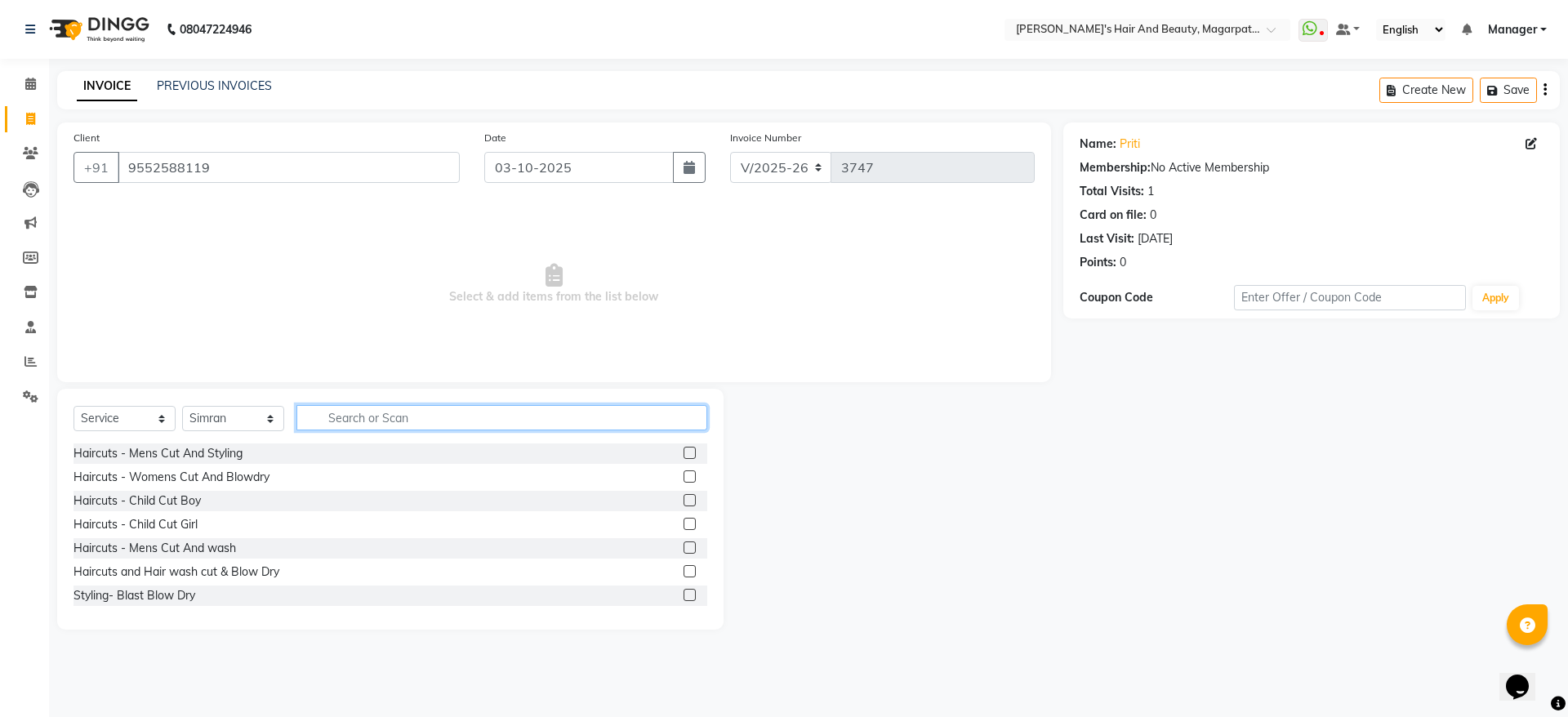
click at [361, 418] on input "text" at bounding box center [502, 418] width 411 height 25
type input "thre"
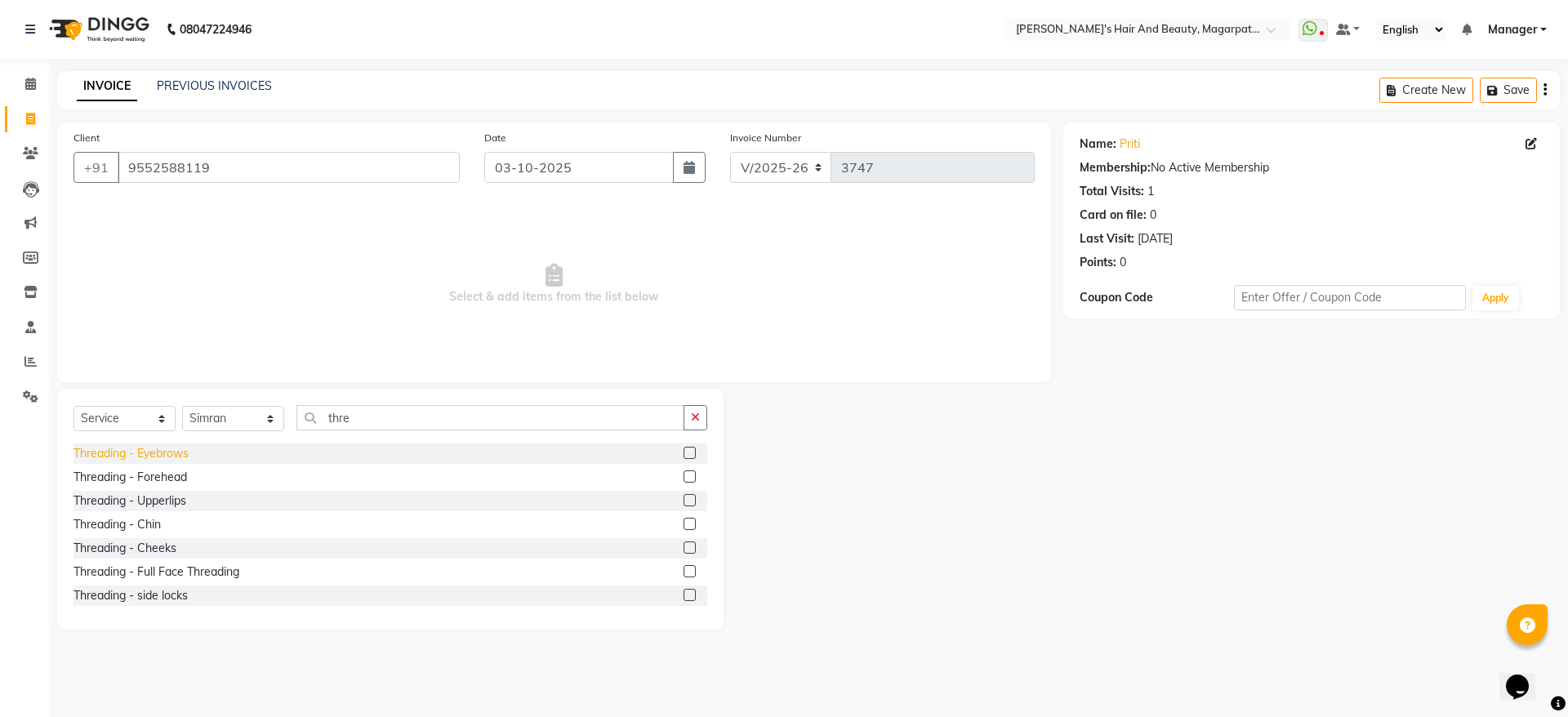
click at [123, 459] on div "Threading - Eyebrows" at bounding box center [130, 454] width 115 height 17
checkbox input "false"
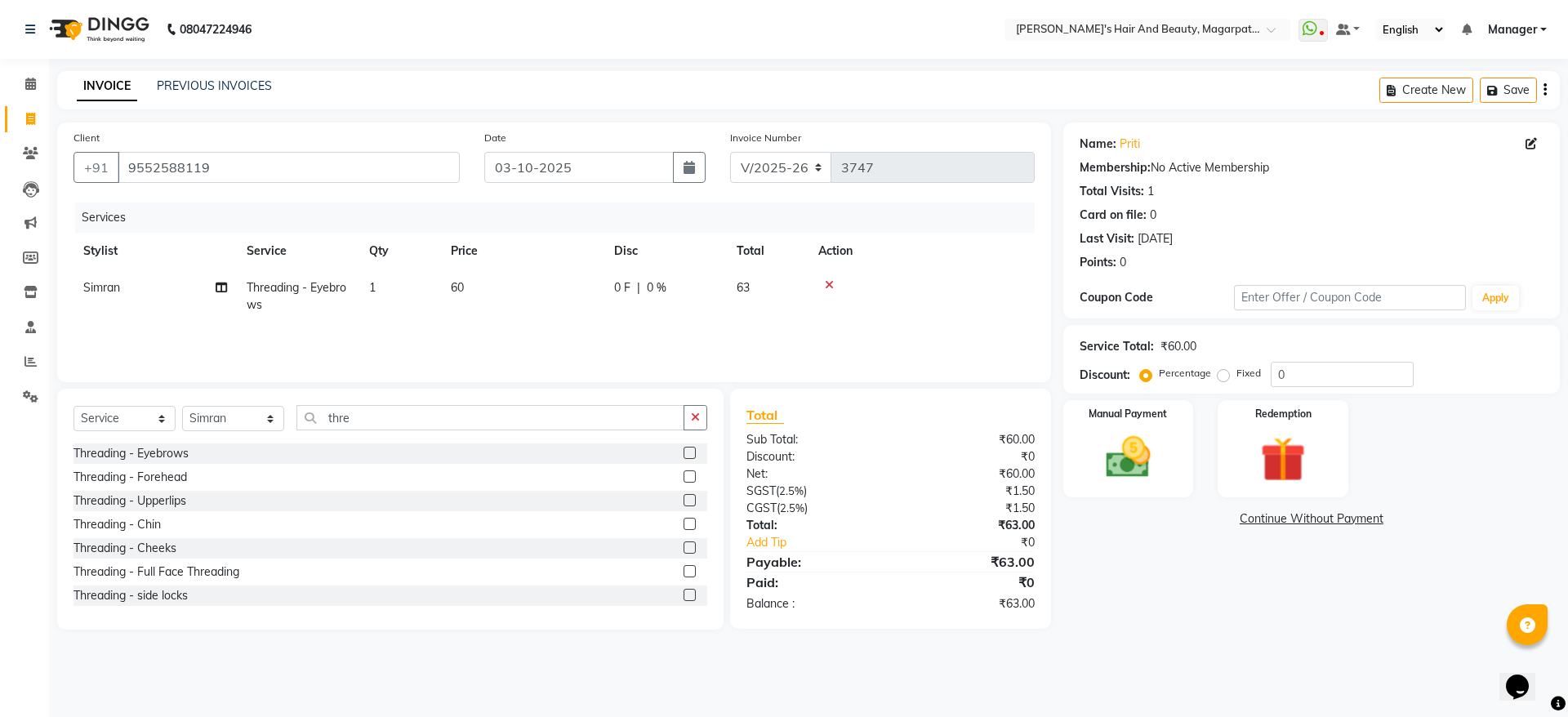
click at [832, 281] on icon at bounding box center [828, 285] width 9 height 12
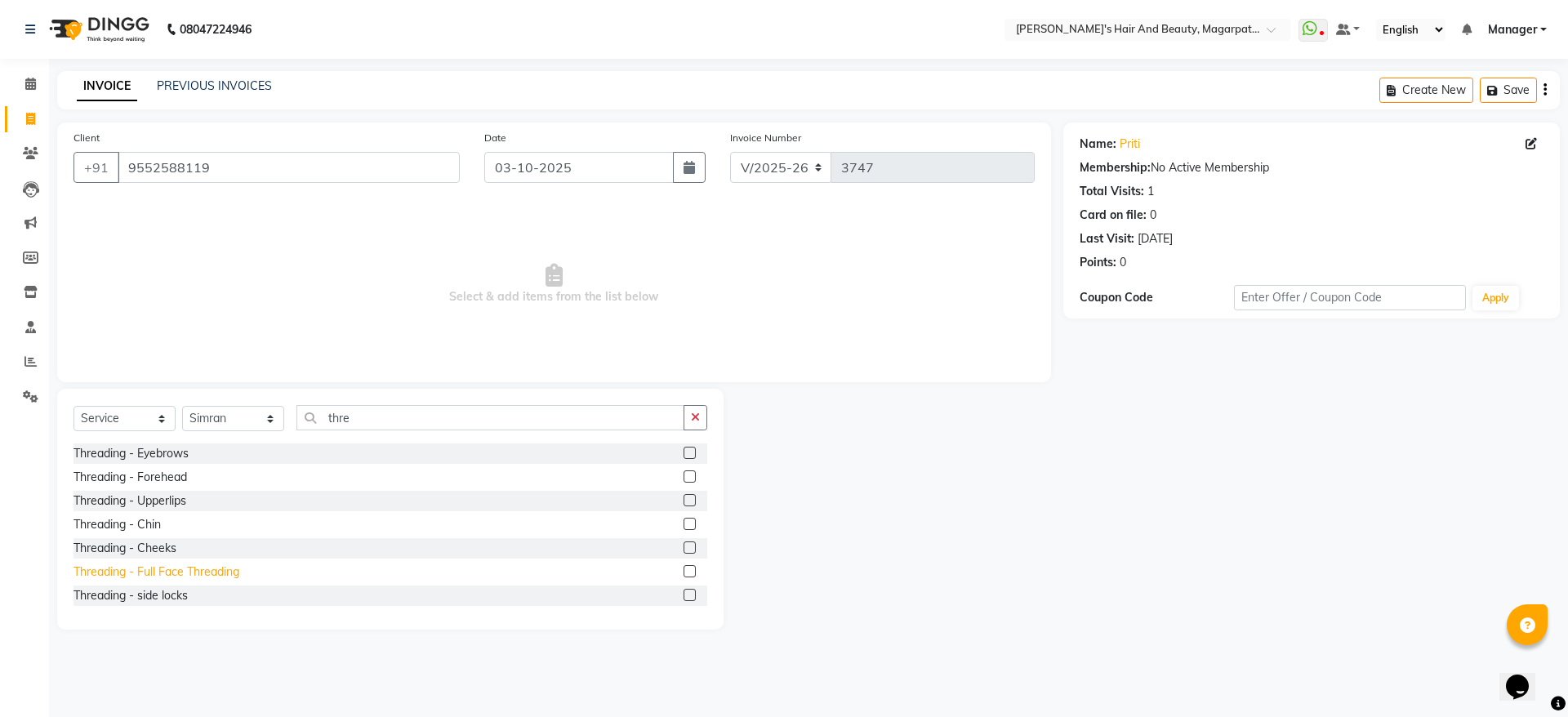
click at [226, 570] on div "Threading - Full Face Threading" at bounding box center [156, 572] width 166 height 17
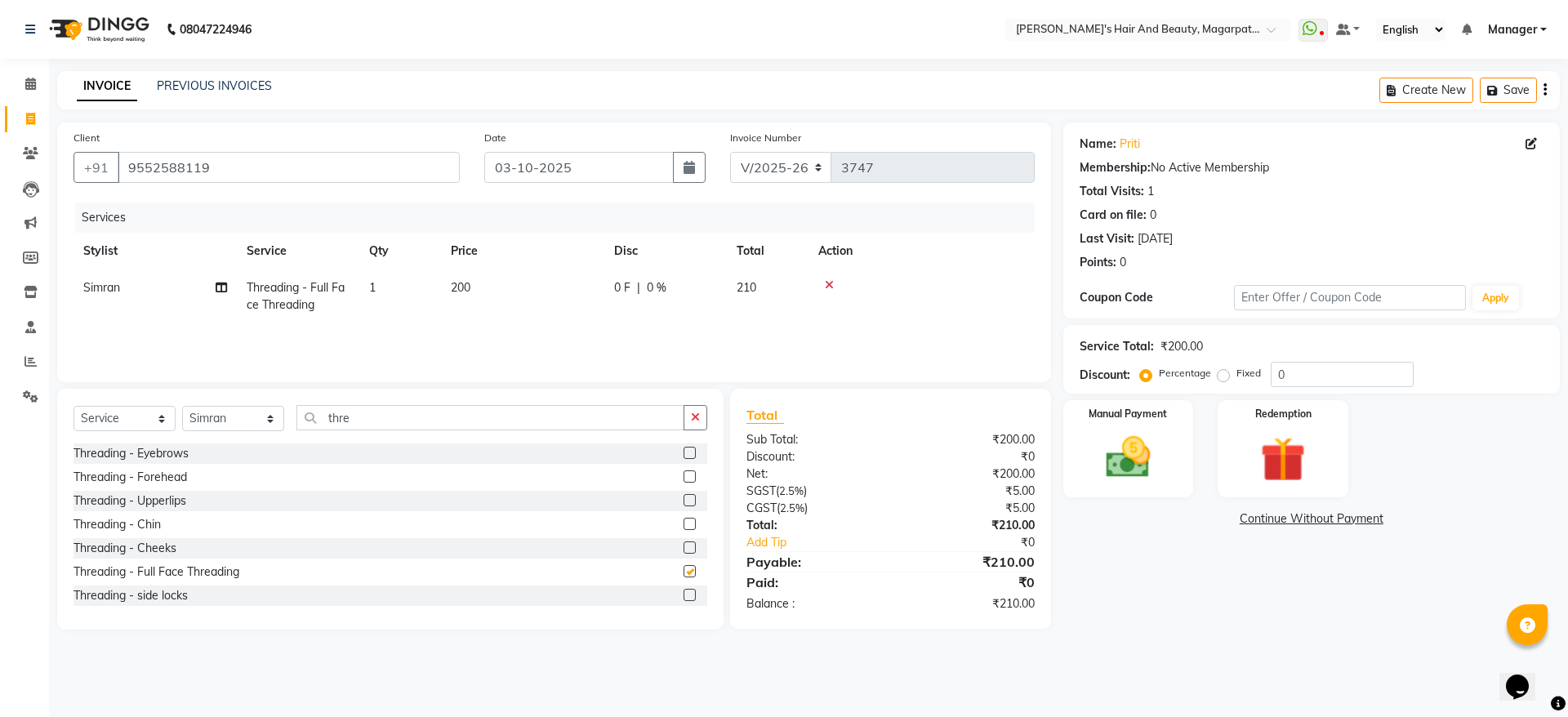
checkbox input "false"
click at [461, 284] on span "200" at bounding box center [461, 287] width 19 height 14
select select "67463"
drag, startPoint x: 564, startPoint y: 287, endPoint x: 517, endPoint y: 306, distance: 50.7
click at [517, 306] on tr "[PERSON_NAME] [PERSON_NAME] Manager [PERSON_NAME] [PERSON_NAME] [PERSON_NAME] T…" at bounding box center [554, 304] width 962 height 69
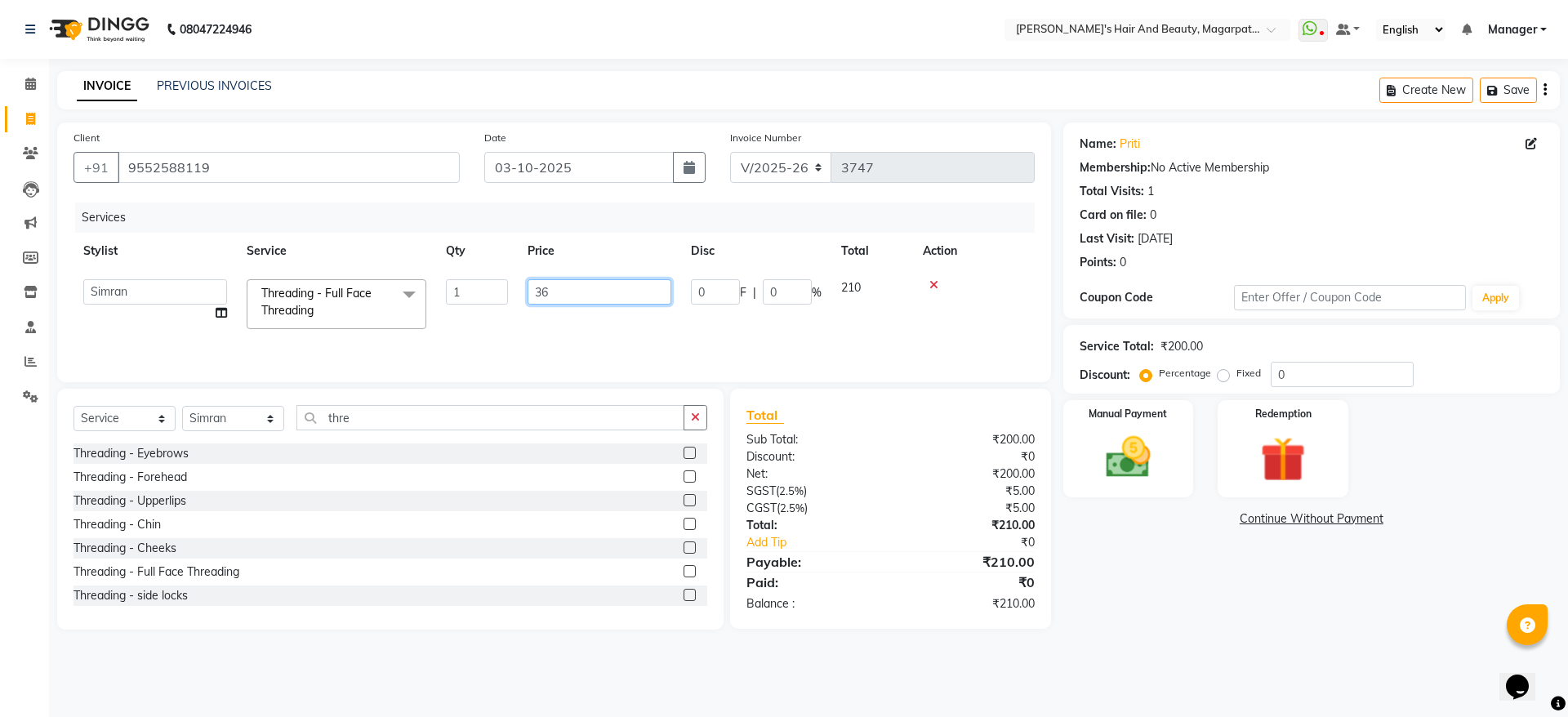
type input "360"
click at [528, 330] on div "Services Stylist Service Qty Price Disc Total Action [PERSON_NAME] Threading - …" at bounding box center [554, 284] width 962 height 163
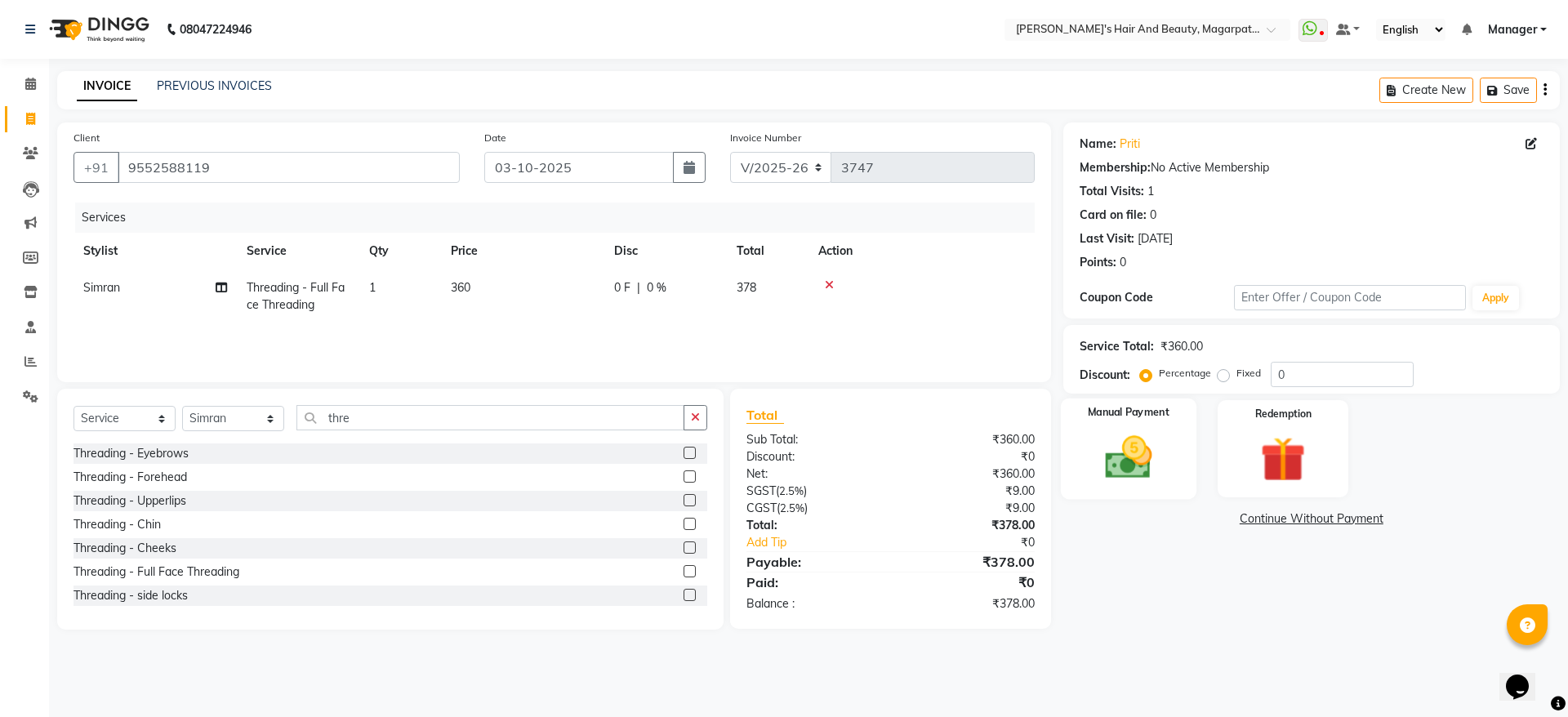
click at [1132, 455] on img at bounding box center [1128, 457] width 76 height 54
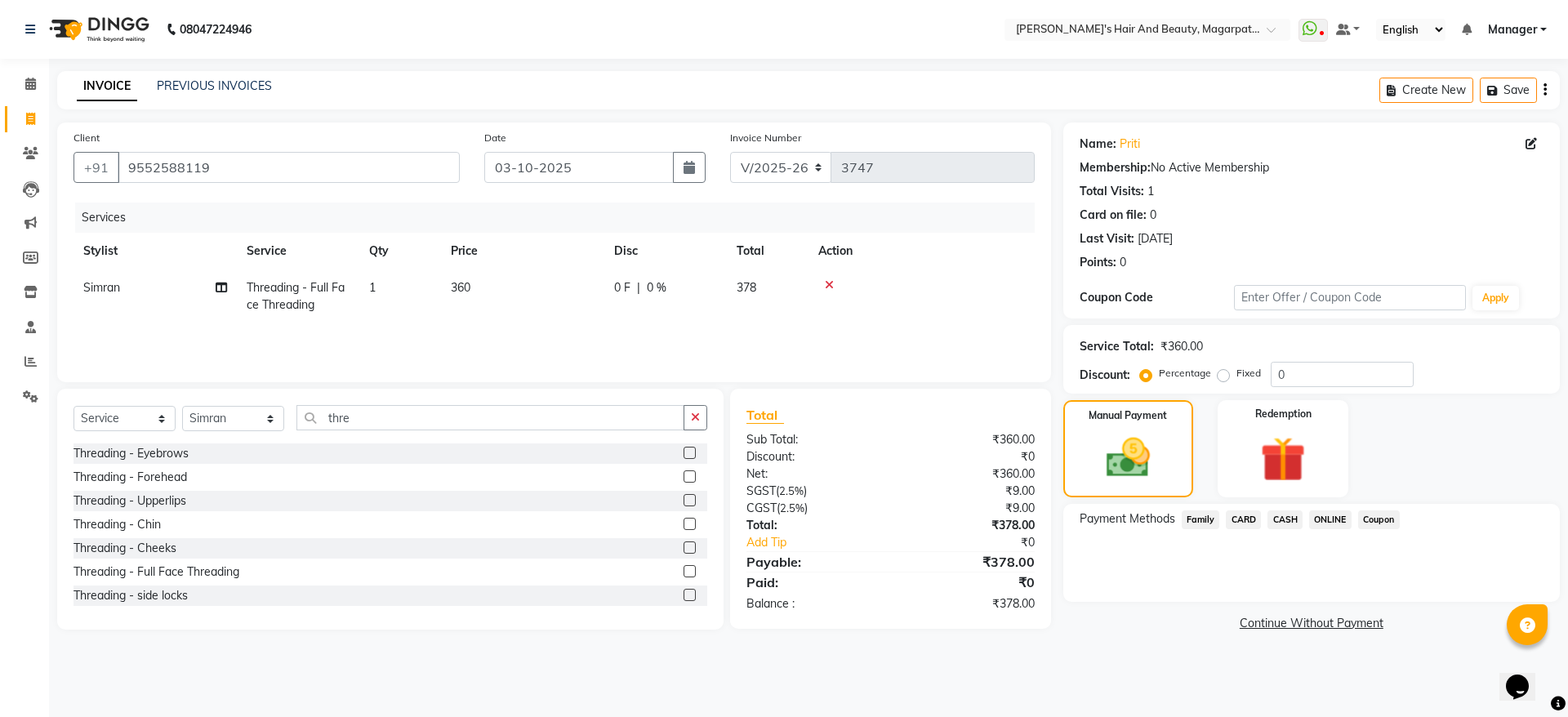
click at [1325, 522] on span "ONLINE" at bounding box center [1330, 519] width 42 height 18
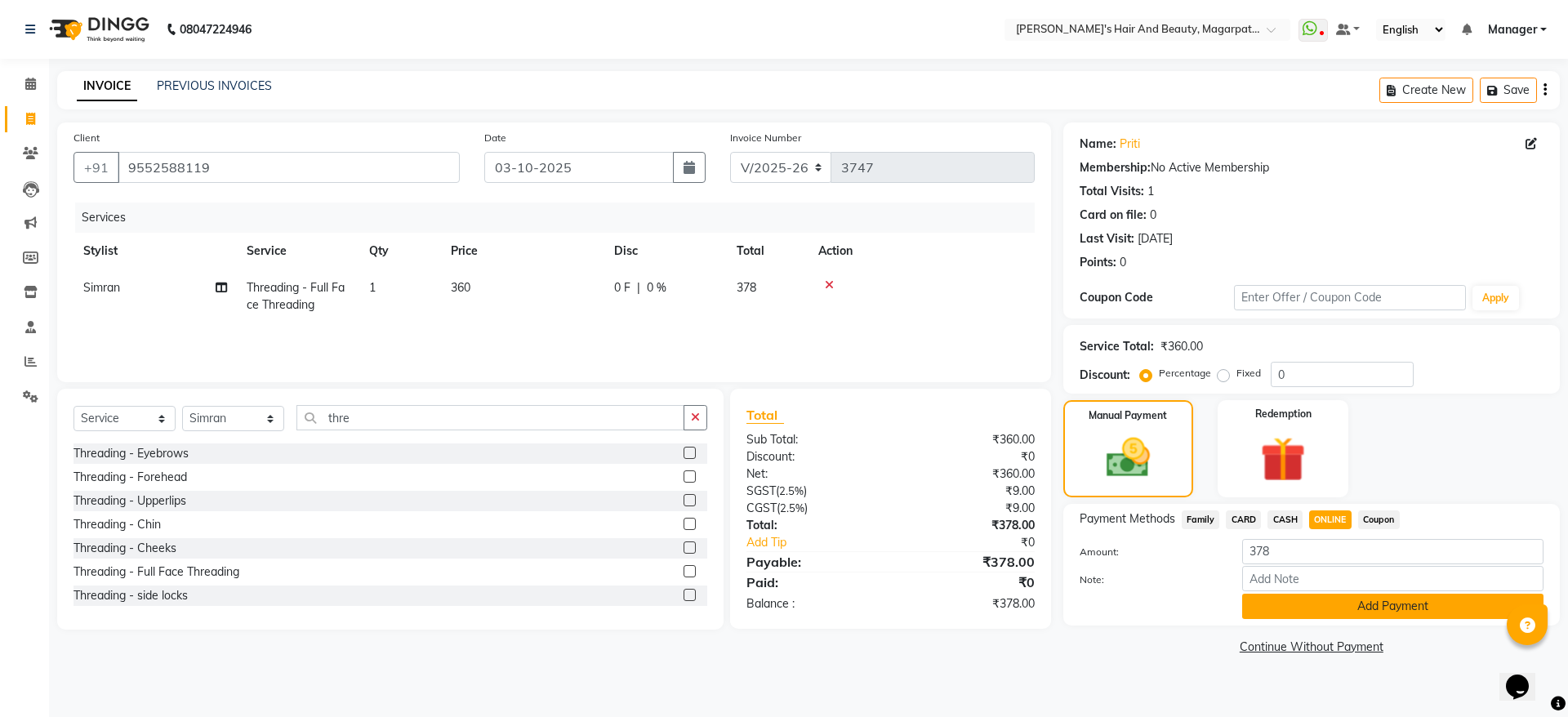
click at [1321, 609] on button "Add Payment" at bounding box center [1393, 606] width 301 height 25
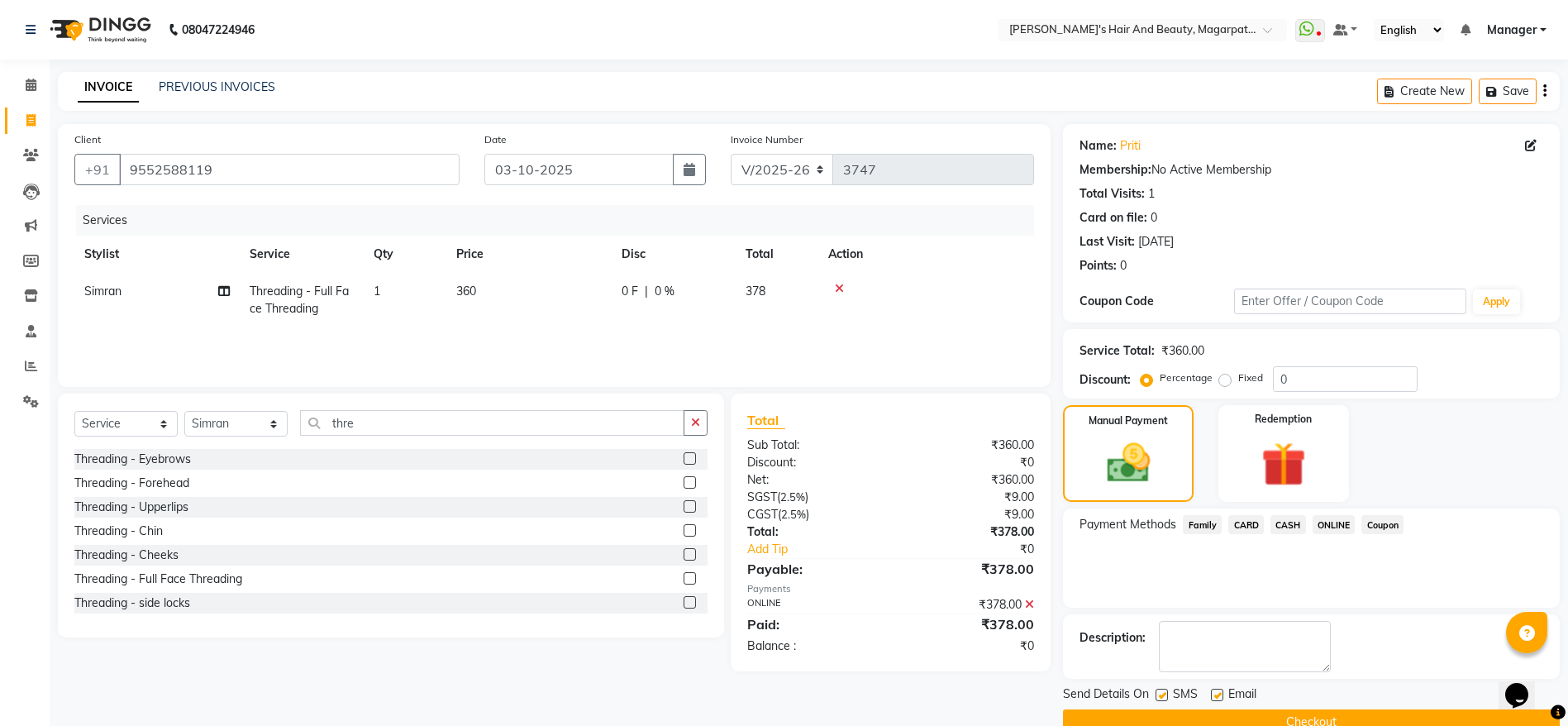
scroll to position [34, 0]
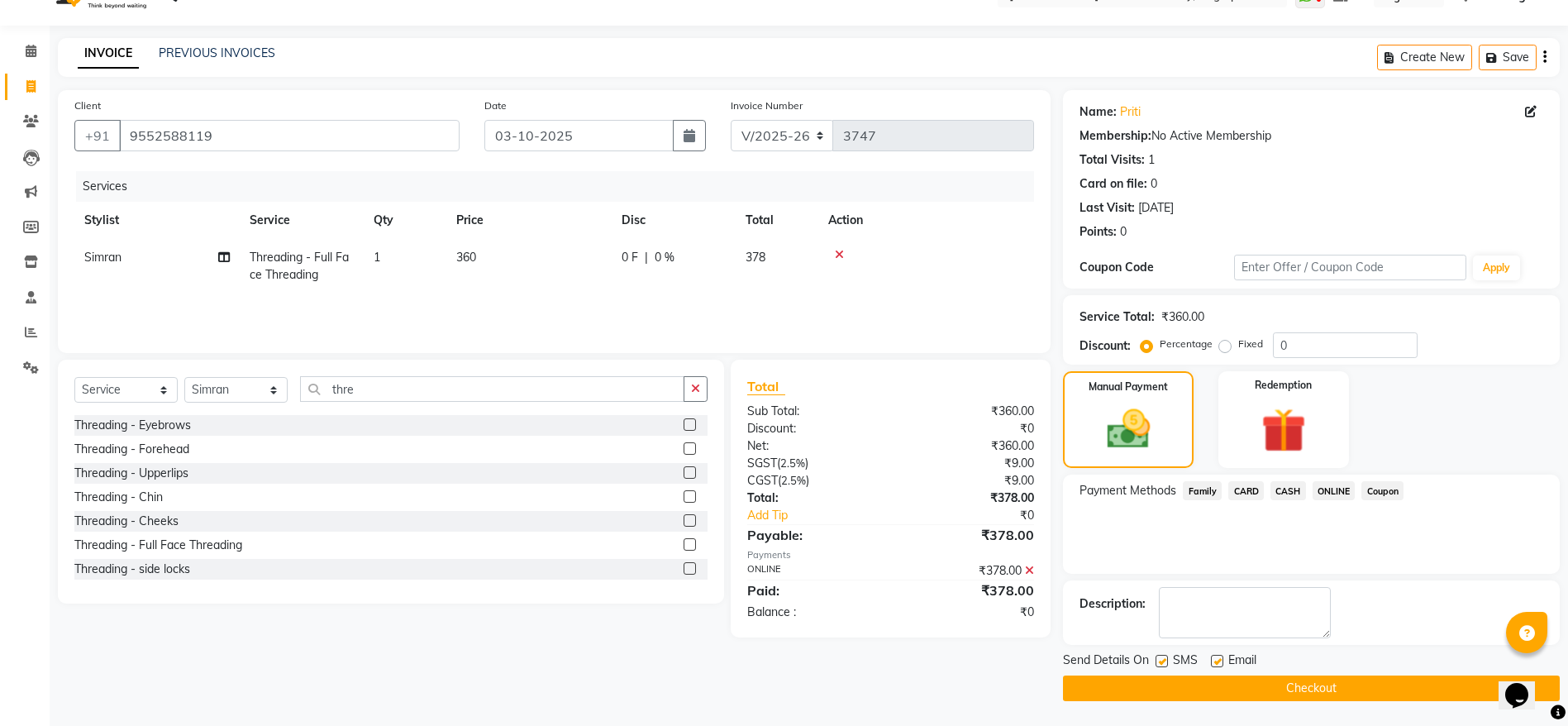
click at [1286, 679] on button "Checkout" at bounding box center [1311, 688] width 496 height 25
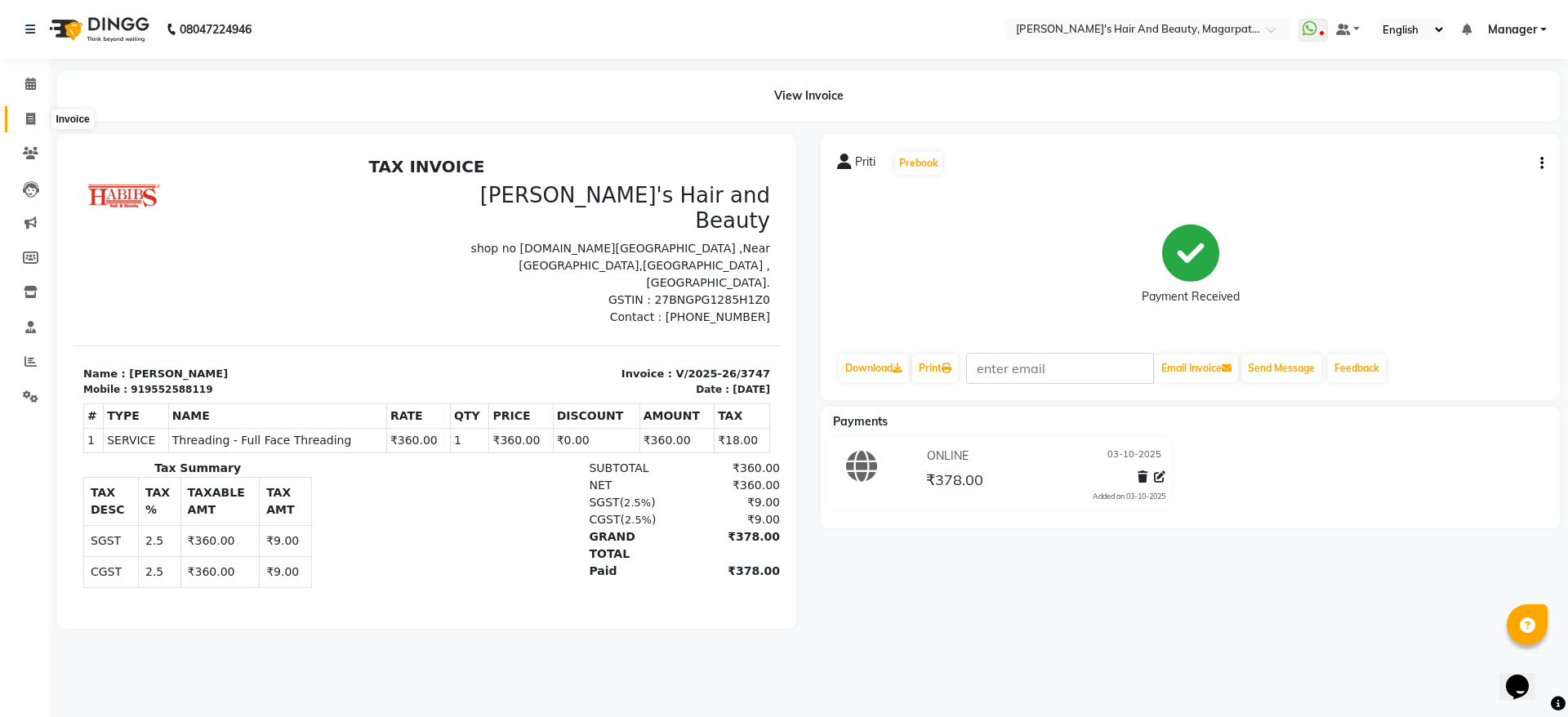
click at [26, 117] on icon at bounding box center [30, 119] width 9 height 13
select select "4517"
select select "service"
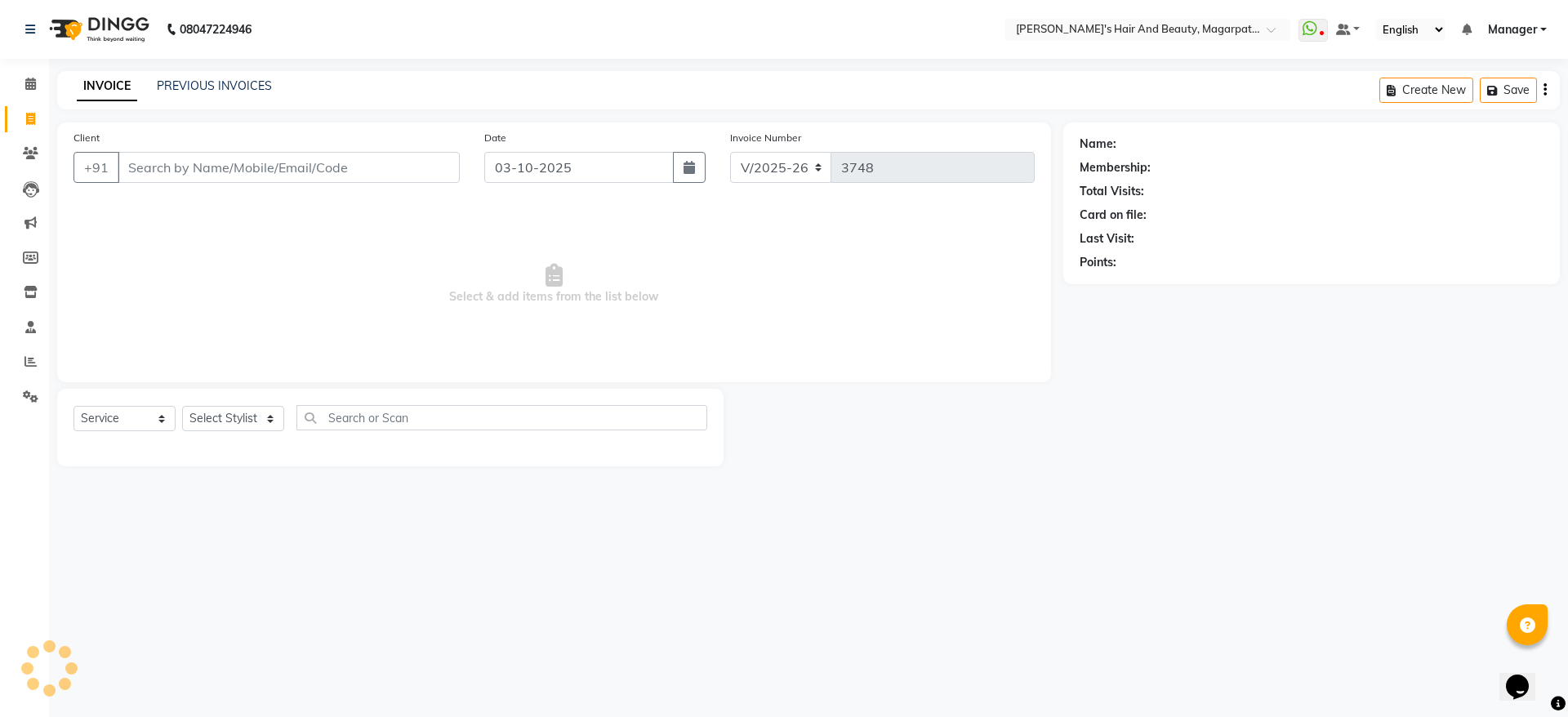
click at [189, 163] on input "Client" at bounding box center [289, 167] width 342 height 31
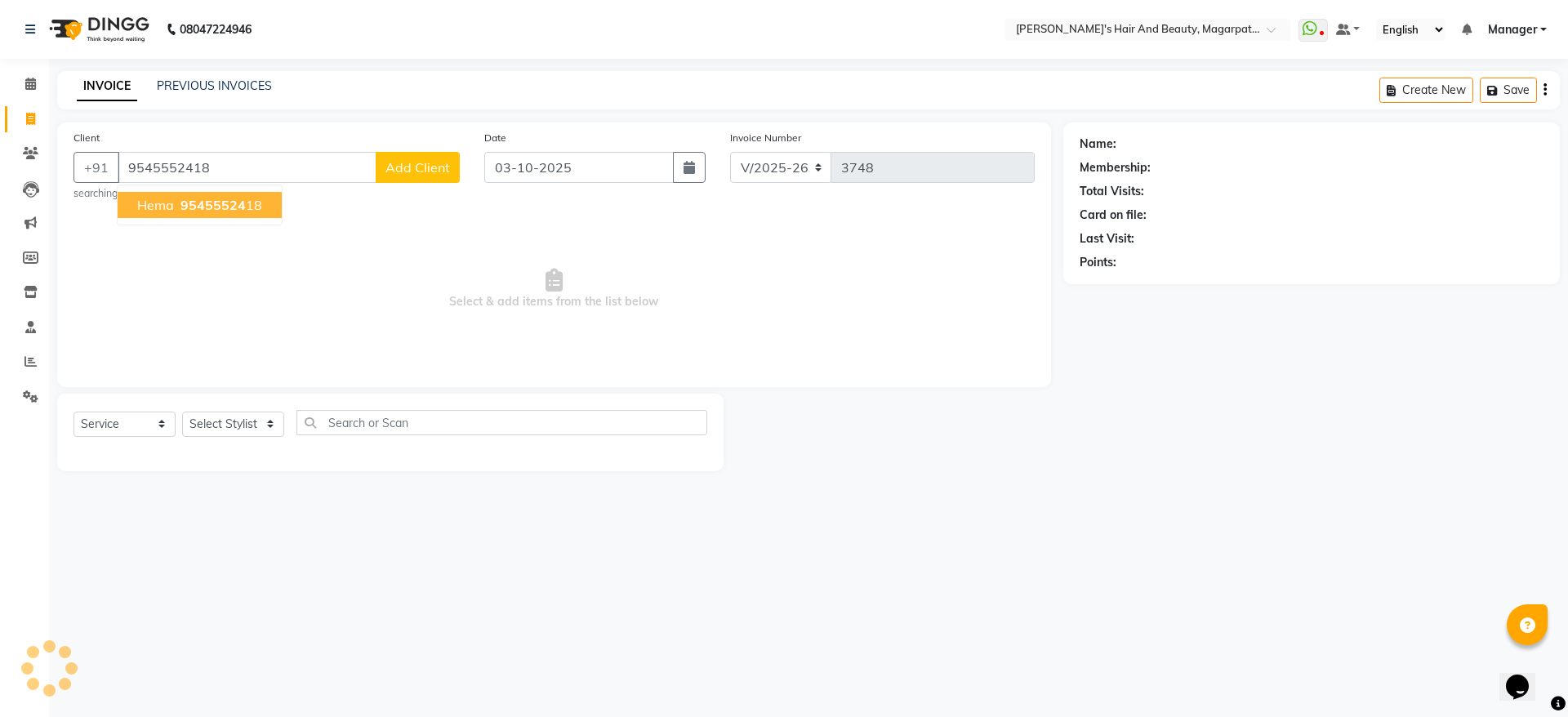
type input "9545552418"
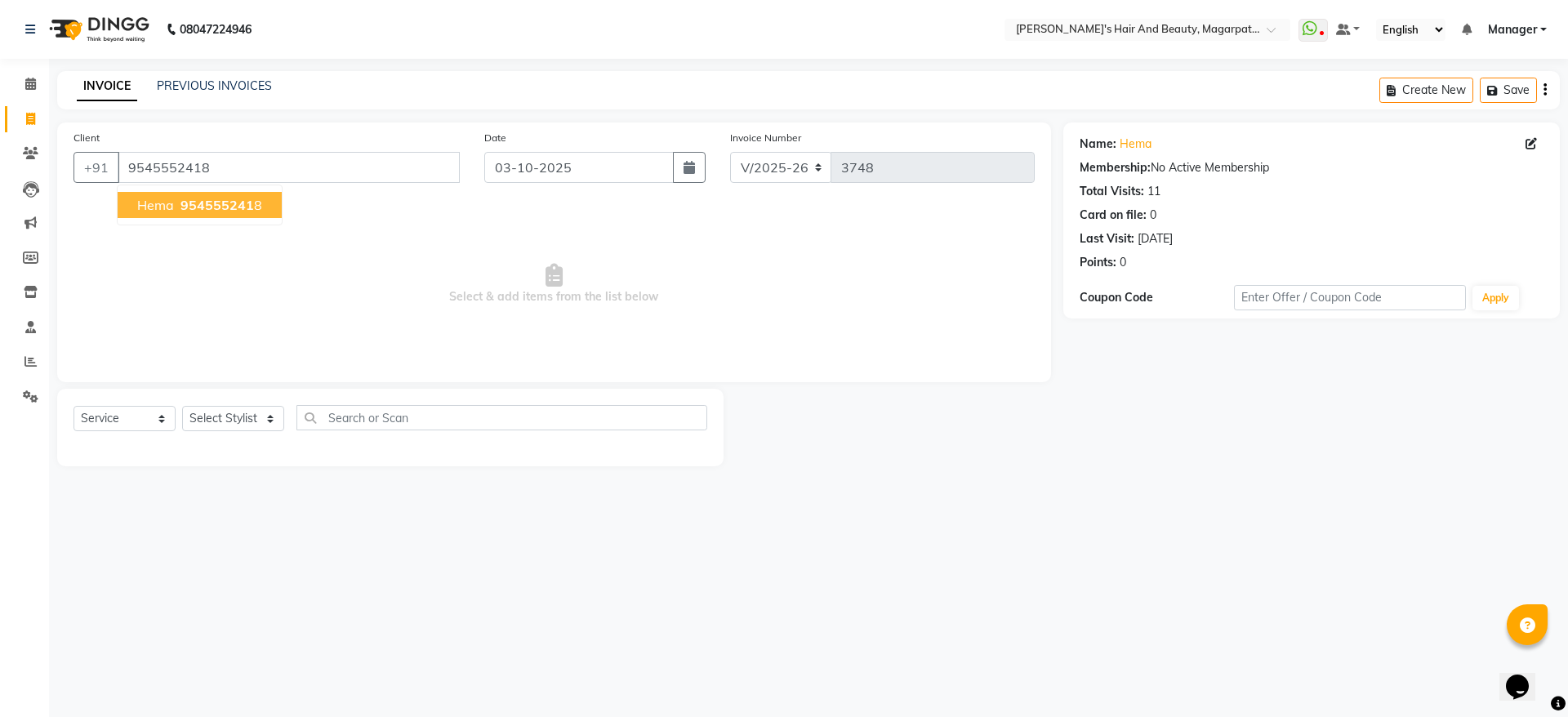
click at [183, 209] on span "954555241" at bounding box center [217, 205] width 73 height 16
click at [226, 418] on select "Select Stylist [PERSON_NAME] [PERSON_NAME] Manager [PERSON_NAME] [PERSON_NAME] …" at bounding box center [234, 418] width 102 height 25
select select "67463"
click at [182, 405] on select "Select Stylist [PERSON_NAME] [PERSON_NAME] Manager [PERSON_NAME] [PERSON_NAME] …" at bounding box center [234, 418] width 102 height 25
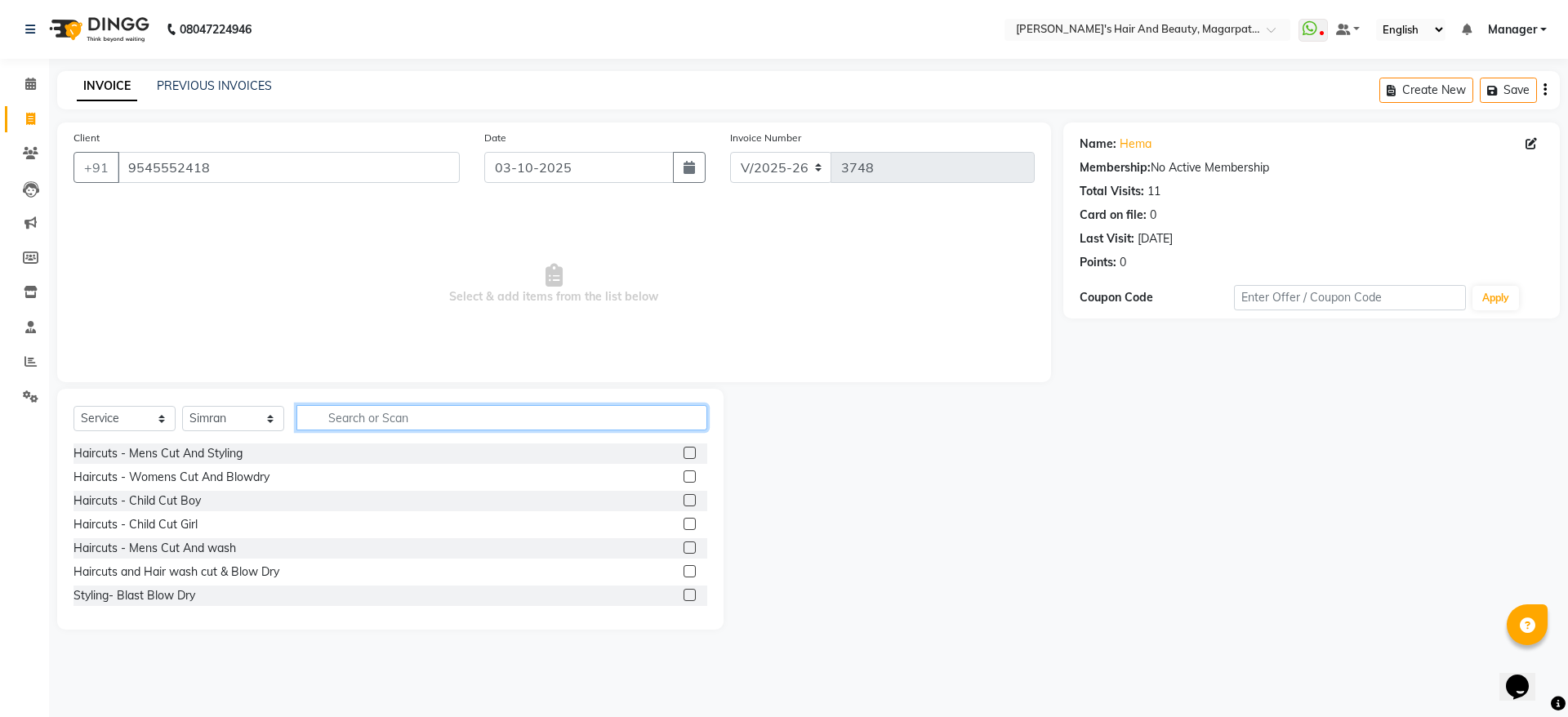
click at [349, 427] on input "text" at bounding box center [502, 418] width 411 height 25
type input "thre"
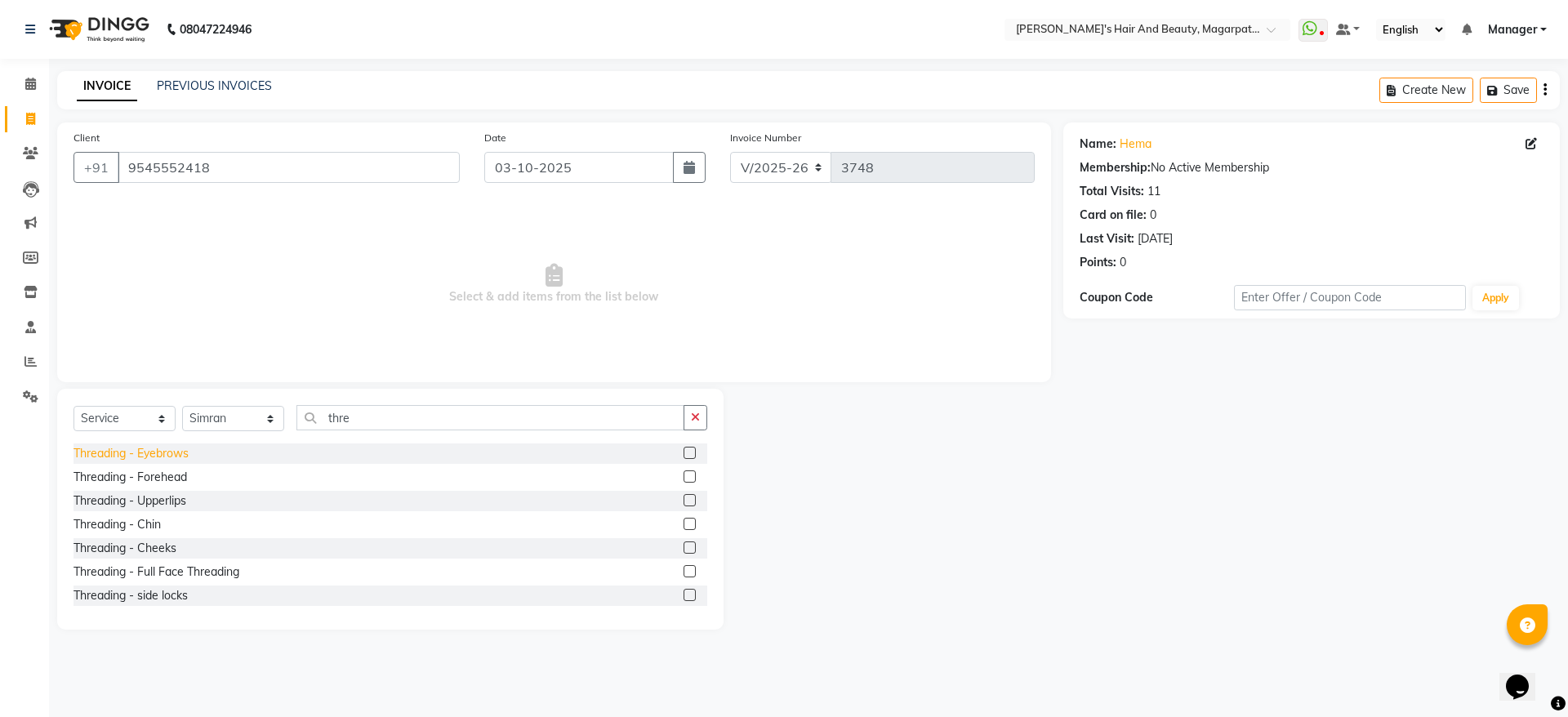
click at [149, 454] on div "Threading - Eyebrows" at bounding box center [130, 454] width 115 height 17
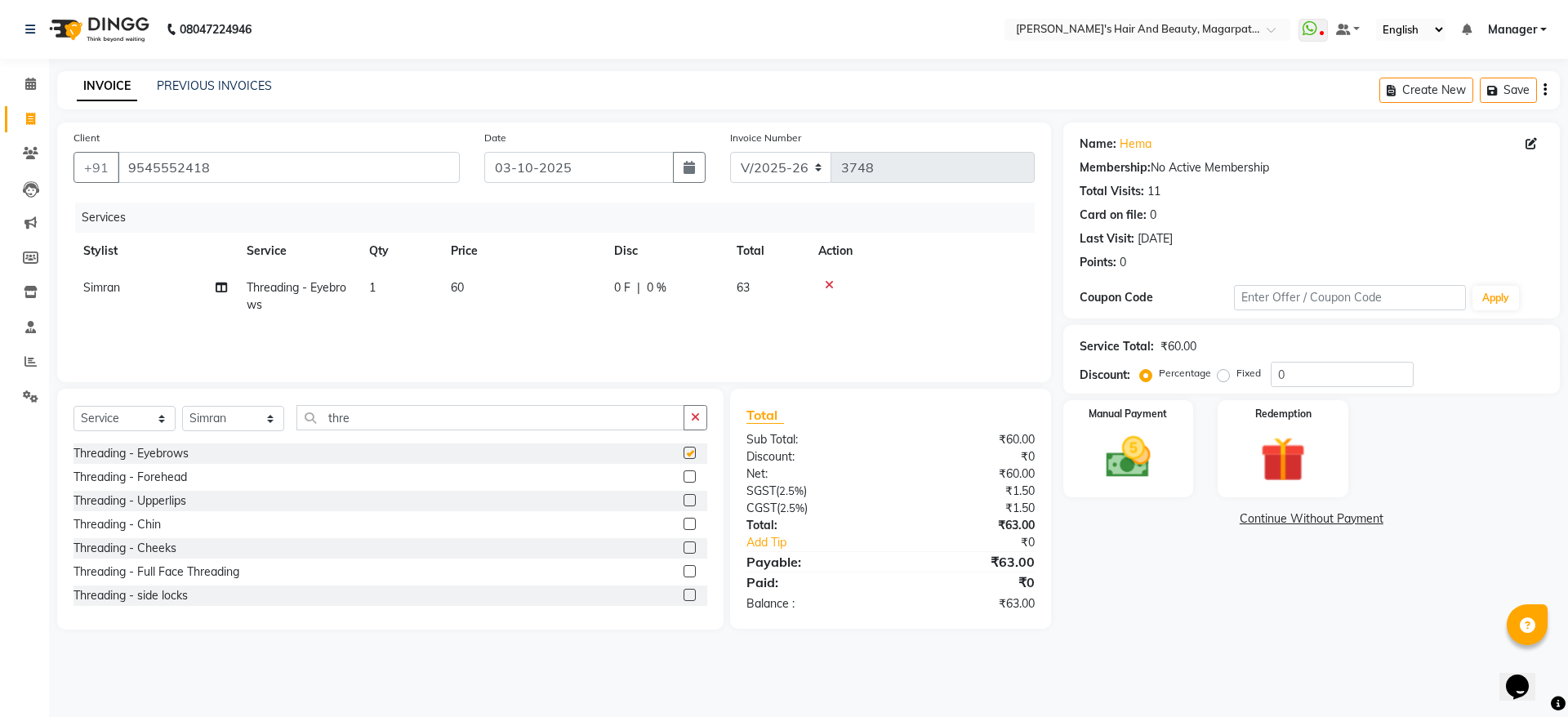
checkbox input "false"
click at [148, 477] on div "Threading - Forehead" at bounding box center [130, 478] width 114 height 17
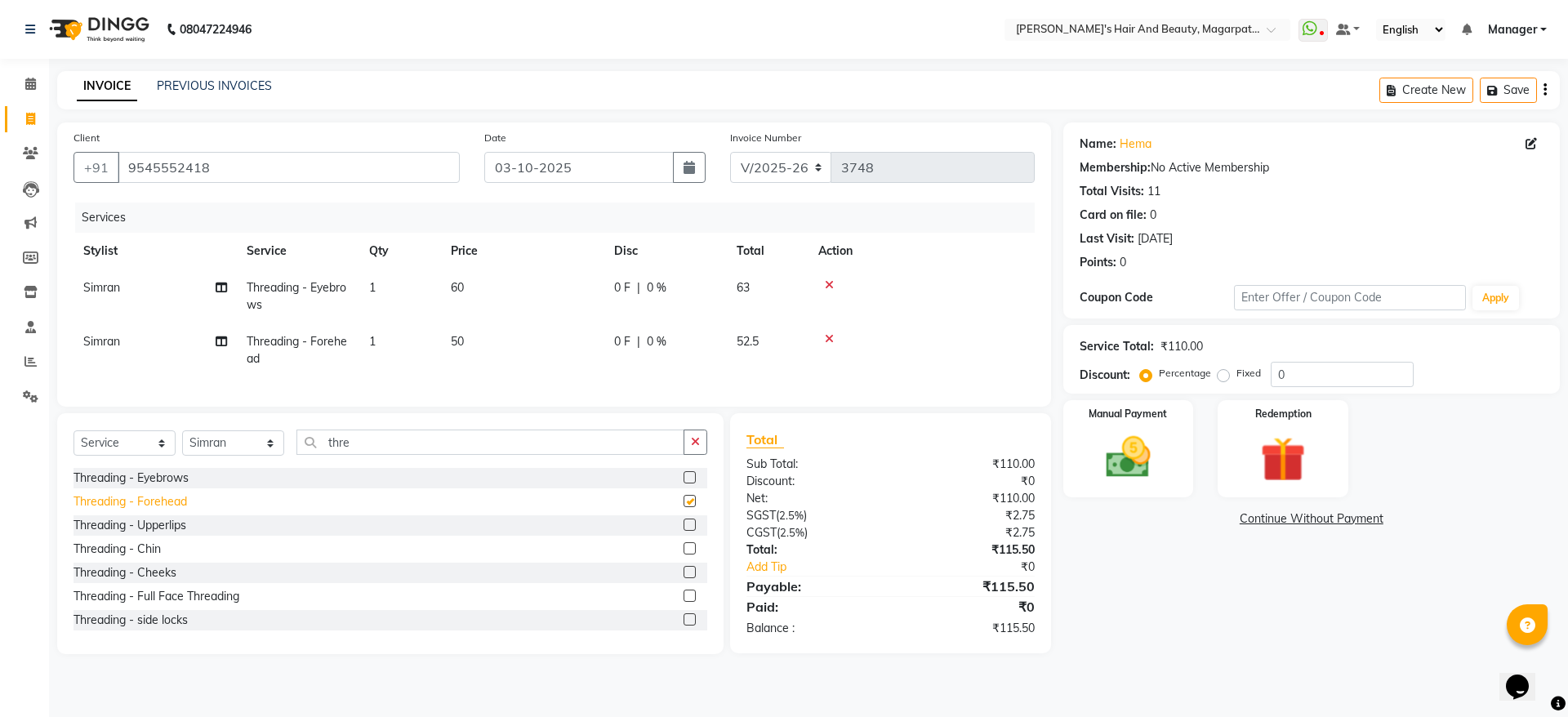
checkbox input "false"
click at [149, 534] on div "Threading - Upperlips" at bounding box center [129, 526] width 113 height 17
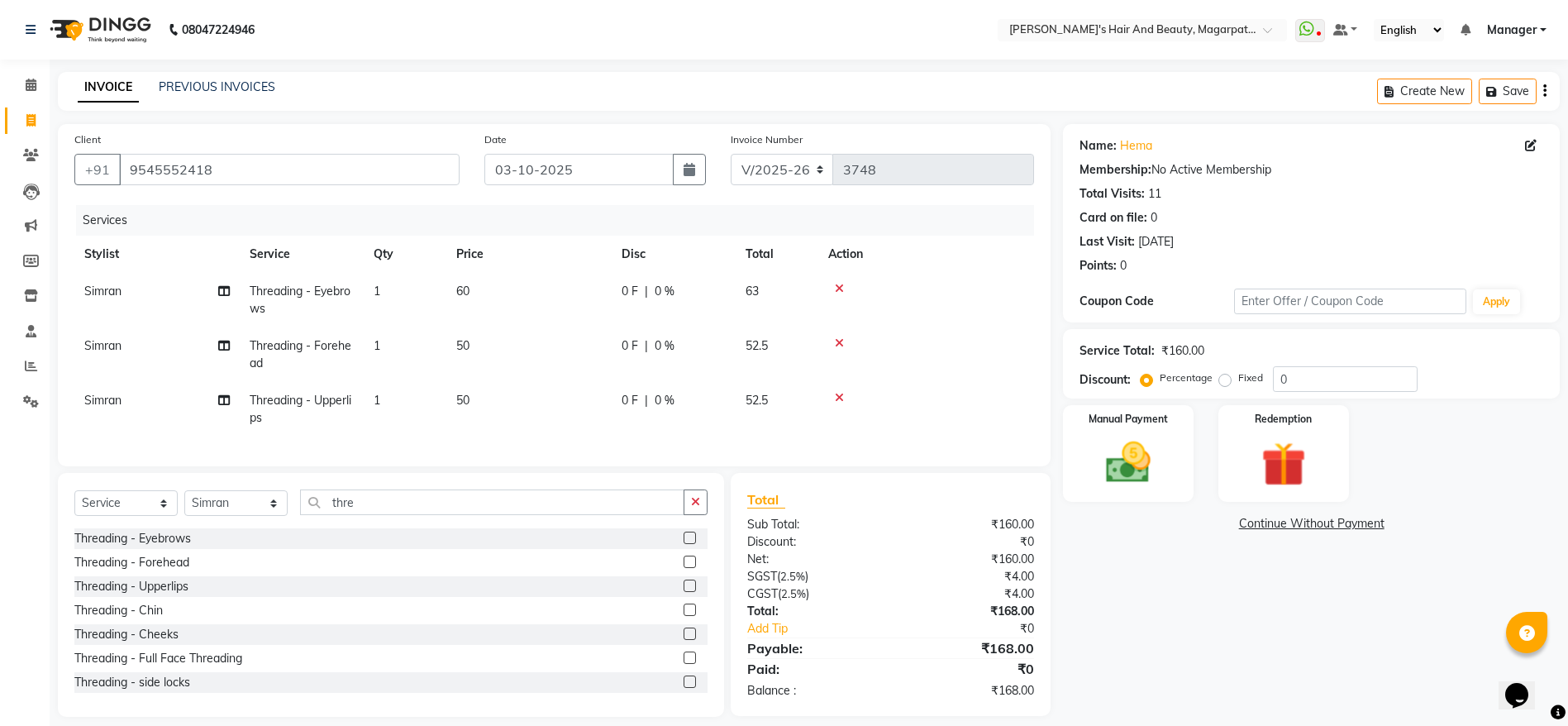
click at [839, 394] on icon at bounding box center [838, 398] width 9 height 12
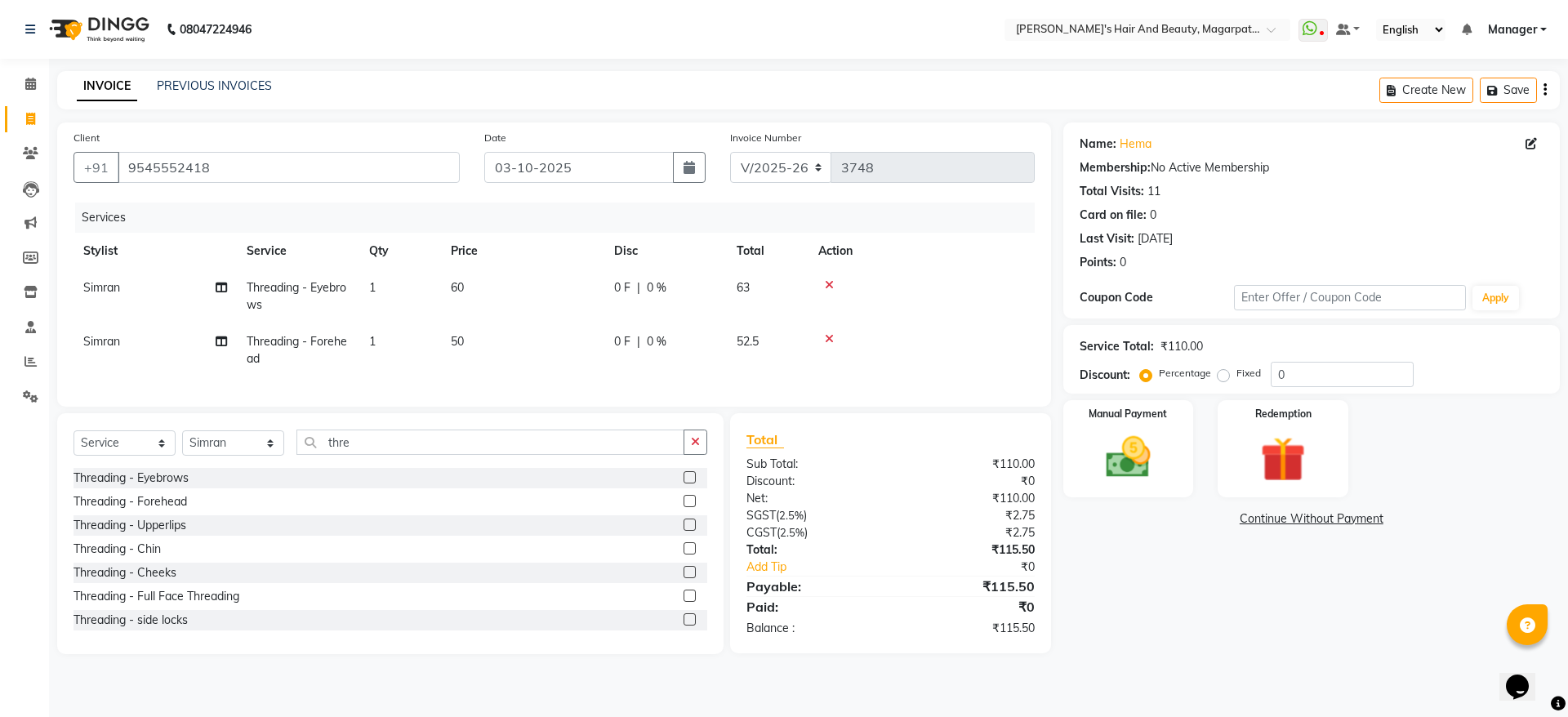
click at [830, 337] on icon at bounding box center [828, 339] width 9 height 12
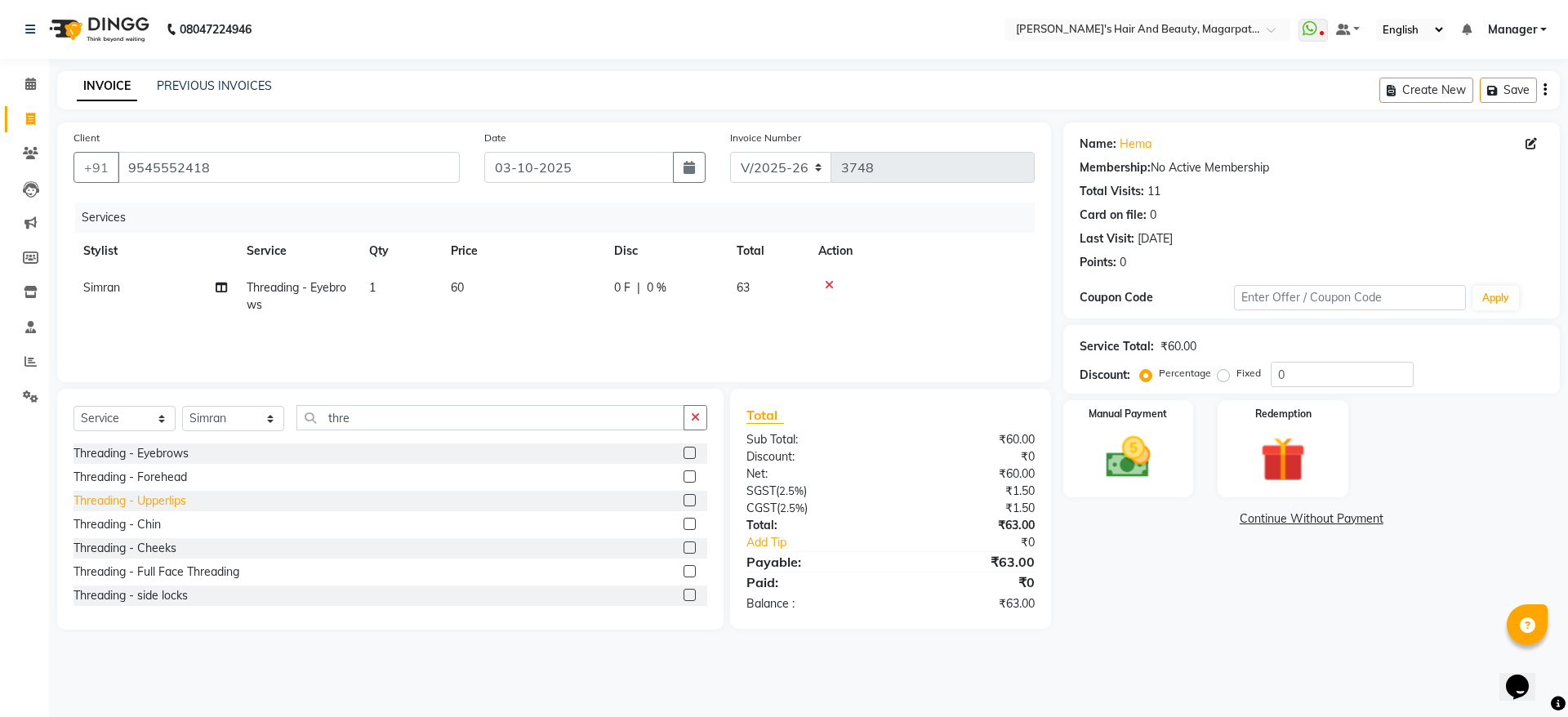
click at [183, 500] on div "Threading - Upperlips" at bounding box center [129, 501] width 113 height 17
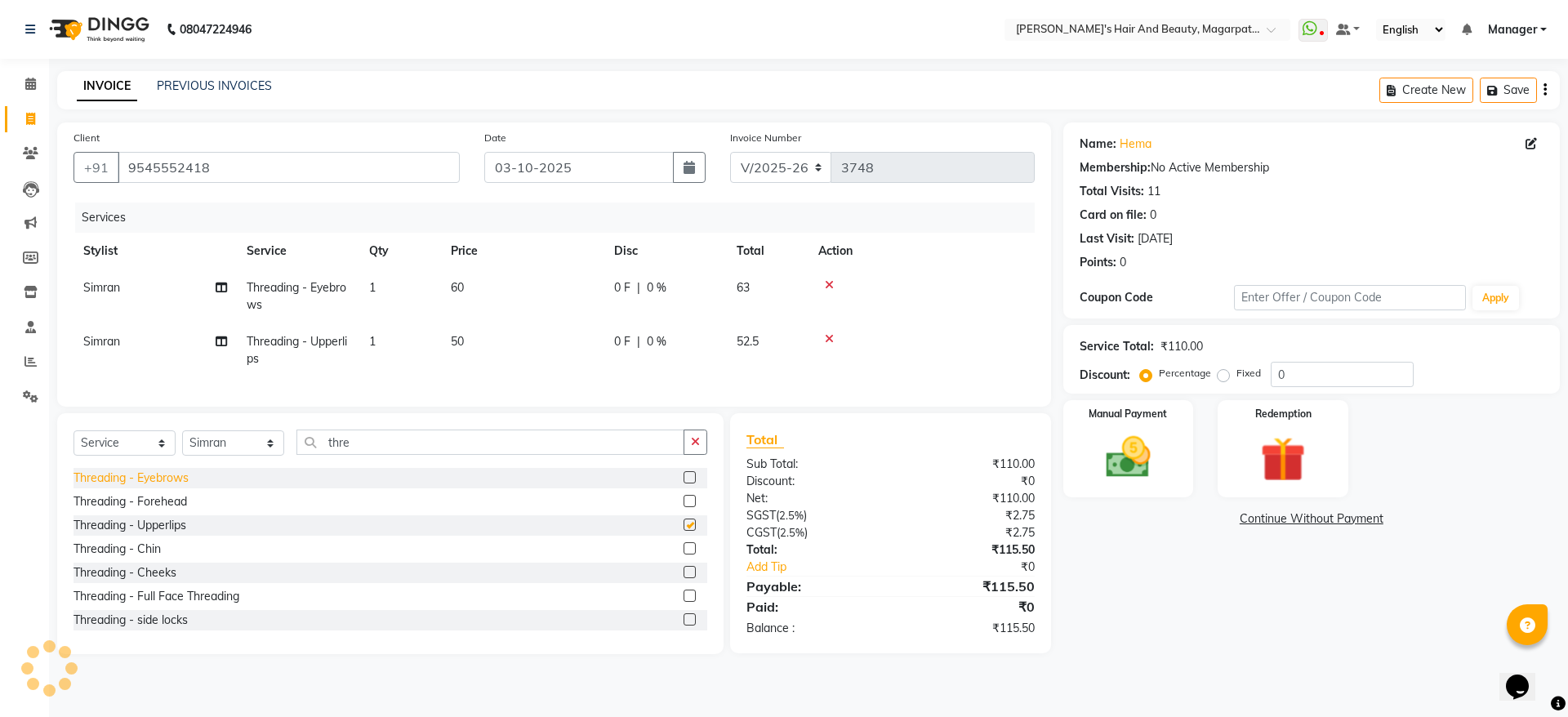
checkbox input "false"
click at [475, 347] on td "50" at bounding box center [522, 350] width 163 height 54
select select "67463"
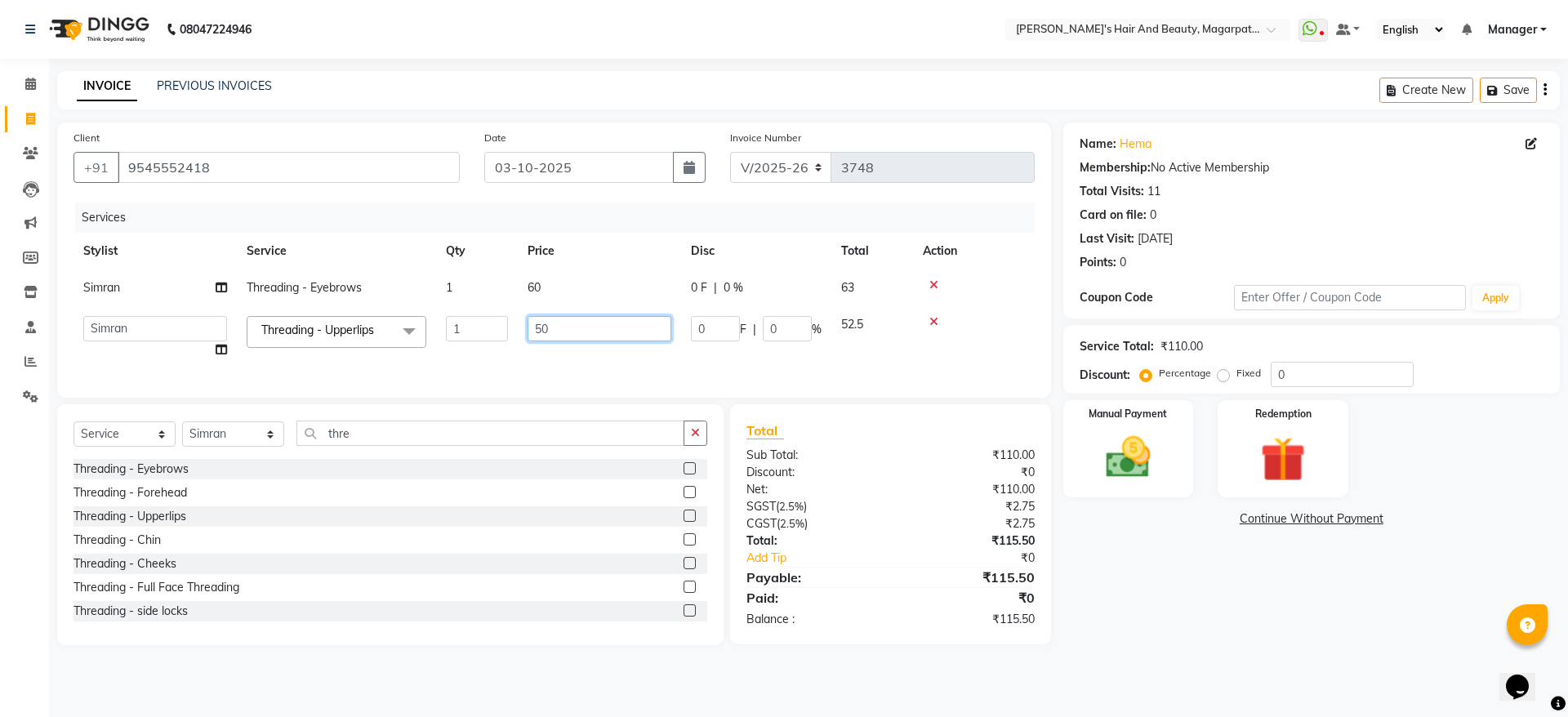
drag, startPoint x: 573, startPoint y: 329, endPoint x: 506, endPoint y: 331, distance: 67.0
click at [506, 331] on tr "[PERSON_NAME] [PERSON_NAME] Manager [PERSON_NAME] [PERSON_NAME] [PERSON_NAME] T…" at bounding box center [554, 337] width 962 height 62
type input "60"
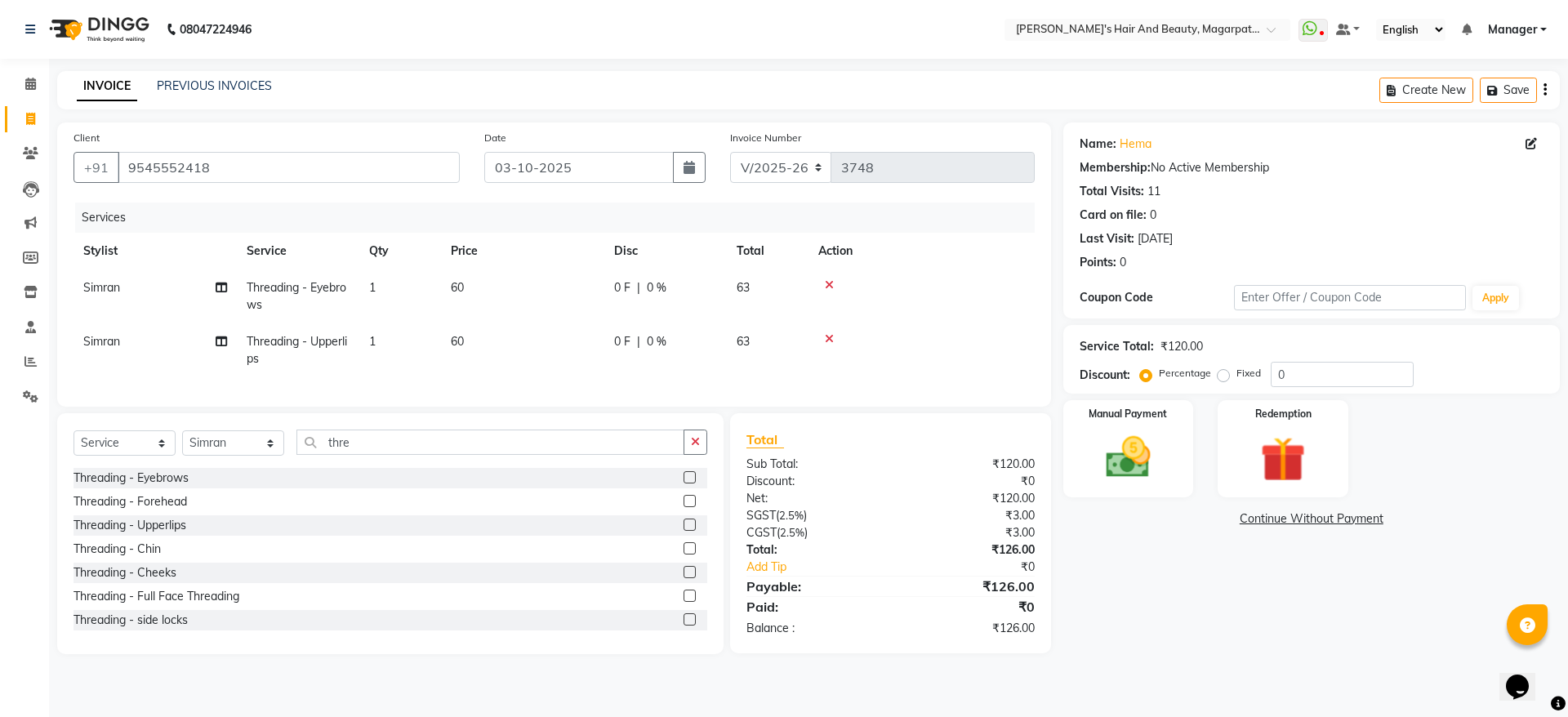
click at [564, 286] on td "60" at bounding box center [522, 296] width 163 height 54
select select "67463"
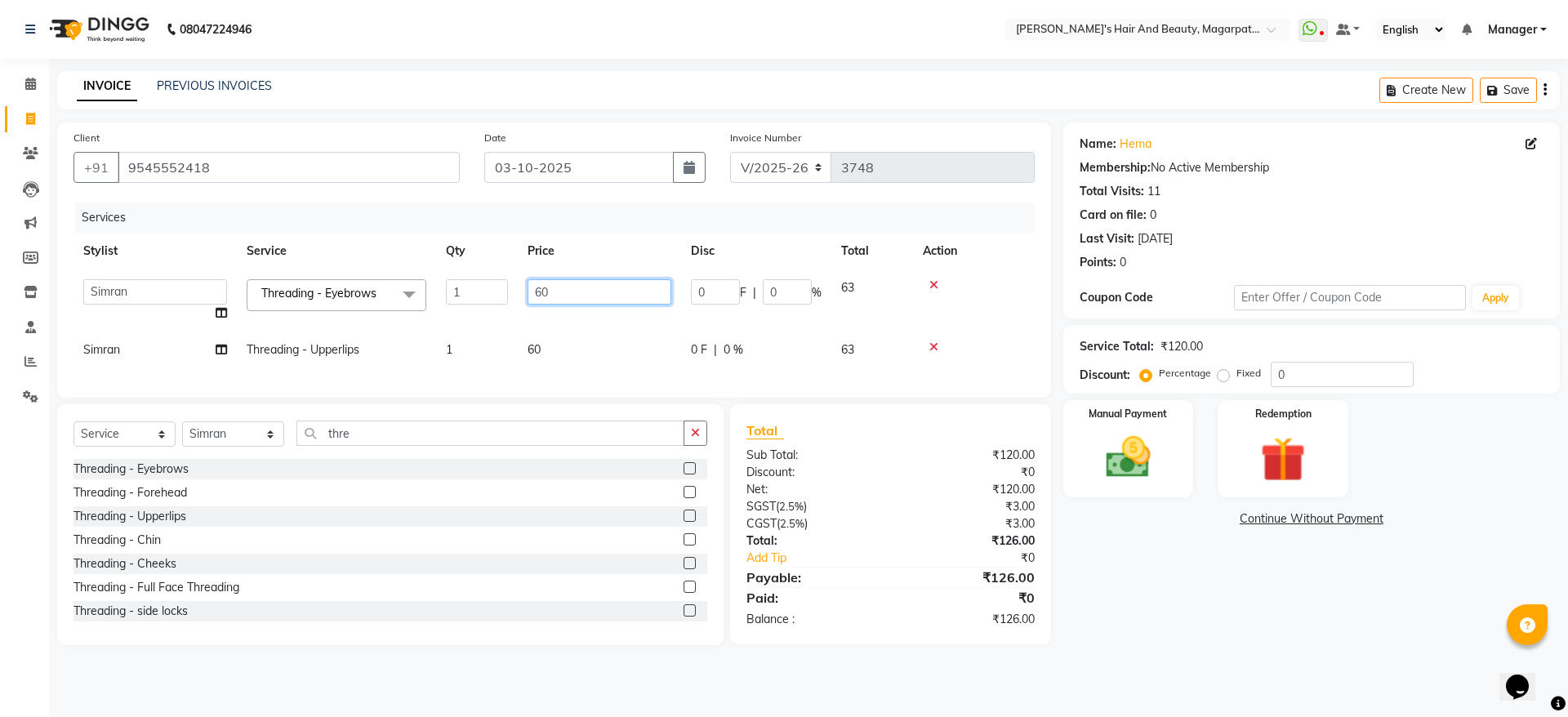
drag, startPoint x: 561, startPoint y: 294, endPoint x: 505, endPoint y: 292, distance: 56.0
click at [505, 292] on tr "[PERSON_NAME] [PERSON_NAME] Manager [PERSON_NAME] [PERSON_NAME] [PERSON_NAME] T…" at bounding box center [554, 300] width 962 height 62
type input "70"
click at [505, 324] on tbody "[PERSON_NAME] [PERSON_NAME] Manager [PERSON_NAME] [PERSON_NAME] [PERSON_NAME] T…" at bounding box center [554, 318] width 962 height 98
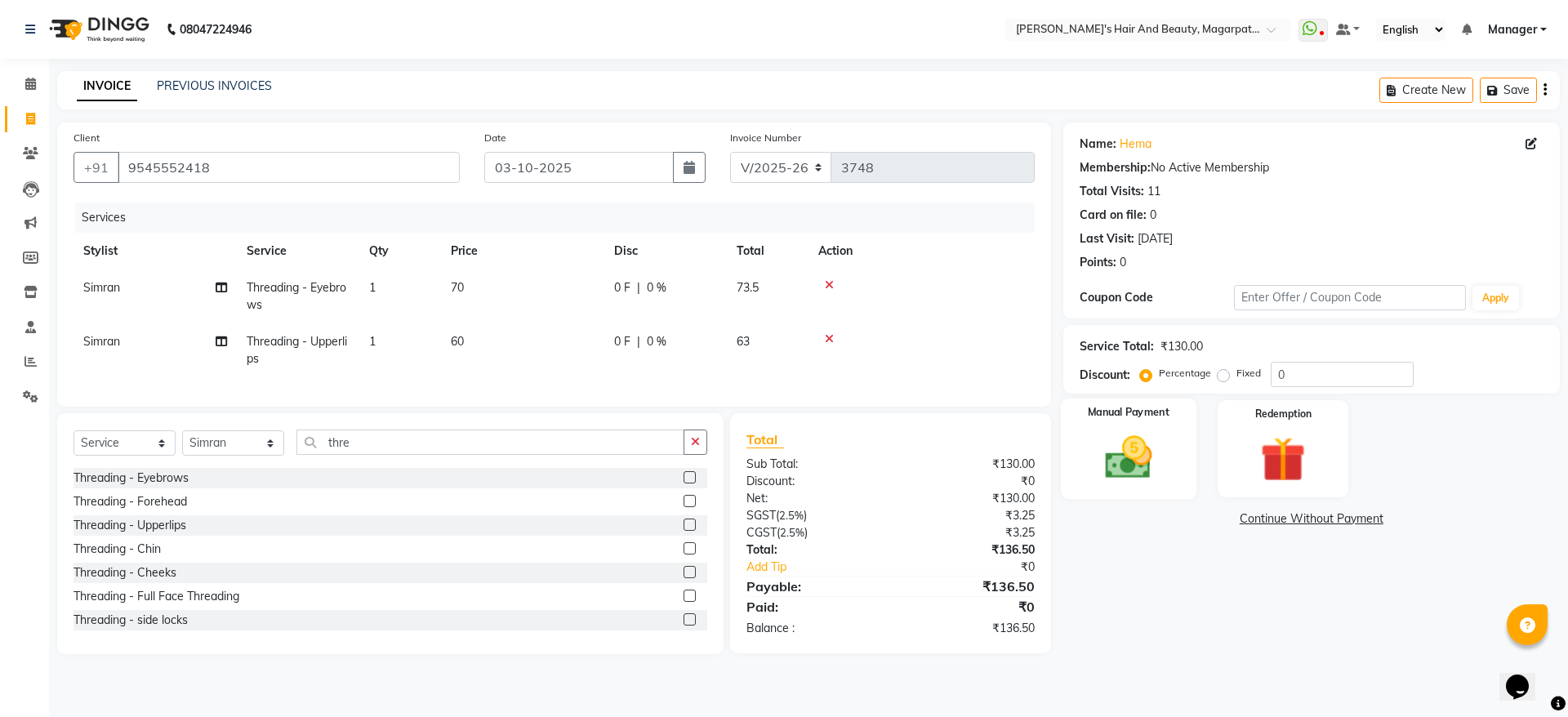
click at [1133, 422] on div "Manual Payment" at bounding box center [1128, 449] width 135 height 100
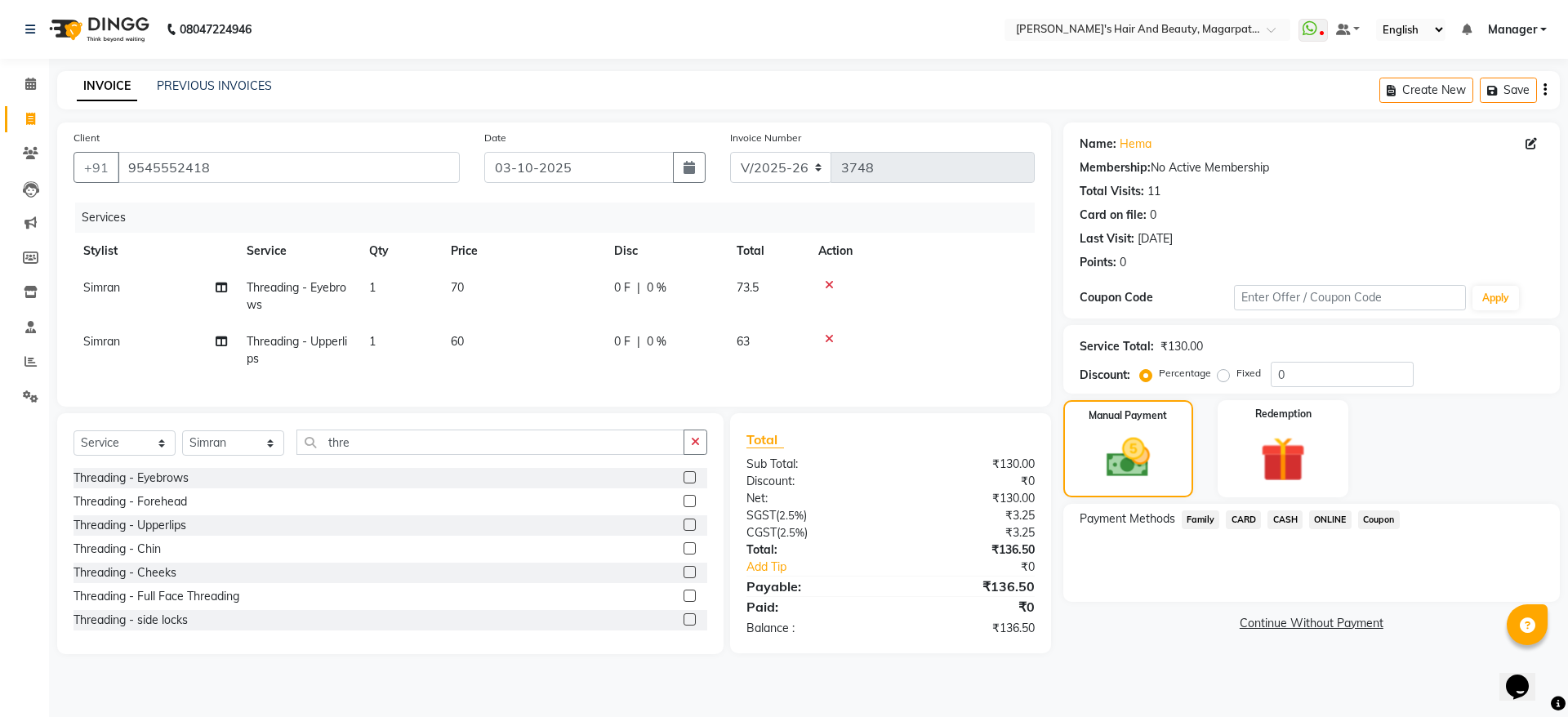
click at [1329, 517] on span "ONLINE" at bounding box center [1330, 519] width 42 height 18
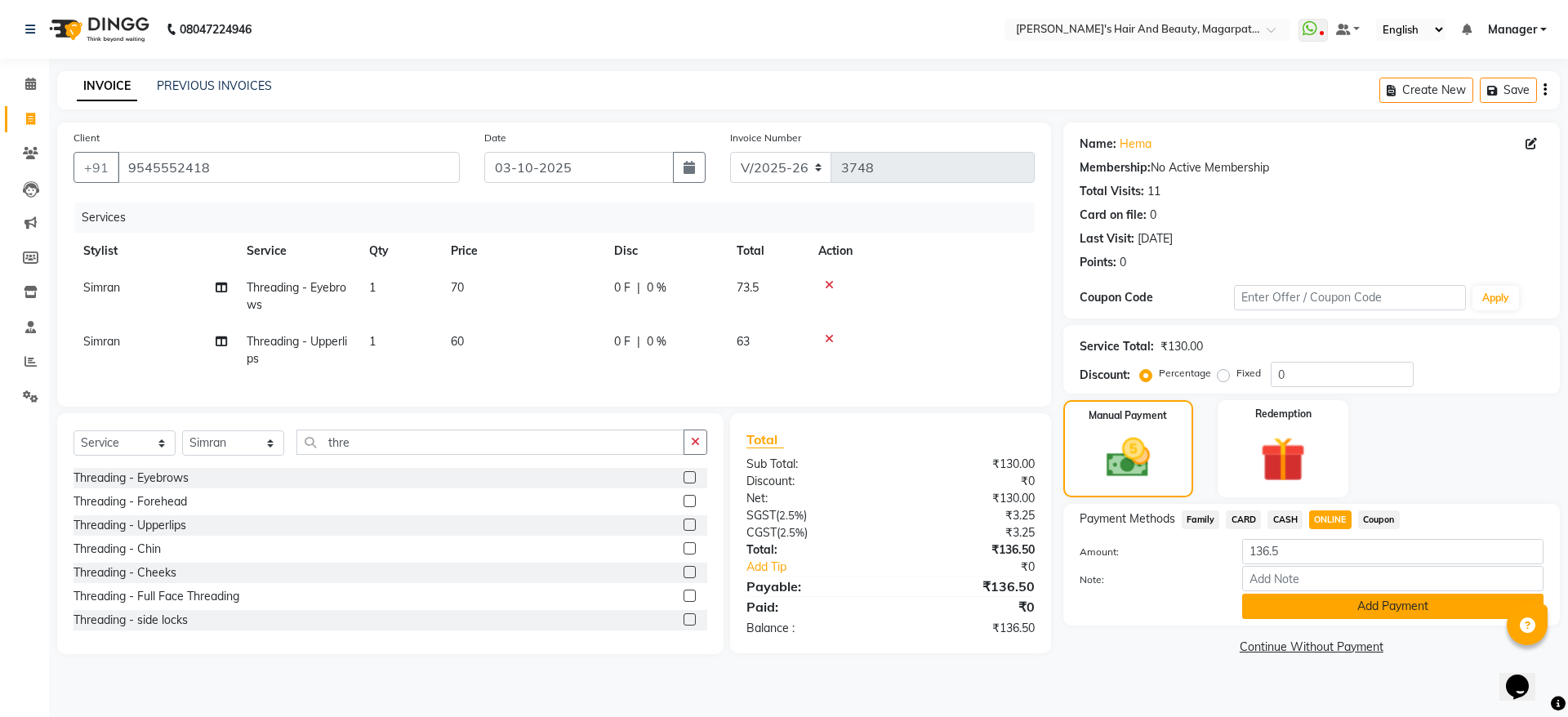
click at [1321, 607] on button "Add Payment" at bounding box center [1393, 606] width 301 height 25
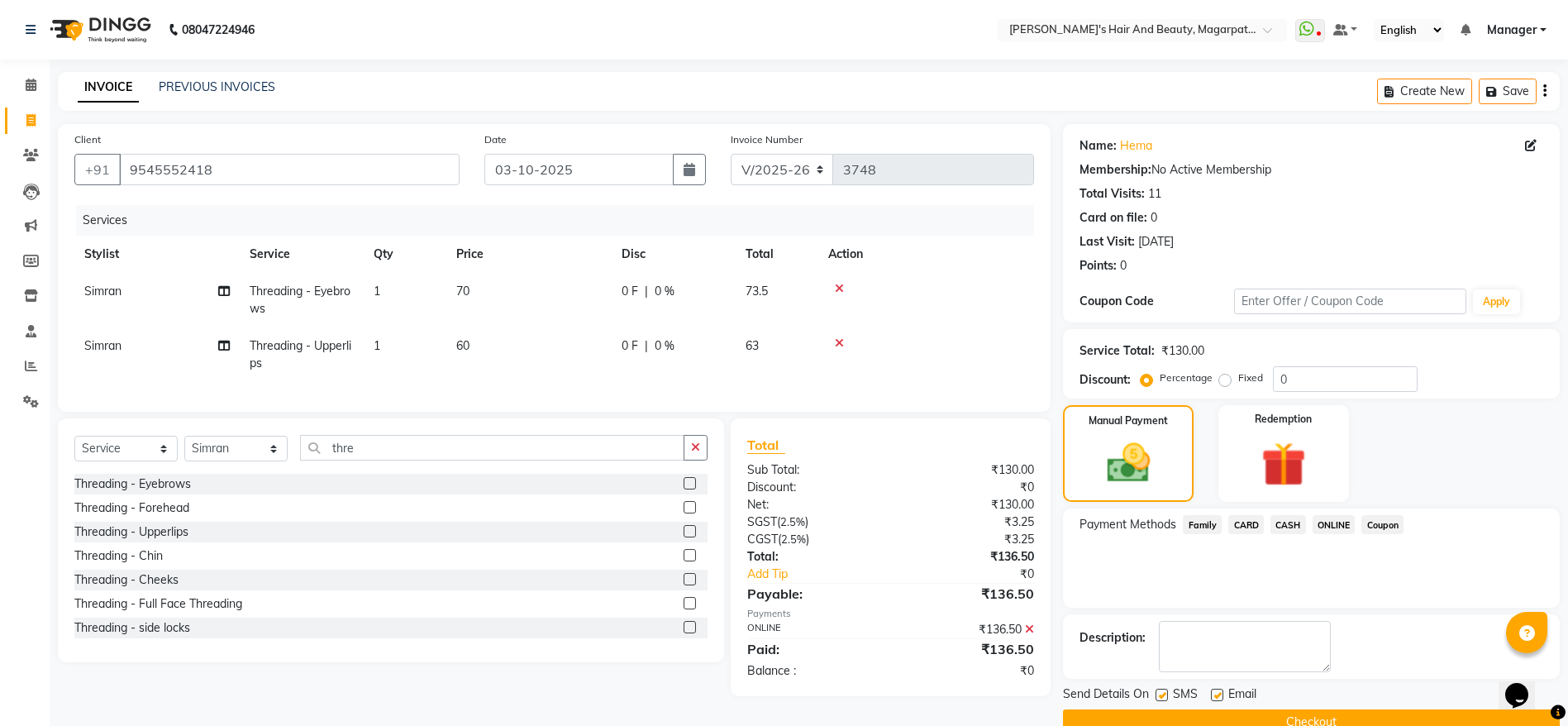
scroll to position [34, 0]
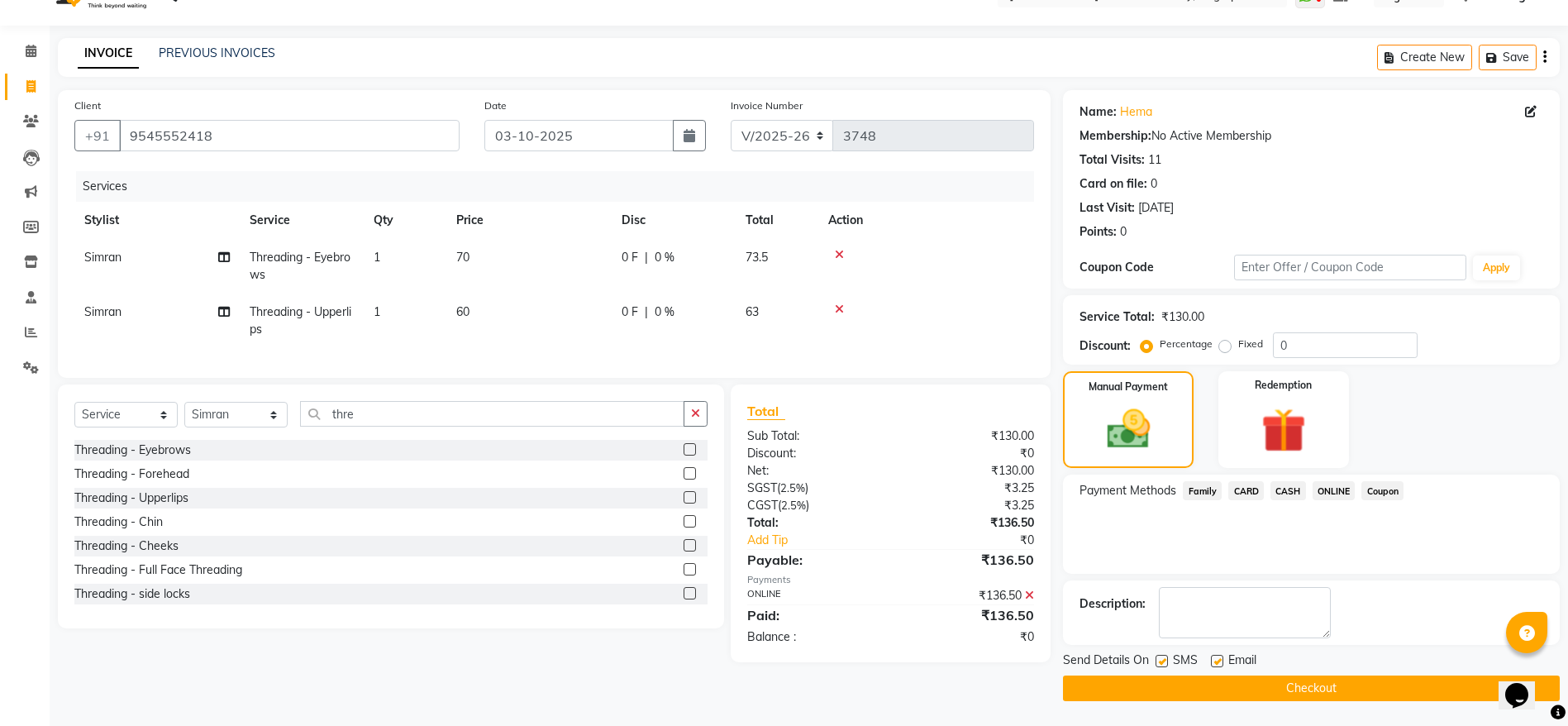
click at [1287, 688] on button "Checkout" at bounding box center [1311, 688] width 496 height 25
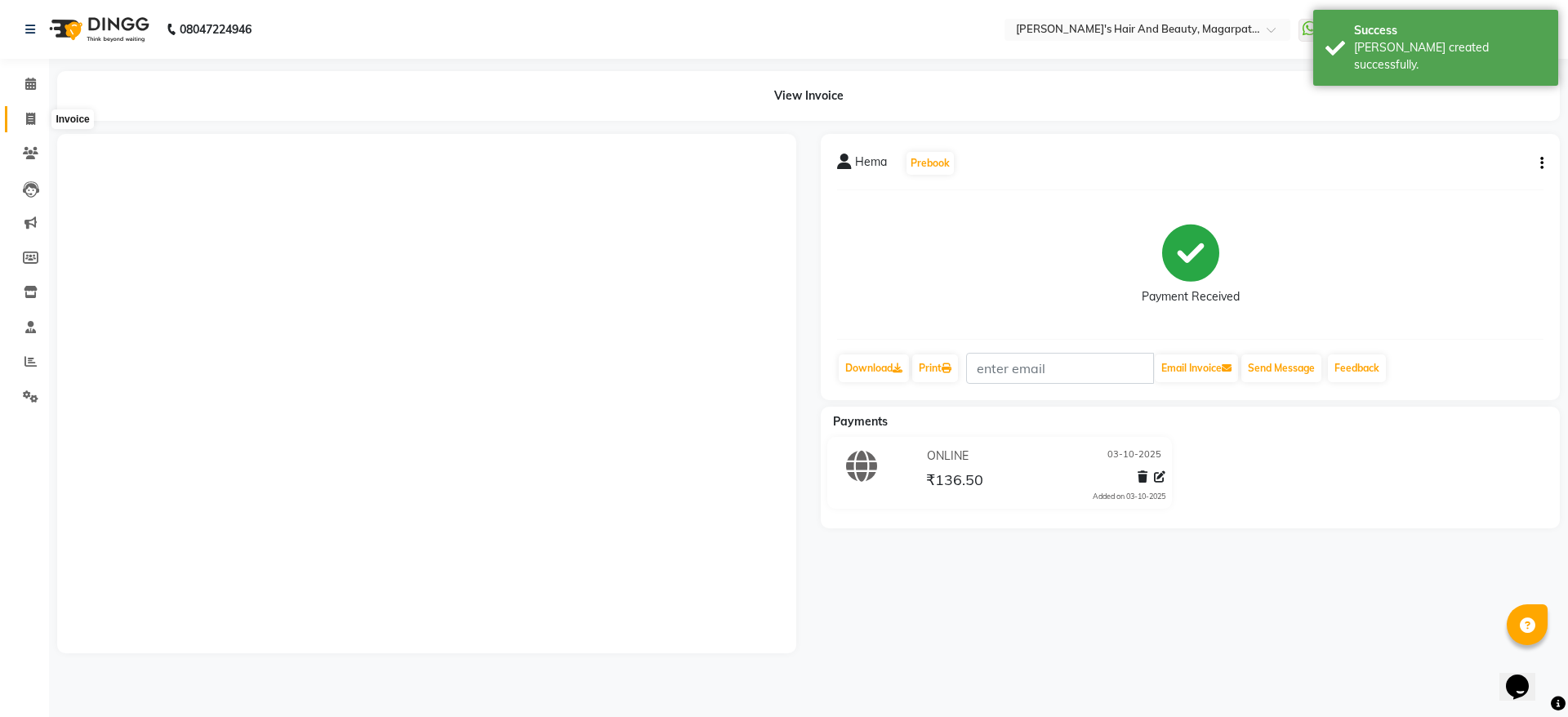
click at [24, 118] on span at bounding box center [31, 119] width 29 height 18
select select "service"
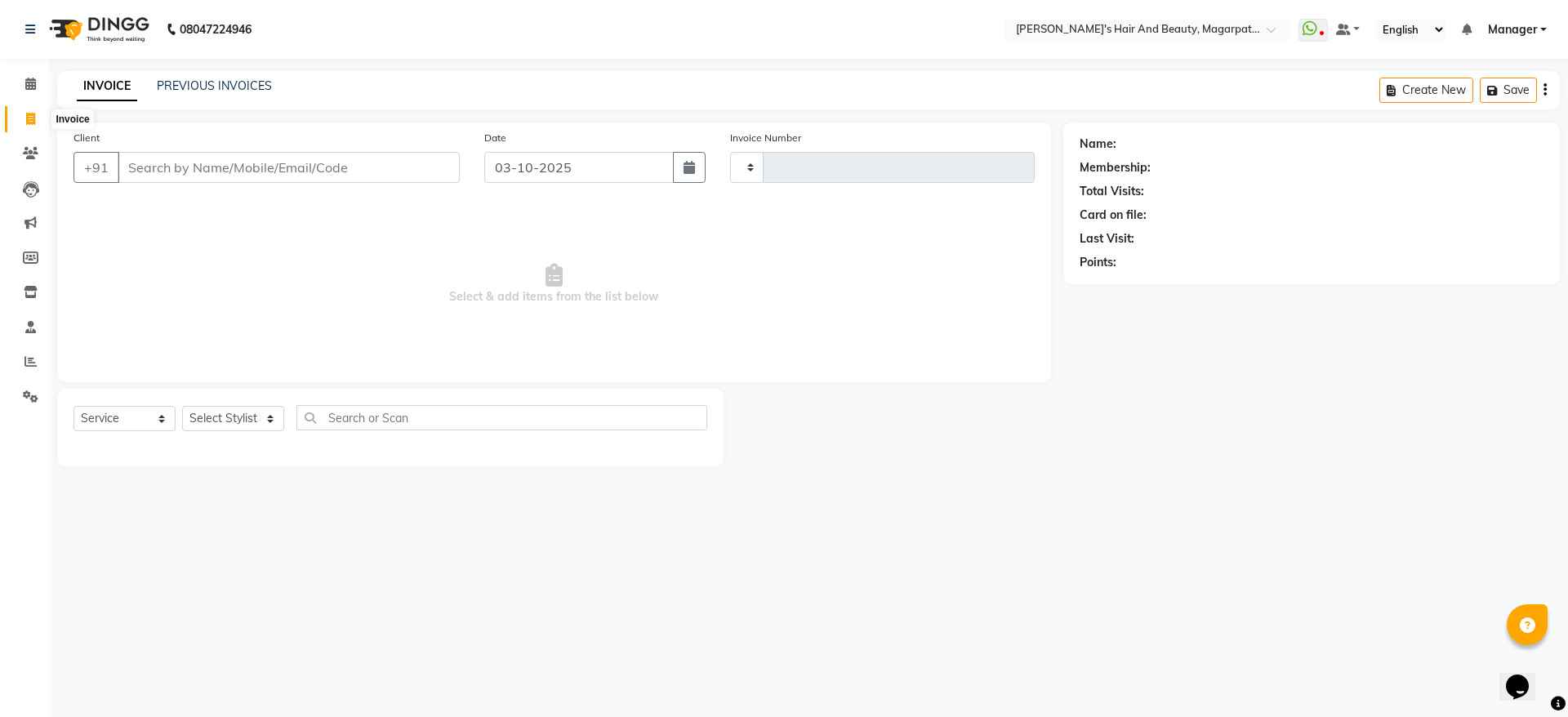
type input "3749"
select select "4517"
click at [173, 162] on input "Client" at bounding box center [289, 167] width 342 height 31
type input "9890523198"
click at [411, 165] on span "Add Client" at bounding box center [417, 167] width 65 height 16
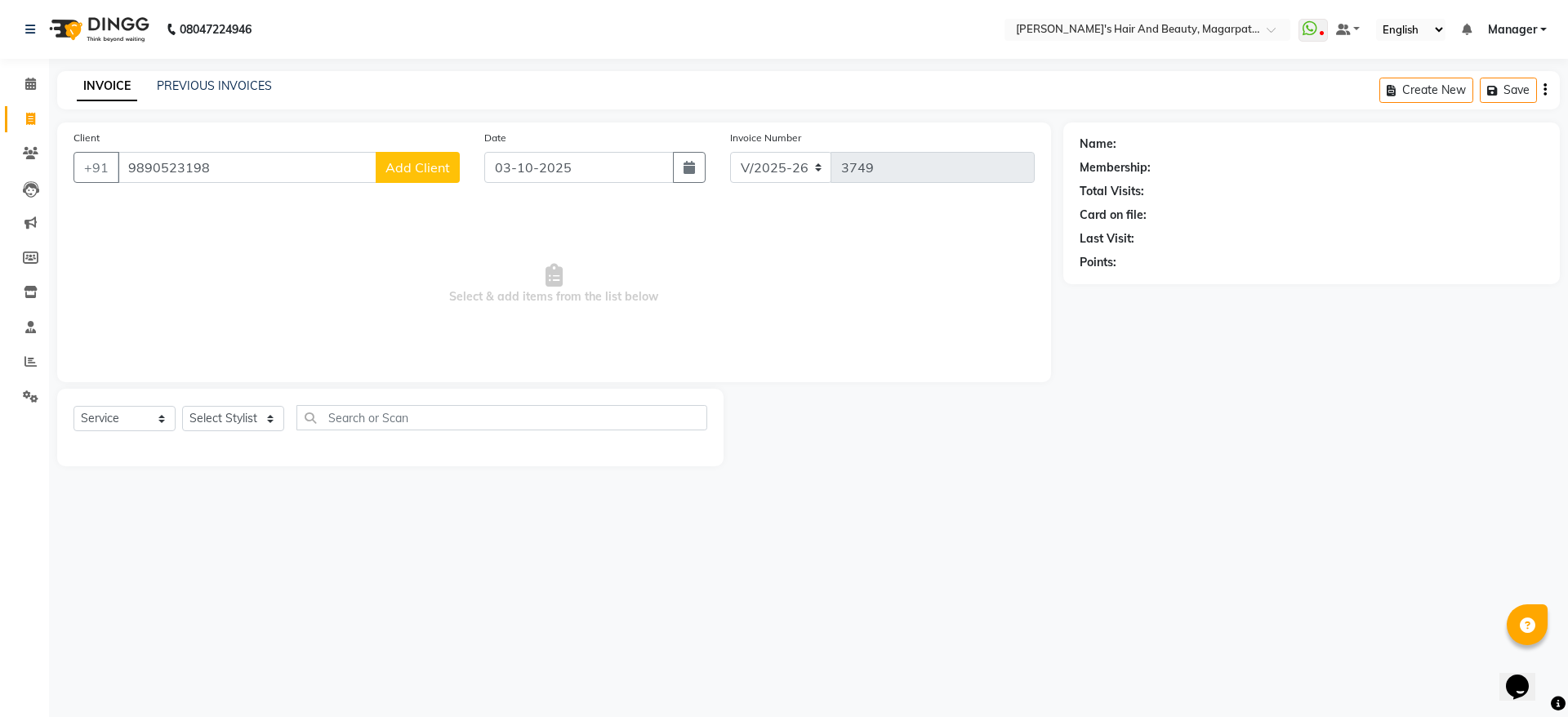
select select "22"
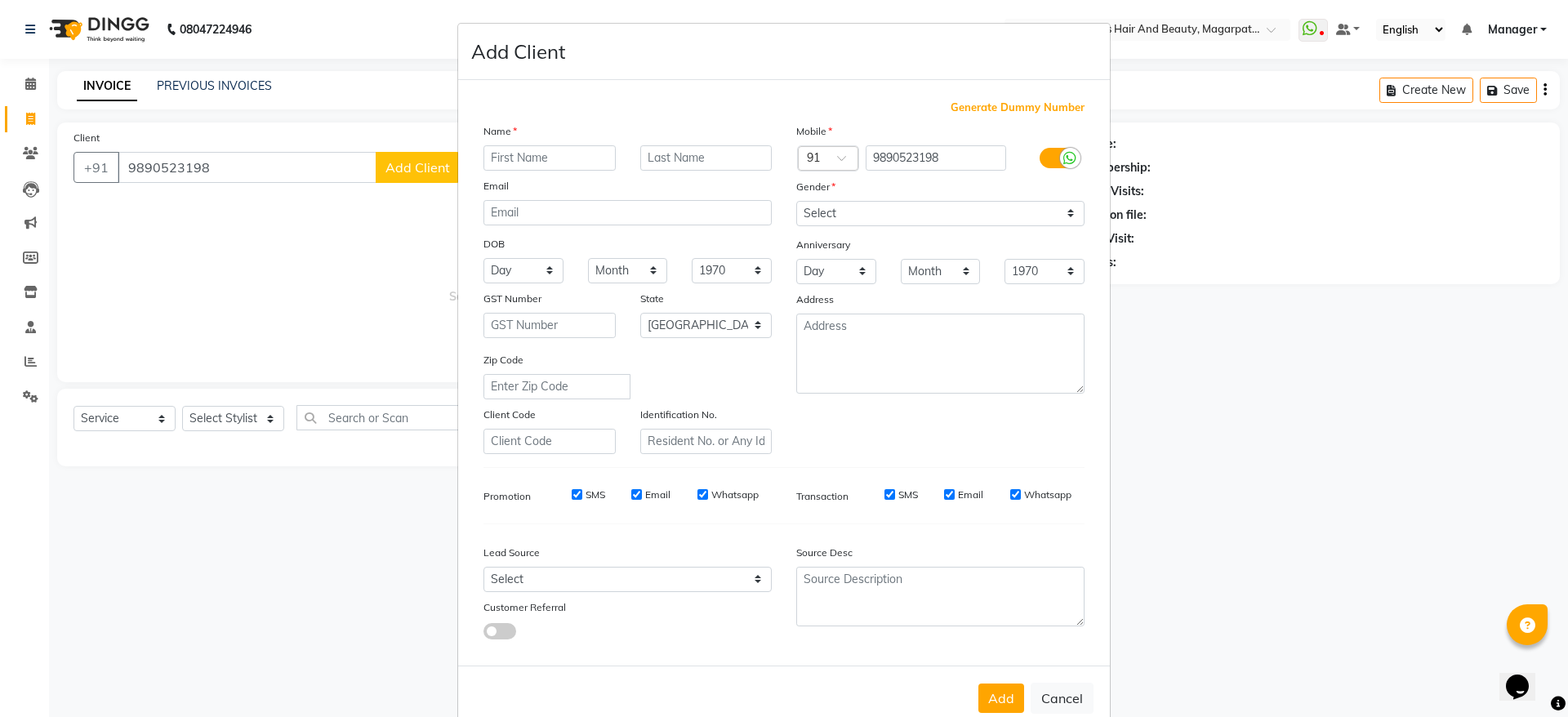
click at [529, 158] on input "text" at bounding box center [549, 158] width 132 height 25
type input "Rashmi"
click at [842, 217] on select "Select [DEMOGRAPHIC_DATA] [DEMOGRAPHIC_DATA] Other Prefer Not To Say" at bounding box center [940, 213] width 289 height 25
select select "[DEMOGRAPHIC_DATA]"
click at [797, 201] on select "Select [DEMOGRAPHIC_DATA] [DEMOGRAPHIC_DATA] Other Prefer Not To Say" at bounding box center [940, 213] width 289 height 25
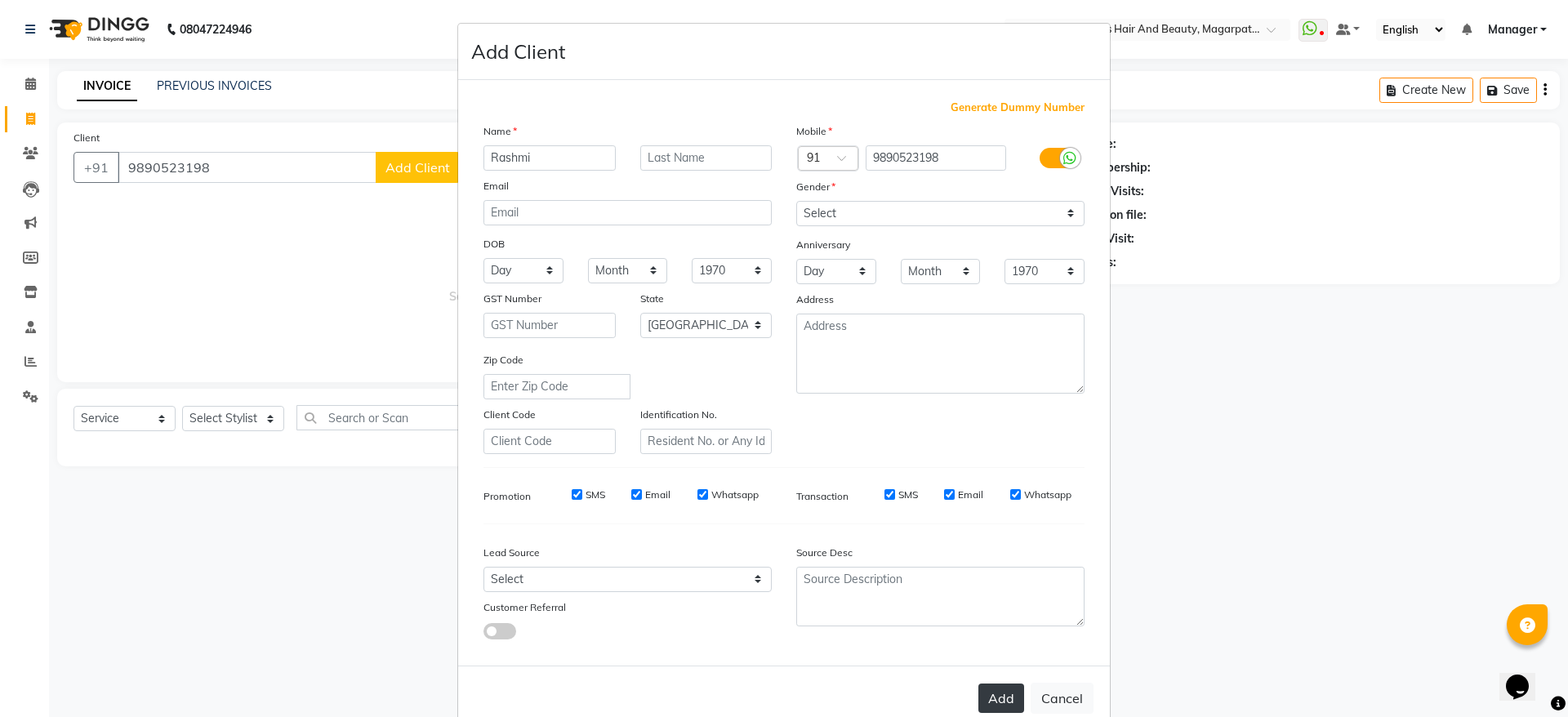
click at [990, 687] on button "Add" at bounding box center [1001, 698] width 45 height 29
select select
select select "null"
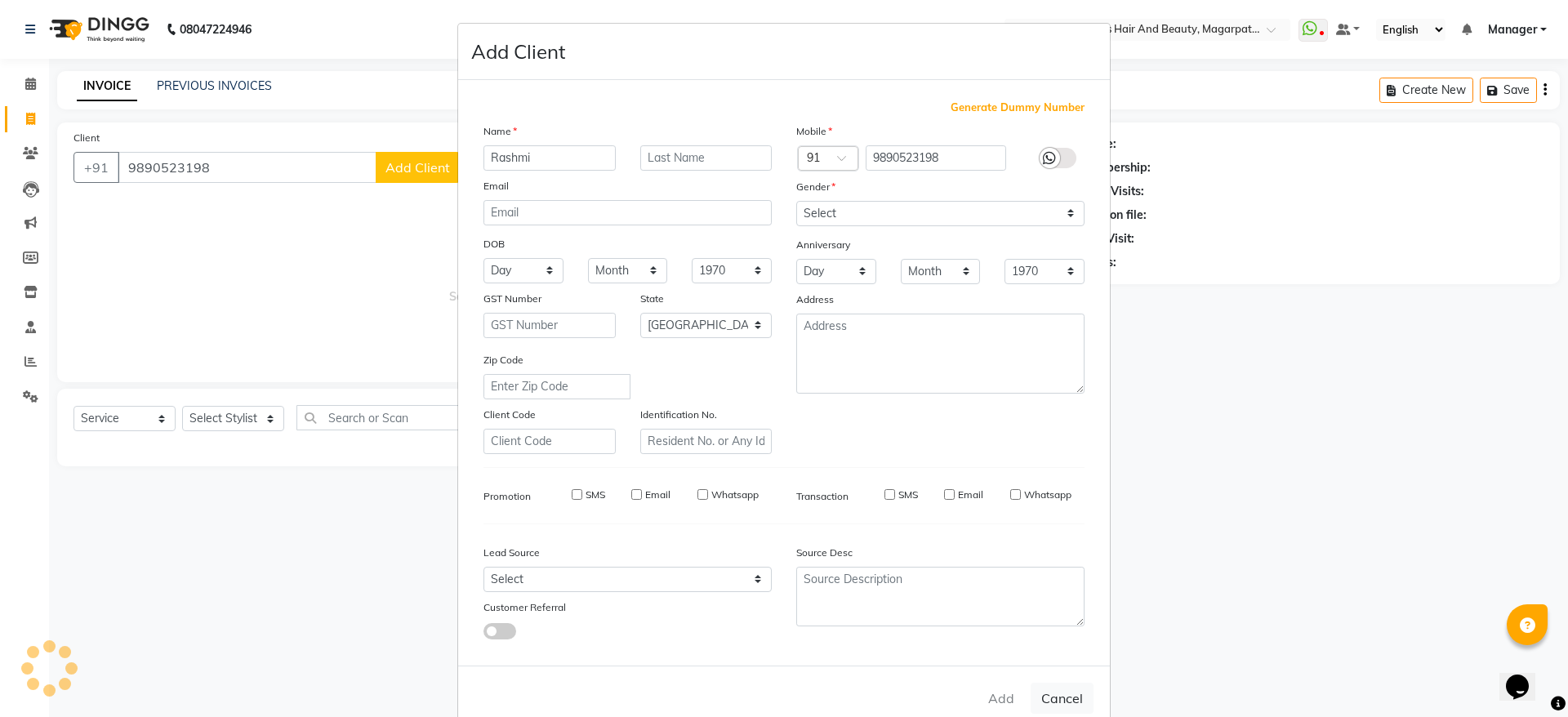
select select
checkbox input "false"
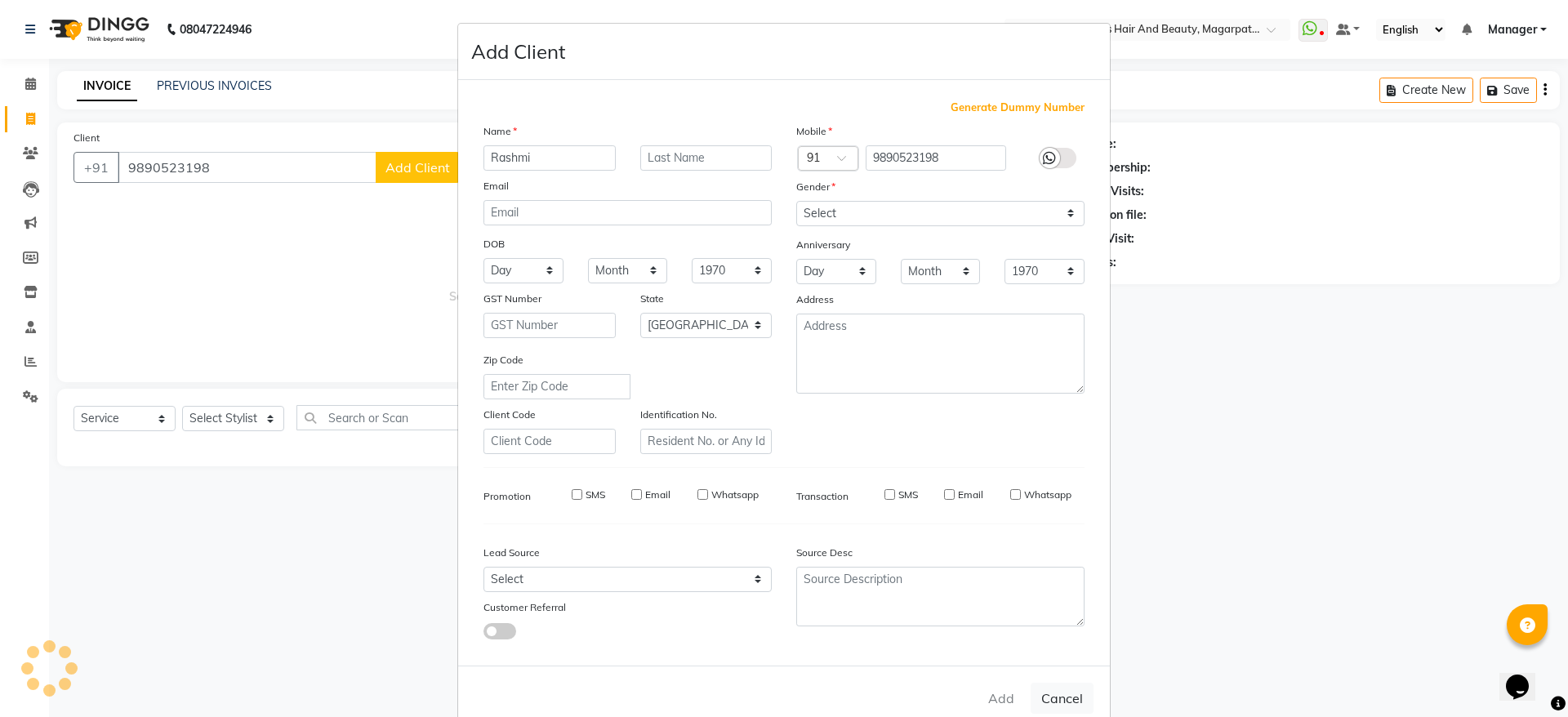
checkbox input "false"
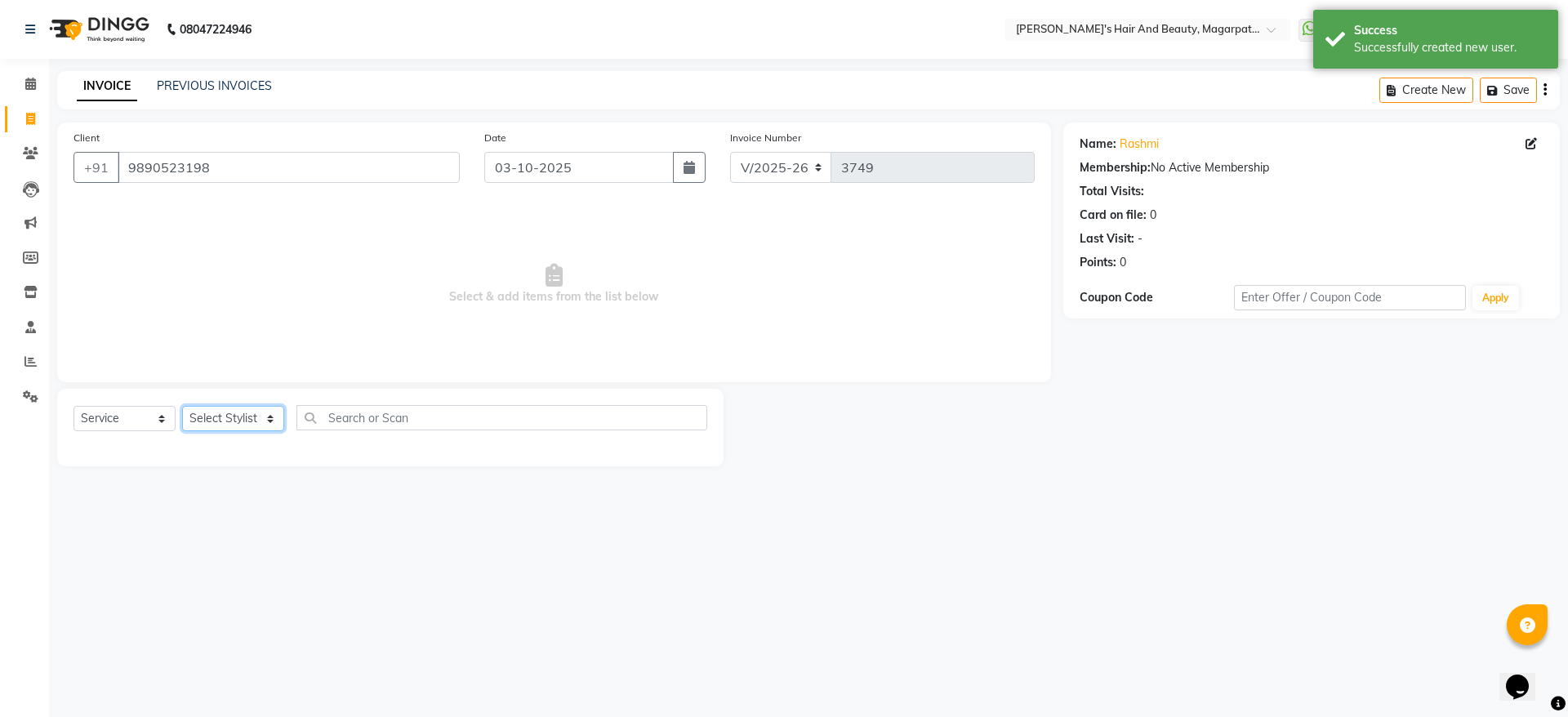
click at [254, 419] on select "Select Stylist [PERSON_NAME] [PERSON_NAME] Manager [PERSON_NAME] [PERSON_NAME] …" at bounding box center [234, 418] width 102 height 25
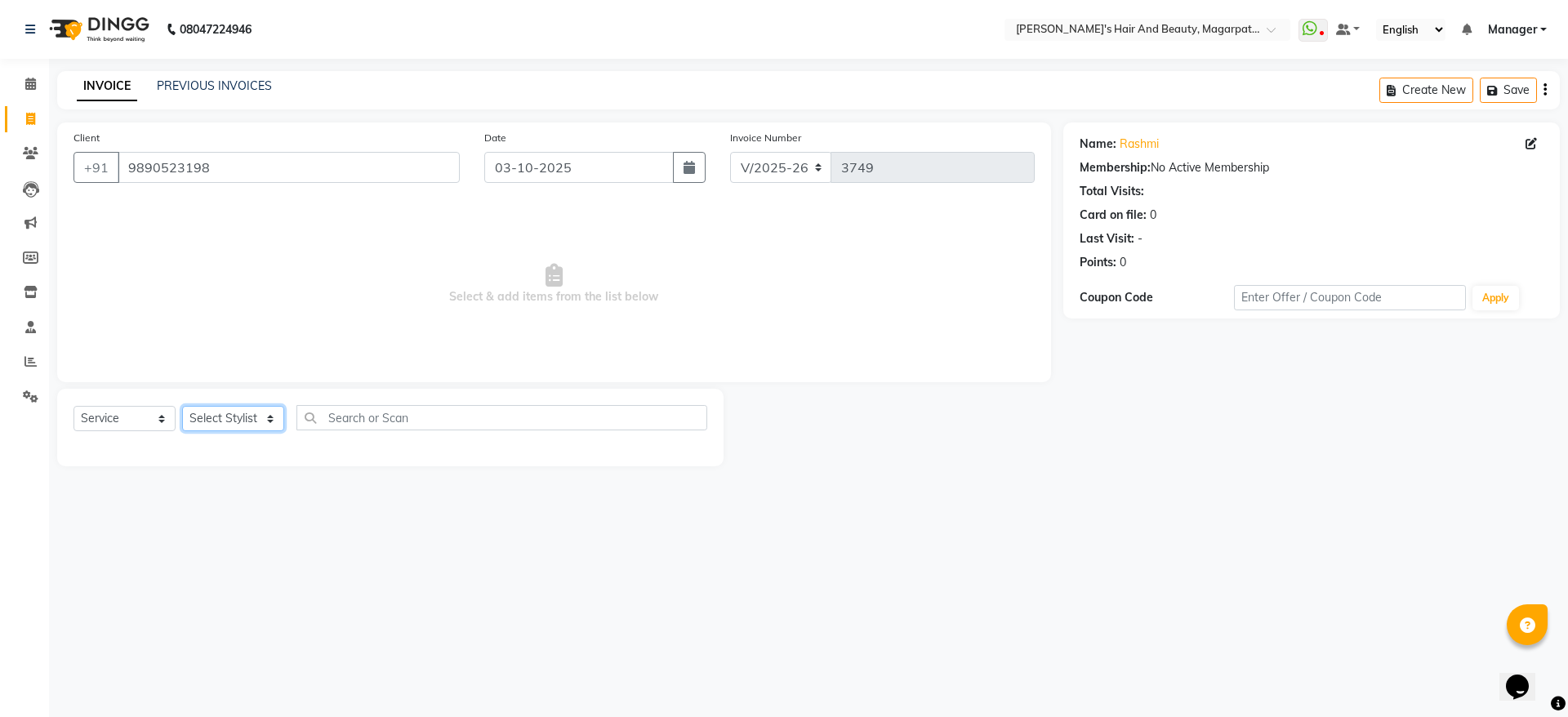
select select "67464"
click at [182, 405] on select "Select Stylist [PERSON_NAME] [PERSON_NAME] Manager [PERSON_NAME] [PERSON_NAME] …" at bounding box center [234, 418] width 102 height 25
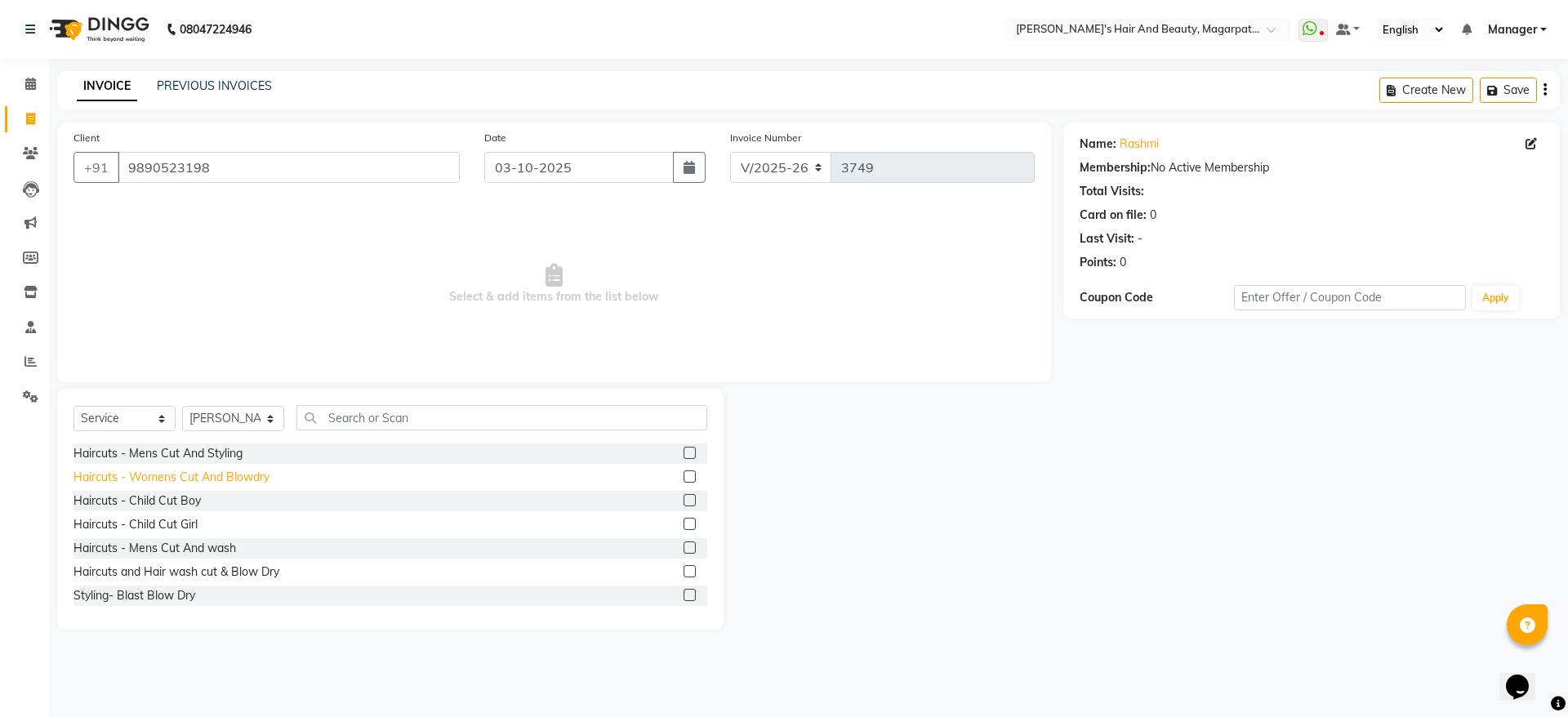
click at [258, 469] on div "Haircuts - Womens Cut And Blowdry" at bounding box center [171, 478] width 196 height 17
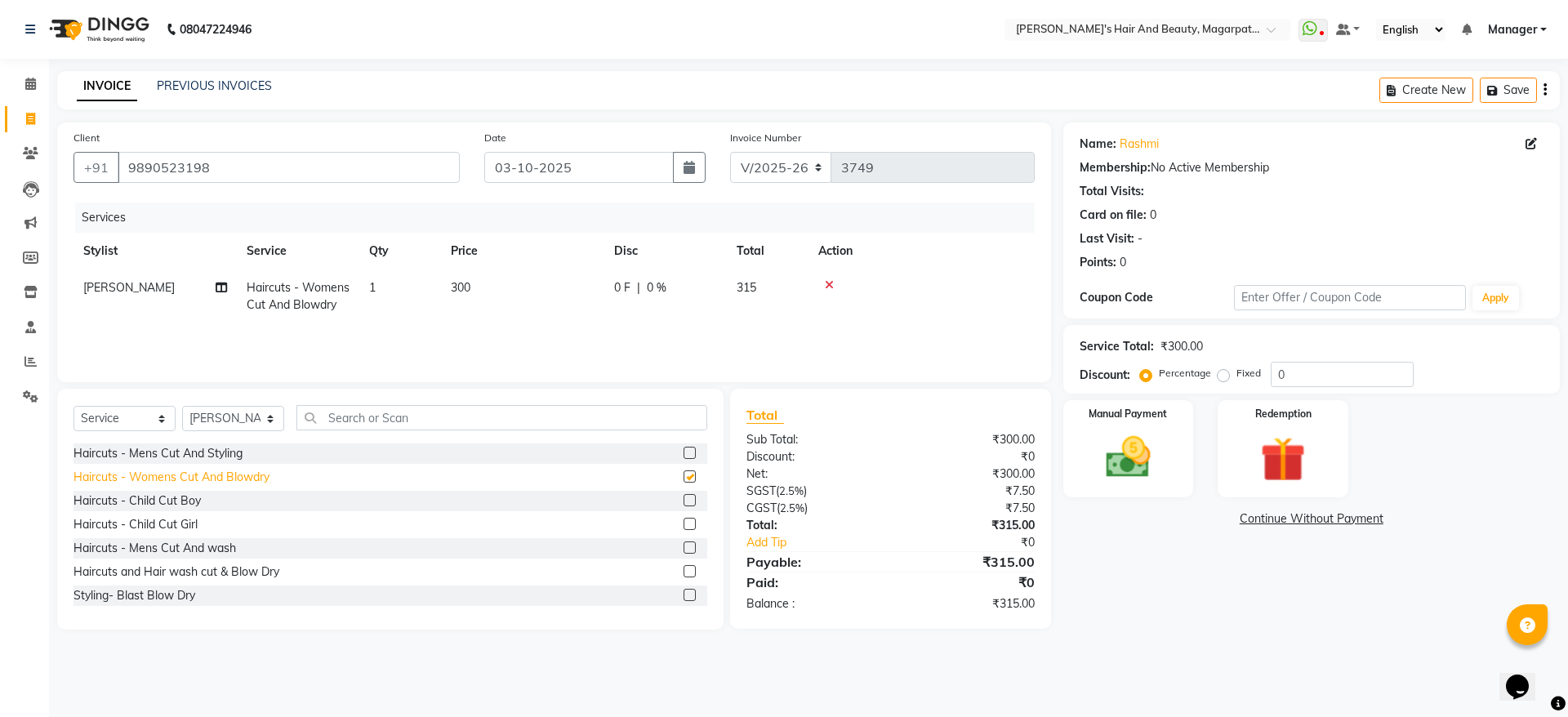
checkbox input "false"
click at [1128, 456] on img at bounding box center [1128, 457] width 76 height 54
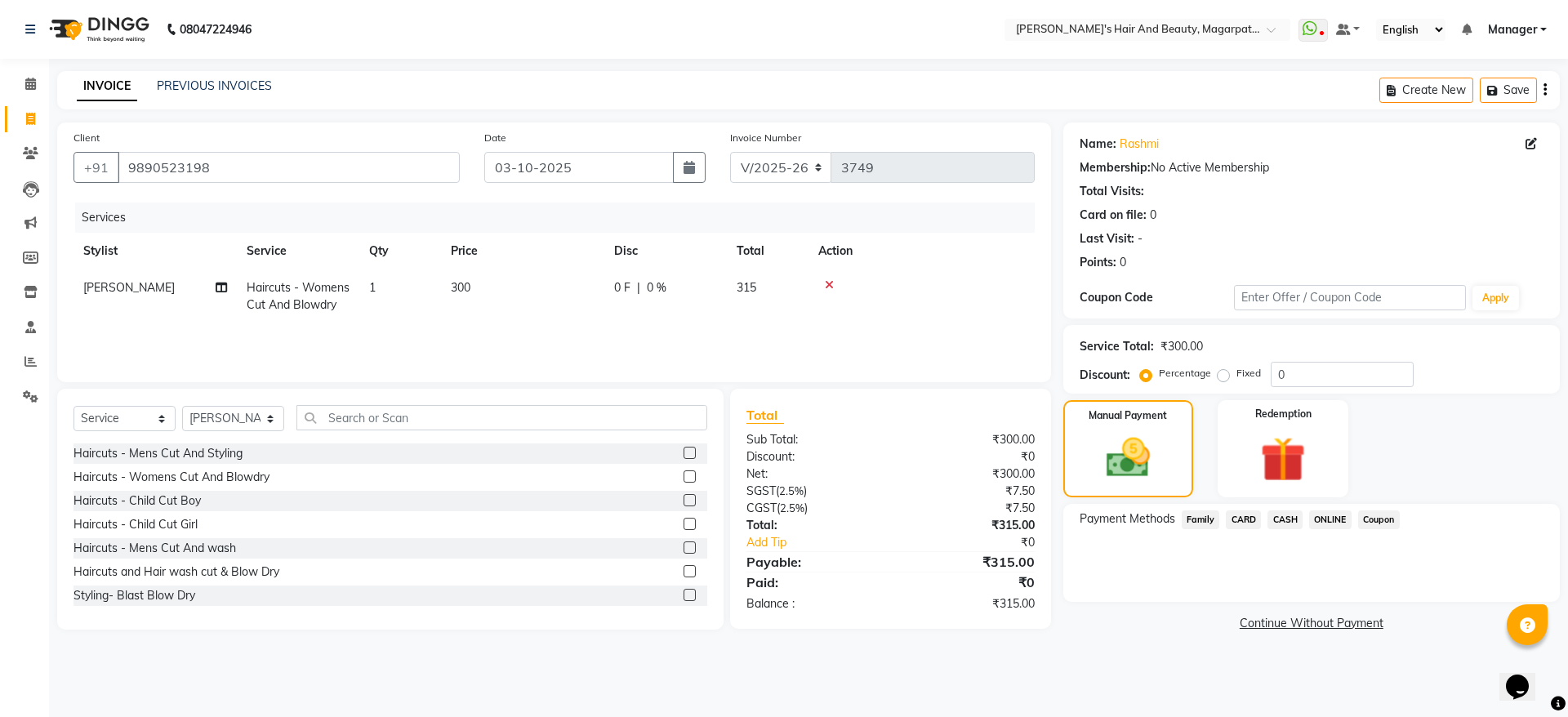
click at [1333, 508] on div "Payment Methods Family CARD CASH ONLINE Coupon" at bounding box center [1312, 553] width 496 height 98
click at [1333, 521] on span "ONLINE" at bounding box center [1330, 519] width 42 height 18
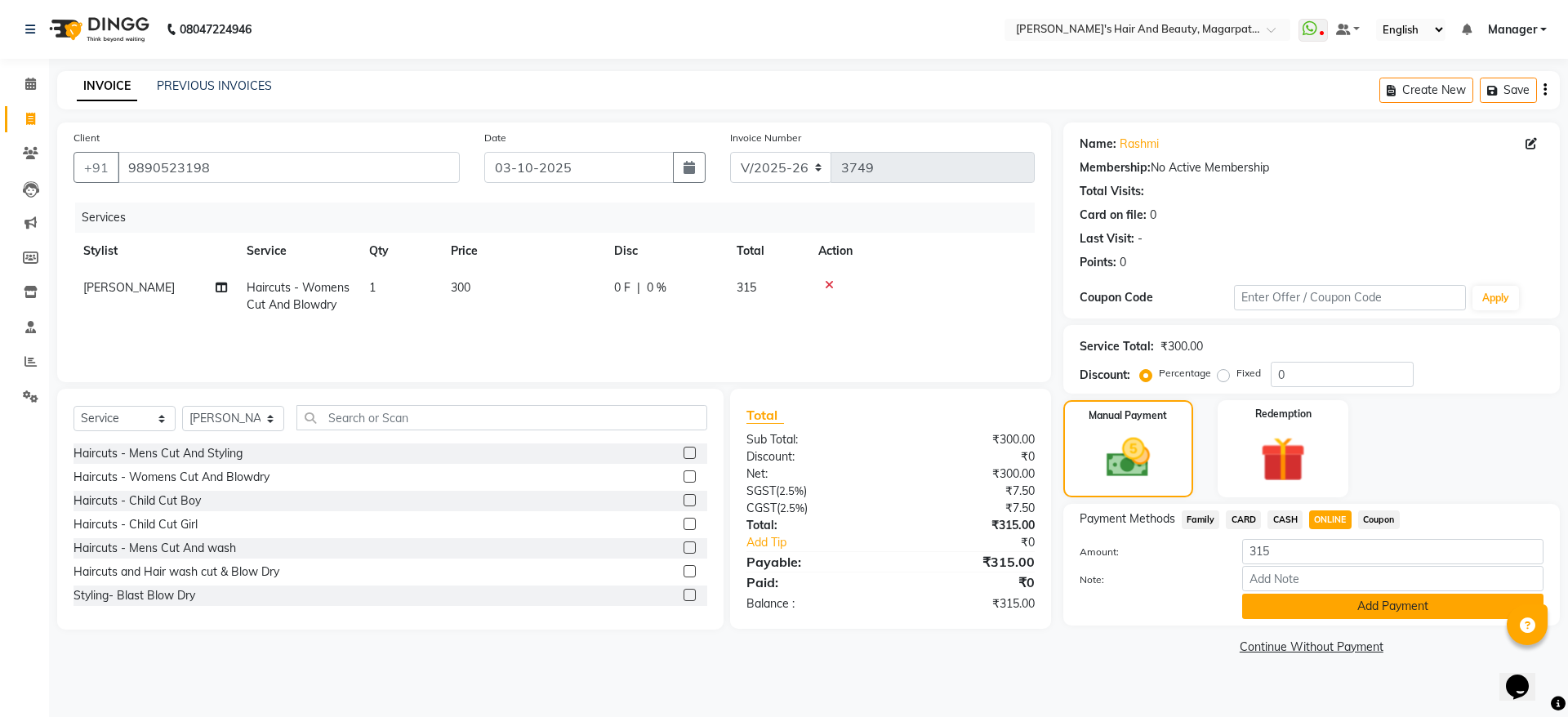
click at [1317, 611] on button "Add Payment" at bounding box center [1393, 606] width 301 height 25
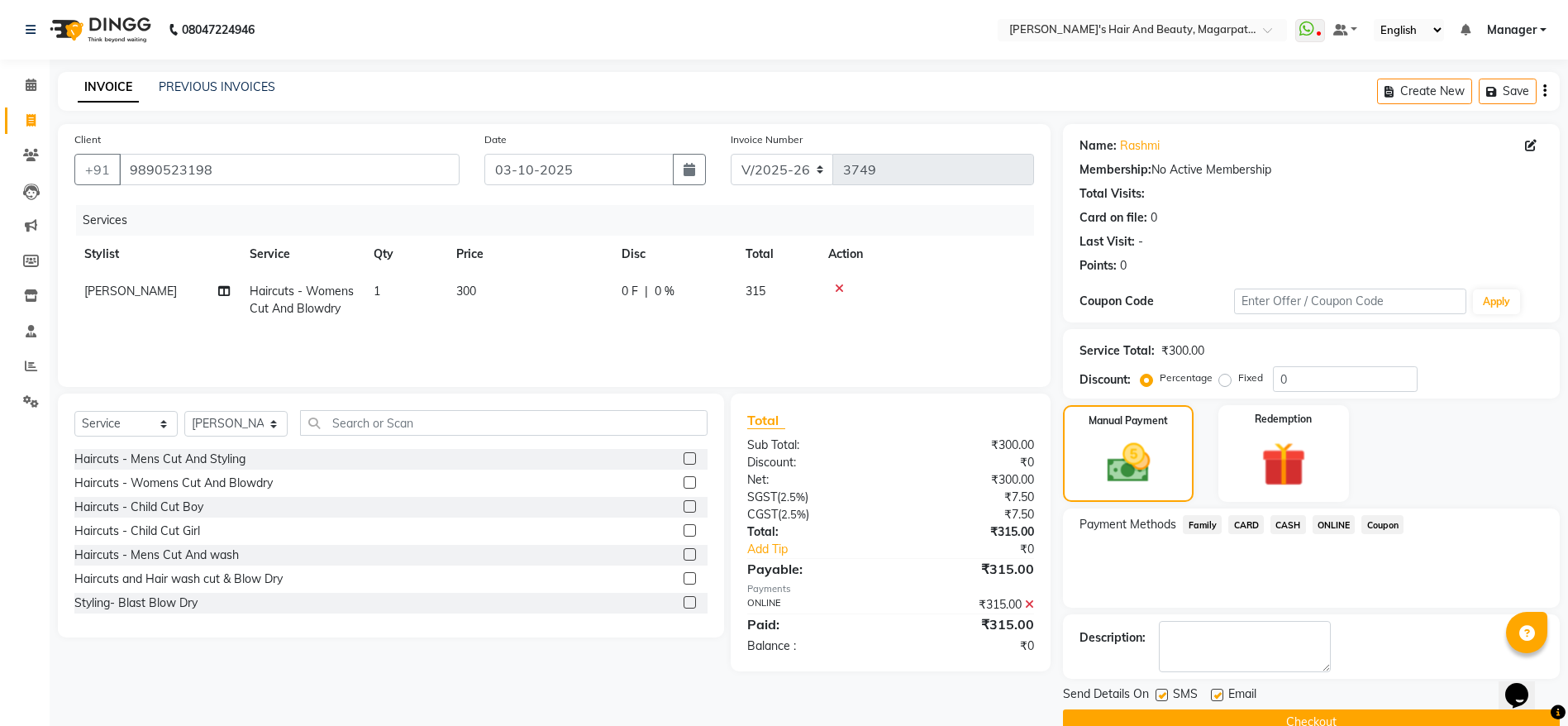
scroll to position [34, 0]
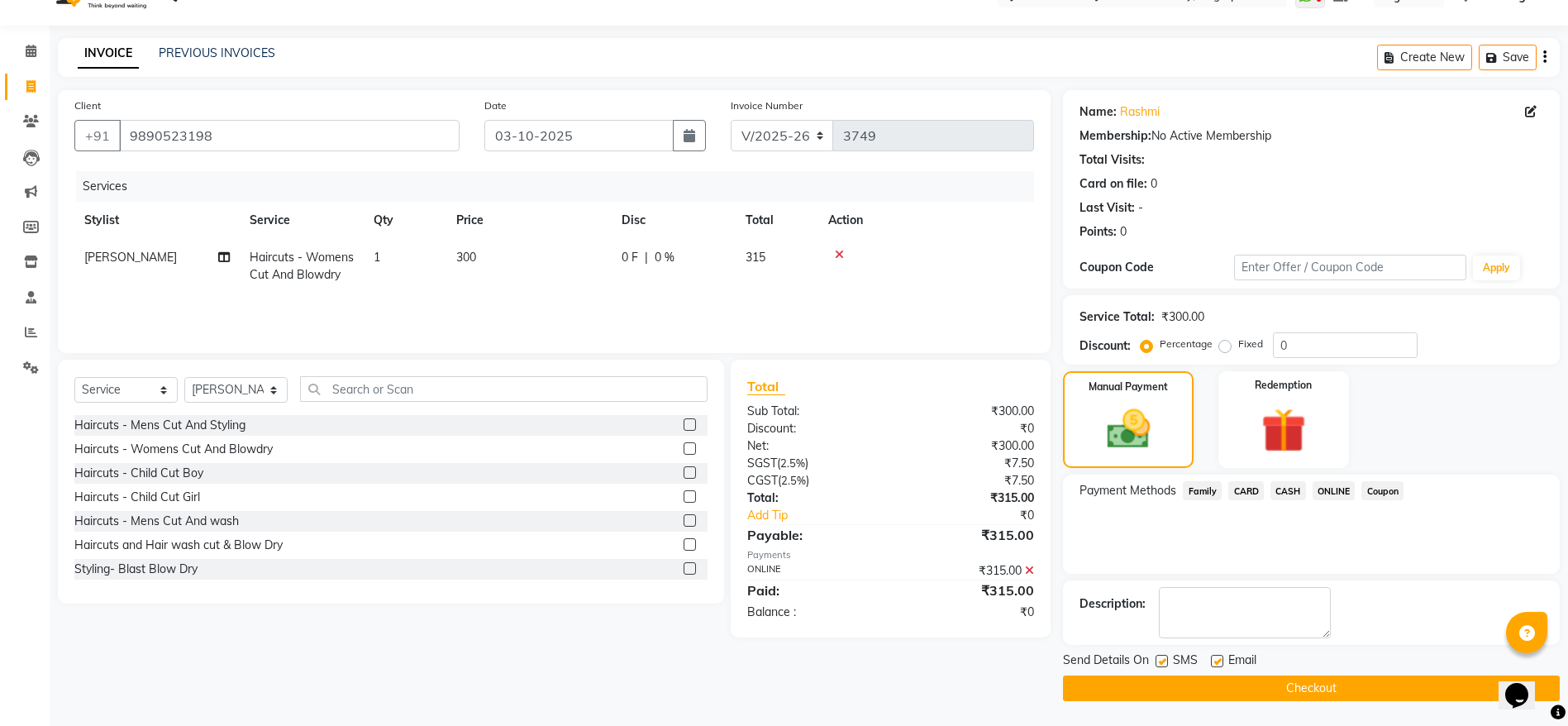
click at [1275, 682] on button "Checkout" at bounding box center [1311, 688] width 496 height 25
